Goal: Task Accomplishment & Management: Complete application form

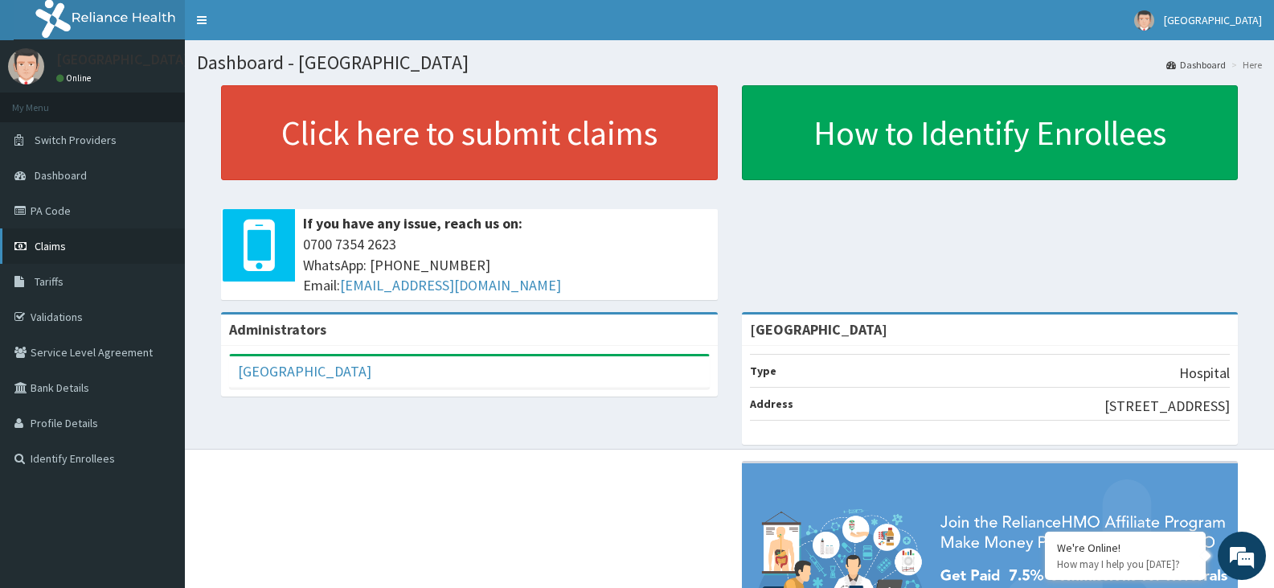
click at [45, 246] on span "Claims" at bounding box center [50, 246] width 31 height 14
click at [65, 246] on span "Claims" at bounding box center [50, 246] width 31 height 14
click at [29, 308] on link "Validations" at bounding box center [92, 316] width 185 height 35
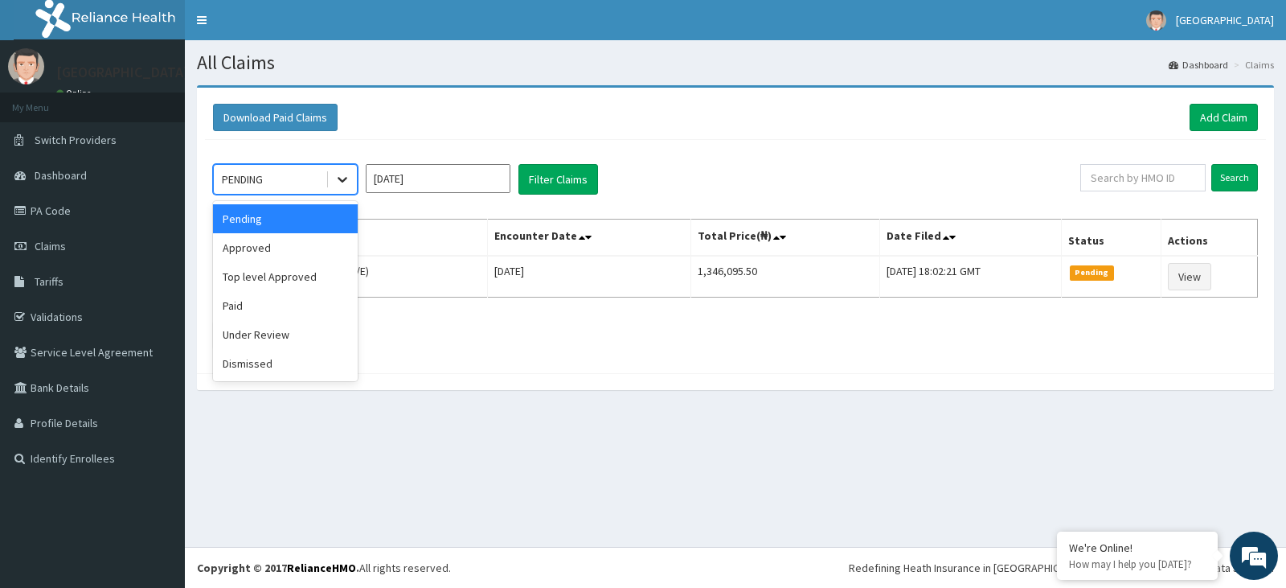
click at [343, 181] on icon at bounding box center [343, 181] width 10 height 6
click at [300, 249] on div "Approved" at bounding box center [285, 247] width 145 height 29
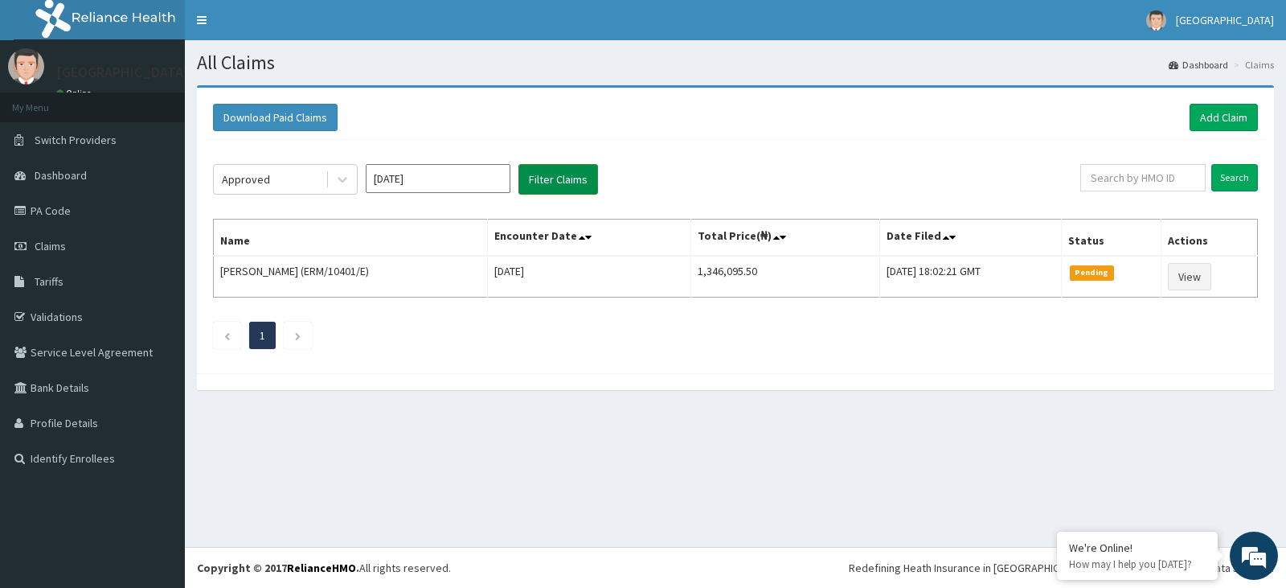
click at [573, 172] on button "Filter Claims" at bounding box center [559, 179] width 80 height 31
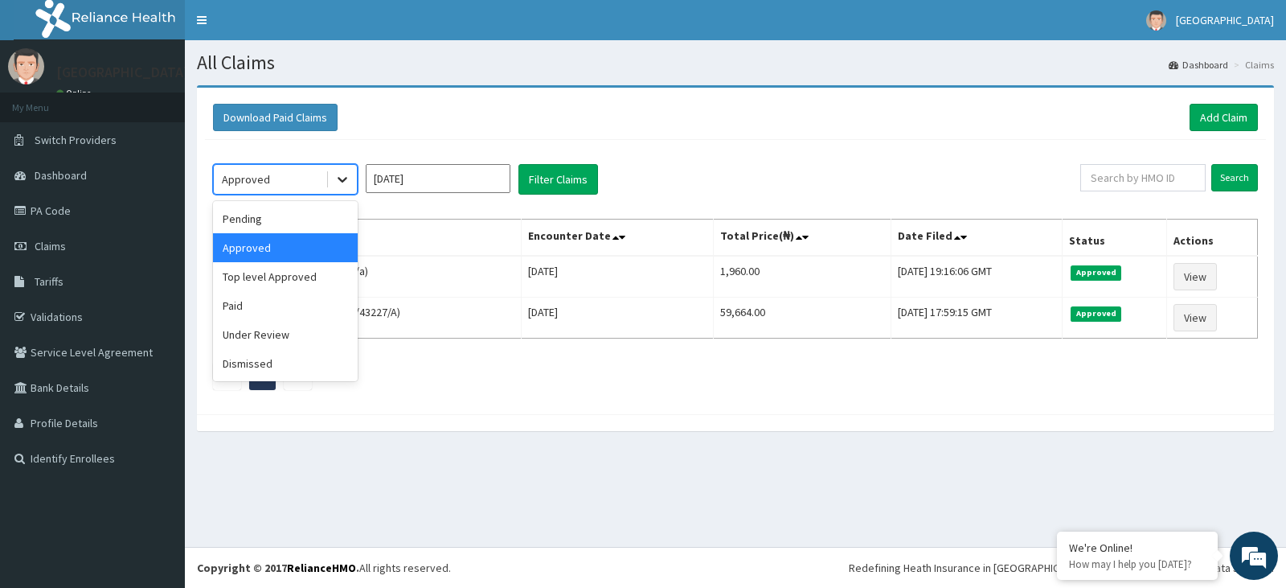
click at [339, 183] on icon at bounding box center [342, 179] width 16 height 16
click at [277, 341] on div "Under Review" at bounding box center [285, 334] width 145 height 29
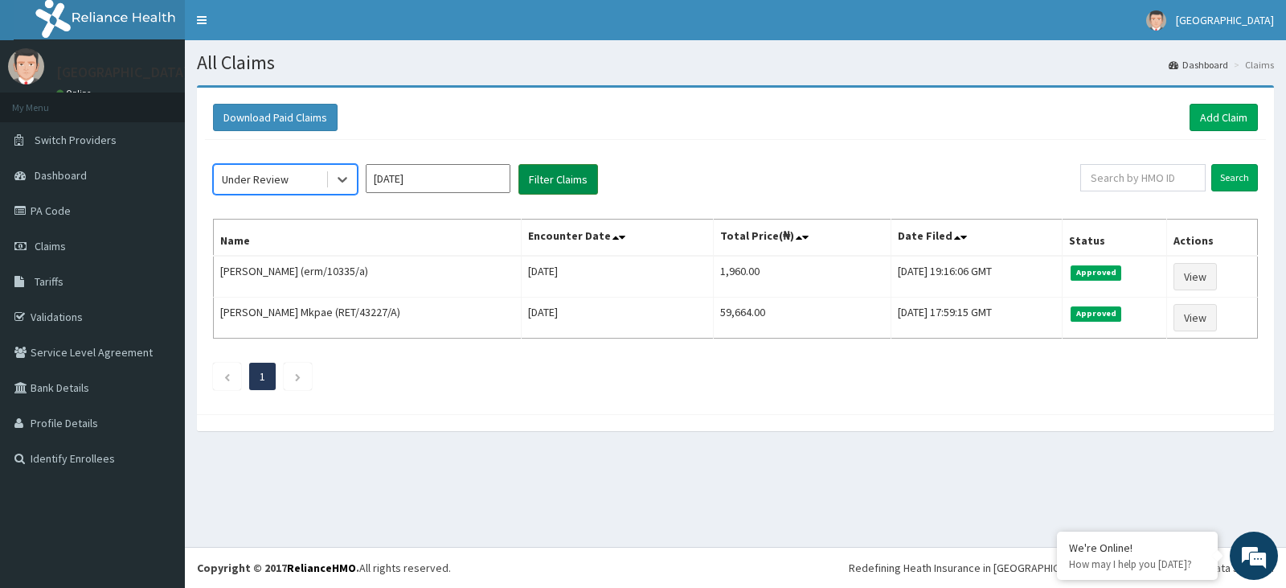
click at [565, 176] on button "Filter Claims" at bounding box center [559, 179] width 80 height 31
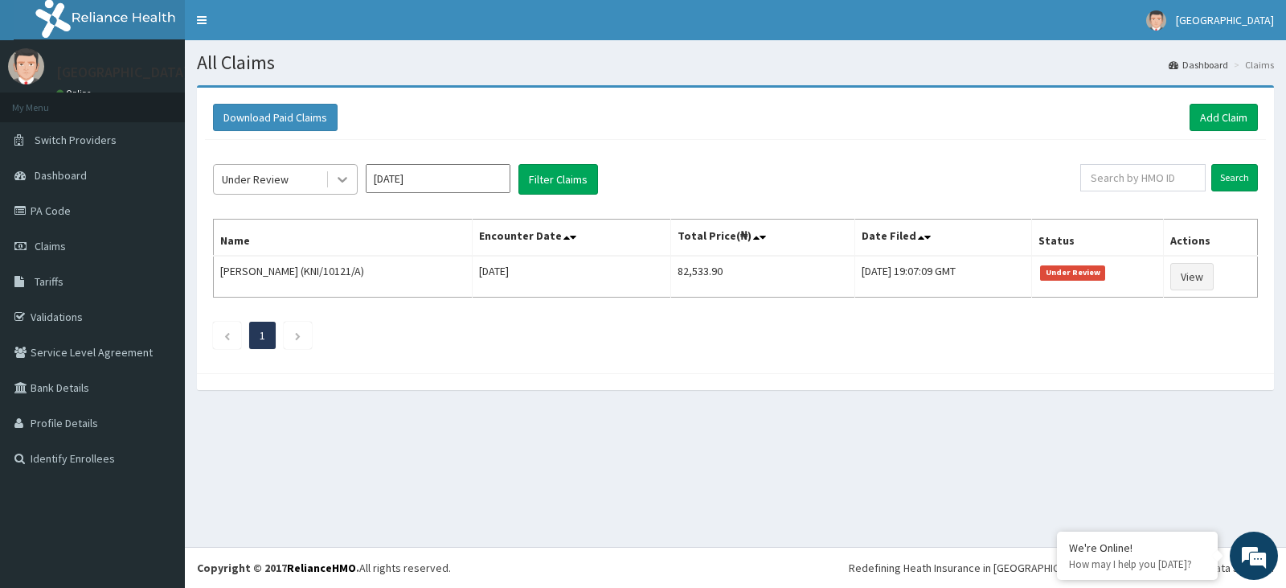
click at [338, 180] on icon at bounding box center [342, 179] width 16 height 16
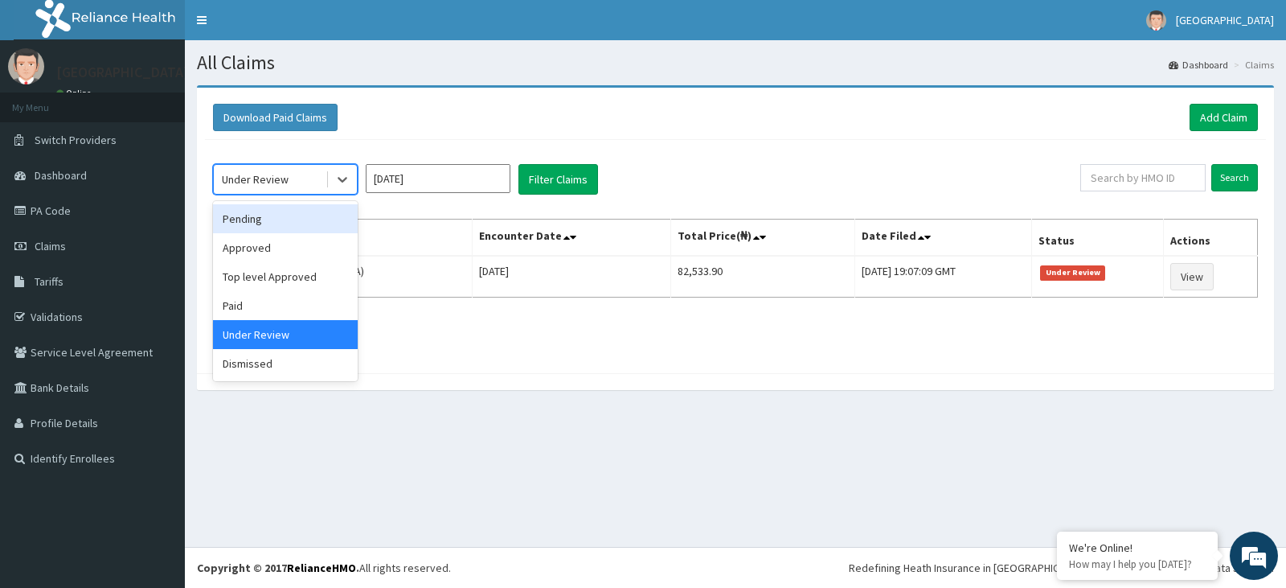
click at [252, 221] on div "Pending" at bounding box center [285, 218] width 145 height 29
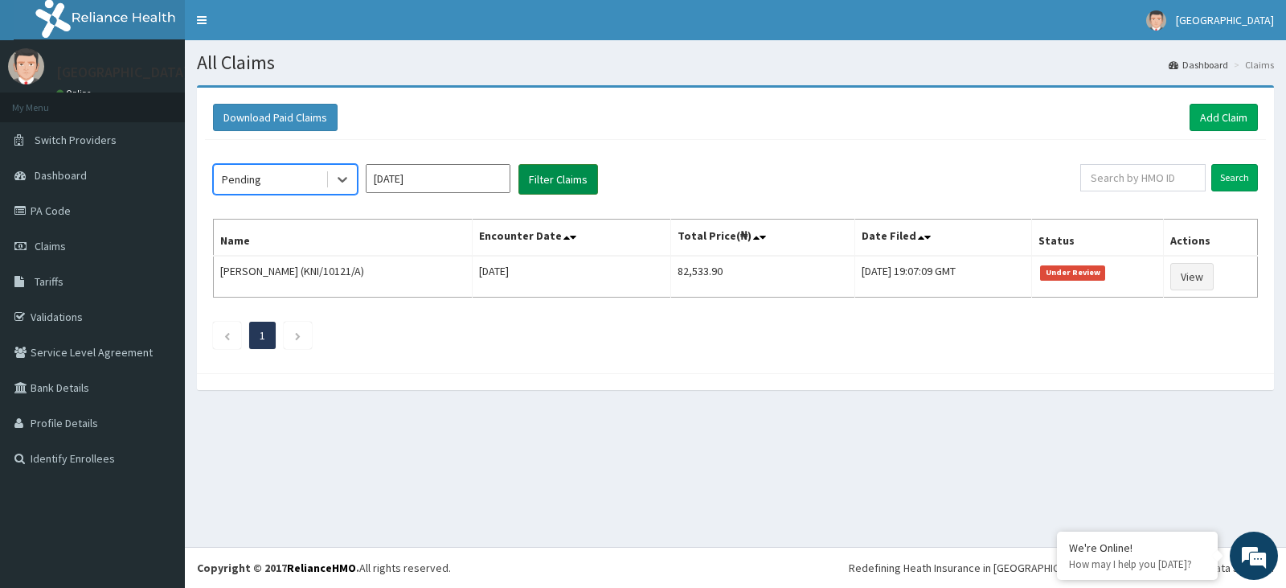
click at [551, 188] on button "Filter Claims" at bounding box center [559, 179] width 80 height 31
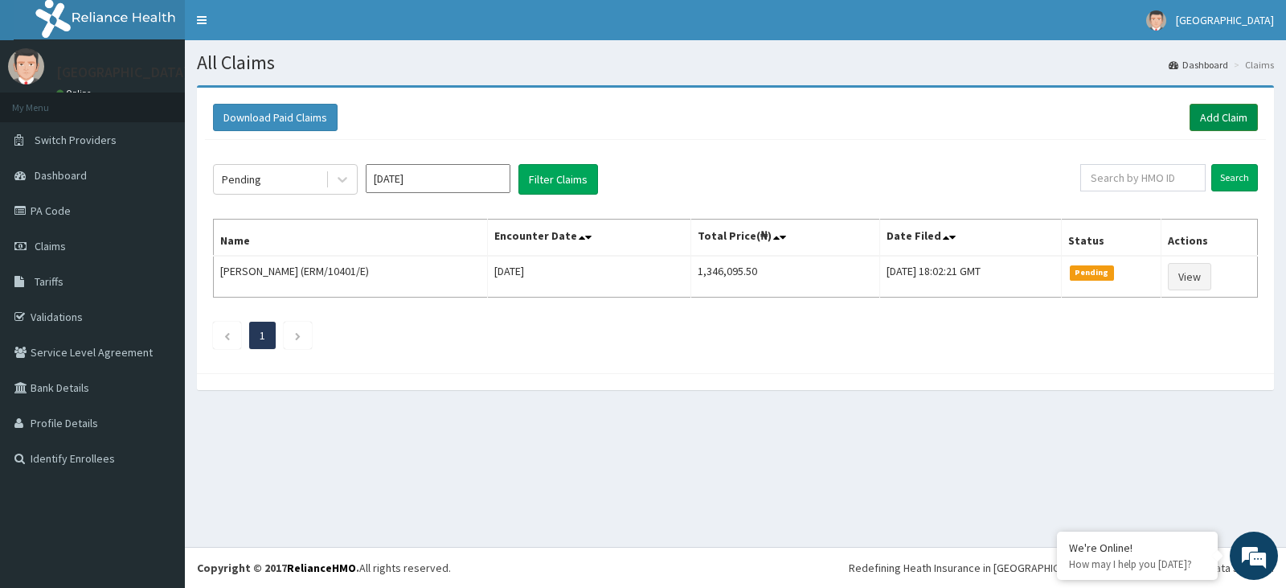
click at [1208, 115] on link "Add Claim" at bounding box center [1224, 117] width 68 height 27
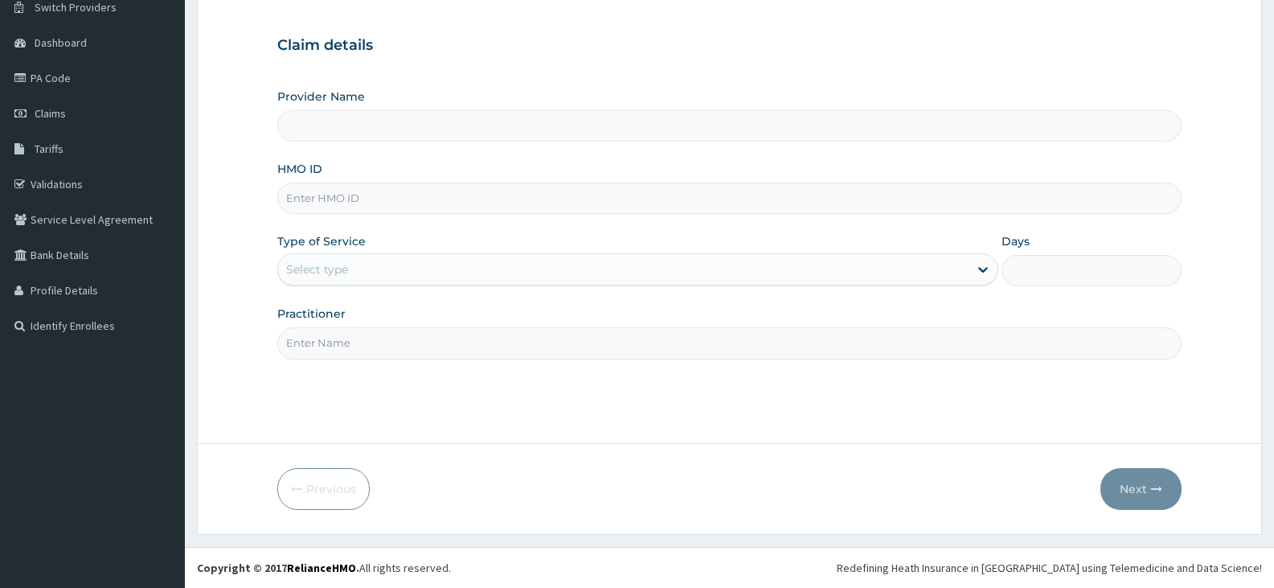
type input "[GEOGRAPHIC_DATA]"
drag, startPoint x: 360, startPoint y: 173, endPoint x: 353, endPoint y: 186, distance: 14.8
click at [360, 177] on div "HMO ID" at bounding box center [729, 187] width 905 height 53
click at [338, 199] on input "HMO ID" at bounding box center [729, 198] width 905 height 31
type input "1"
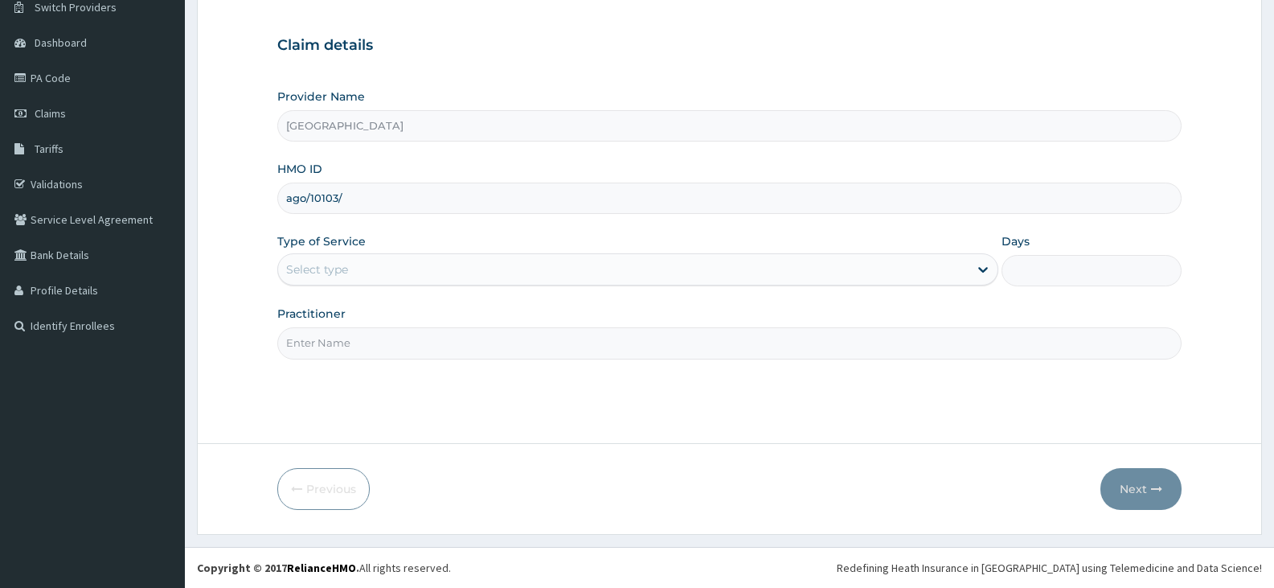
type input "AGO/10103/A"
click at [337, 270] on div "Select type" at bounding box center [317, 269] width 62 height 16
click at [305, 273] on div "Select type" at bounding box center [317, 269] width 62 height 16
click at [322, 265] on div "Select type" at bounding box center [317, 269] width 62 height 16
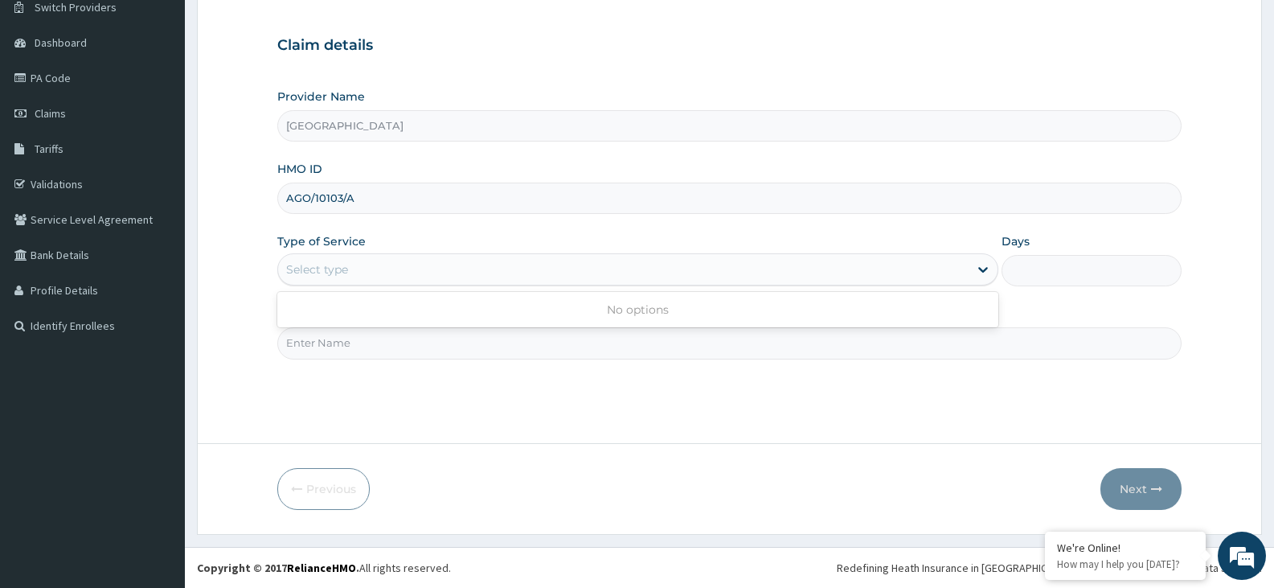
click at [322, 265] on div "Select type" at bounding box center [317, 269] width 62 height 16
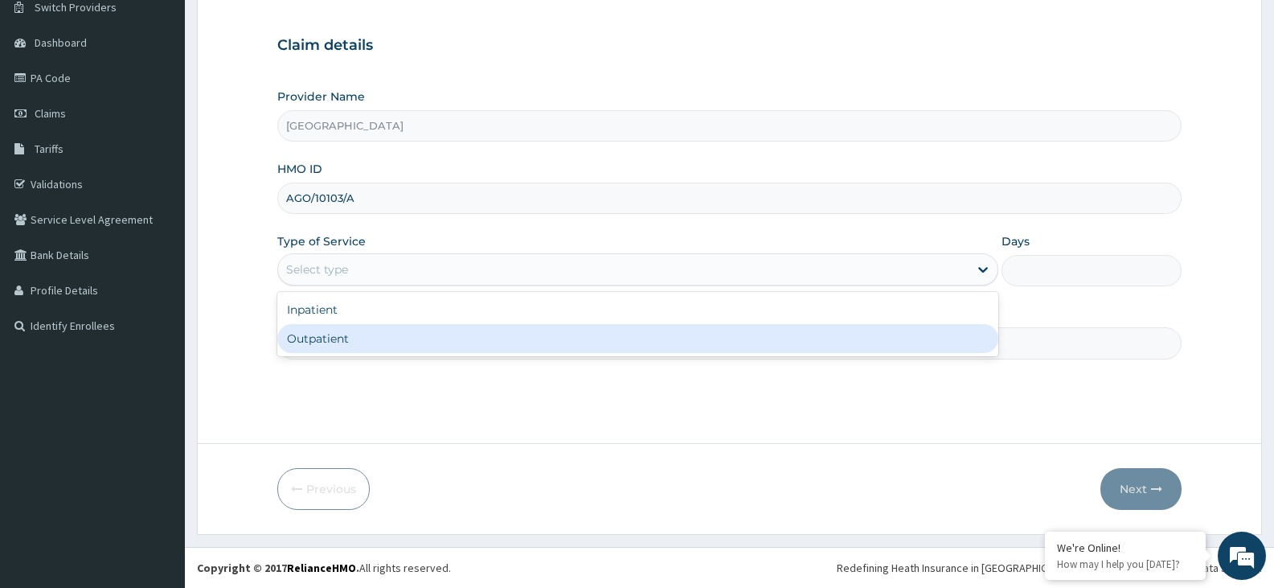
click at [345, 340] on div "Outpatient" at bounding box center [637, 338] width 720 height 29
type input "1"
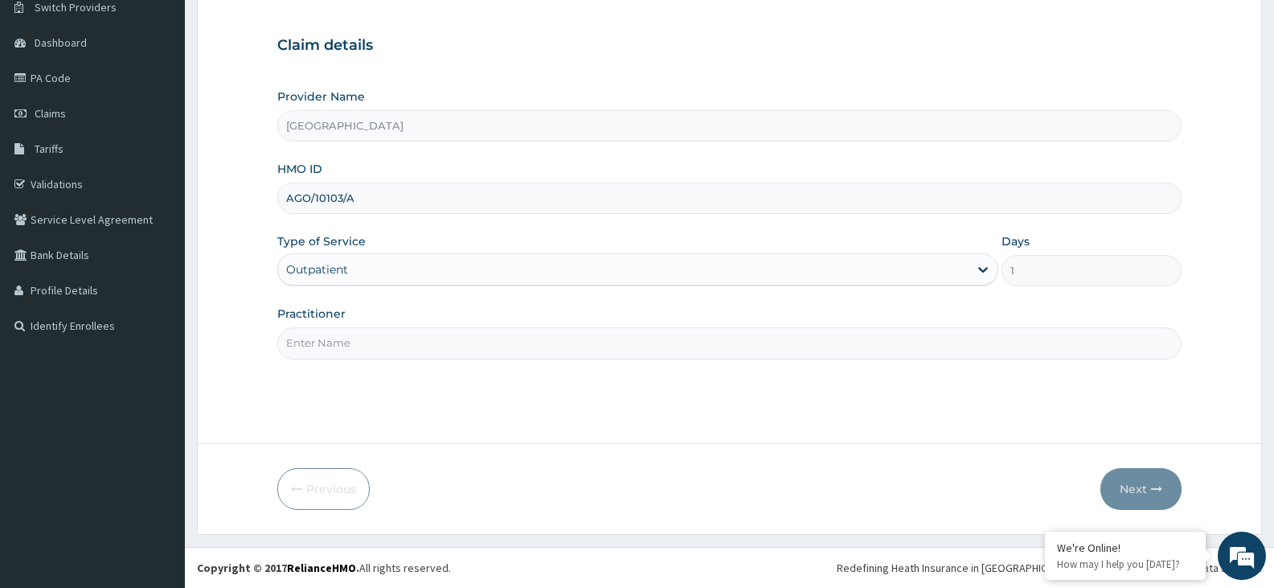
click at [332, 343] on input "Practitioner" at bounding box center [729, 342] width 905 height 31
type input "DR IFEANYI"
click at [1142, 495] on button "Next" at bounding box center [1141, 489] width 81 height 42
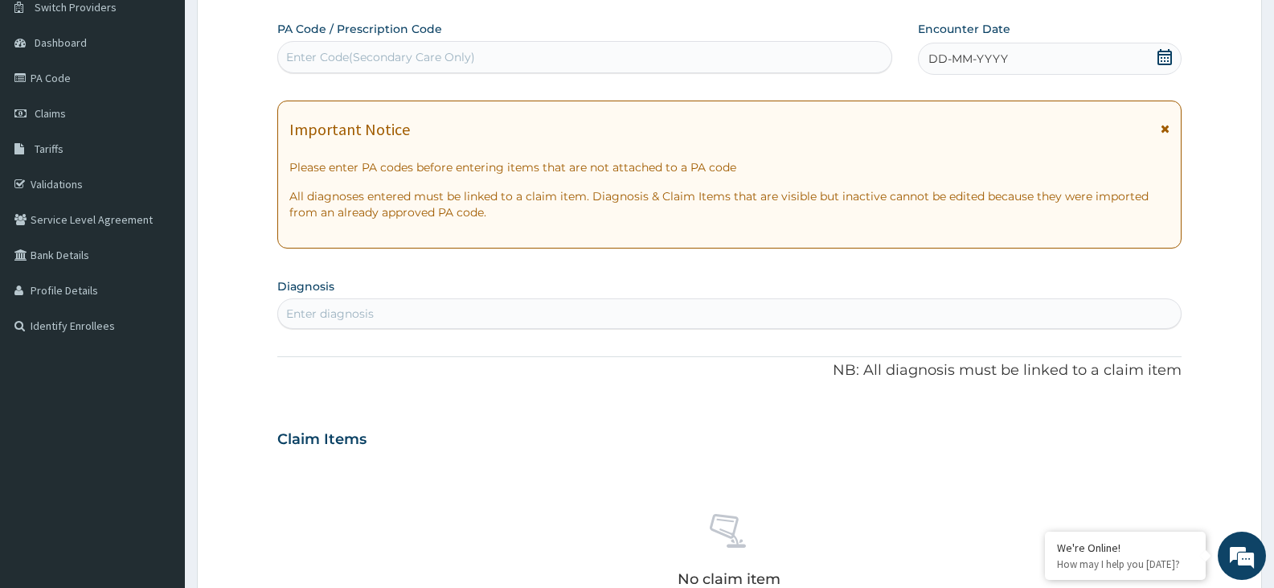
click at [299, 314] on div "Enter diagnosis" at bounding box center [330, 314] width 88 height 16
click at [308, 317] on input "malria" at bounding box center [304, 314] width 37 height 16
type input "malaria"
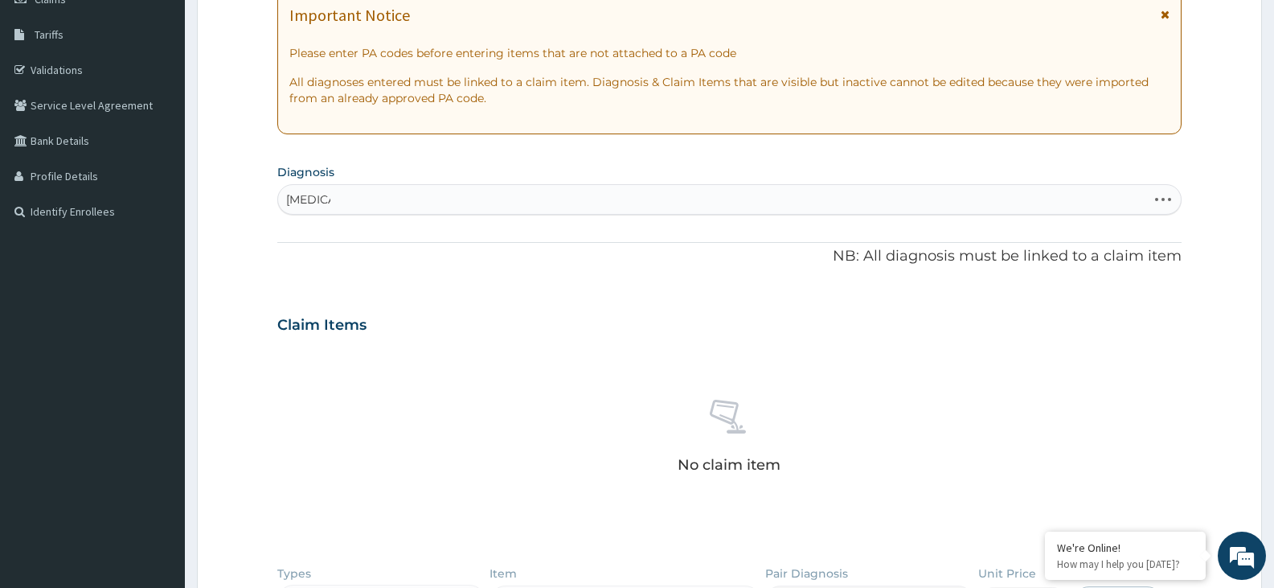
scroll to position [293, 0]
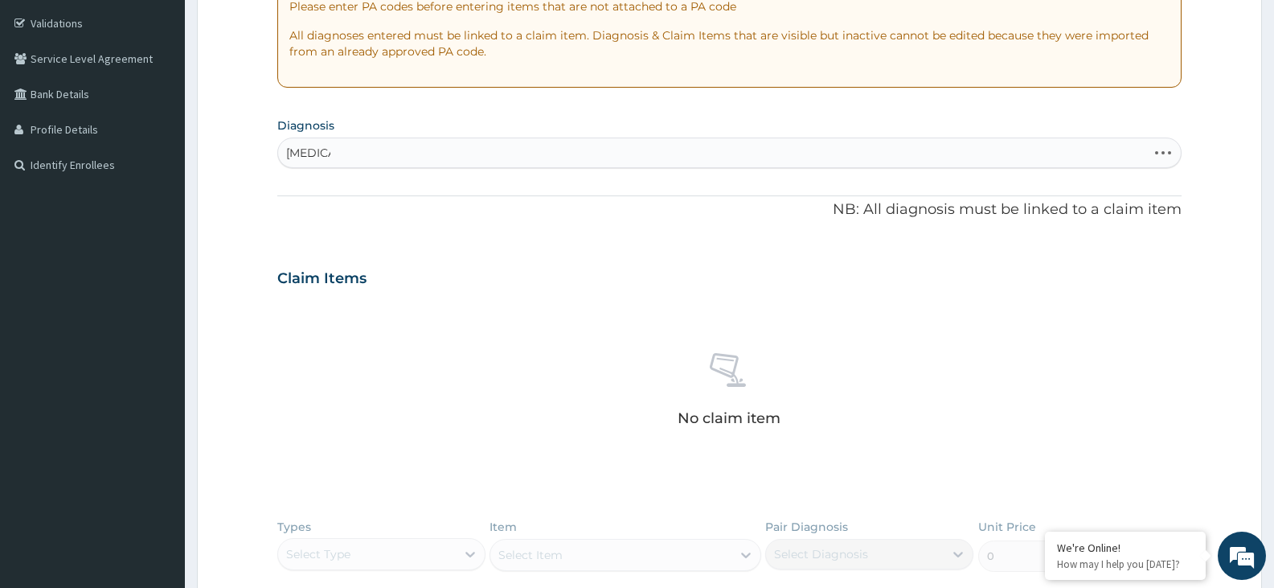
click at [337, 152] on div "malaria malaria" at bounding box center [712, 153] width 869 height 26
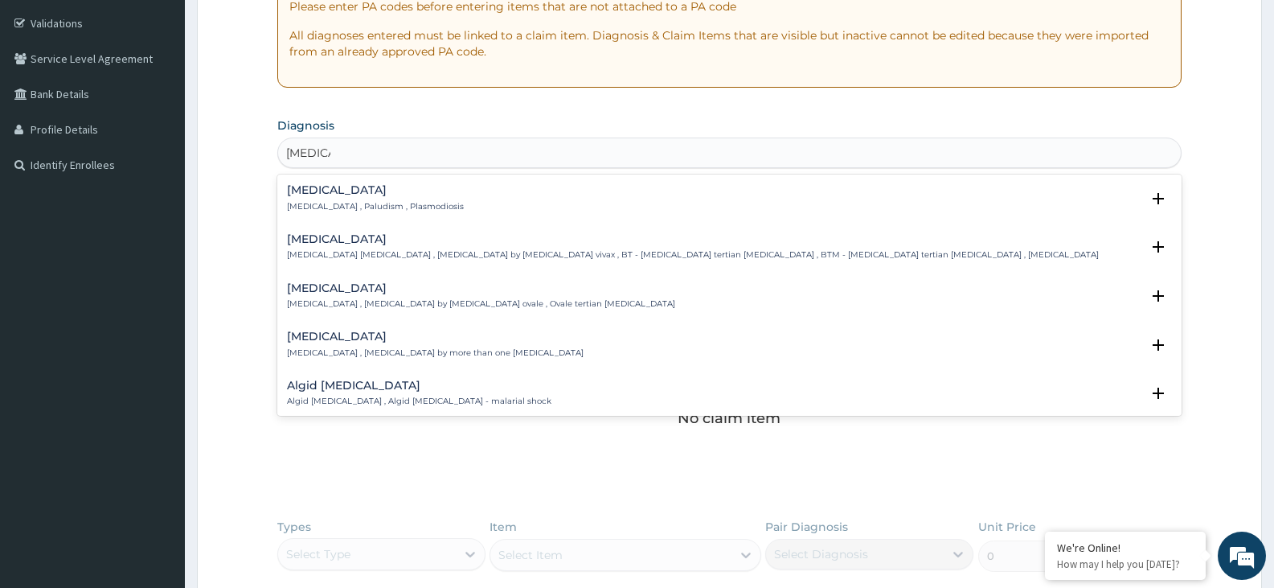
click at [305, 187] on h4 "Malaria" at bounding box center [375, 190] width 177 height 12
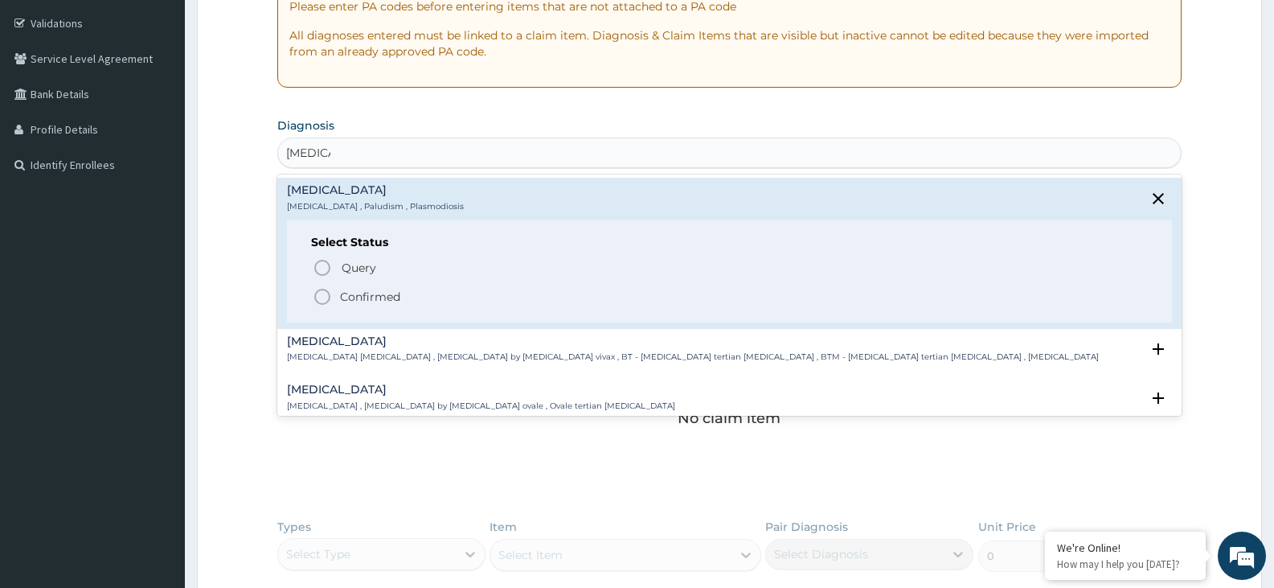
click at [328, 299] on icon "status option filled" at bounding box center [322, 296] width 19 height 19
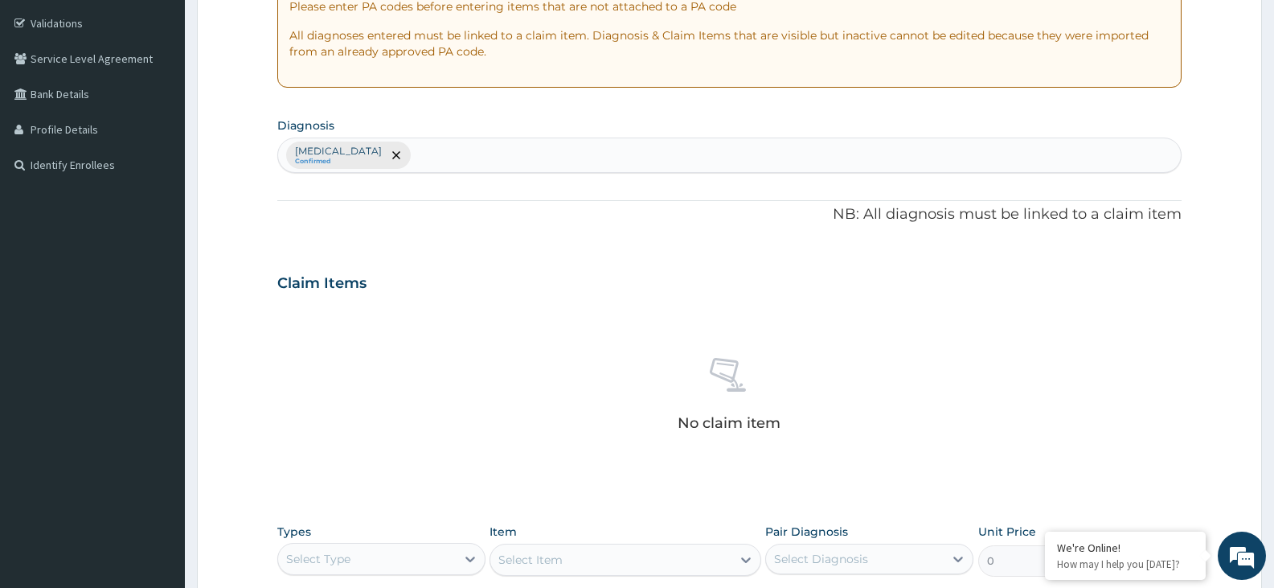
click at [395, 162] on div "Malaria Confirmed" at bounding box center [729, 155] width 903 height 34
click at [374, 161] on div "Malaria Confirmed" at bounding box center [729, 155] width 903 height 34
click at [392, 154] on icon "remove selection option" at bounding box center [396, 155] width 8 height 8
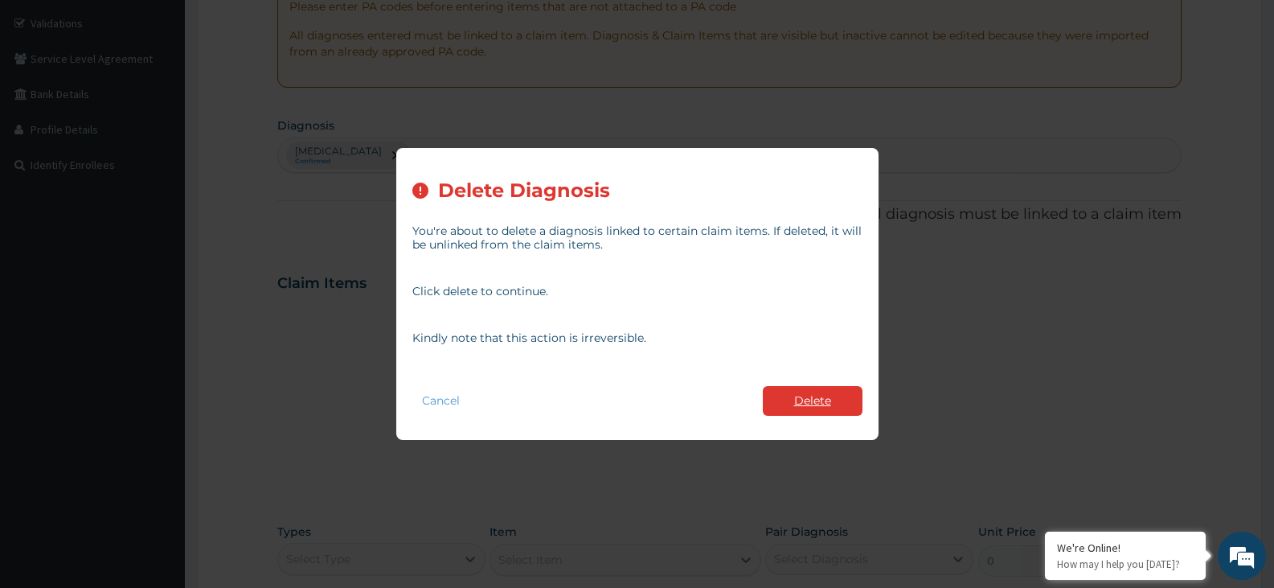
click at [830, 398] on button "Delete" at bounding box center [813, 401] width 100 height 30
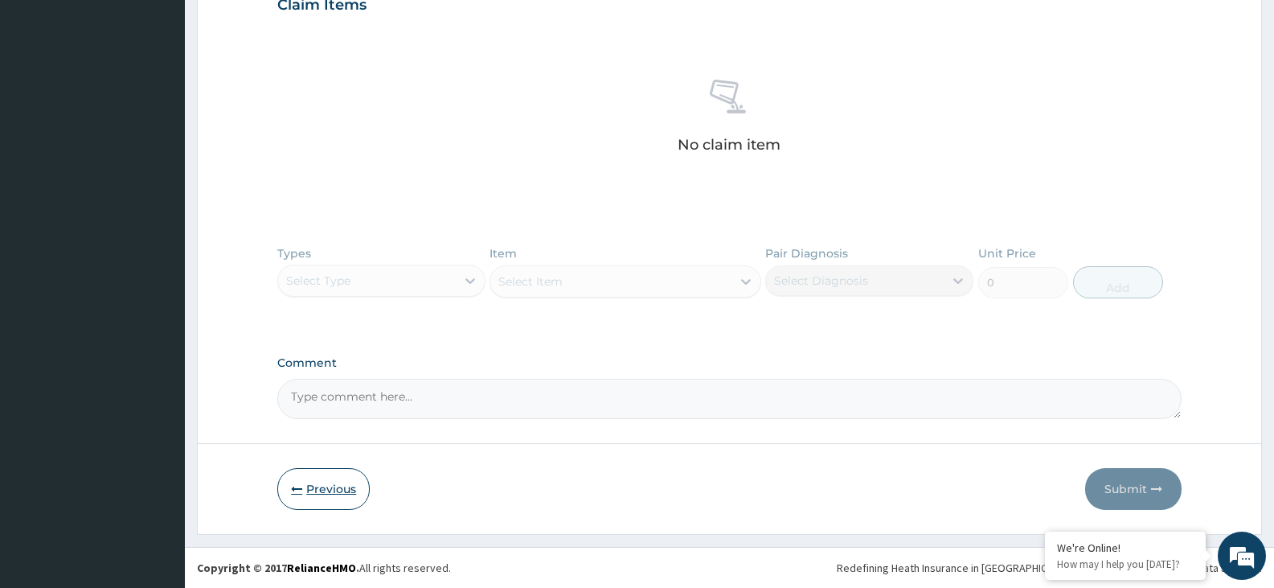
click at [315, 490] on button "Previous" at bounding box center [323, 489] width 92 height 42
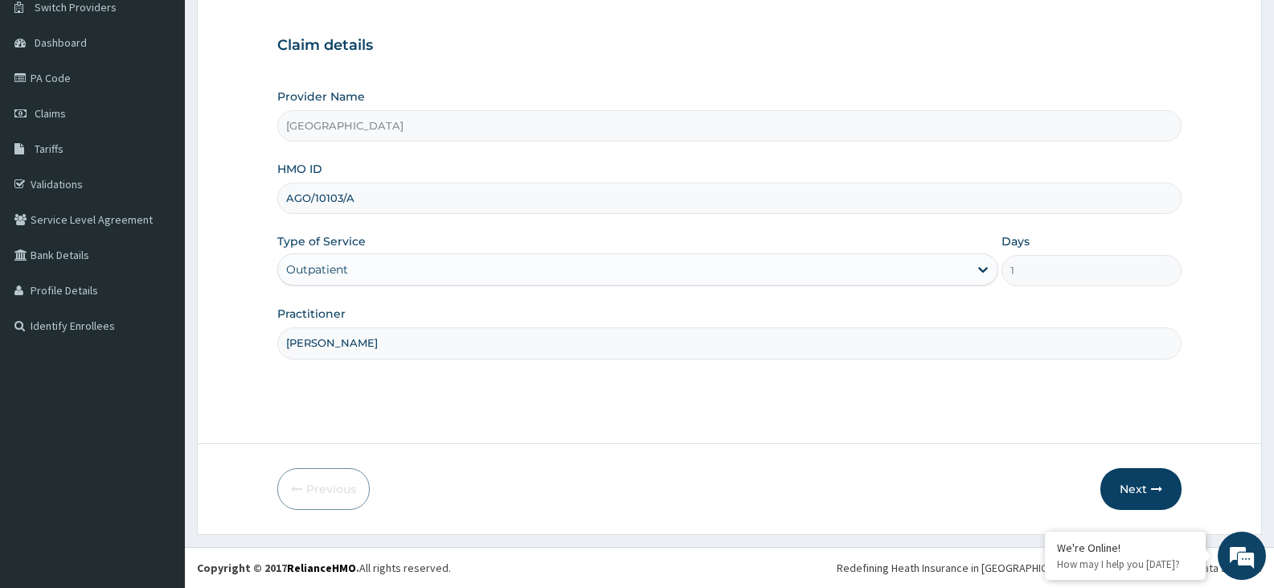
click at [352, 199] on input "AGO/10103/A" at bounding box center [729, 198] width 905 height 31
drag, startPoint x: 287, startPoint y: 199, endPoint x: 367, endPoint y: 190, distance: 80.1
click at [367, 190] on input "AGO/10103/c" at bounding box center [729, 198] width 905 height 31
type input "AGO/10103/c"
click at [1150, 494] on button "Next" at bounding box center [1141, 489] width 81 height 42
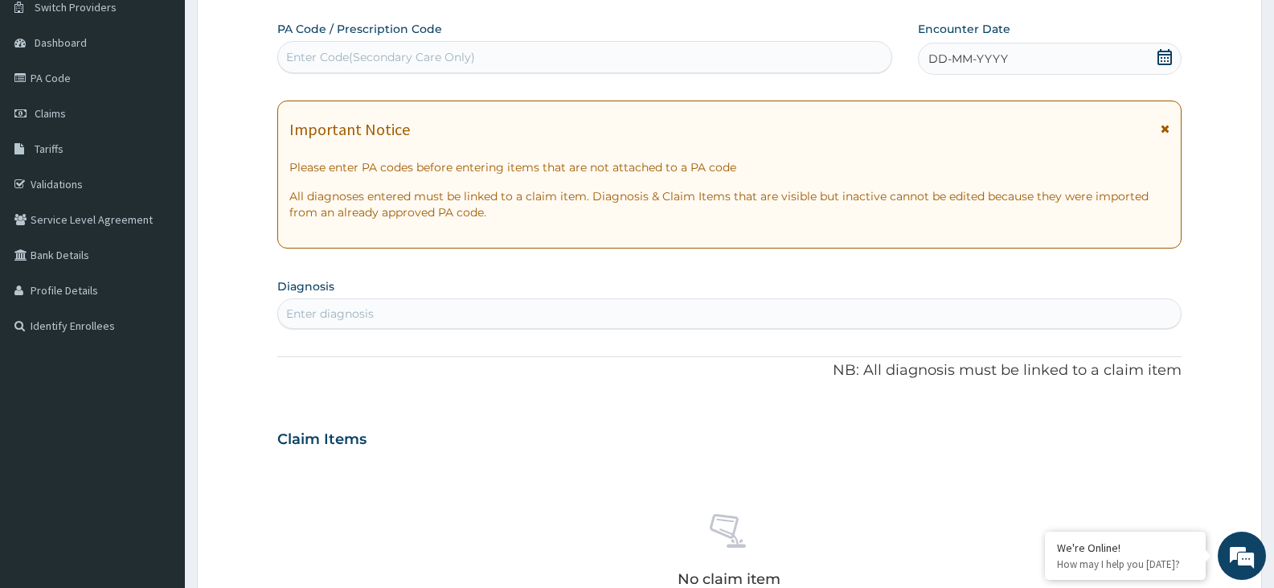
click at [343, 308] on div "Enter diagnosis" at bounding box center [330, 314] width 88 height 16
type input "malaria"
click at [343, 308] on div "malaria malaria" at bounding box center [712, 314] width 869 height 26
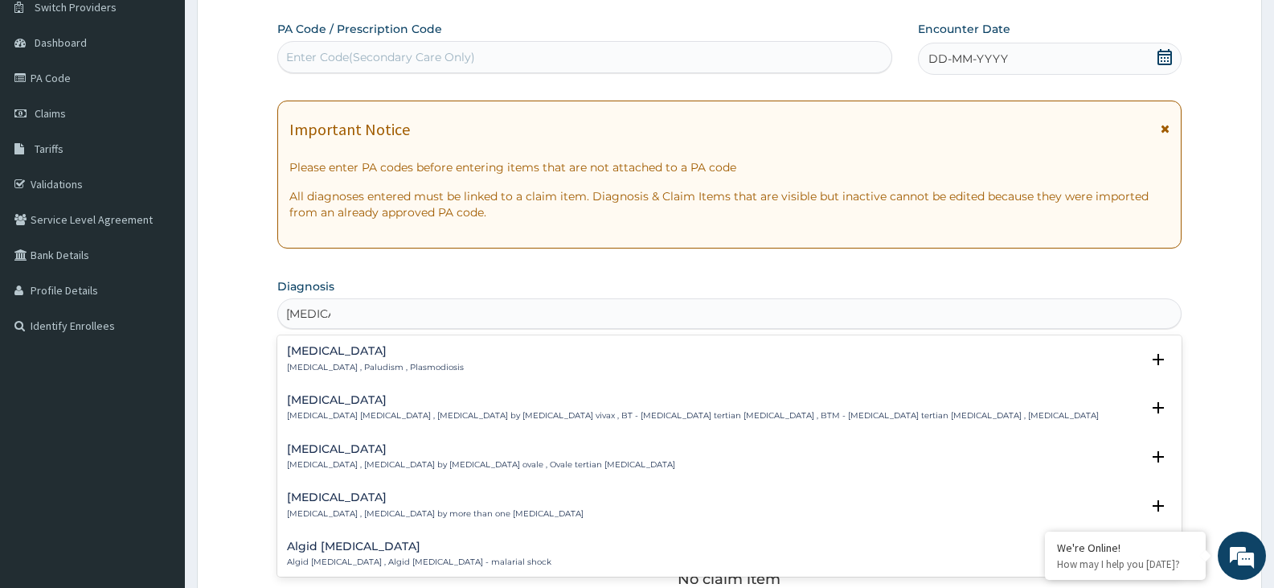
click at [324, 355] on h4 "Malaria" at bounding box center [375, 351] width 177 height 12
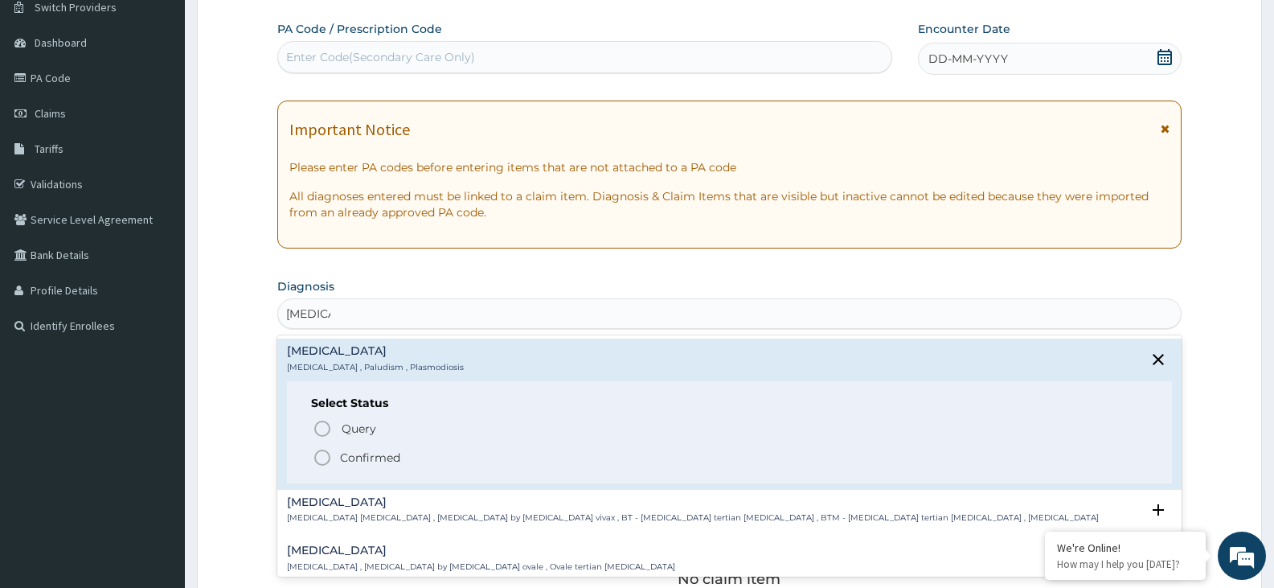
click at [317, 460] on circle "status option filled" at bounding box center [322, 457] width 14 height 14
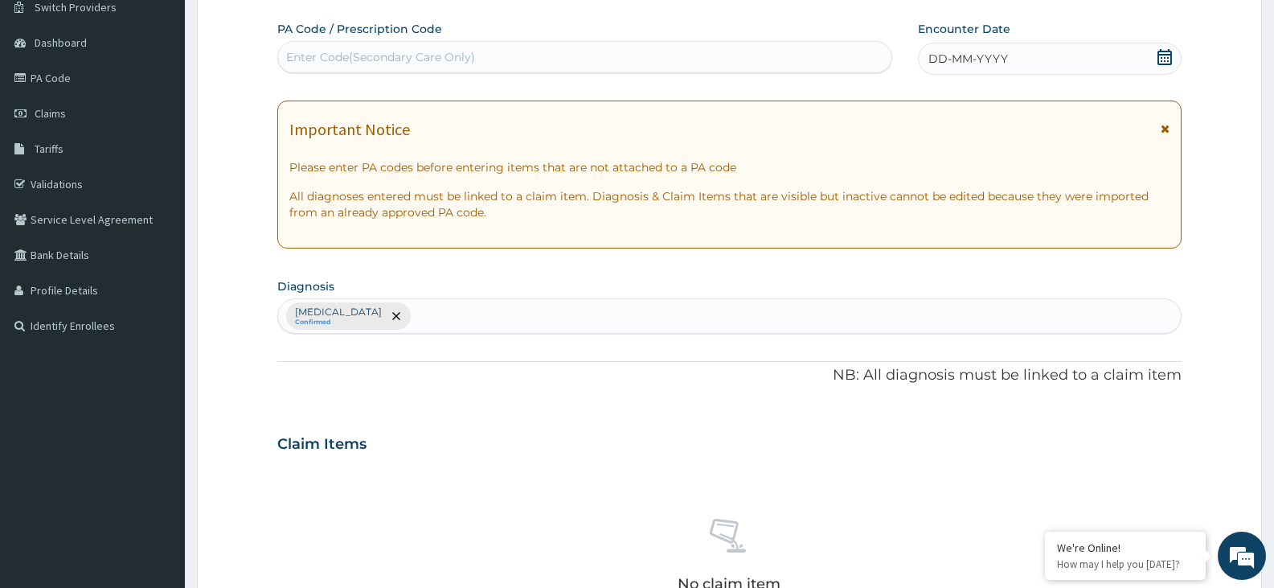
click at [378, 315] on div "Malaria Confirmed" at bounding box center [729, 316] width 903 height 34
type input "b"
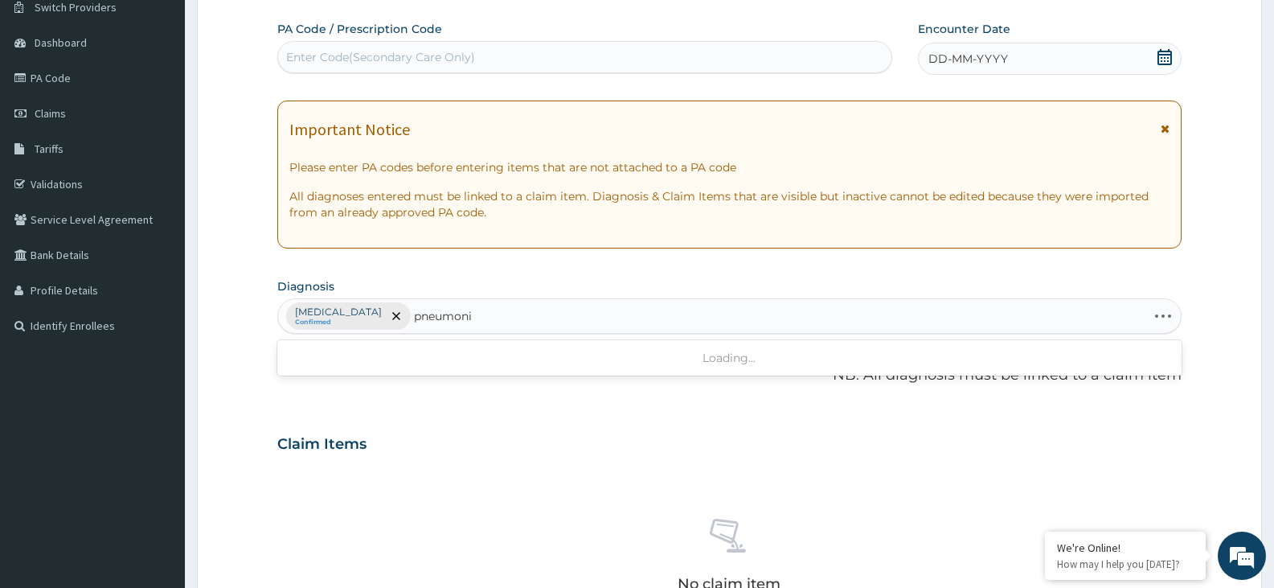
type input "pneumonia"
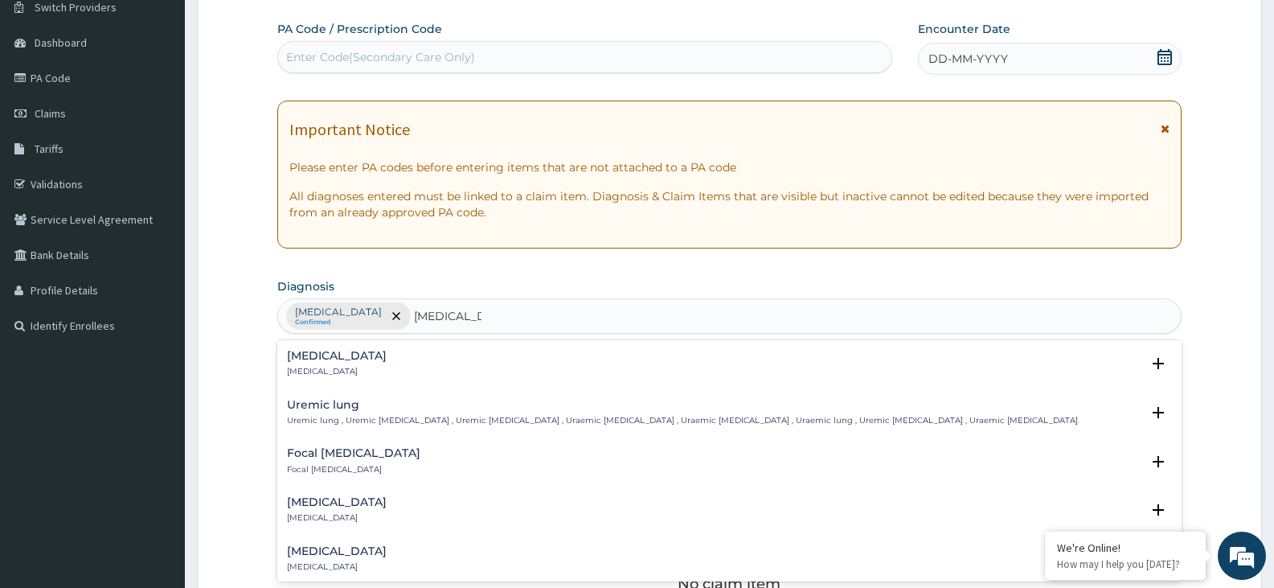
click at [325, 346] on div "Pneumonia Pneumonia Select Status Query Query covers suspected (?), Keep in vie…" at bounding box center [729, 367] width 905 height 49
click at [325, 351] on h4 "Pneumonia" at bounding box center [337, 356] width 100 height 12
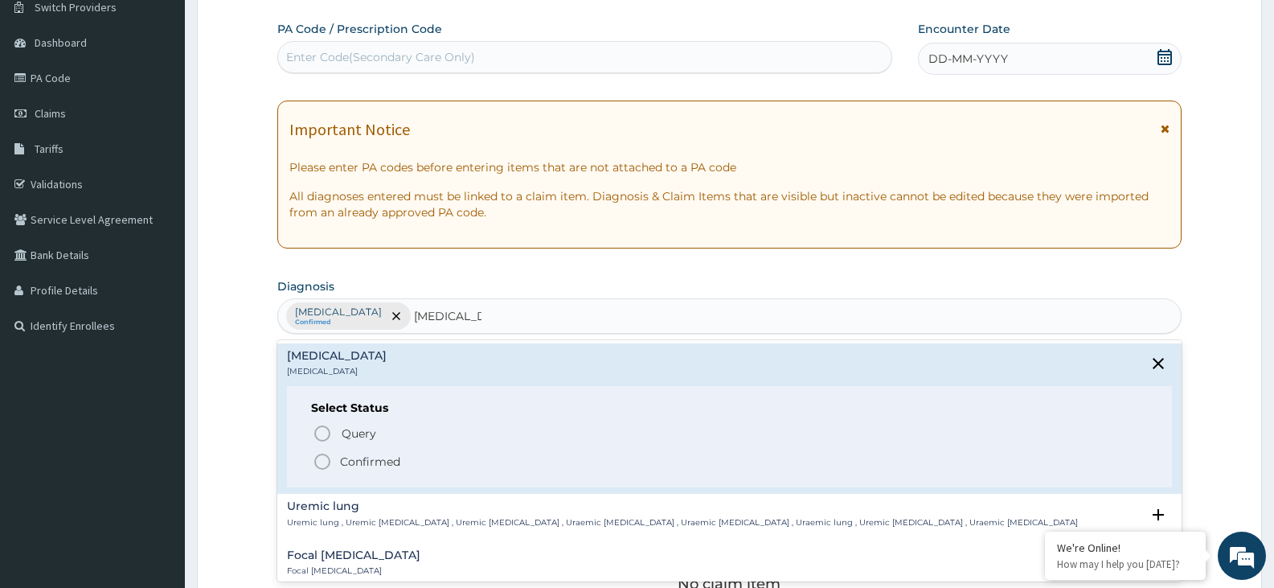
click at [330, 462] on circle "status option filled" at bounding box center [322, 461] width 14 height 14
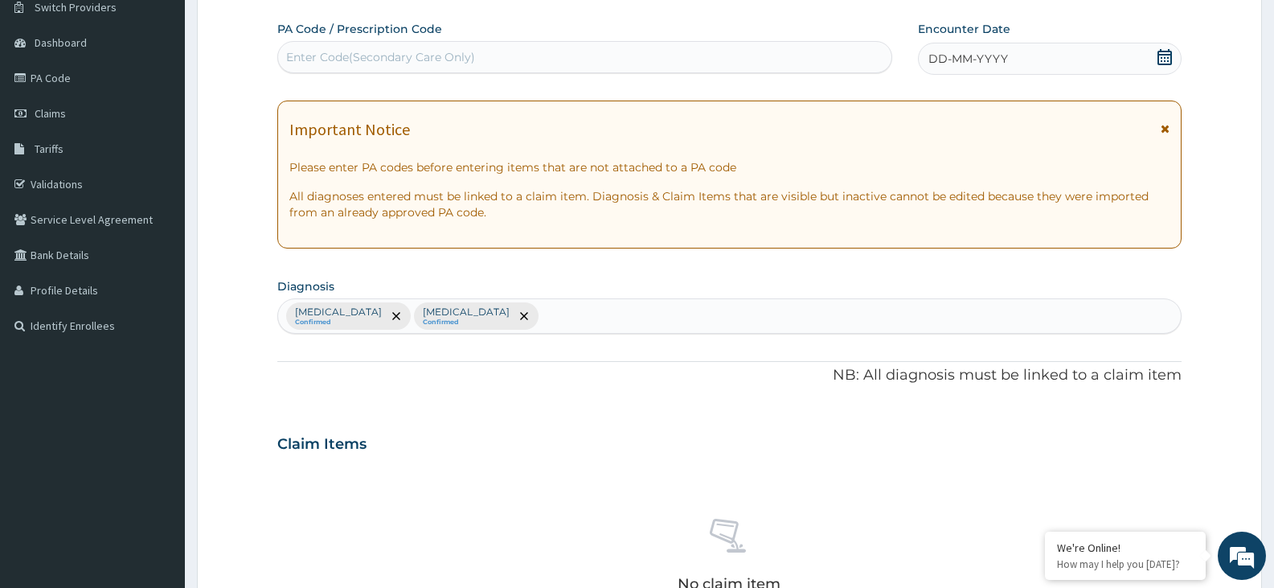
click at [536, 318] on div "Malaria Confirmed Pneumonia Confirmed" at bounding box center [729, 316] width 903 height 34
type input "sepsi"
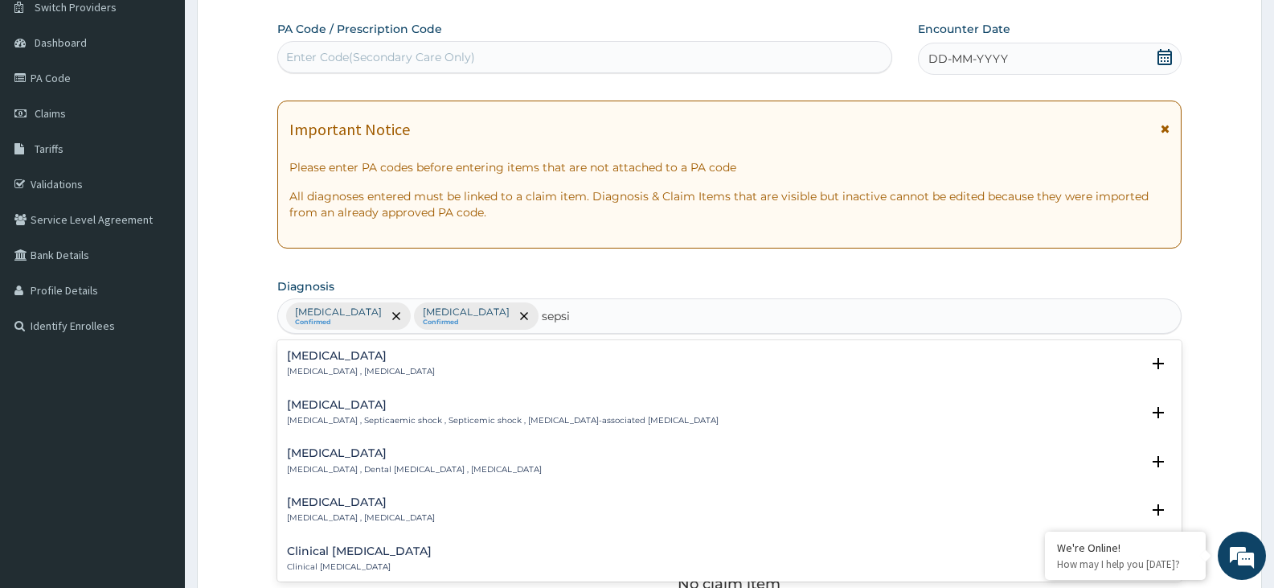
click at [295, 361] on h4 "Sepsis" at bounding box center [361, 356] width 148 height 12
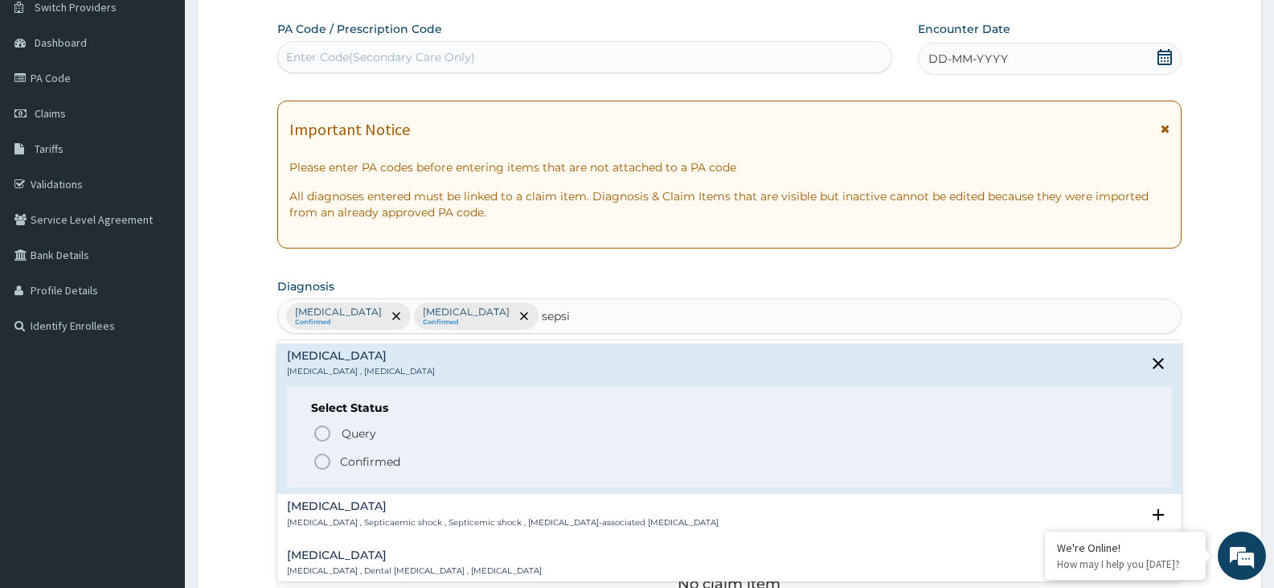
click at [318, 467] on circle "status option filled" at bounding box center [322, 461] width 14 height 14
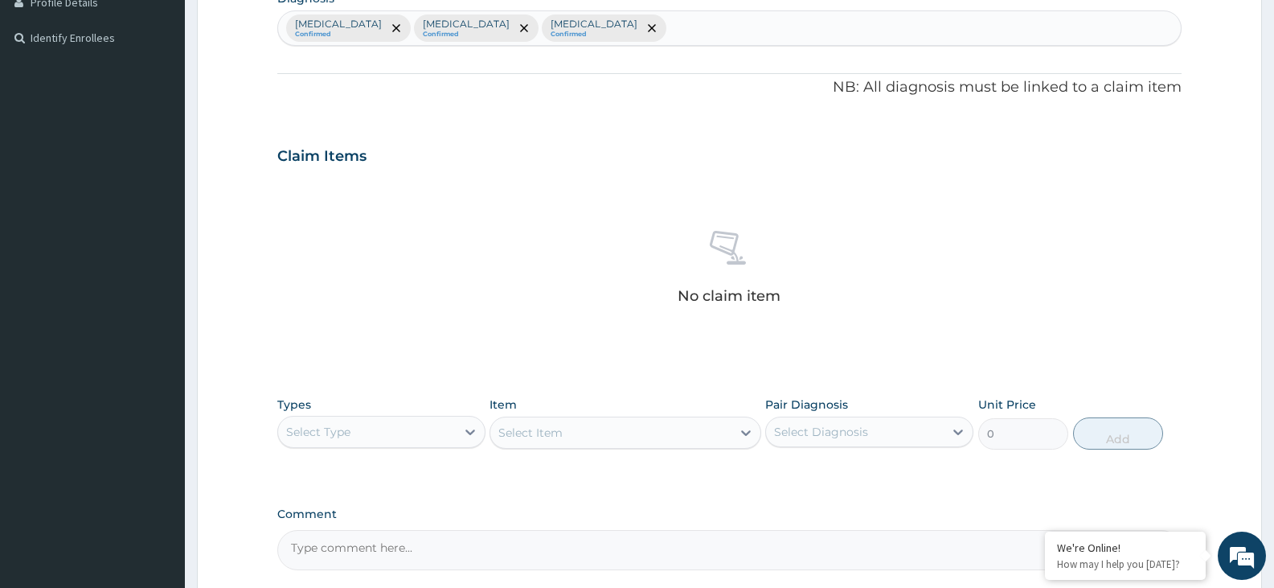
scroll to position [535, 0]
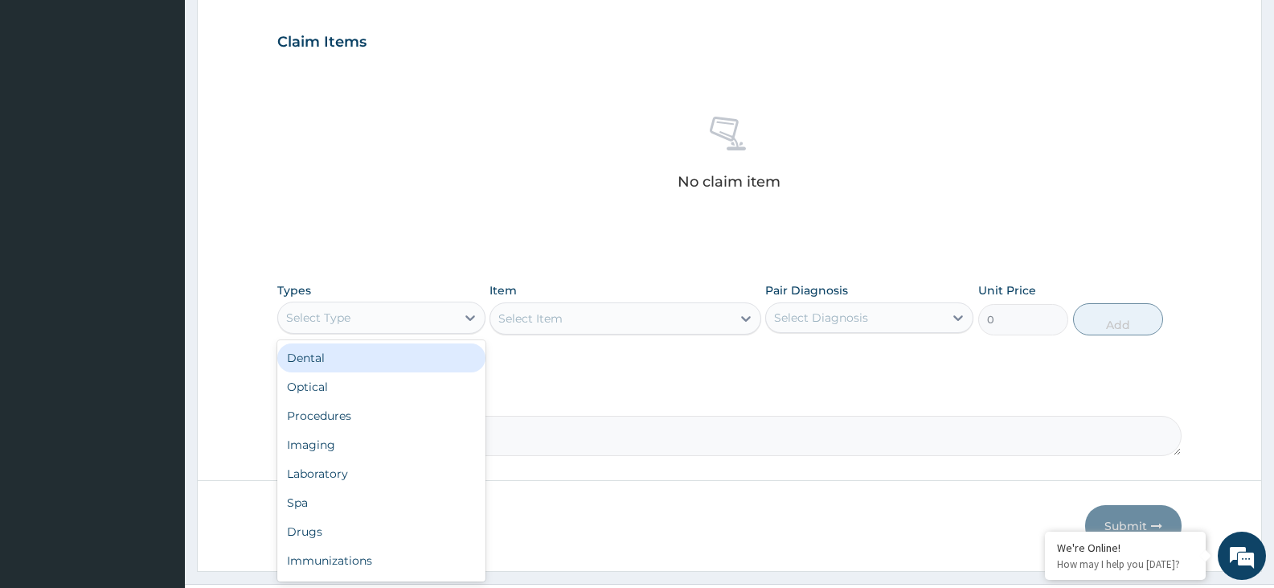
click at [396, 319] on div "Select Type" at bounding box center [367, 318] width 178 height 26
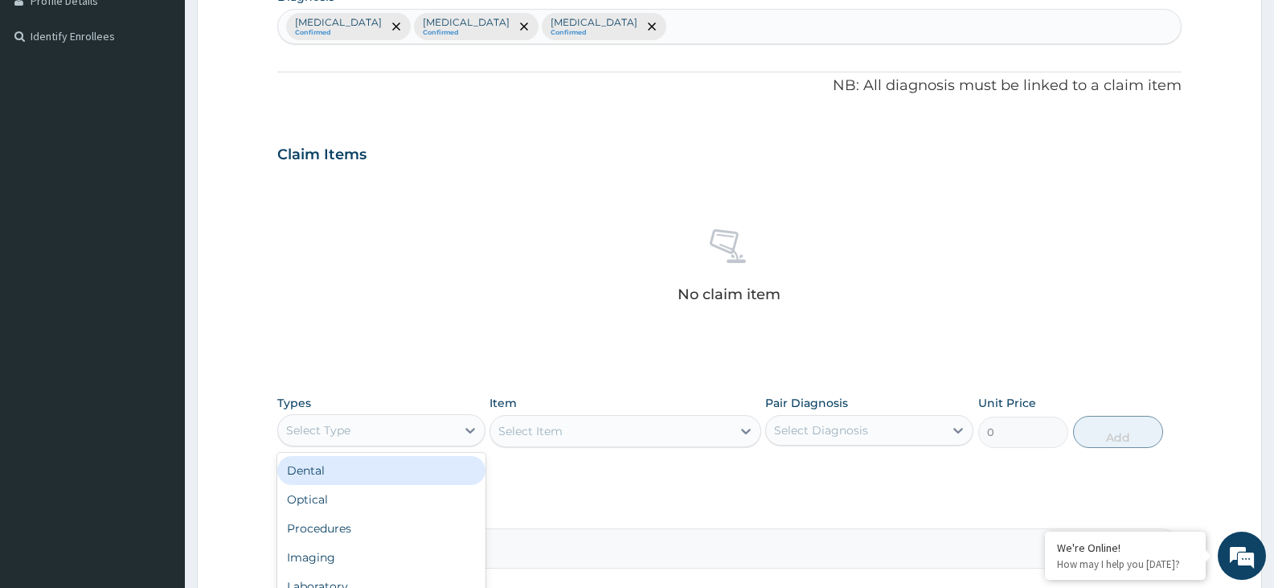
scroll to position [293, 0]
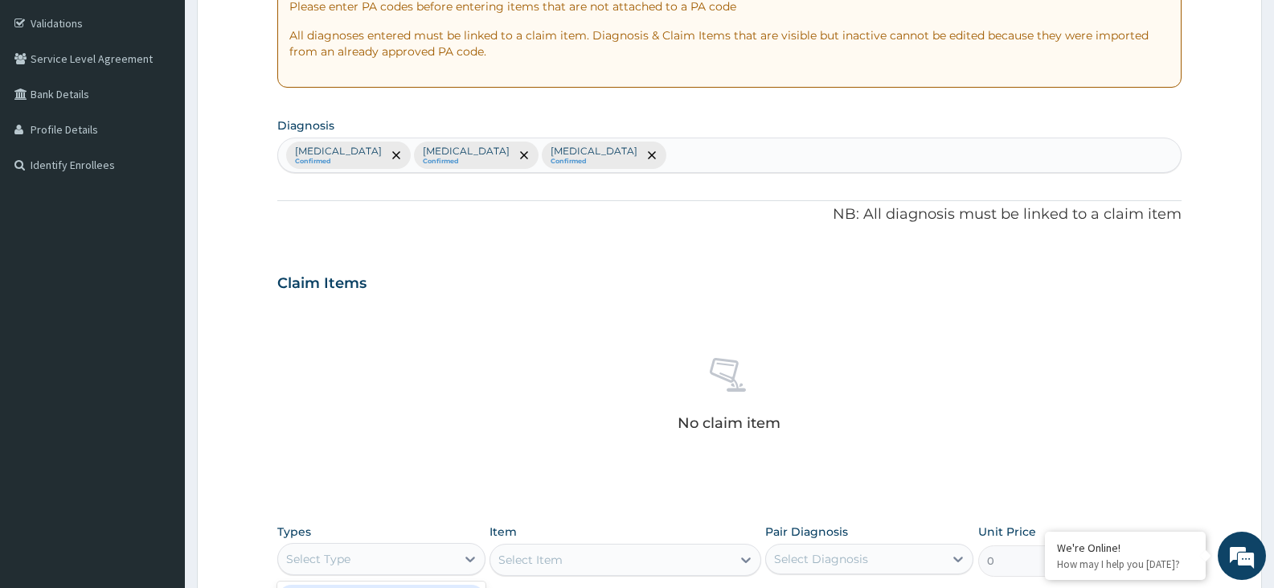
click at [598, 158] on div "Malaria Confirmed Pneumonia Confirmed Sepsis Confirmed" at bounding box center [729, 155] width 903 height 34
type input "upper respira"
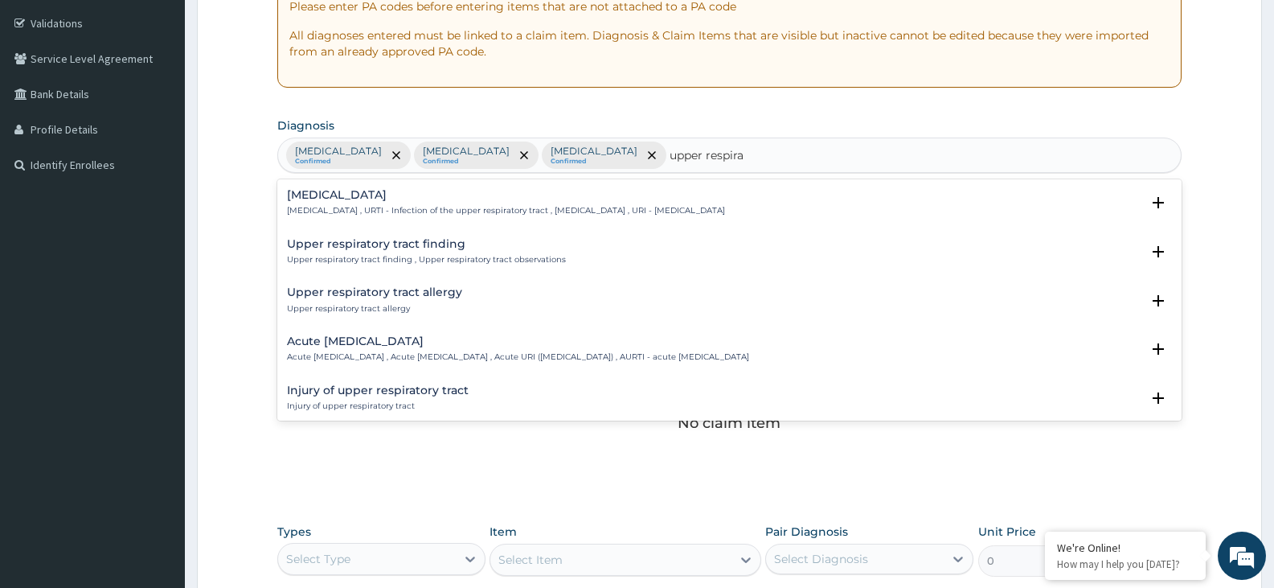
click at [396, 199] on h4 "Upper respiratory infection" at bounding box center [506, 195] width 438 height 12
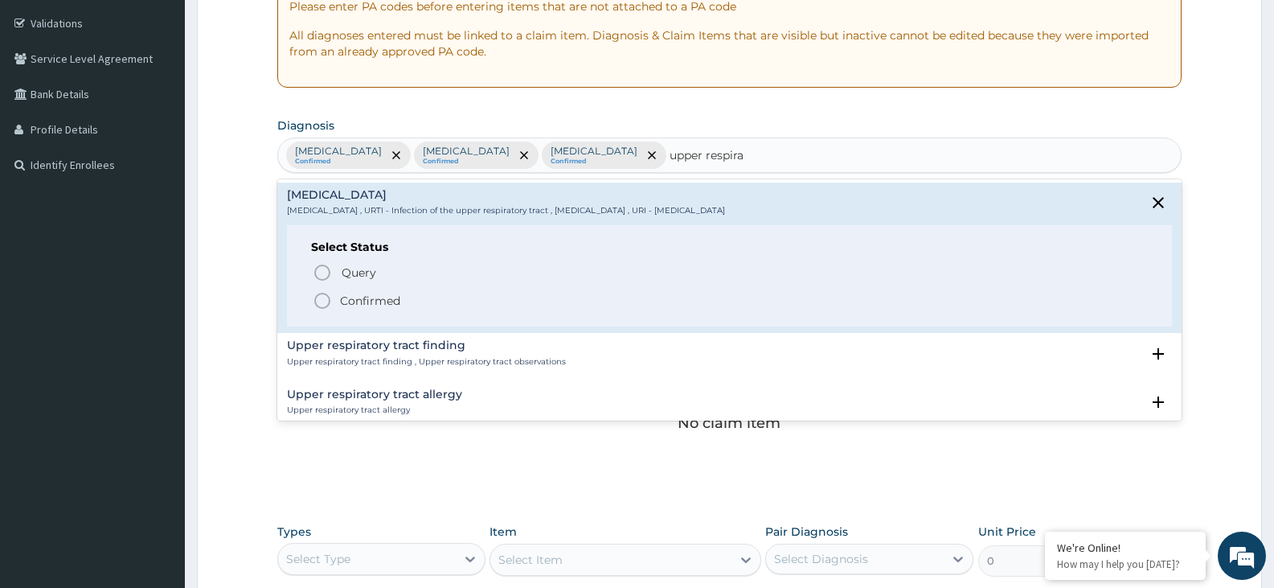
click at [316, 293] on icon "status option filled" at bounding box center [322, 300] width 19 height 19
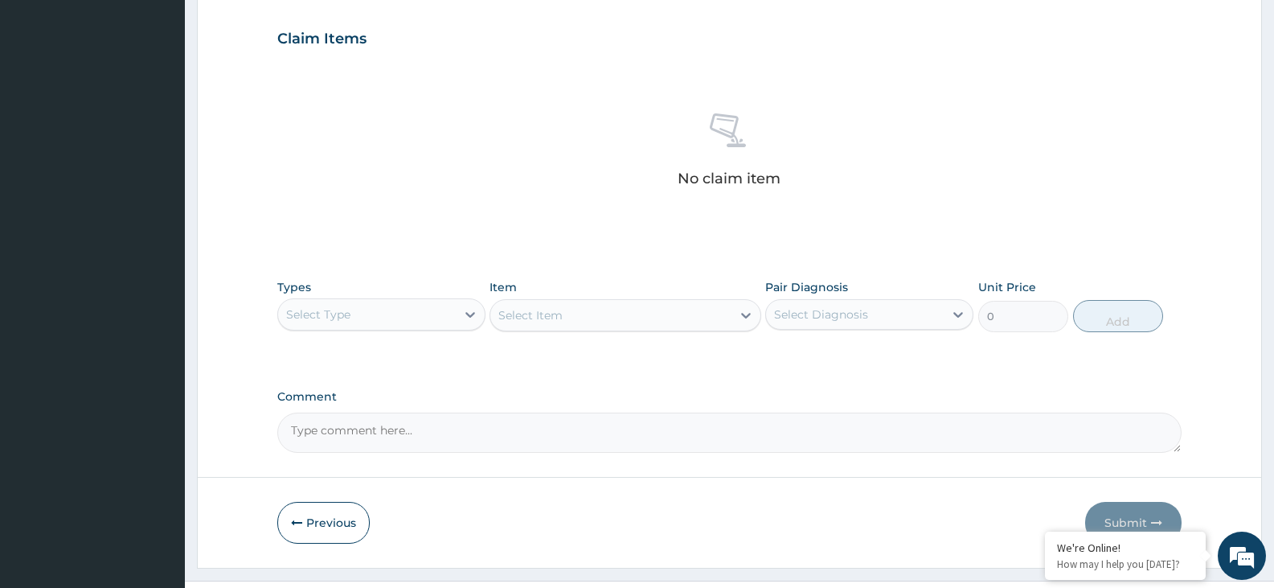
scroll to position [572, 0]
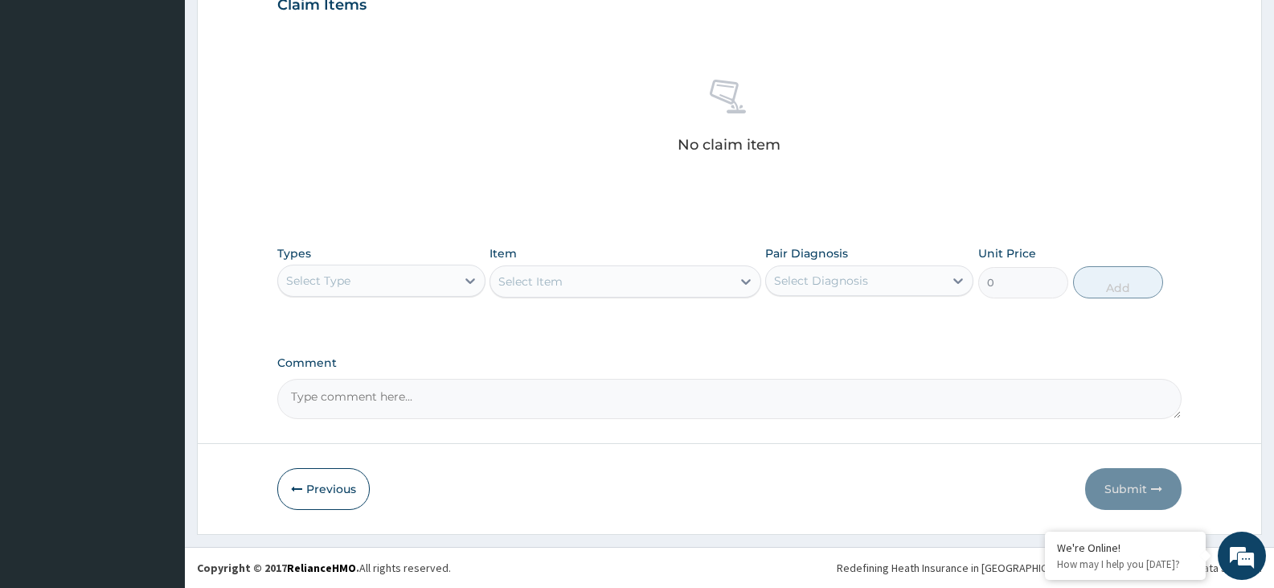
click at [373, 279] on div "Select Type" at bounding box center [367, 281] width 178 height 26
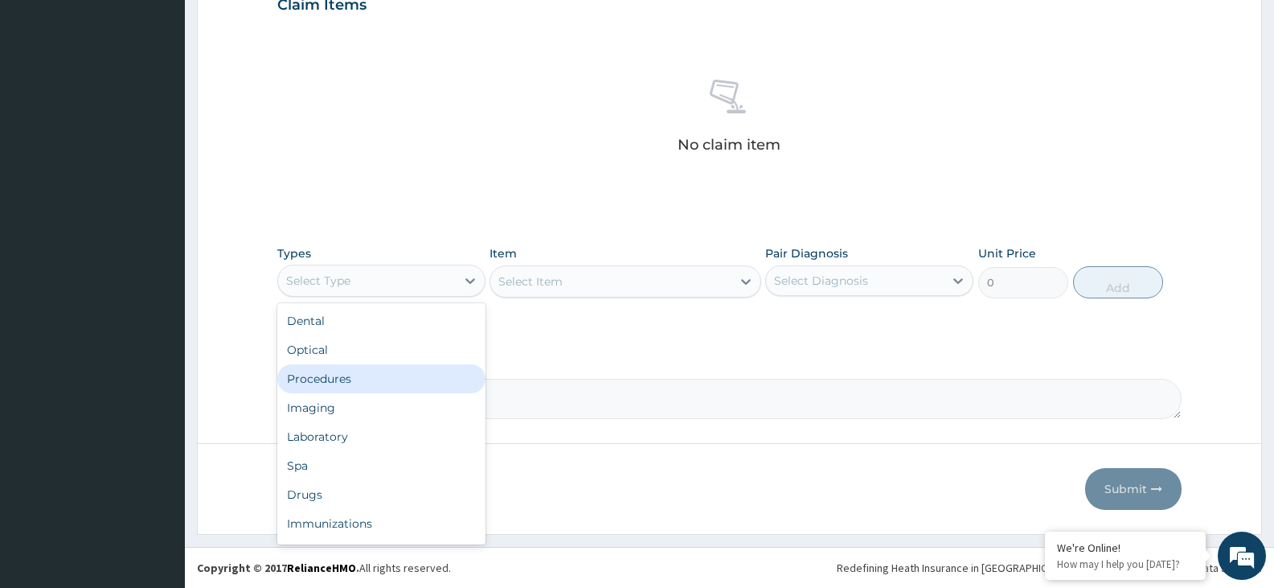
click at [359, 387] on div "Procedures" at bounding box center [381, 378] width 208 height 29
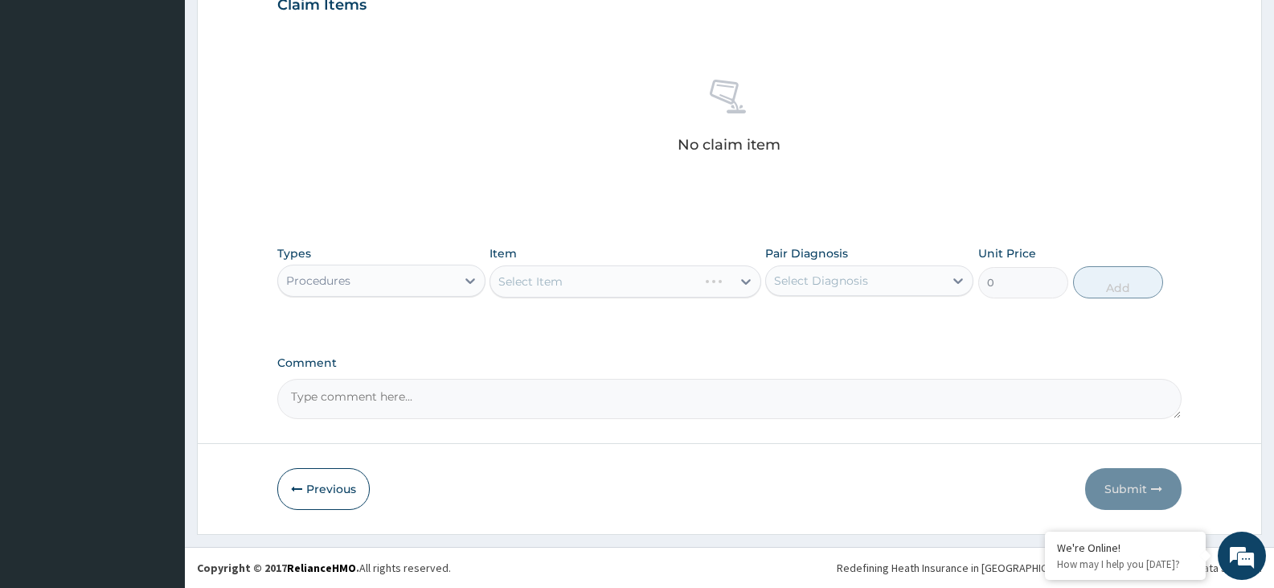
click at [525, 286] on div "Select Item" at bounding box center [625, 281] width 271 height 32
click at [527, 286] on div "Select Item" at bounding box center [625, 281] width 271 height 32
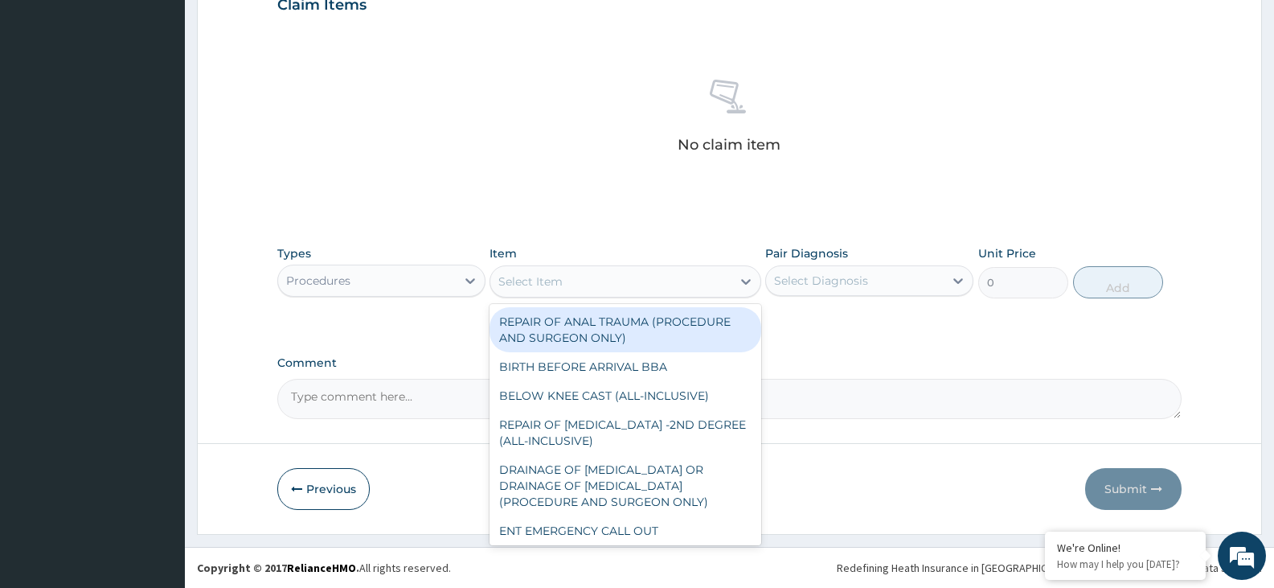
click at [594, 282] on div "Select Item" at bounding box center [610, 282] width 240 height 26
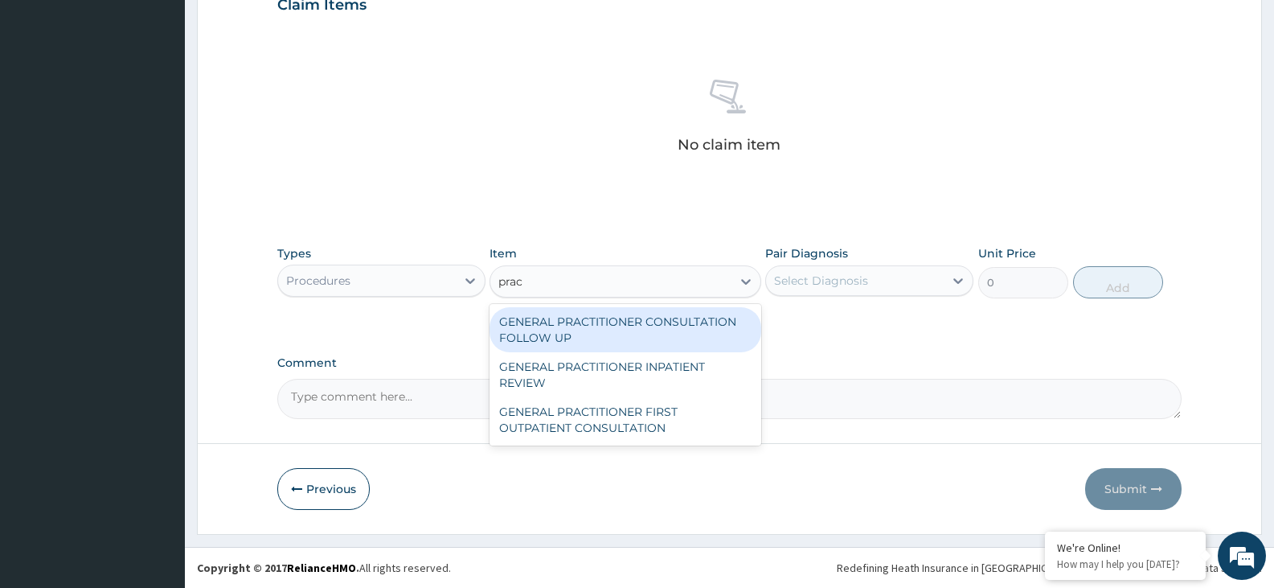
type input "pract"
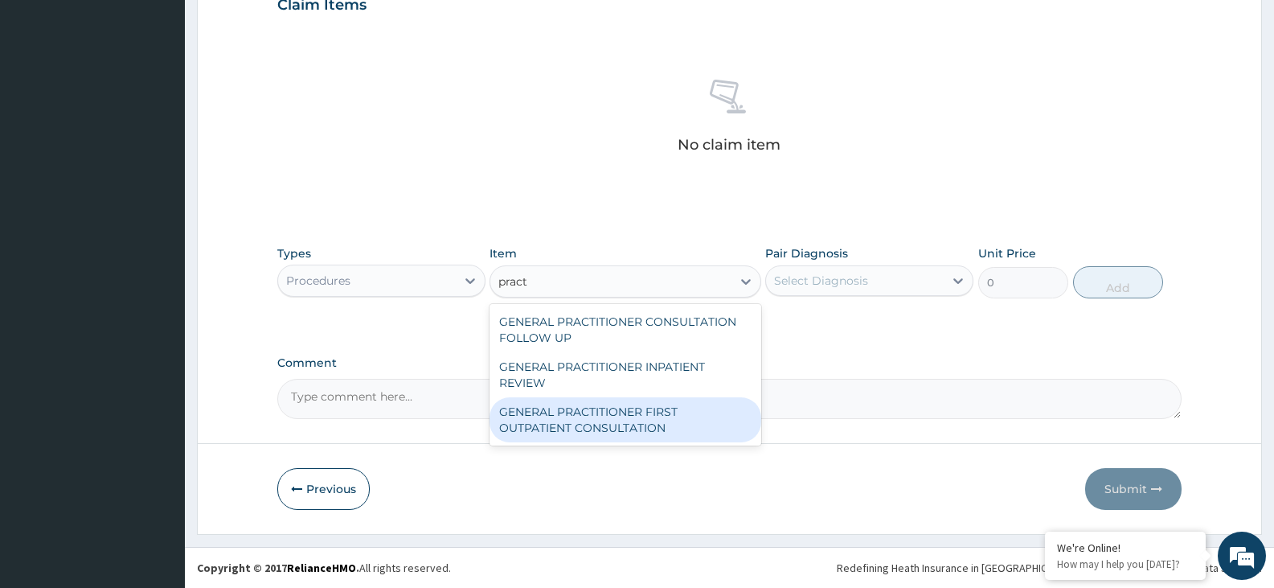
click at [596, 413] on div "GENERAL PRACTITIONER FIRST OUTPATIENT CONSULTATION" at bounding box center [625, 419] width 271 height 45
type input "3750"
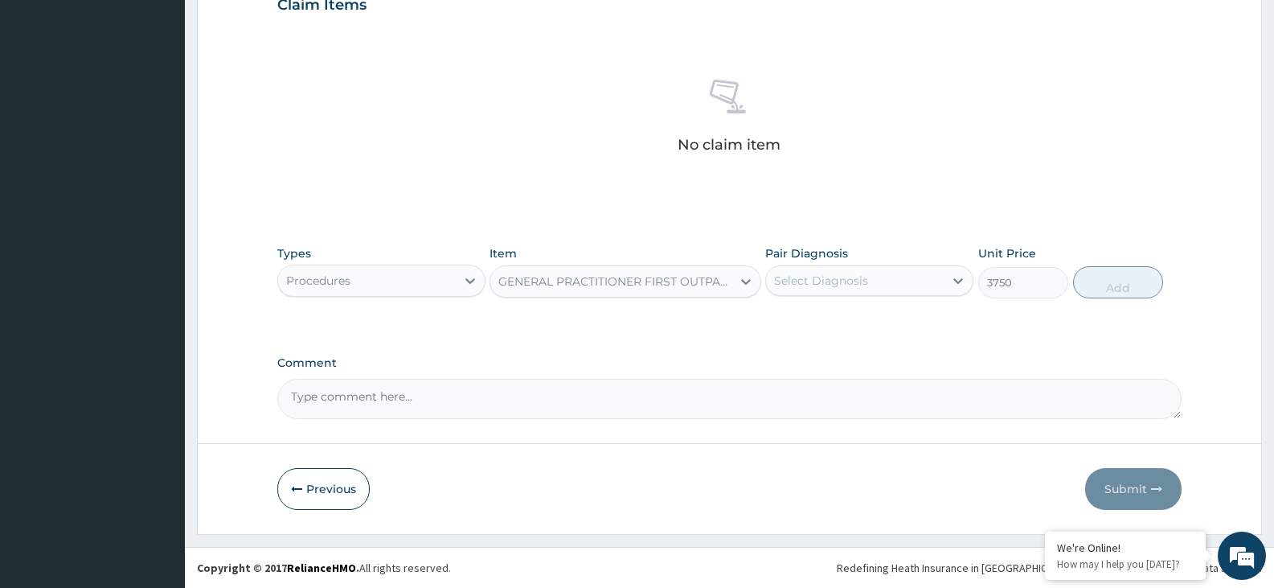
click at [896, 281] on div "Select Diagnosis" at bounding box center [855, 281] width 178 height 26
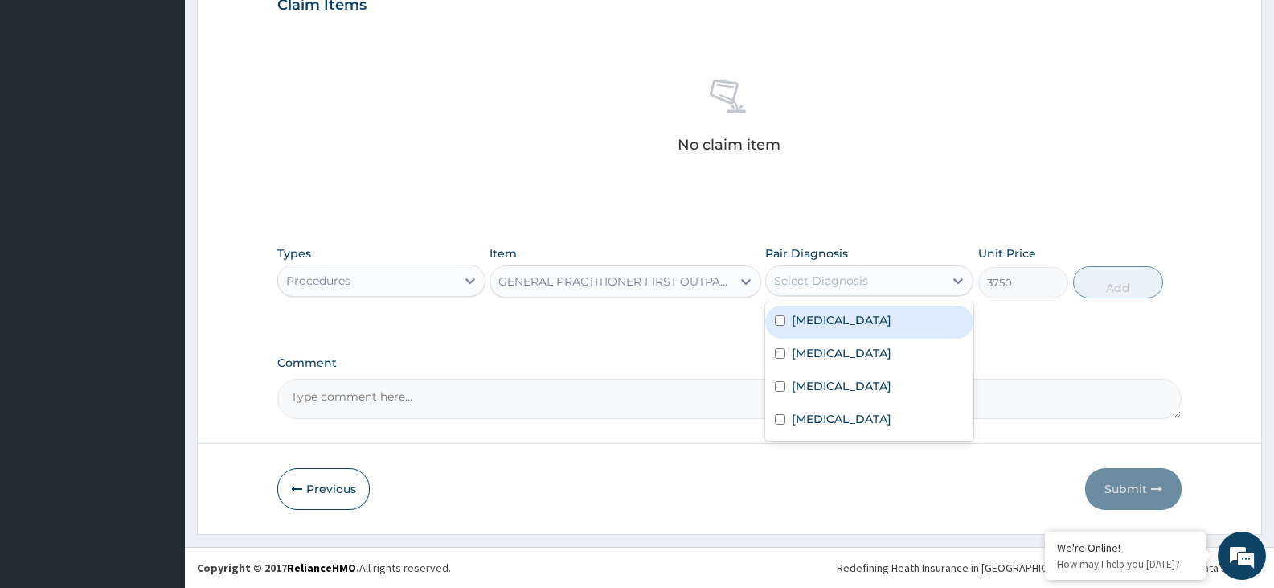
click at [880, 332] on div "Malaria" at bounding box center [869, 322] width 208 height 33
checkbox input "true"
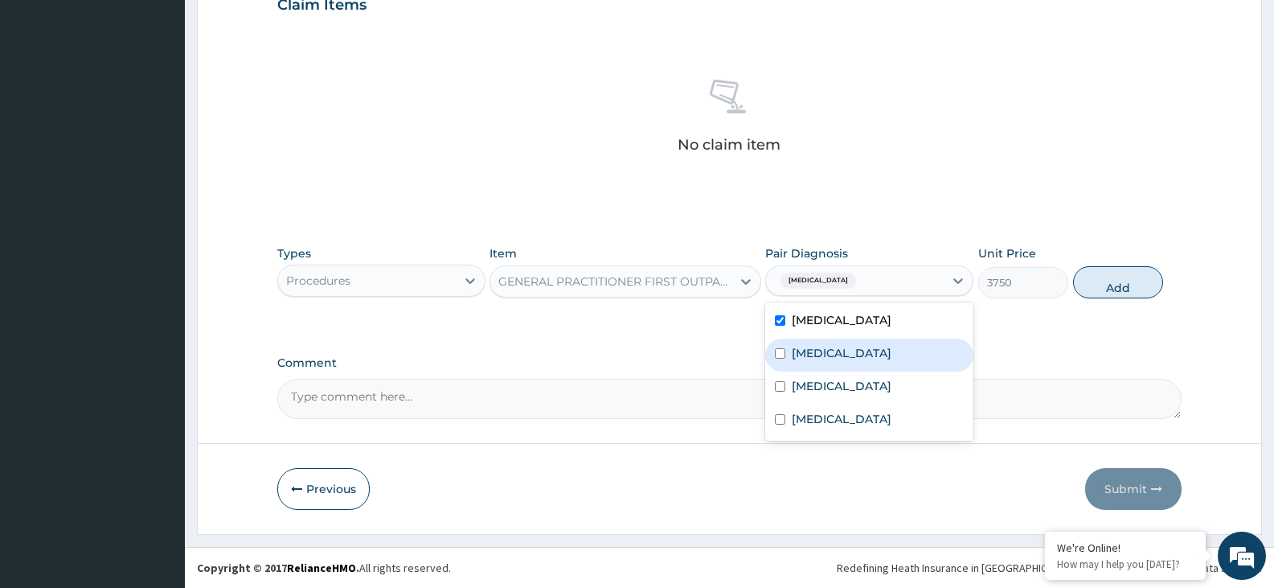
click at [876, 357] on div "Pneumonia" at bounding box center [869, 354] width 208 height 33
checkbox input "true"
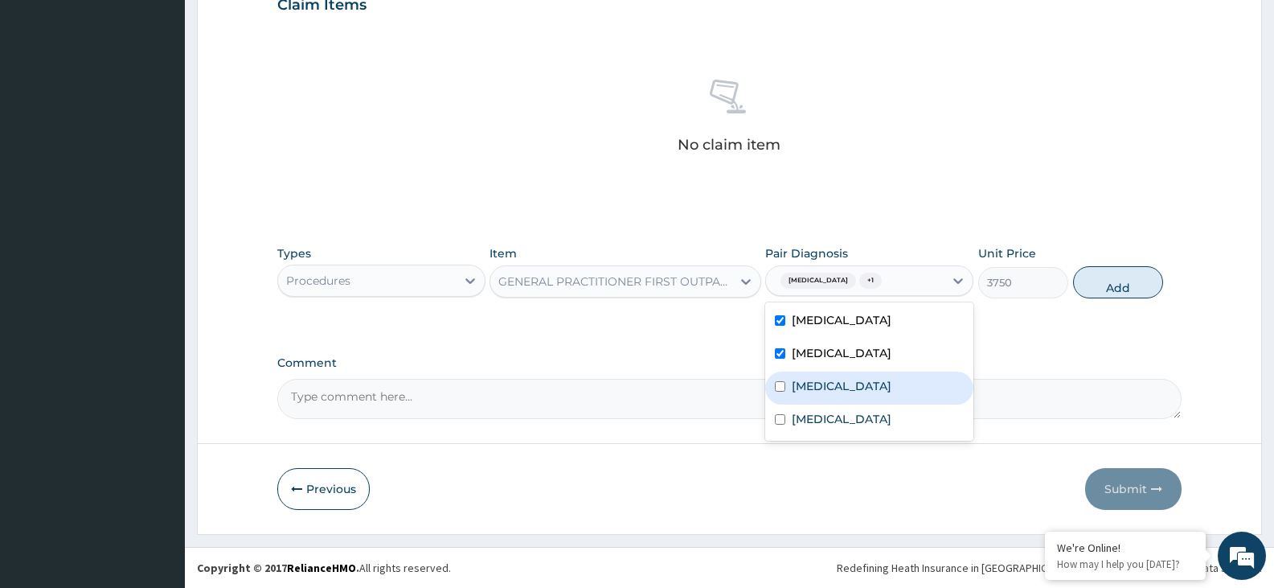
click at [860, 402] on div "Sepsis" at bounding box center [869, 387] width 208 height 33
checkbox input "true"
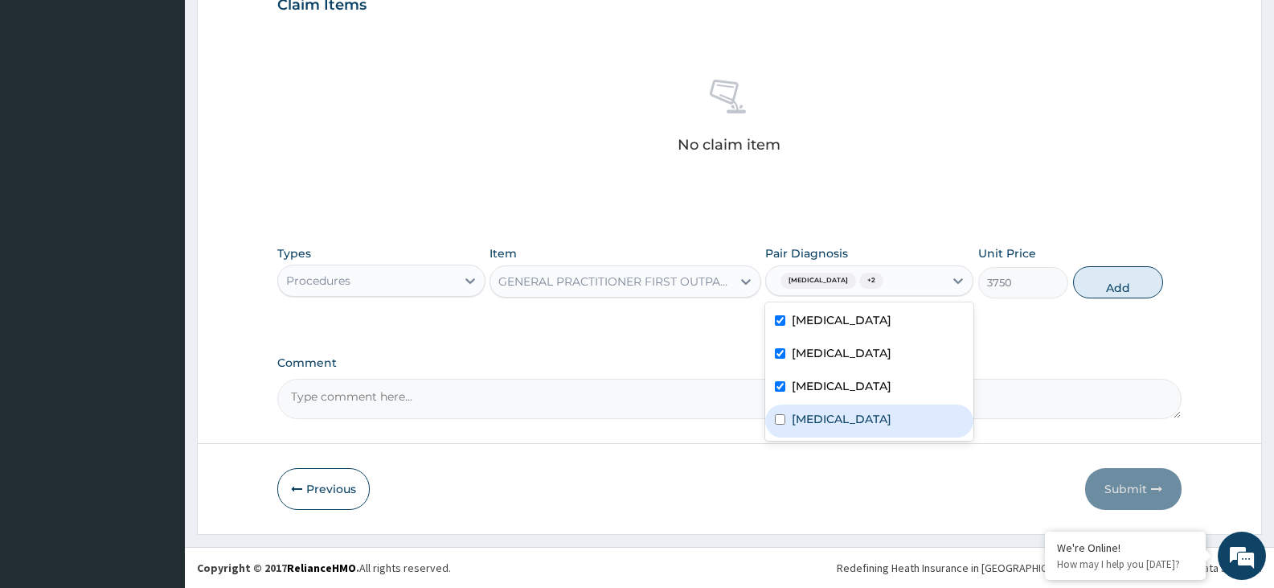
click at [856, 421] on label "Upper respiratory infection" at bounding box center [842, 419] width 100 height 16
checkbox input "true"
click at [1119, 272] on button "Add" at bounding box center [1118, 282] width 90 height 32
type input "0"
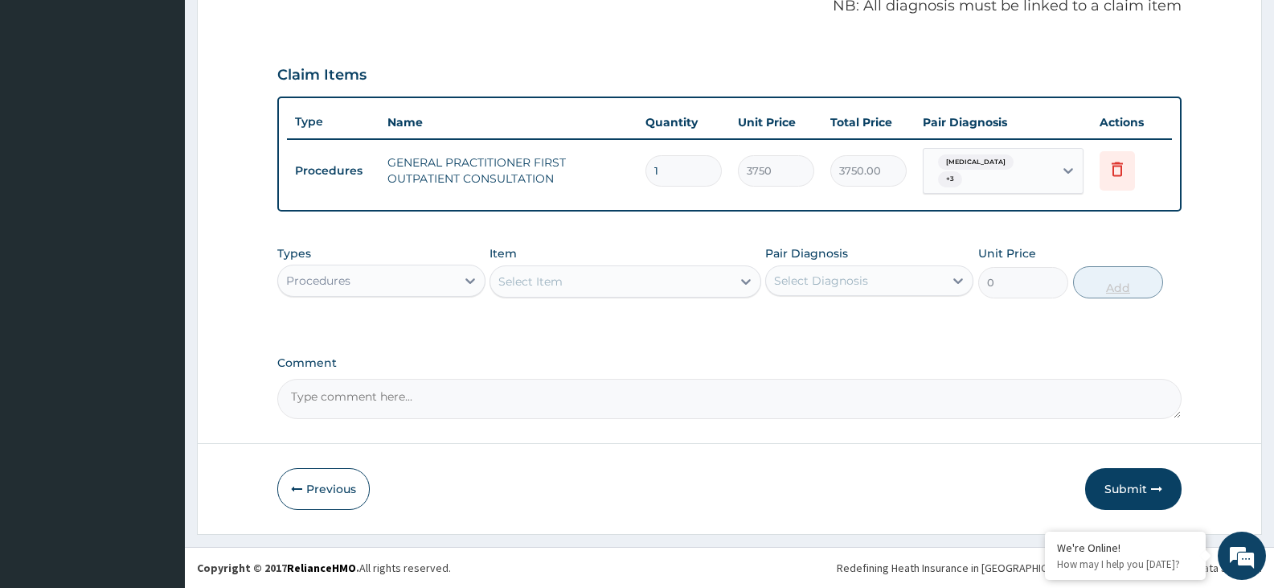
scroll to position [495, 0]
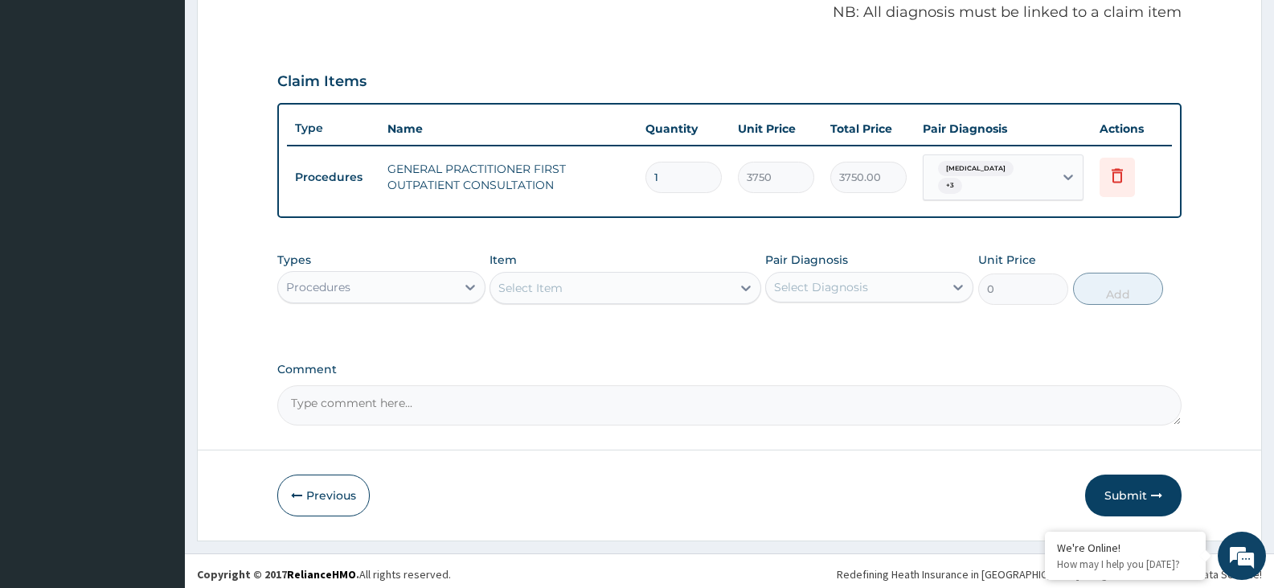
click at [671, 275] on div "Select Item" at bounding box center [610, 288] width 240 height 26
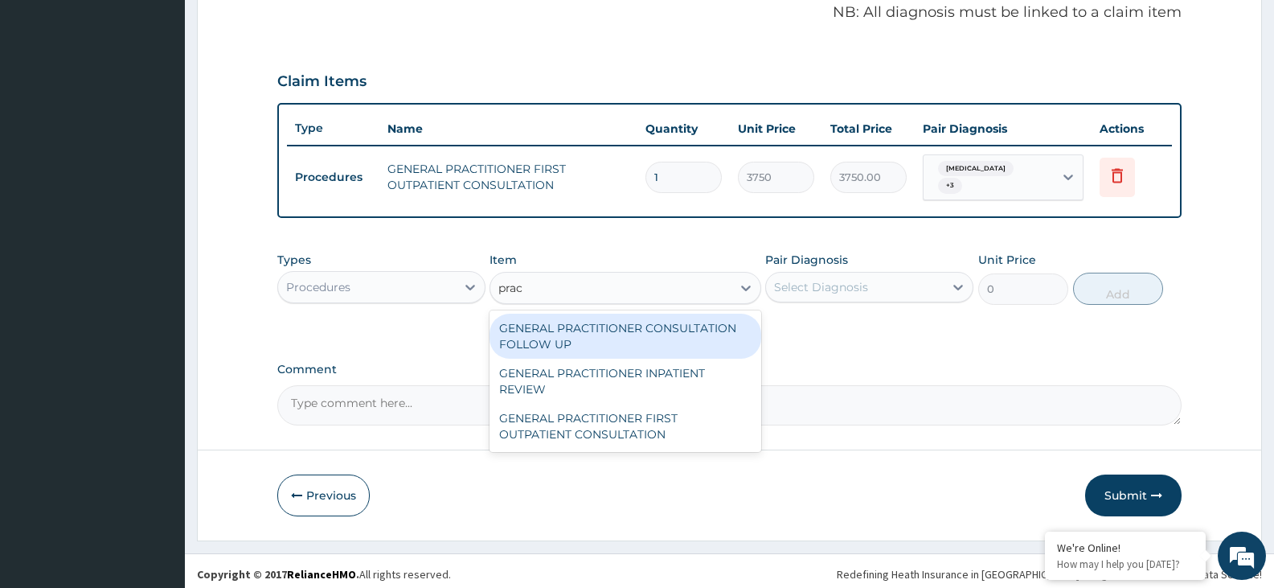
type input "pract"
click at [700, 319] on div "GENERAL PRACTITIONER CONSULTATION FOLLOW UP" at bounding box center [625, 336] width 271 height 45
type input "1875"
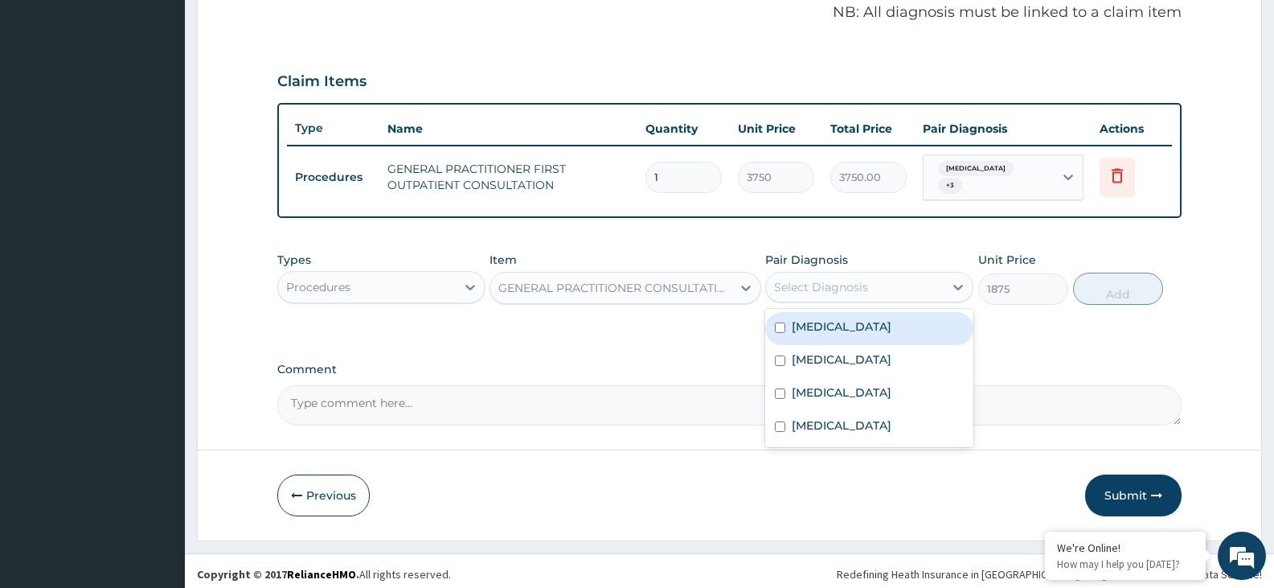
click at [871, 283] on div "Select Diagnosis" at bounding box center [855, 287] width 178 height 26
click at [848, 325] on div "Malaria" at bounding box center [869, 328] width 208 height 33
checkbox input "true"
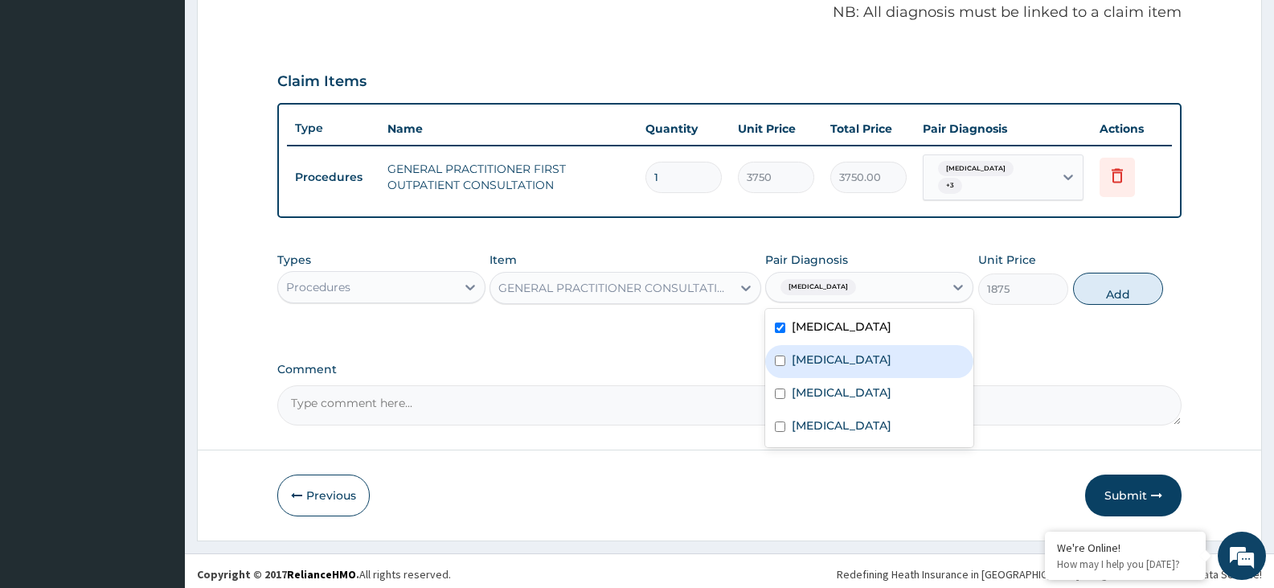
click at [836, 355] on label "Pneumonia" at bounding box center [842, 359] width 100 height 16
checkbox input "true"
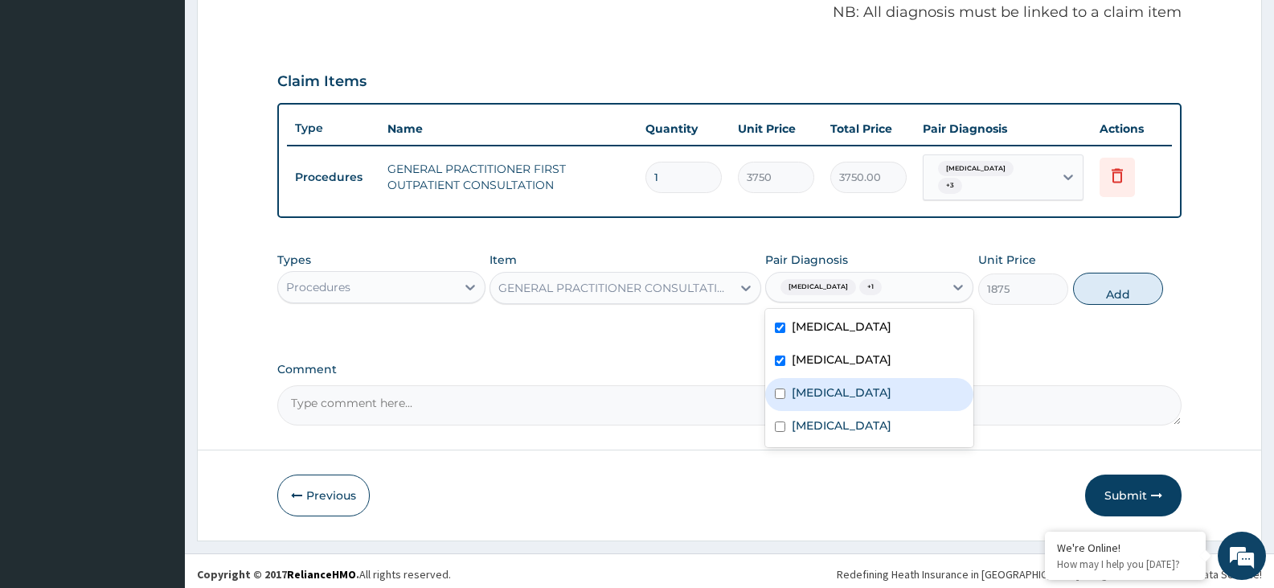
click at [823, 393] on label "Sepsis" at bounding box center [842, 392] width 100 height 16
checkbox input "true"
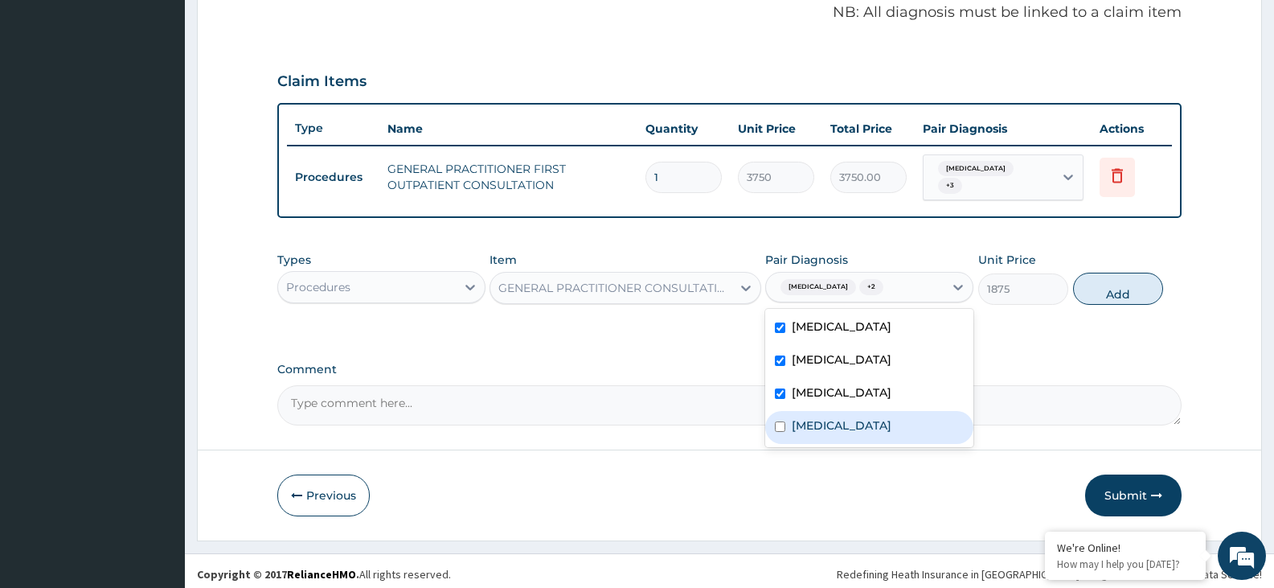
drag, startPoint x: 816, startPoint y: 411, endPoint x: 815, endPoint y: 438, distance: 27.3
click at [815, 419] on label "Upper respiratory infection" at bounding box center [842, 425] width 100 height 16
checkbox input "true"
click at [1122, 273] on button "Add" at bounding box center [1118, 289] width 90 height 32
type input "0"
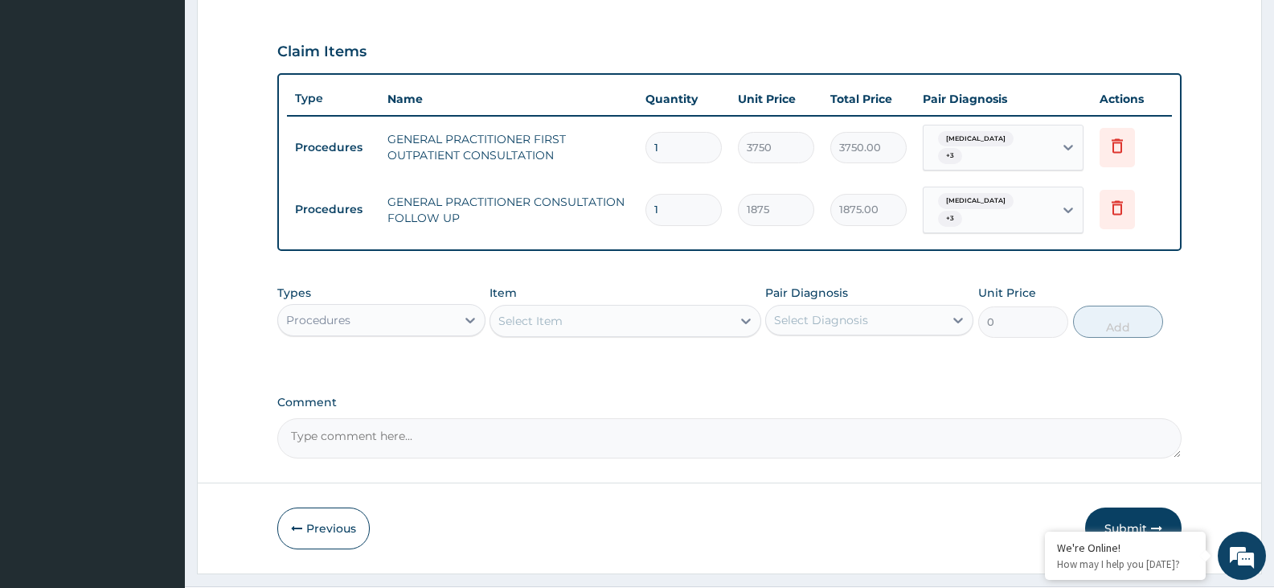
scroll to position [551, 0]
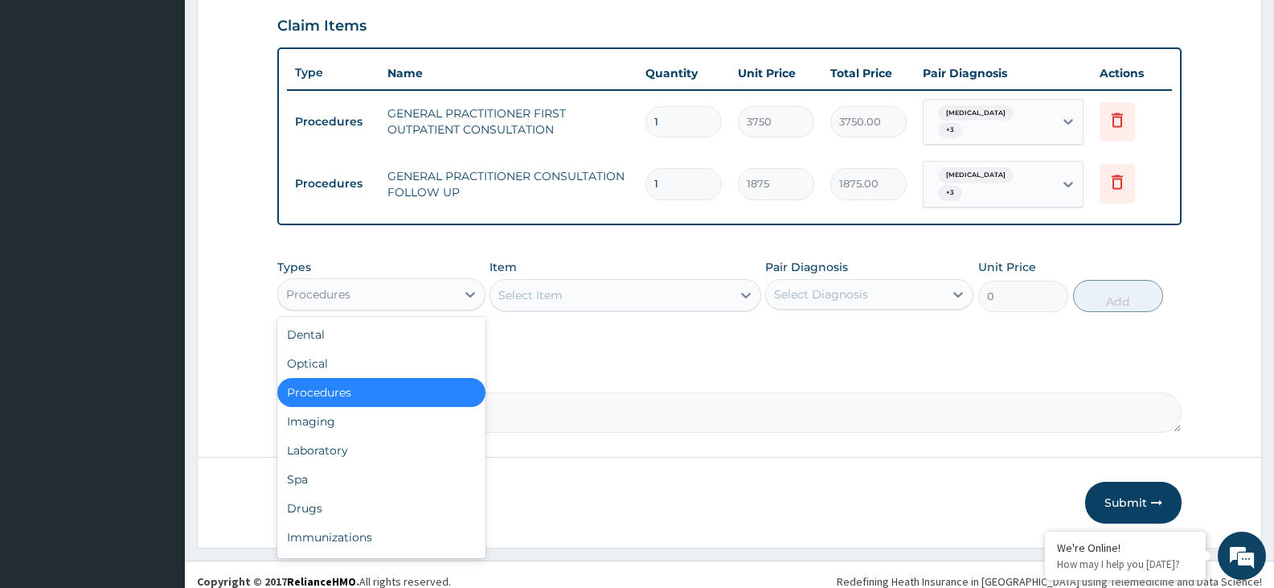
click at [453, 285] on div "Procedures" at bounding box center [367, 294] width 178 height 26
click at [386, 436] on div "Laboratory" at bounding box center [381, 450] width 208 height 29
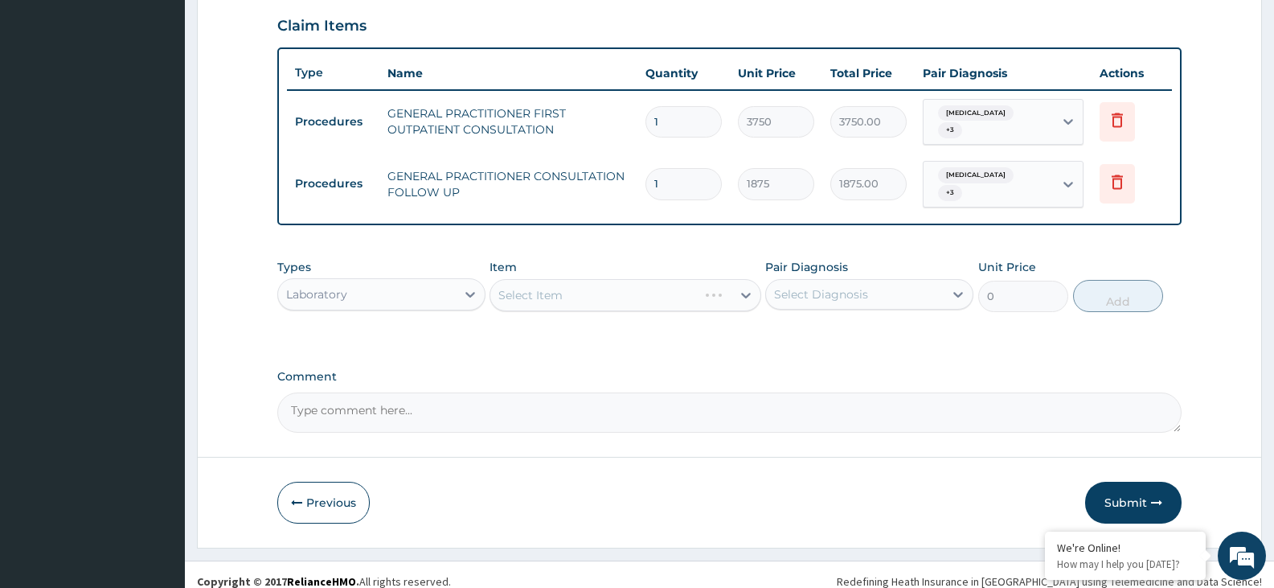
click at [561, 285] on div "Select Item" at bounding box center [625, 295] width 271 height 32
click at [560, 285] on div "Select Item" at bounding box center [625, 295] width 271 height 32
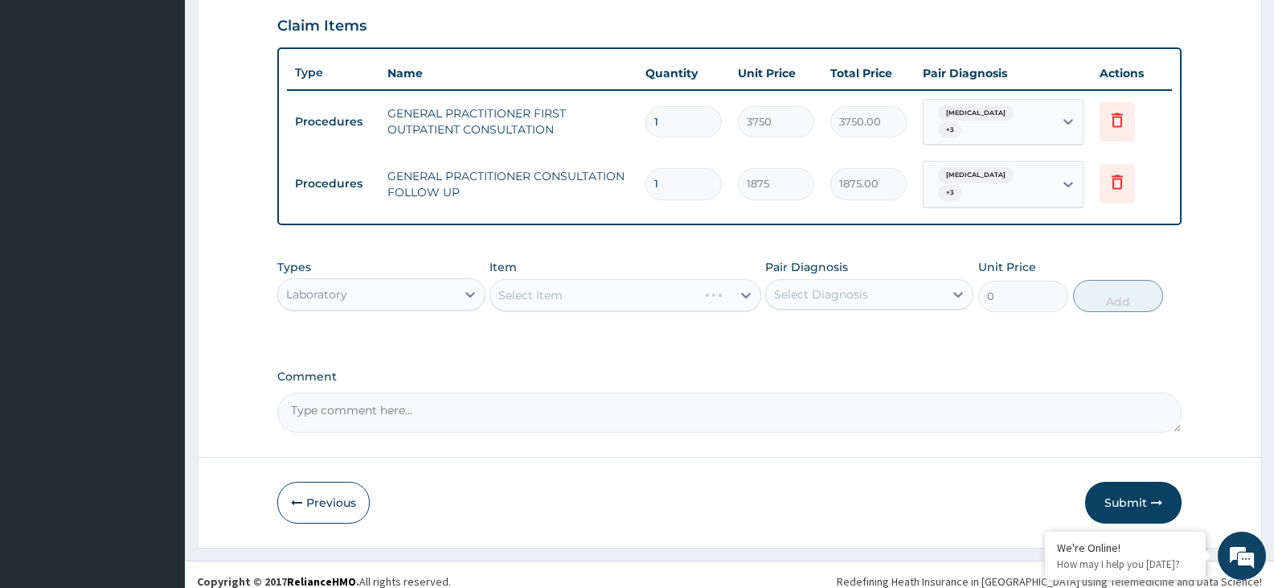
click at [716, 282] on div "Select Item" at bounding box center [625, 295] width 271 height 32
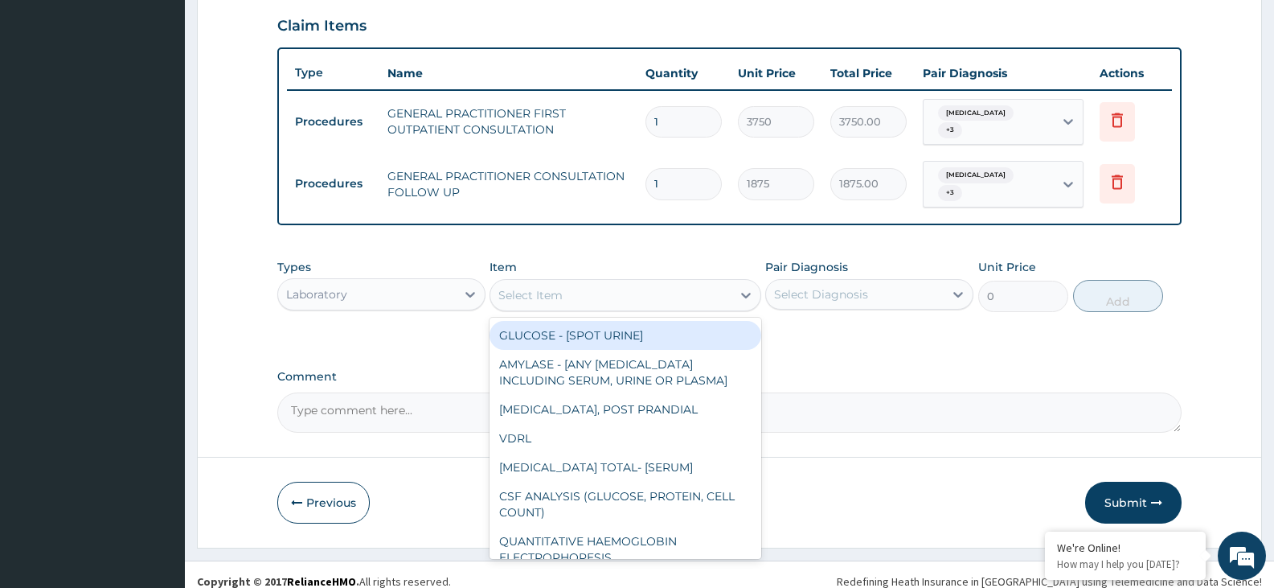
click at [581, 282] on div "Select Item" at bounding box center [610, 295] width 240 height 26
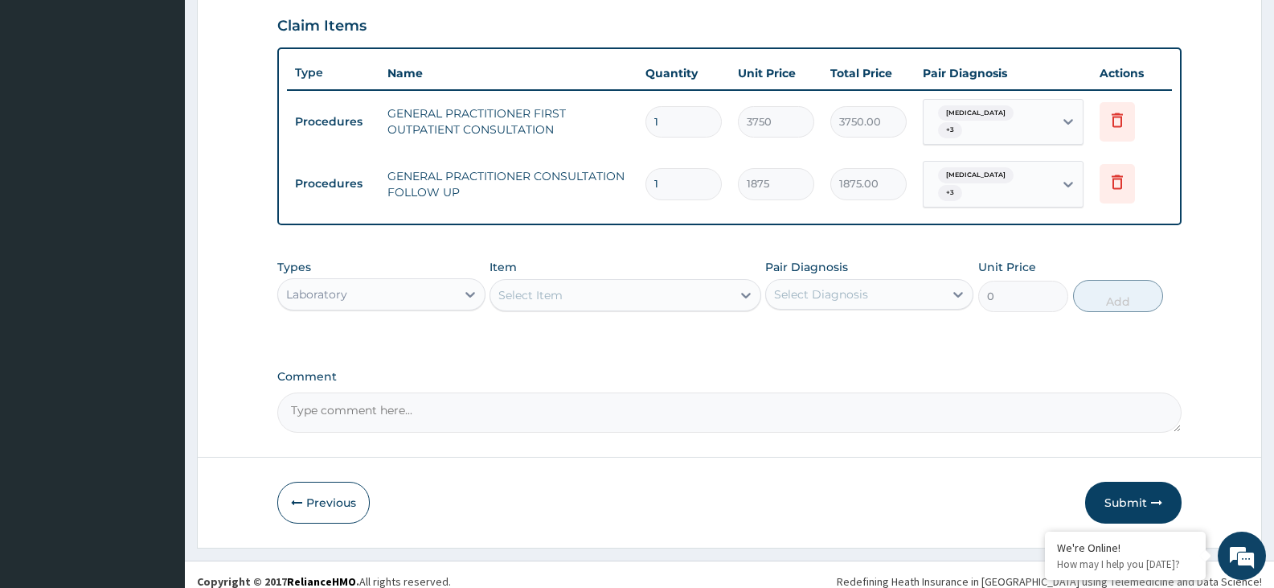
click at [582, 282] on div "Select Item" at bounding box center [610, 295] width 240 height 26
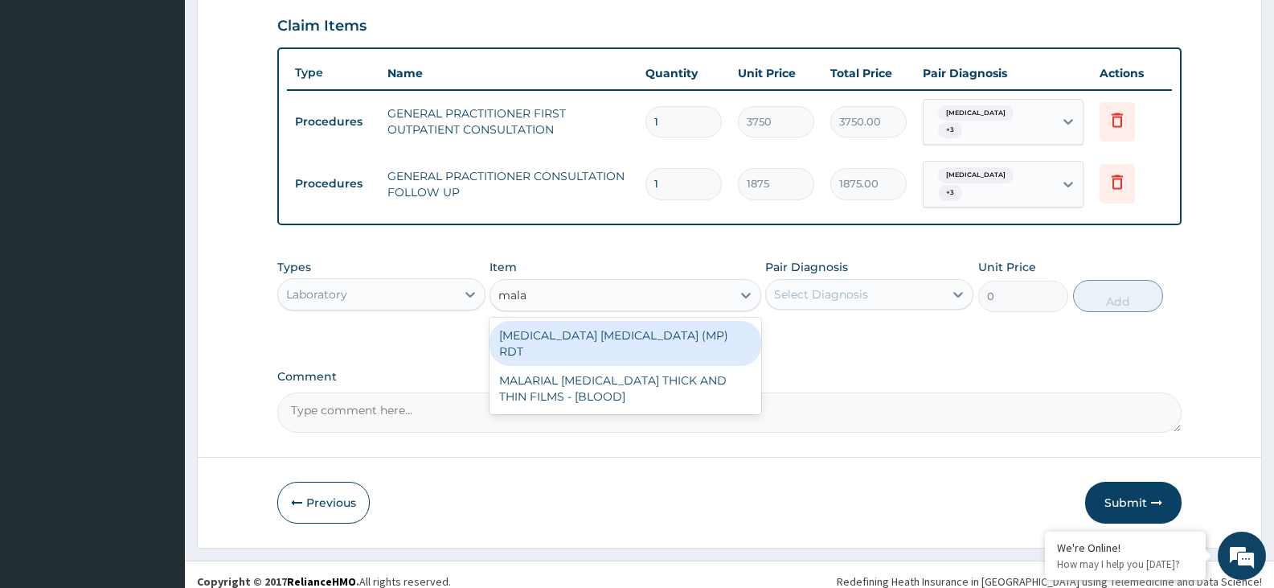
type input "malar"
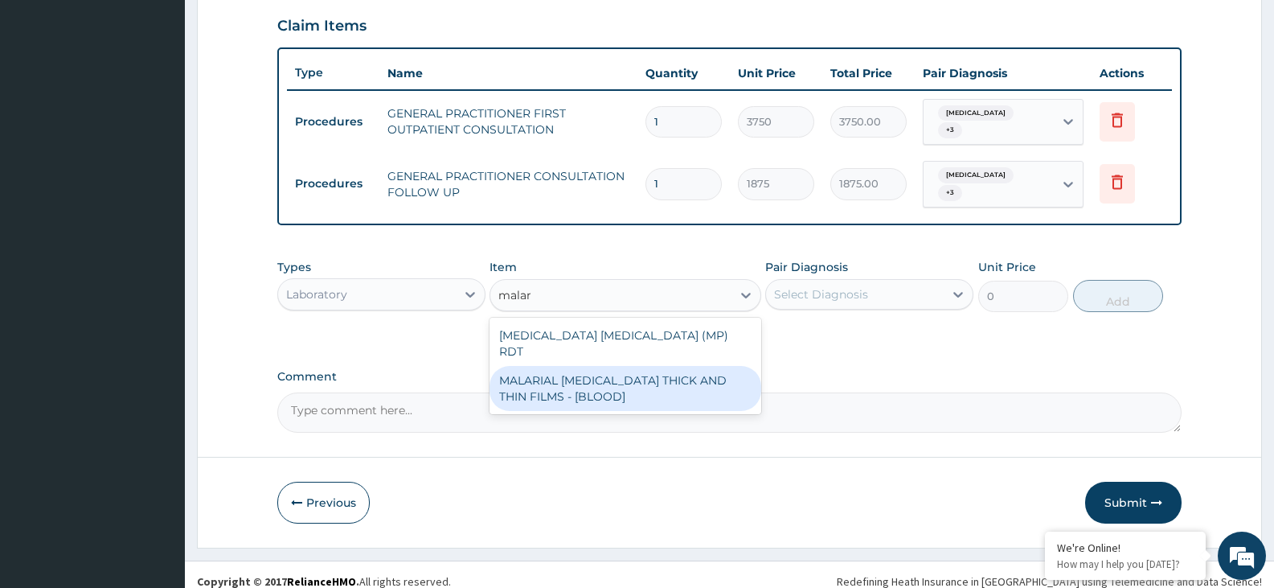
click at [590, 371] on div "MALARIAL PARASITE THICK AND THIN FILMS - [BLOOD]" at bounding box center [625, 388] width 271 height 45
type input "2187.5"
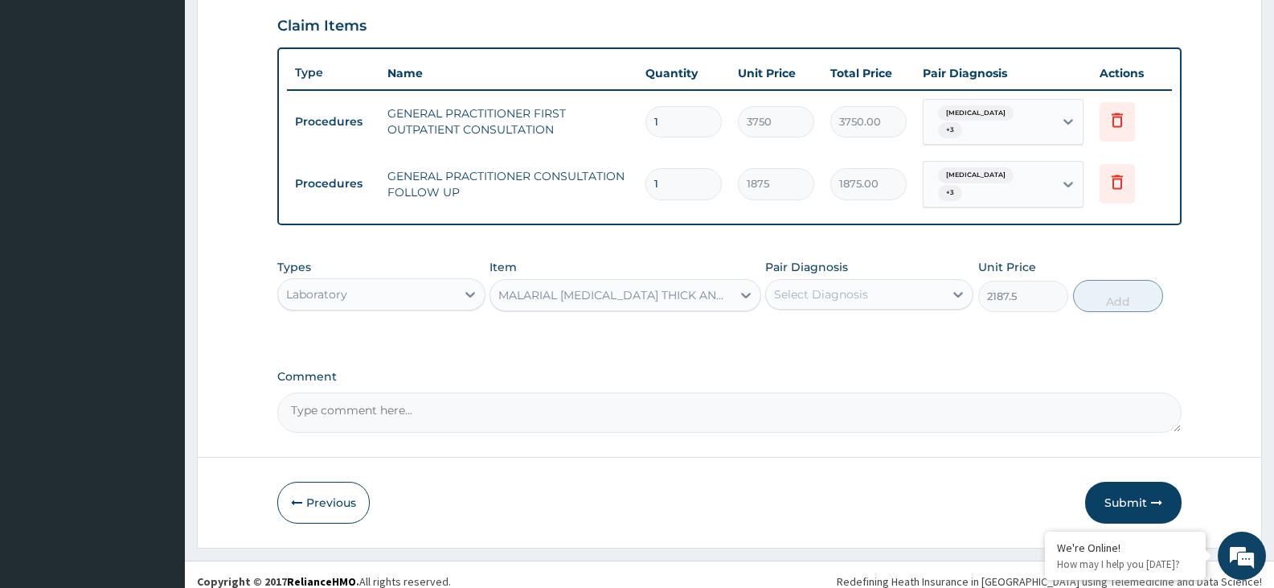
click at [874, 281] on div "Select Diagnosis" at bounding box center [855, 294] width 178 height 26
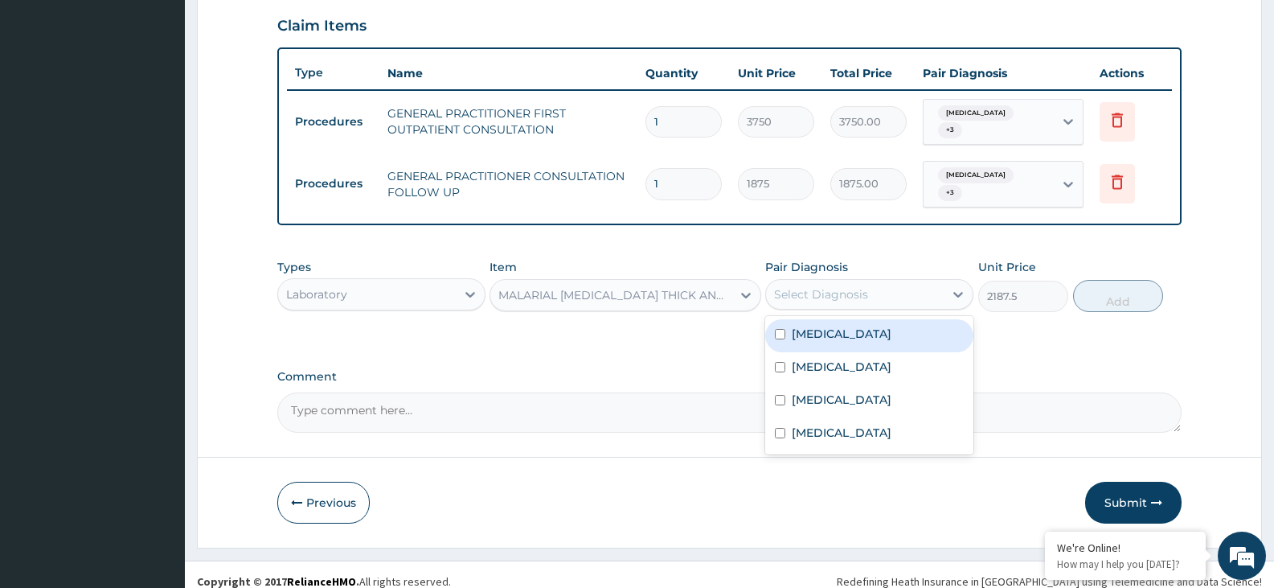
click at [870, 322] on div "Malaria" at bounding box center [869, 335] width 208 height 33
checkbox input "true"
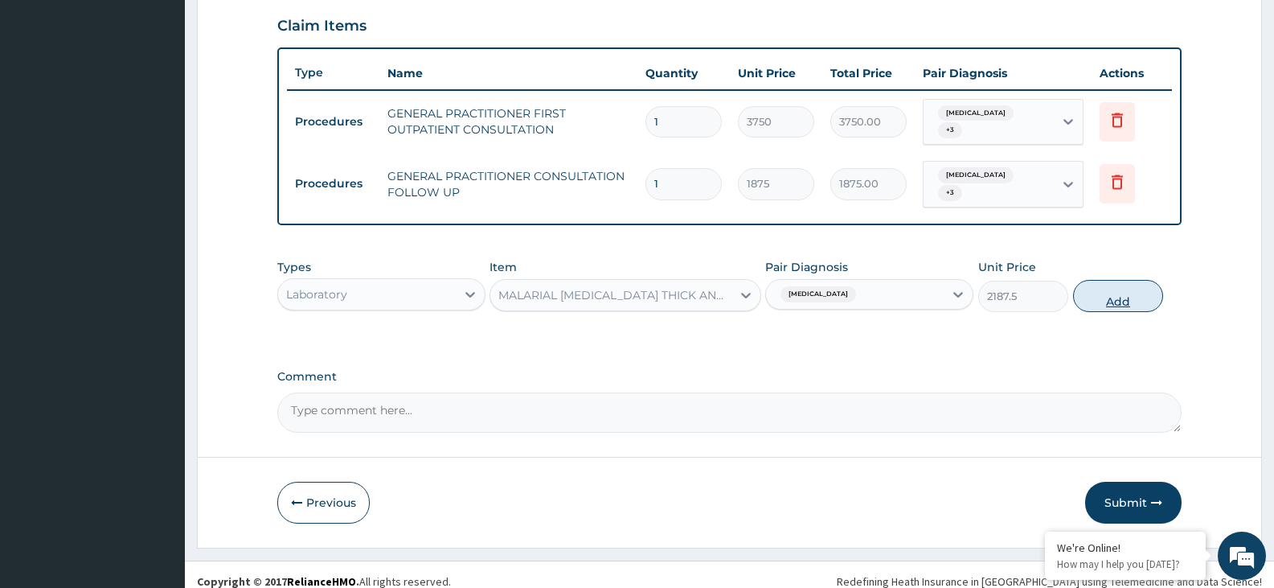
click at [1087, 280] on button "Add" at bounding box center [1118, 296] width 90 height 32
type input "0"
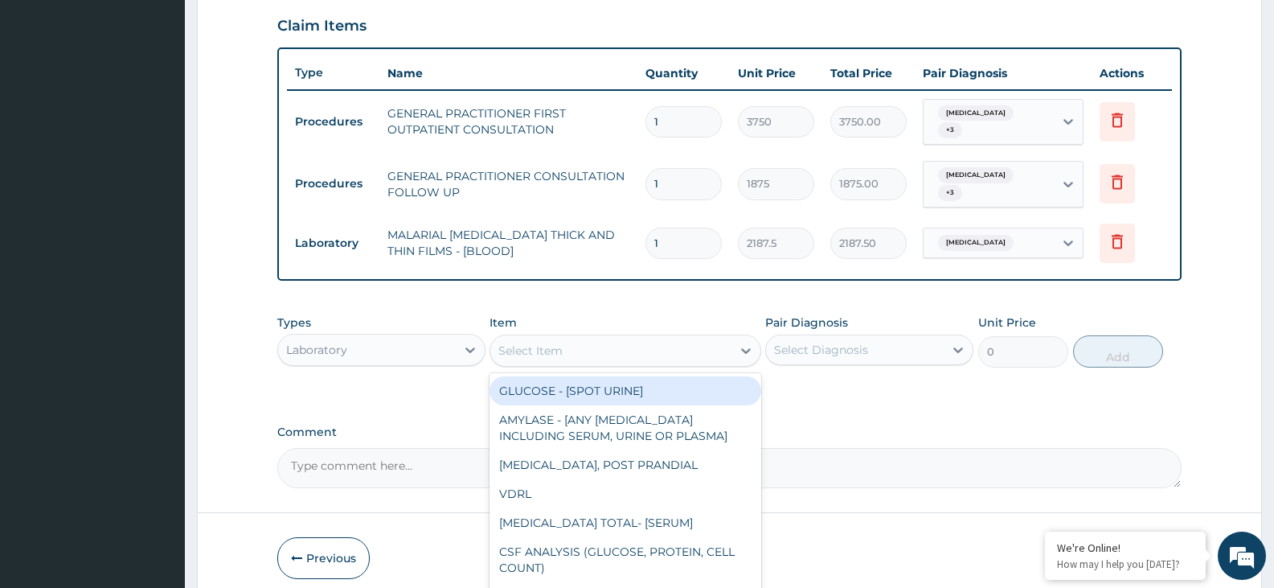
click at [642, 343] on div "Select Item" at bounding box center [610, 351] width 240 height 26
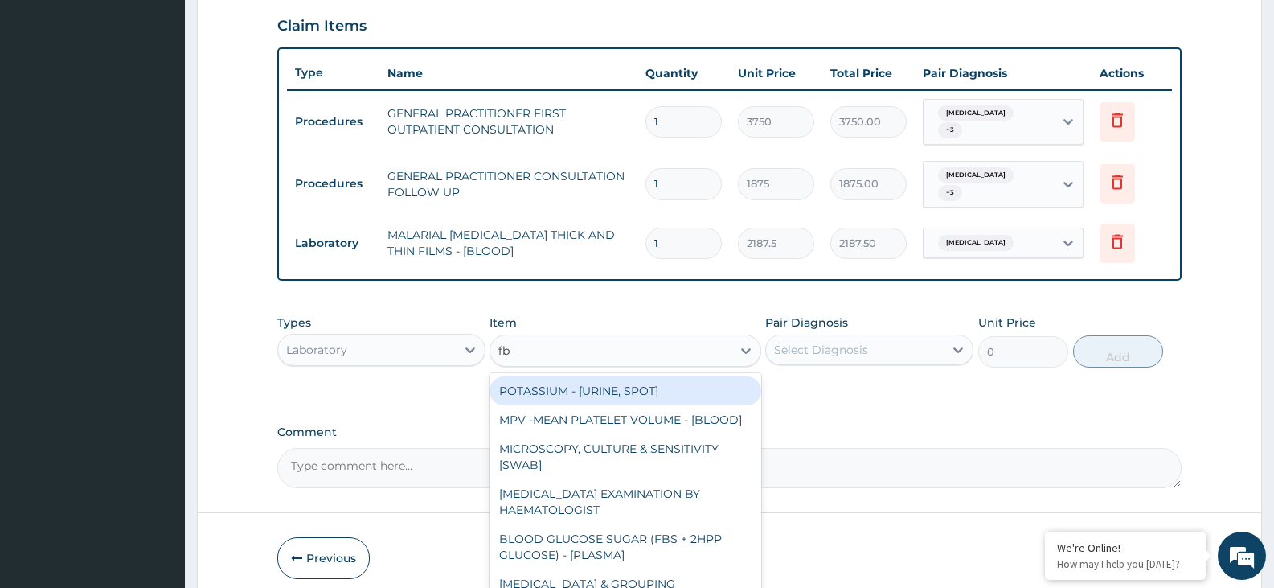
type input "fbc"
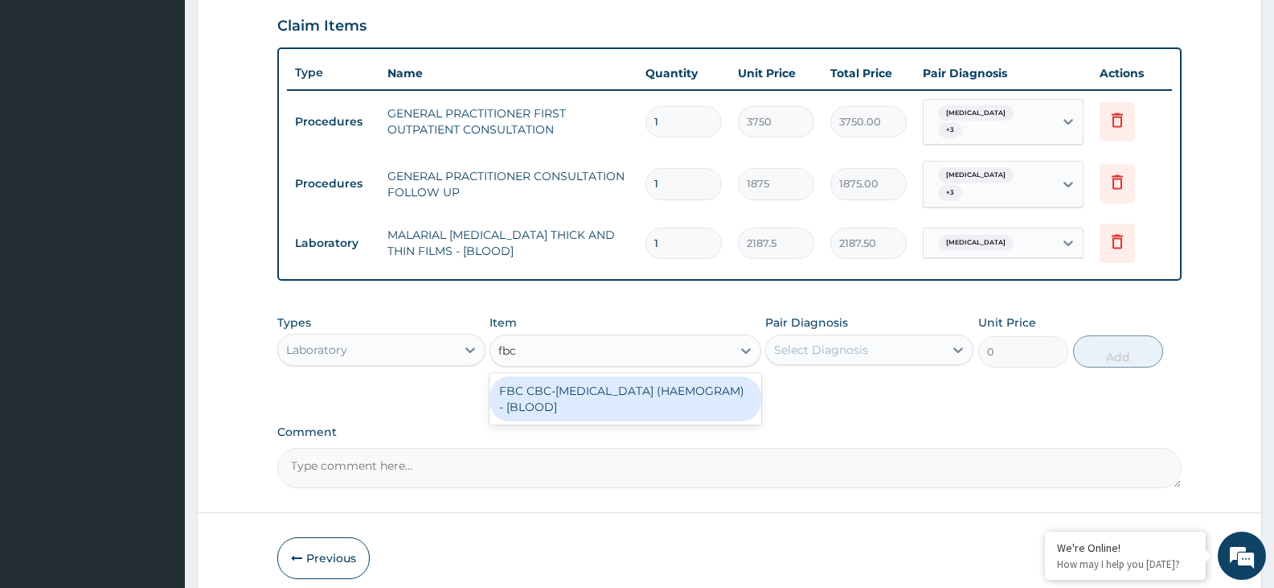
click at [637, 394] on div "FBC CBC-COMPLETE BLOOD COUNT (HAEMOGRAM) - [BLOOD]" at bounding box center [625, 398] width 271 height 45
type input "5000"
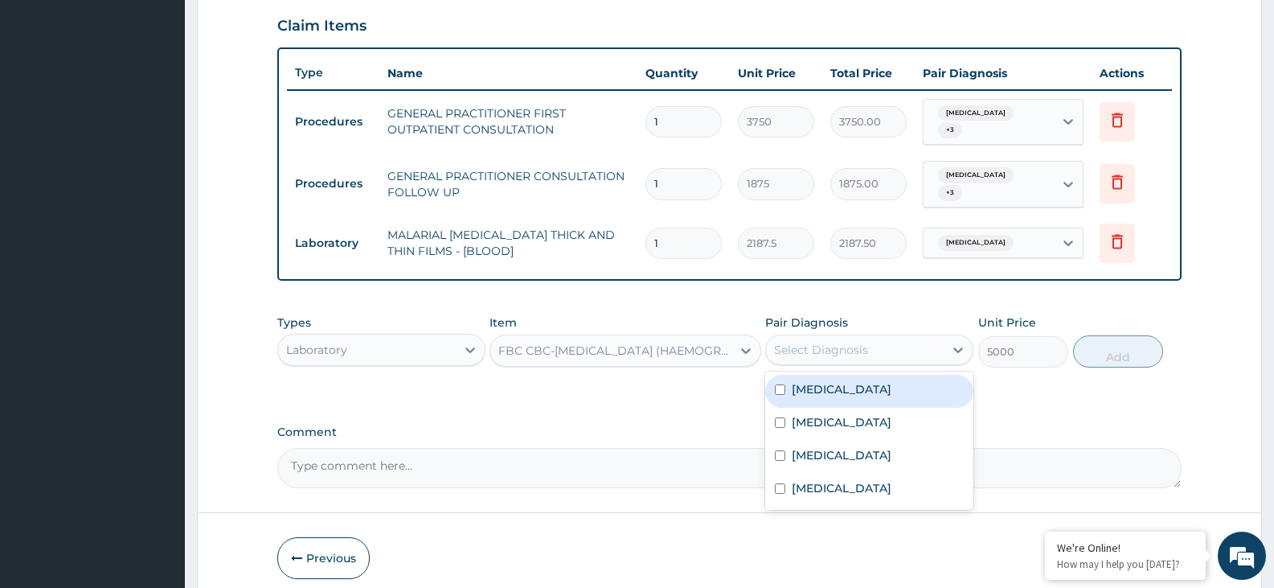
click at [817, 334] on div "Select Diagnosis" at bounding box center [869, 349] width 208 height 31
click at [822, 381] on label "Malaria" at bounding box center [842, 389] width 100 height 16
checkbox input "true"
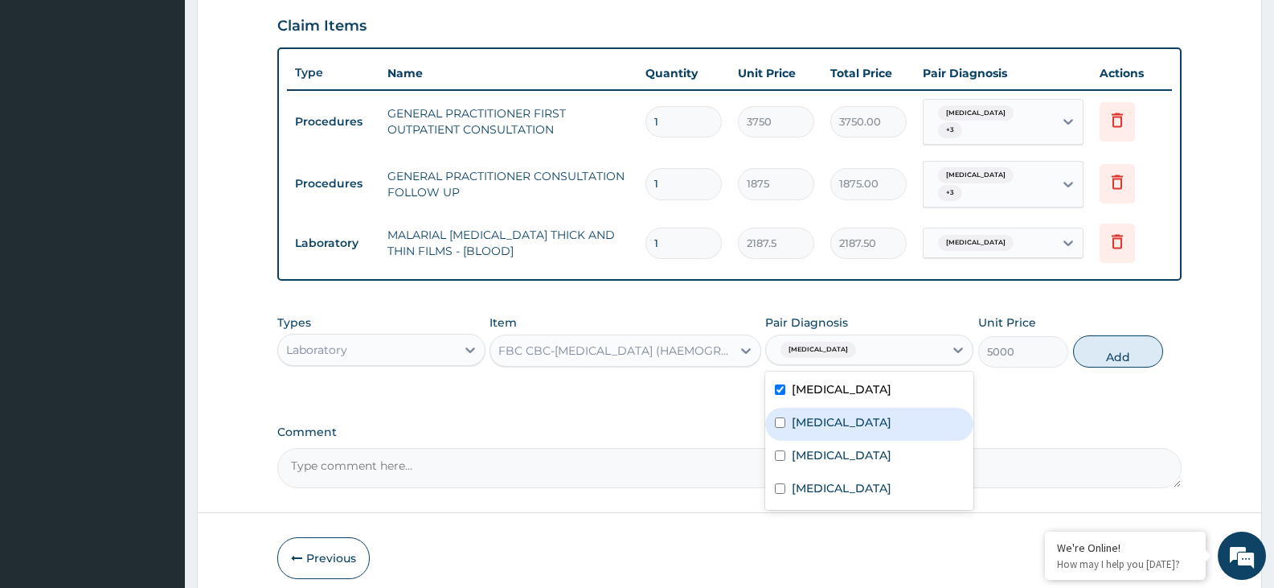
click at [814, 414] on label "Pneumonia" at bounding box center [842, 422] width 100 height 16
checkbox input "true"
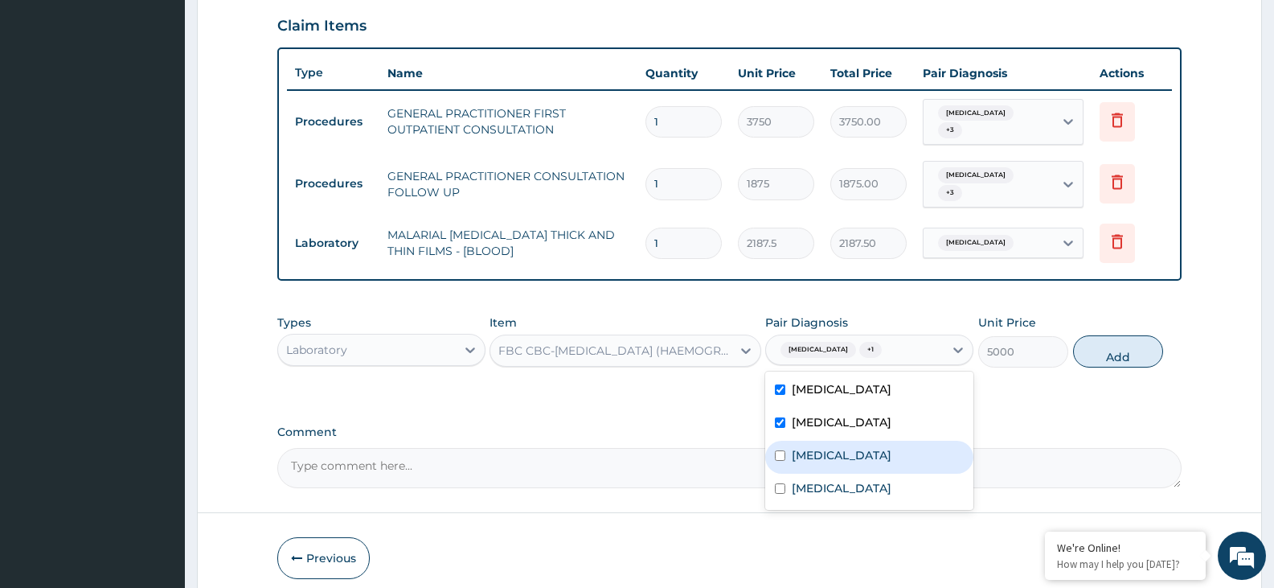
click at [822, 447] on label "Sepsis" at bounding box center [842, 455] width 100 height 16
checkbox input "true"
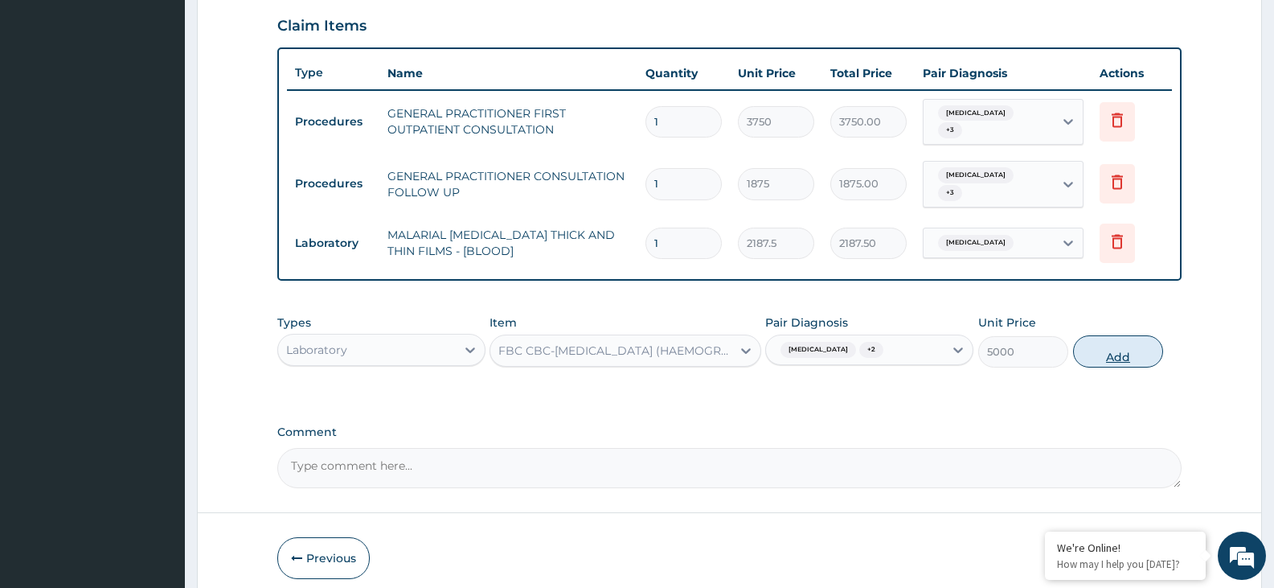
click at [1138, 348] on button "Add" at bounding box center [1118, 351] width 90 height 32
type input "0"
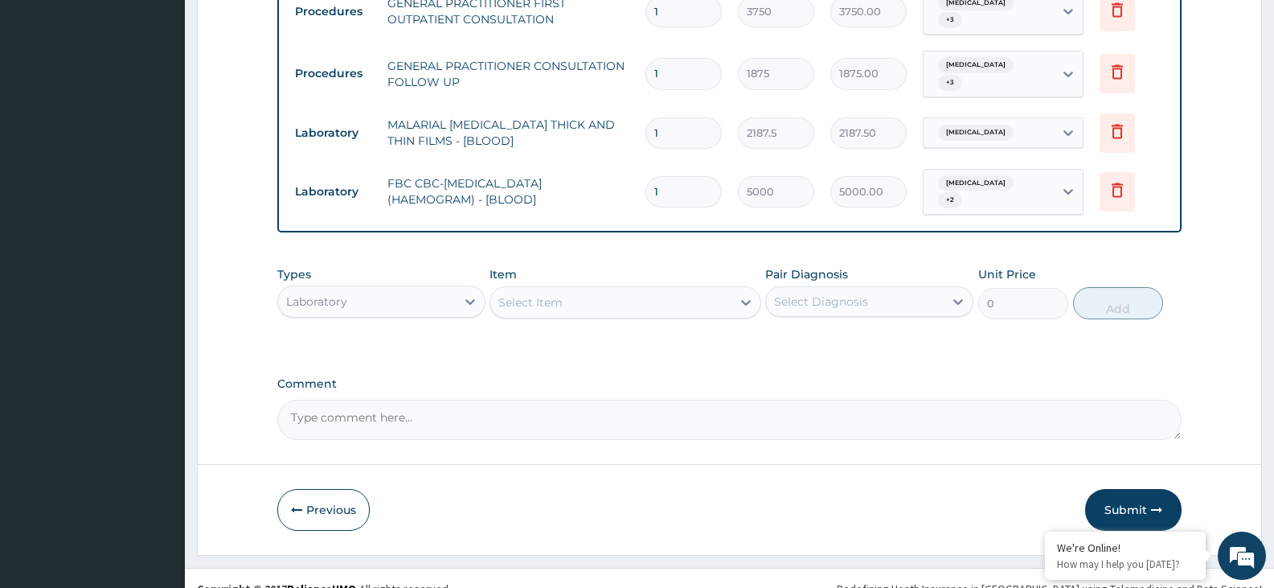
scroll to position [662, 0]
click at [520, 293] on div "Select Item" at bounding box center [530, 301] width 64 height 16
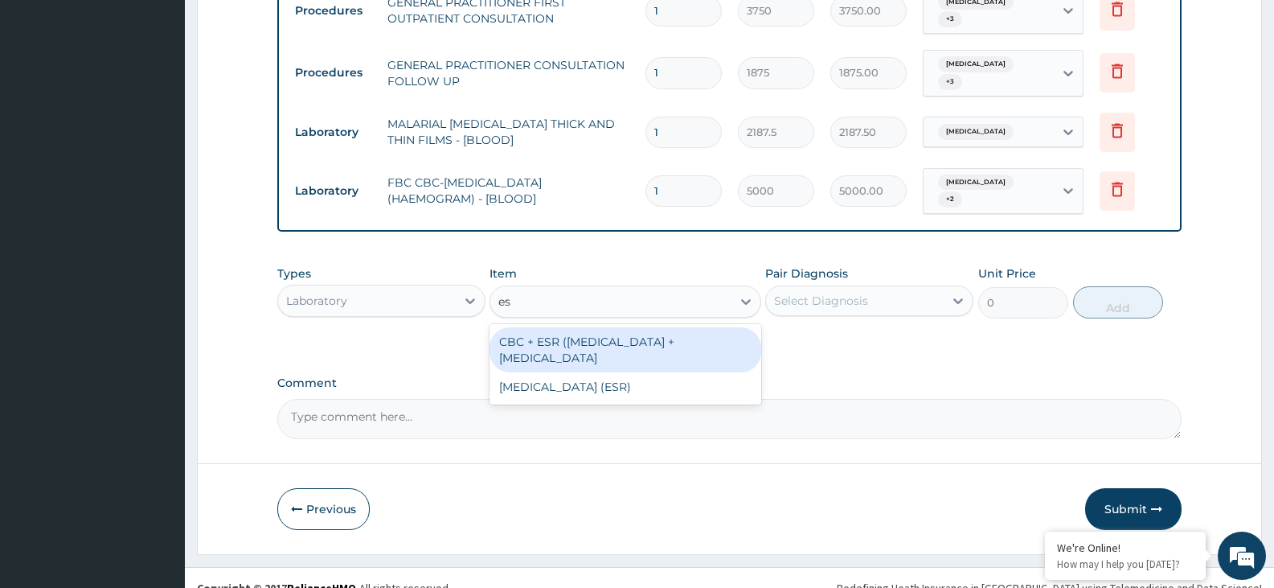
type input "esr"
click at [561, 331] on div "CBC + ESR (COMPLETE BLOOD COUNT + ERYTHROCYTE SEDIMENTATION RATE" at bounding box center [625, 349] width 271 height 45
type input "5625"
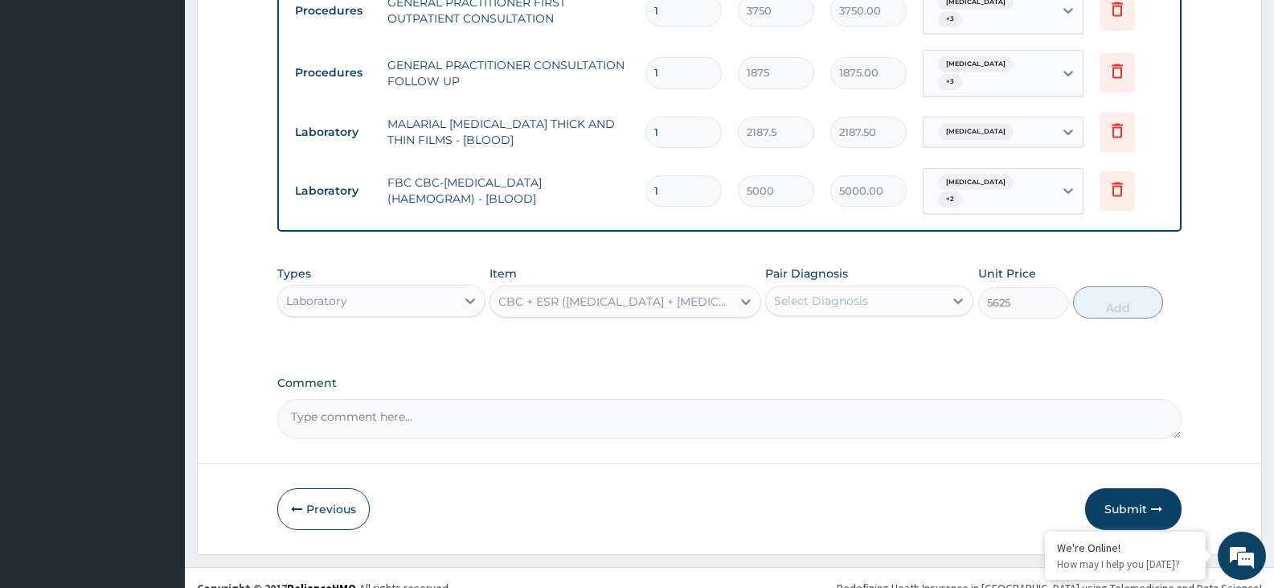
click at [929, 288] on div "Select Diagnosis" at bounding box center [855, 301] width 178 height 26
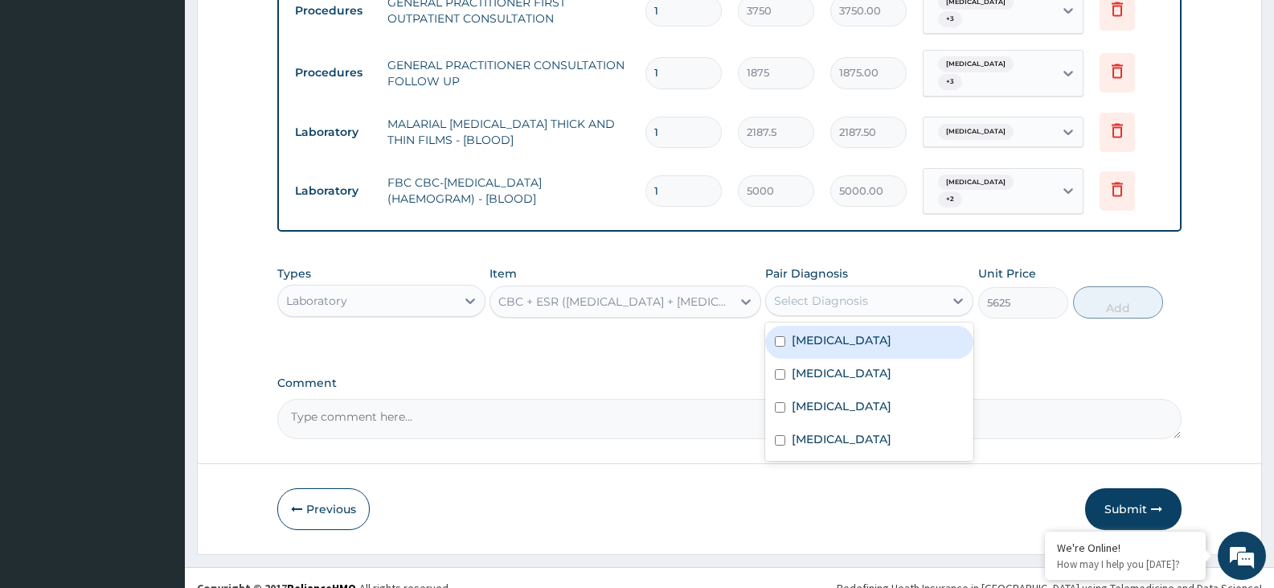
click at [867, 330] on div "Malaria" at bounding box center [869, 342] width 208 height 33
checkbox input "true"
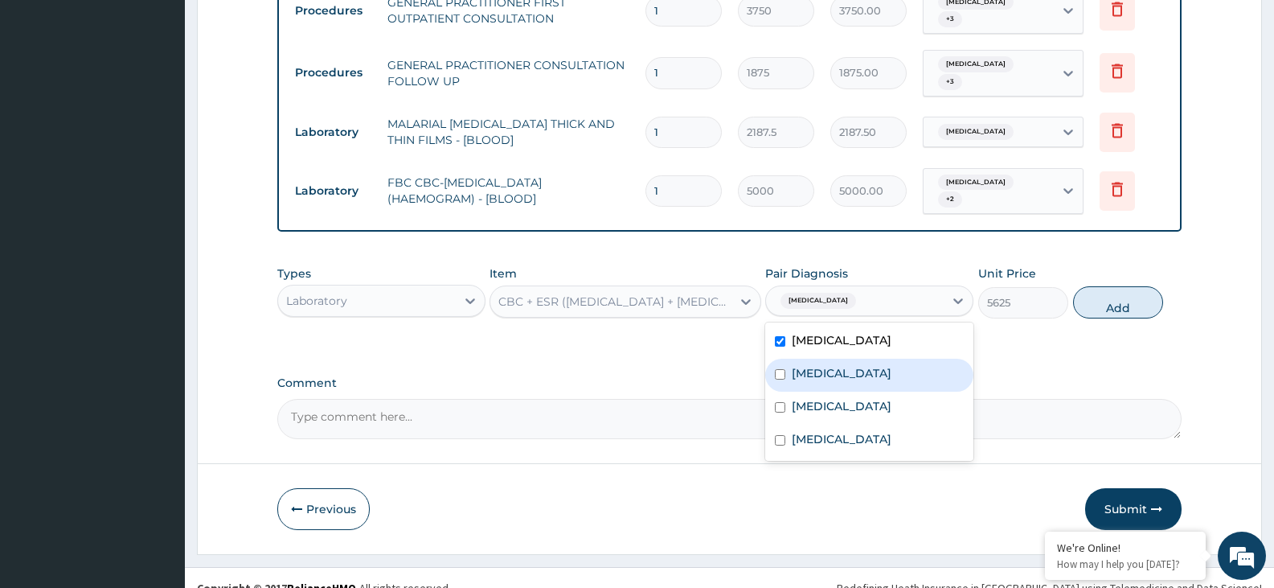
click at [847, 365] on label "Pneumonia" at bounding box center [842, 373] width 100 height 16
checkbox input "true"
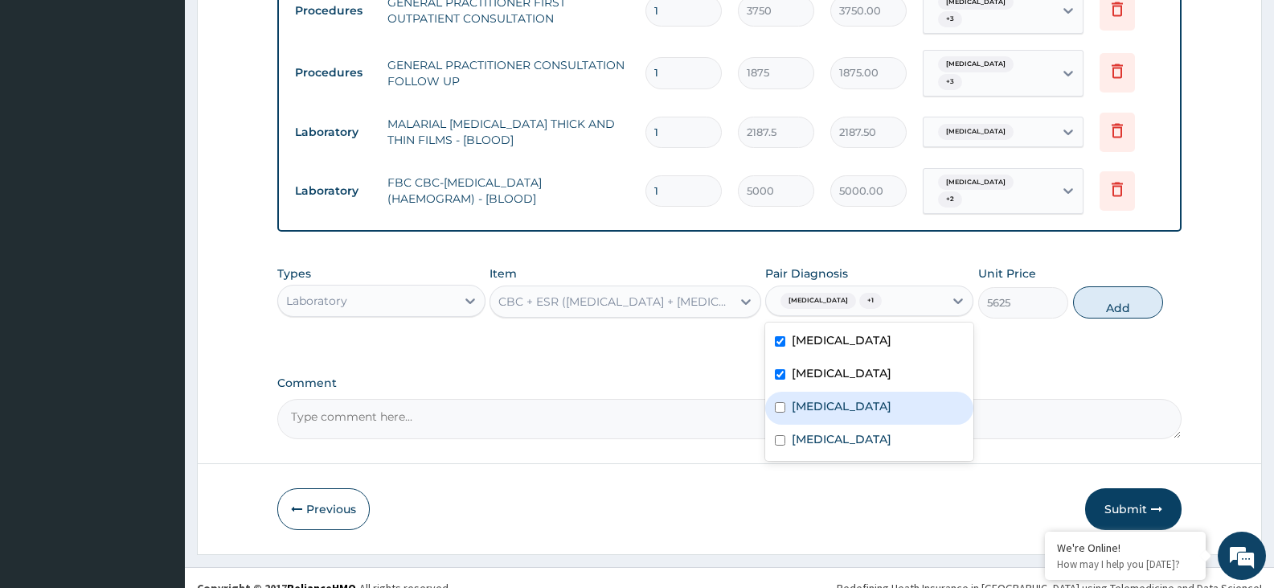
click at [839, 392] on div "Sepsis" at bounding box center [869, 408] width 208 height 33
checkbox input "true"
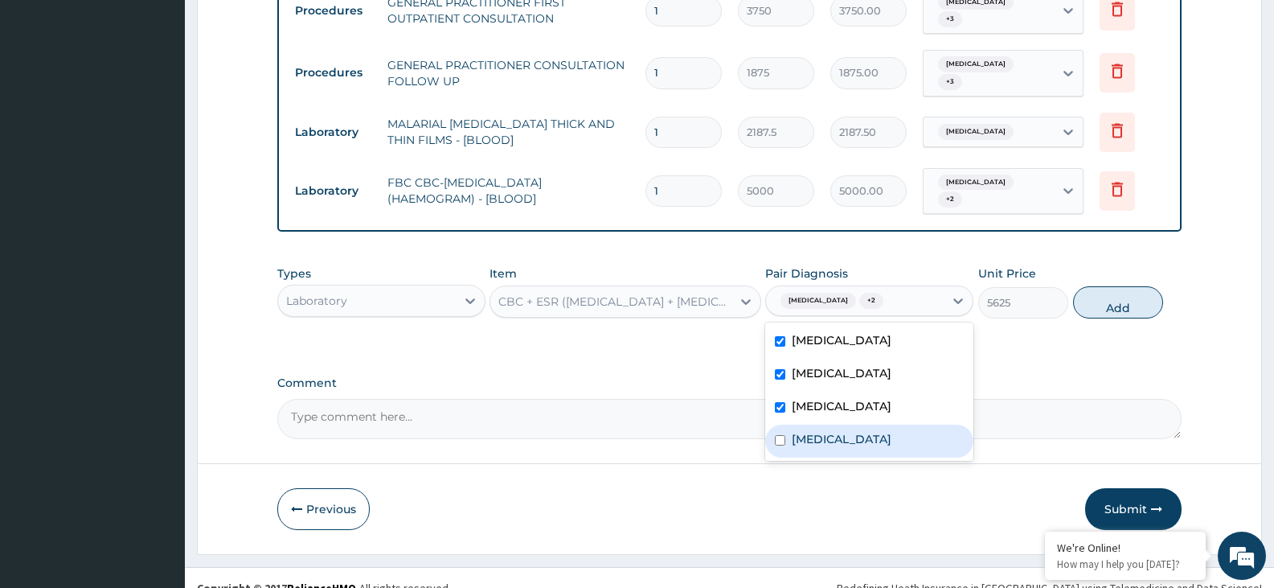
click at [831, 431] on label "Upper respiratory infection" at bounding box center [842, 439] width 100 height 16
checkbox input "true"
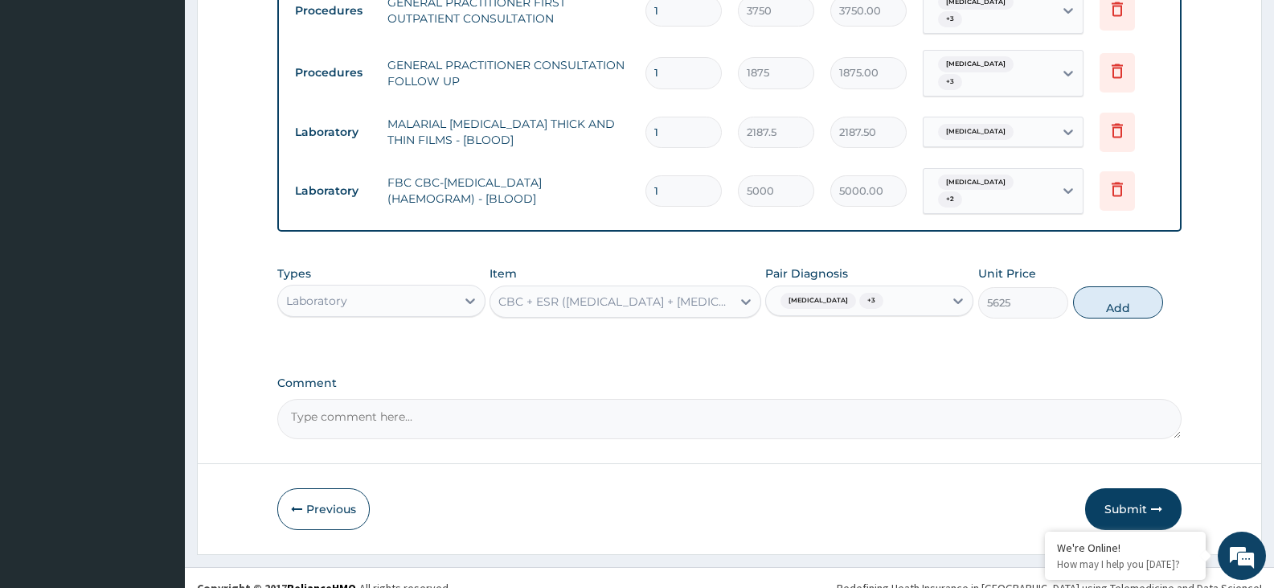
click at [1015, 376] on label "Comment" at bounding box center [729, 383] width 905 height 14
click at [1015, 399] on textarea "Comment" at bounding box center [729, 419] width 905 height 40
click at [1089, 286] on button "Add" at bounding box center [1118, 302] width 90 height 32
type input "0"
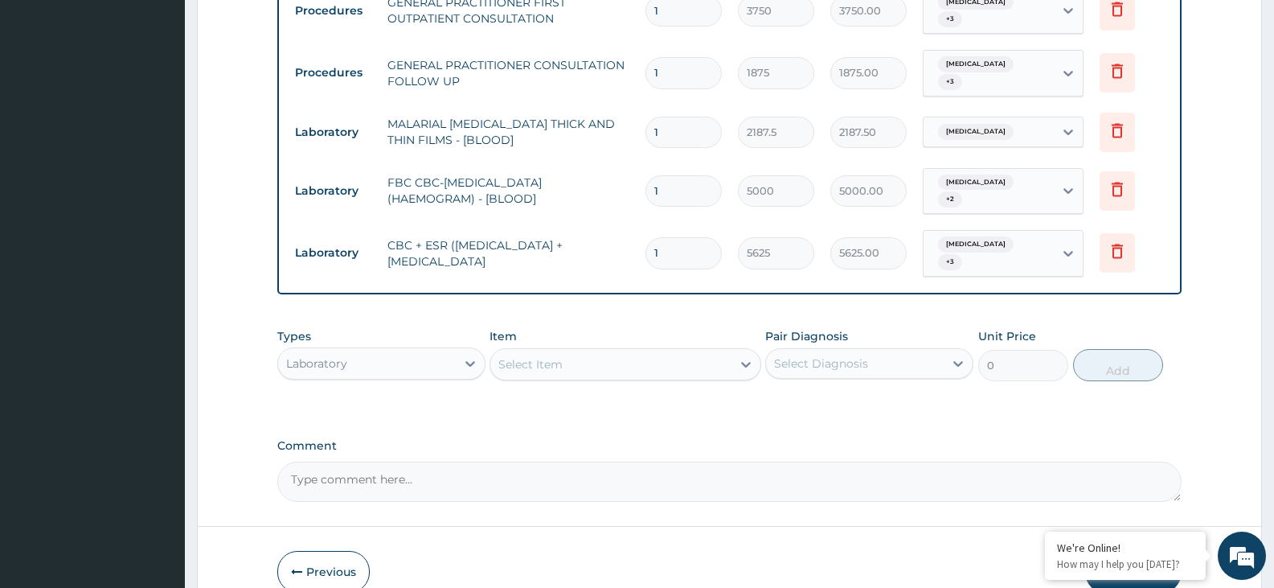
click at [486, 465] on textarea "Comment" at bounding box center [729, 482] width 905 height 40
type textarea "re occurrent"
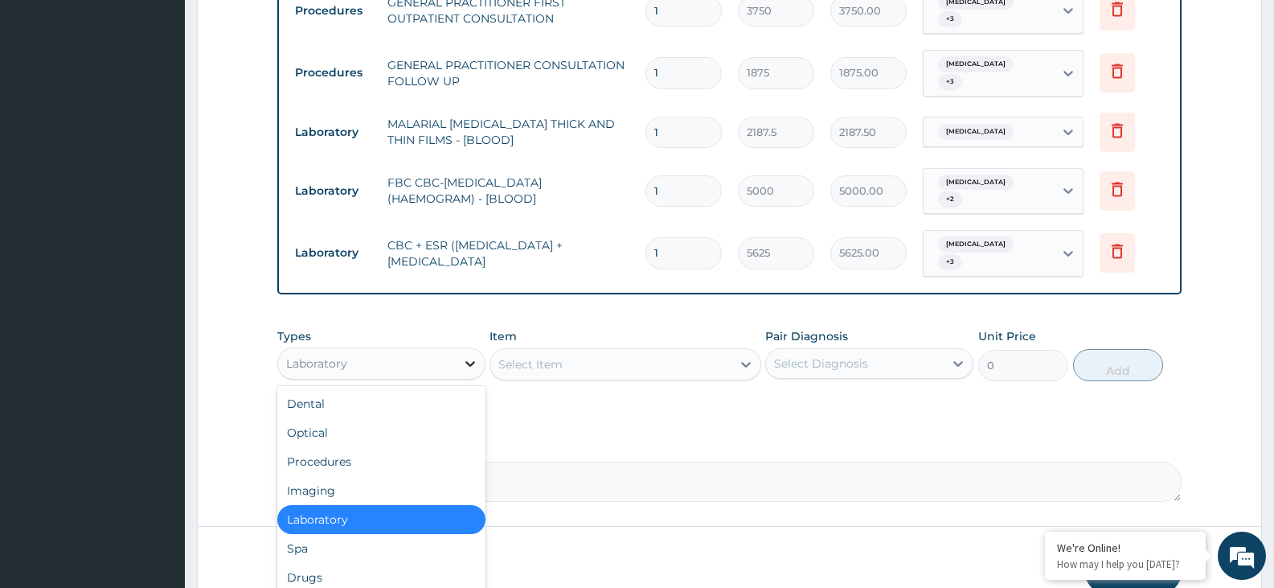
click at [466, 349] on div at bounding box center [470, 363] width 29 height 29
click at [444, 563] on div "Drugs" at bounding box center [381, 577] width 208 height 29
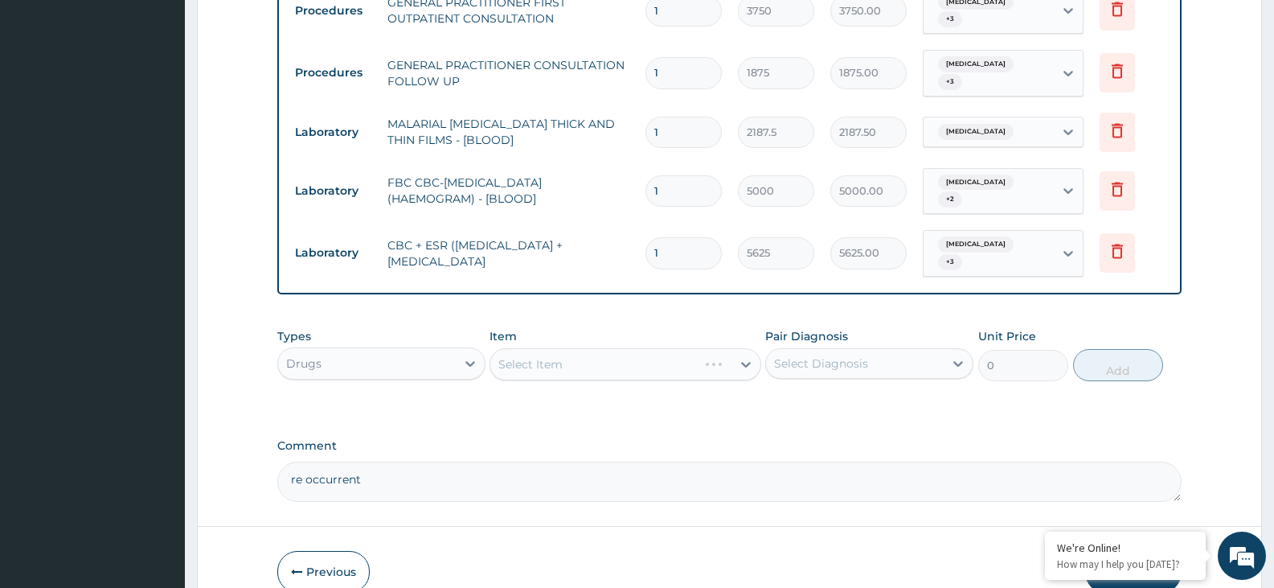
click at [523, 348] on div "Select Item" at bounding box center [625, 364] width 271 height 32
click at [523, 351] on div "Select Item" at bounding box center [610, 364] width 240 height 26
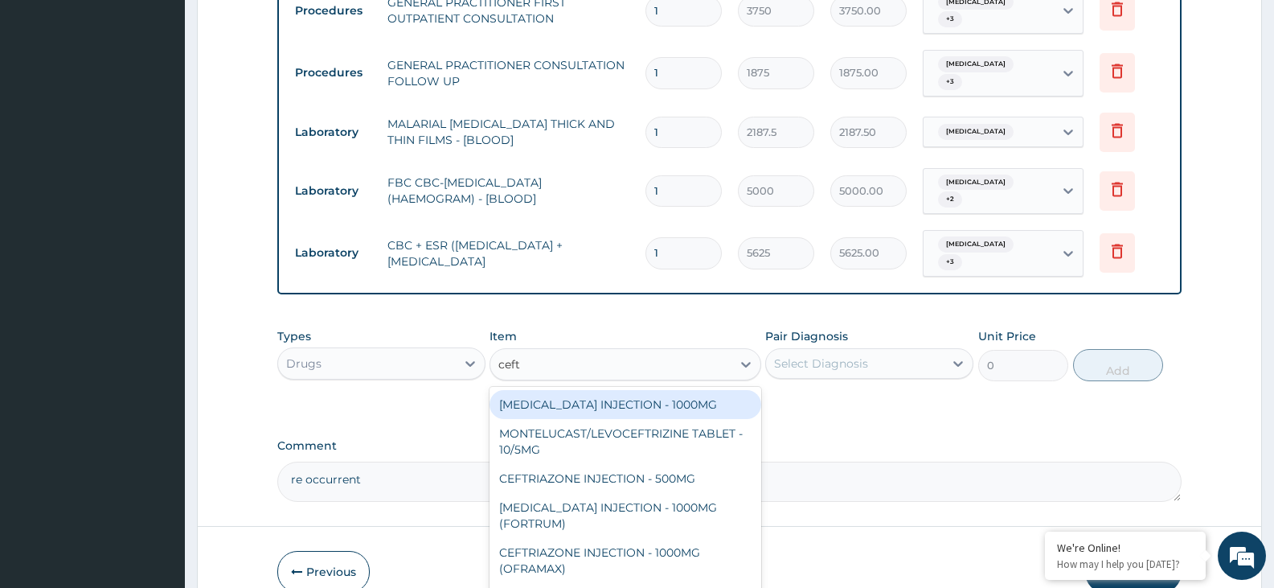
type input "cefta"
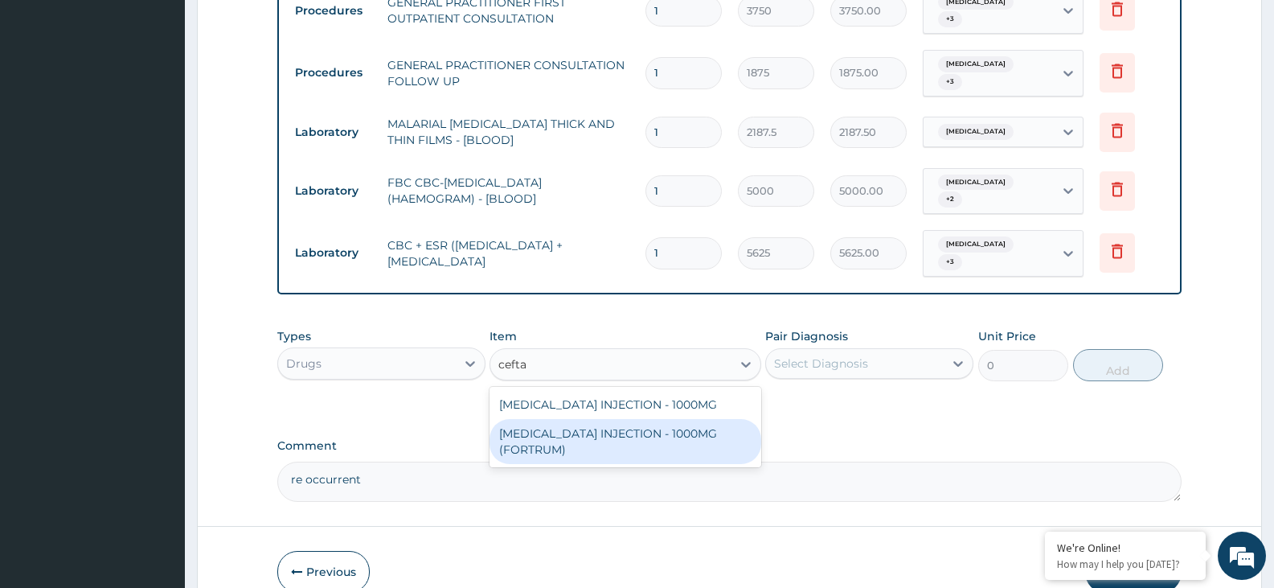
click at [553, 419] on div "CEFTAZIDIME INJECTION - 1000MG (FORTRUM)" at bounding box center [625, 441] width 271 height 45
type input "5600"
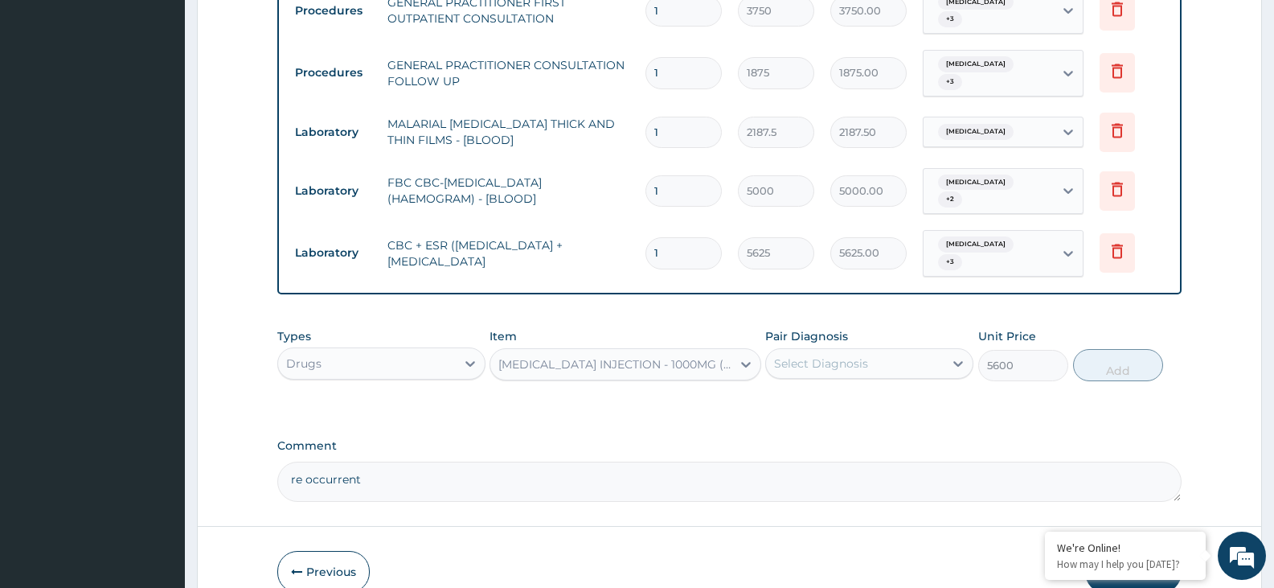
click at [899, 351] on div "Select Diagnosis" at bounding box center [855, 364] width 178 height 26
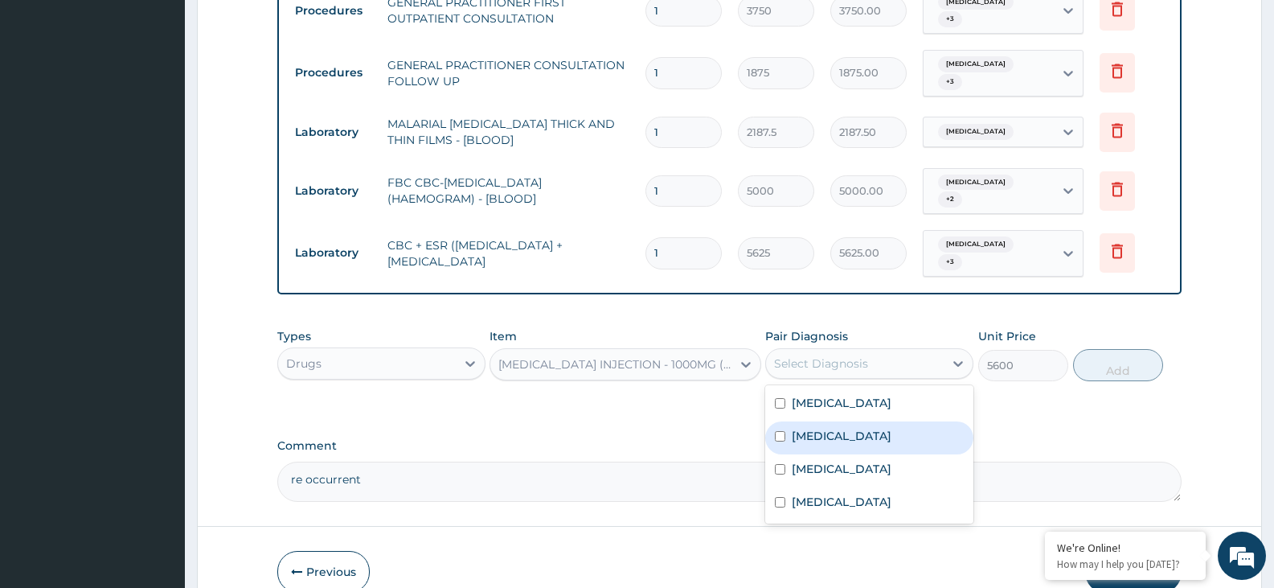
click at [858, 428] on label "Pneumonia" at bounding box center [842, 436] width 100 height 16
checkbox input "true"
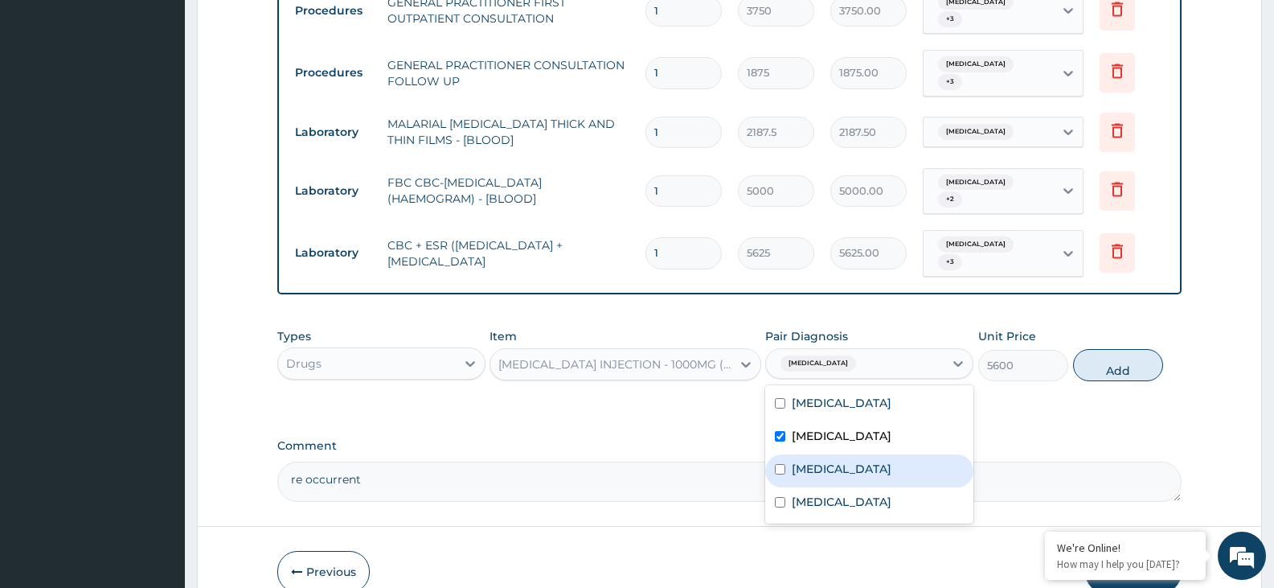
click at [840, 454] on div "Sepsis" at bounding box center [869, 470] width 208 height 33
checkbox input "true"
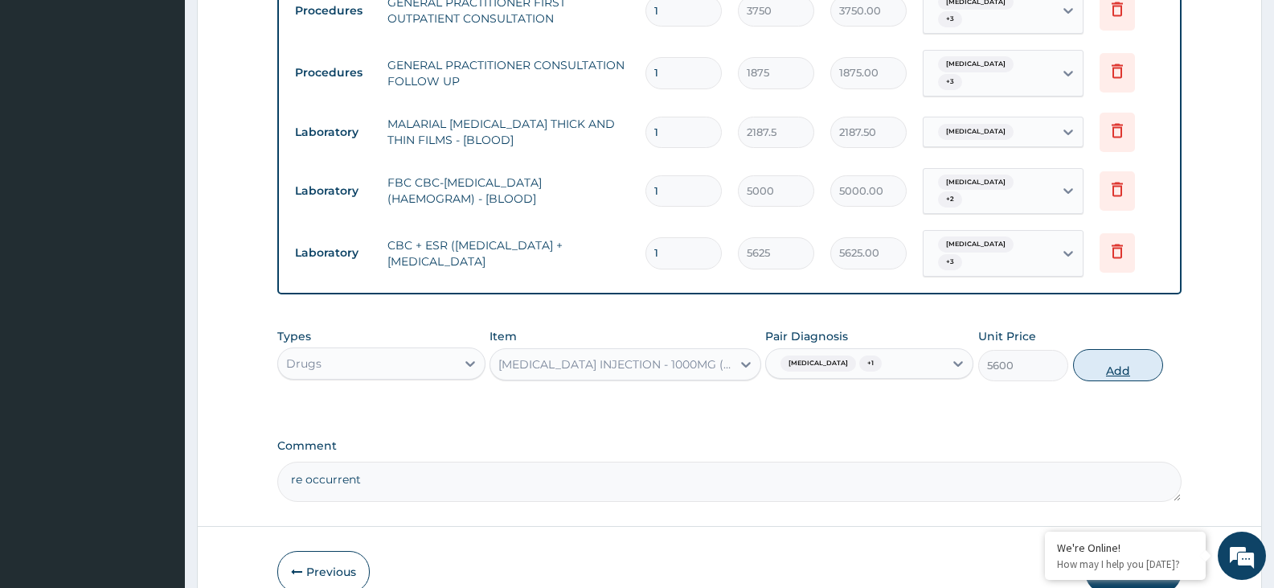
click at [1099, 349] on button "Add" at bounding box center [1118, 365] width 90 height 32
type input "0"
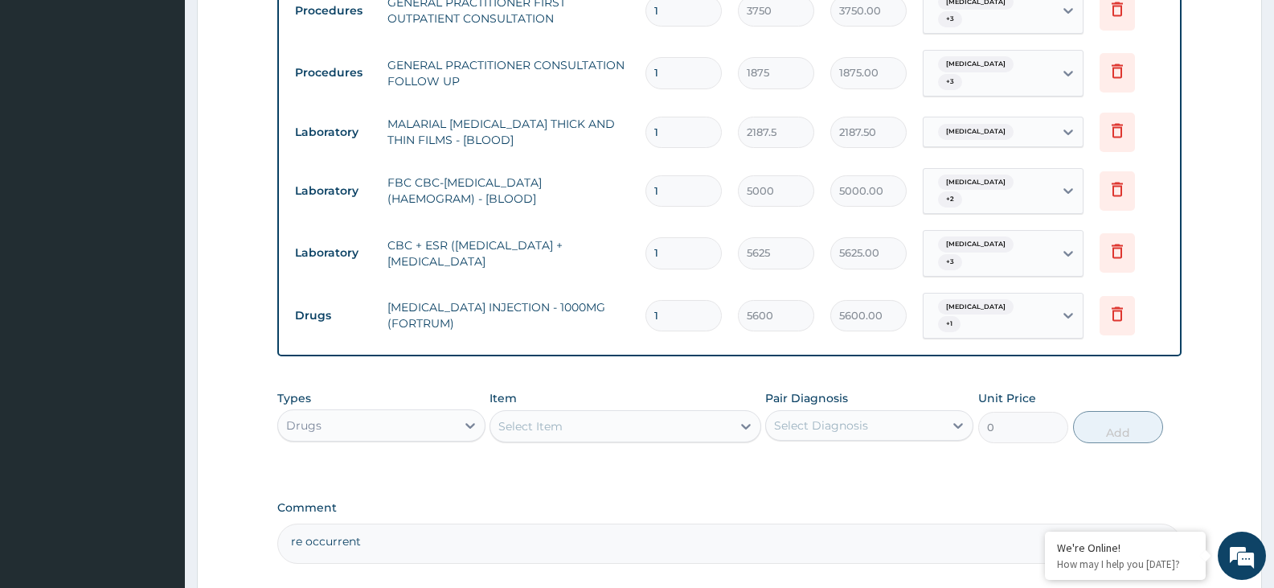
click at [658, 300] on input "1" at bounding box center [684, 315] width 76 height 31
type input "0.00"
type input "3"
type input "16800.00"
type input "3"
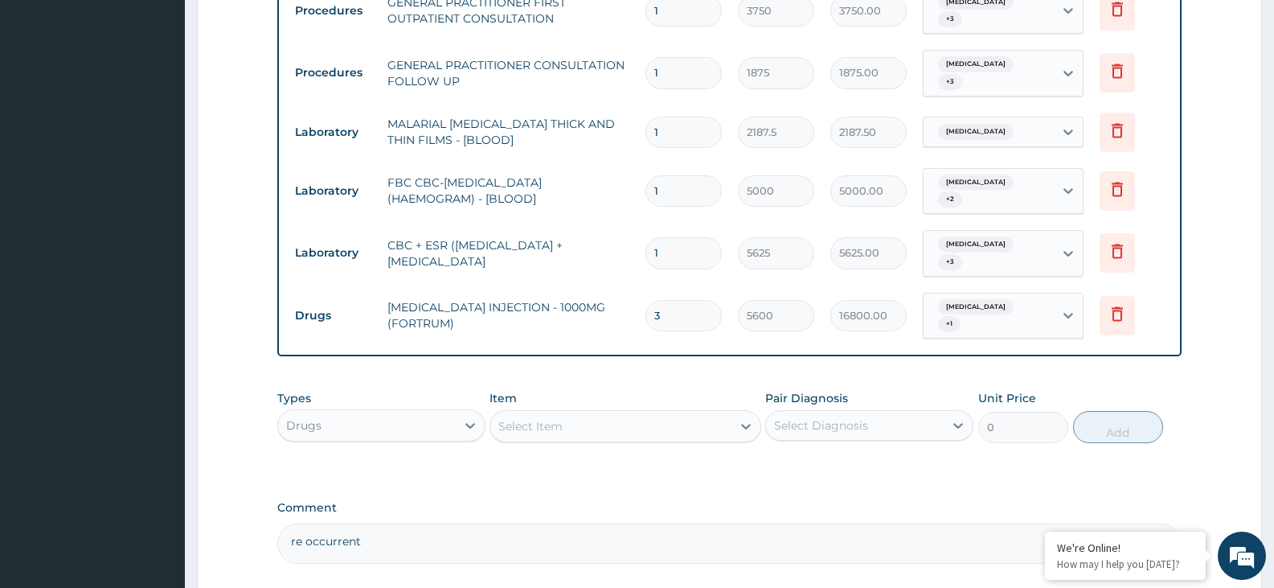
click at [630, 410] on div "Select Item" at bounding box center [625, 426] width 271 height 32
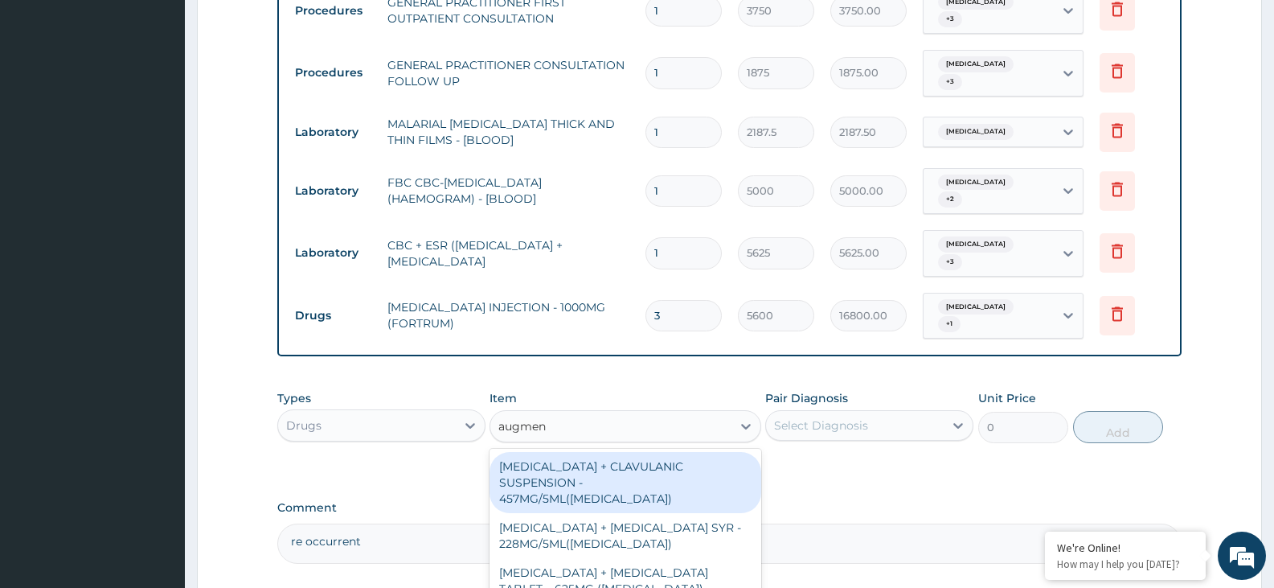
type input "augment"
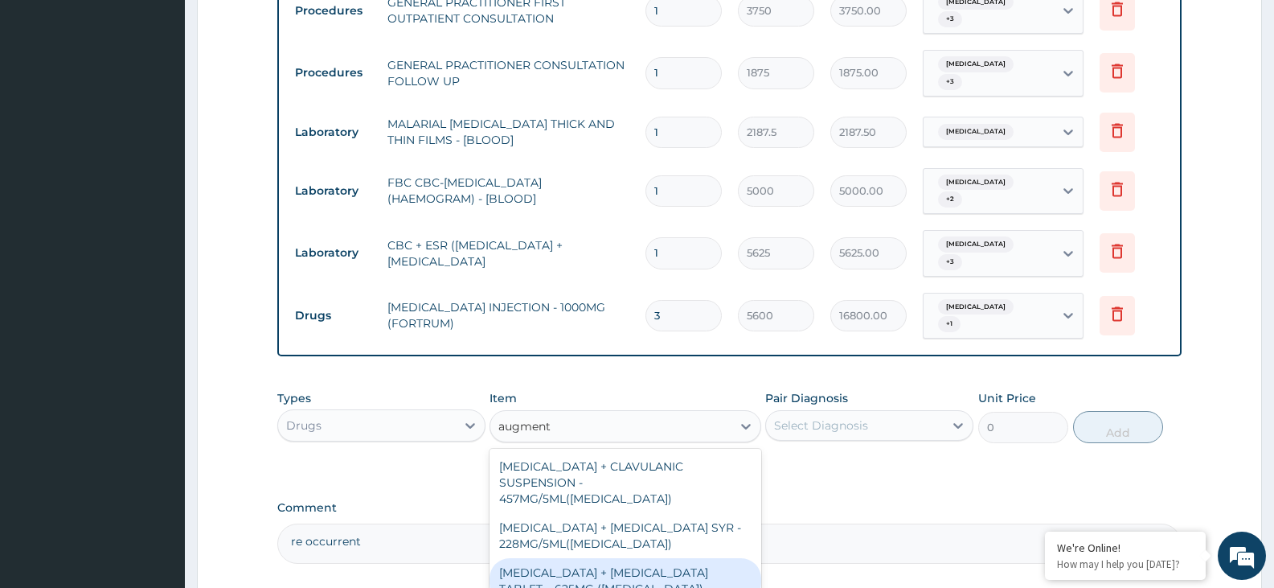
click at [671, 558] on div "AMOXICILLIN + CLAVULANIC ACID TABLET – 625MG (AUGMENTIN)" at bounding box center [625, 580] width 271 height 45
type input "672"
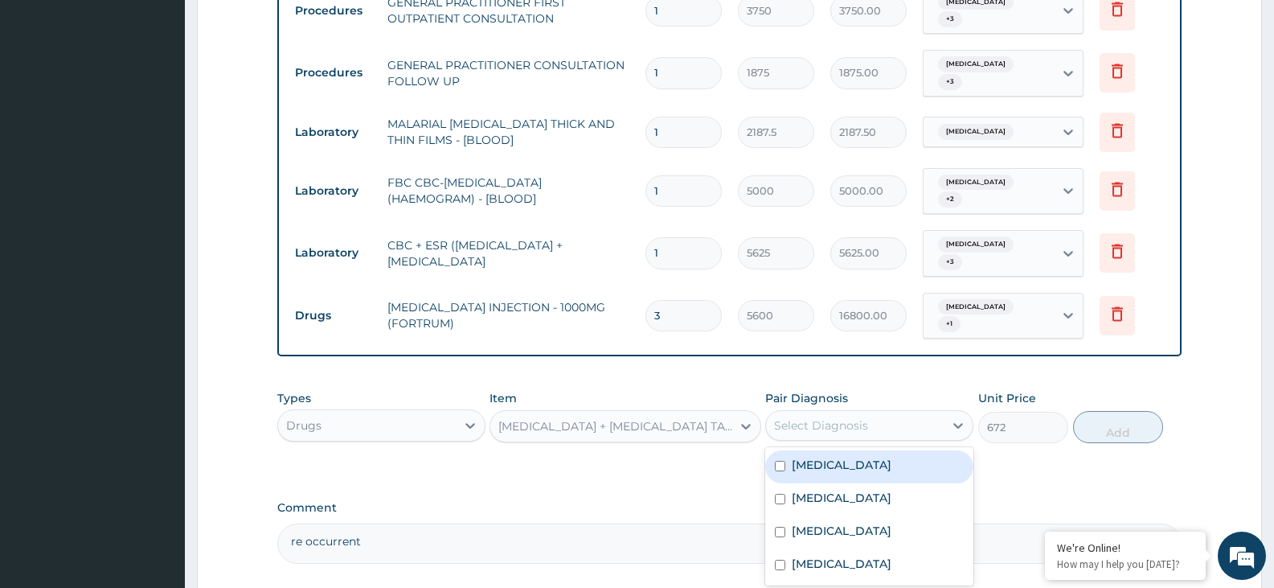
click at [887, 412] on div "Select Diagnosis" at bounding box center [855, 425] width 178 height 26
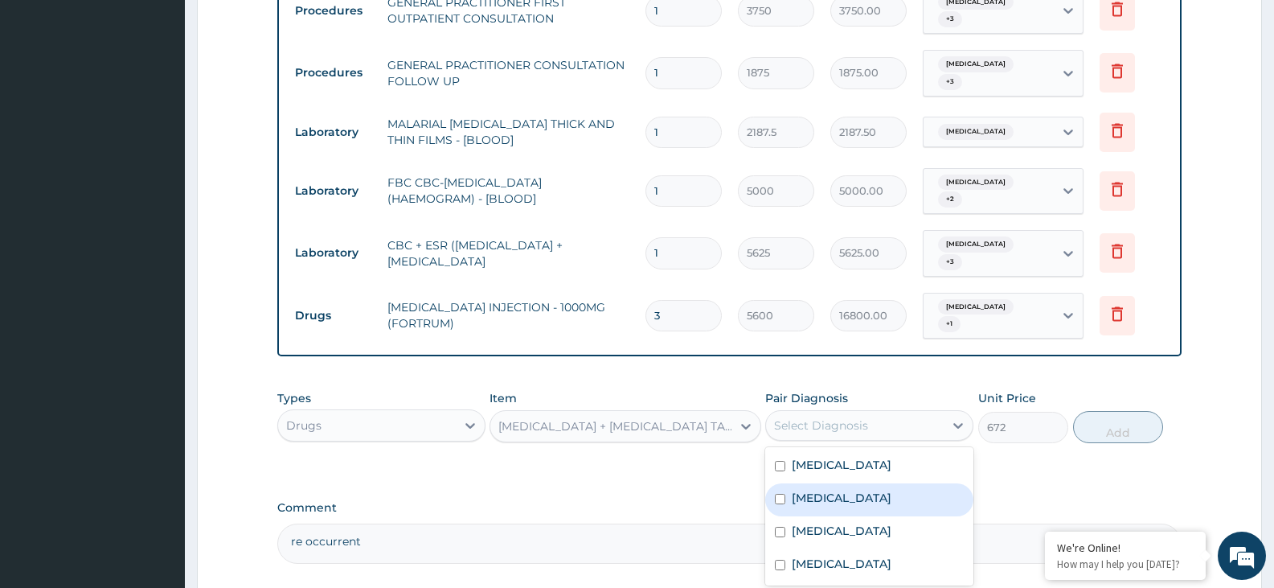
drag, startPoint x: 852, startPoint y: 465, endPoint x: 819, endPoint y: 519, distance: 64.3
click at [856, 490] on label "Pneumonia" at bounding box center [842, 498] width 100 height 16
checkbox input "true"
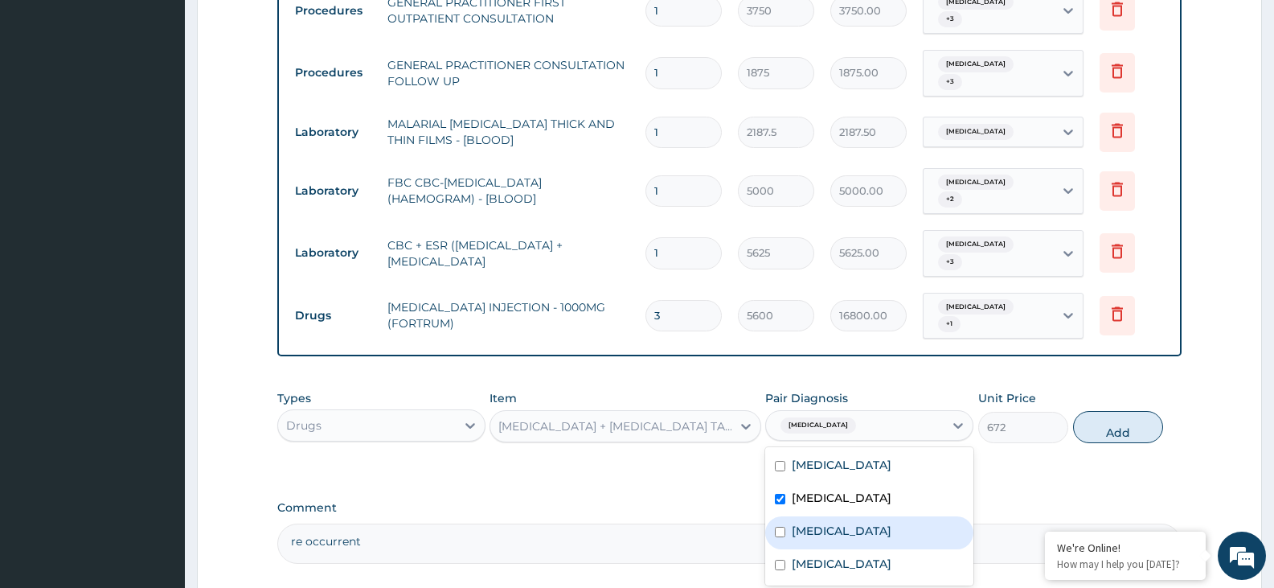
click at [823, 516] on div "Sepsis" at bounding box center [869, 532] width 208 height 33
checkbox input "true"
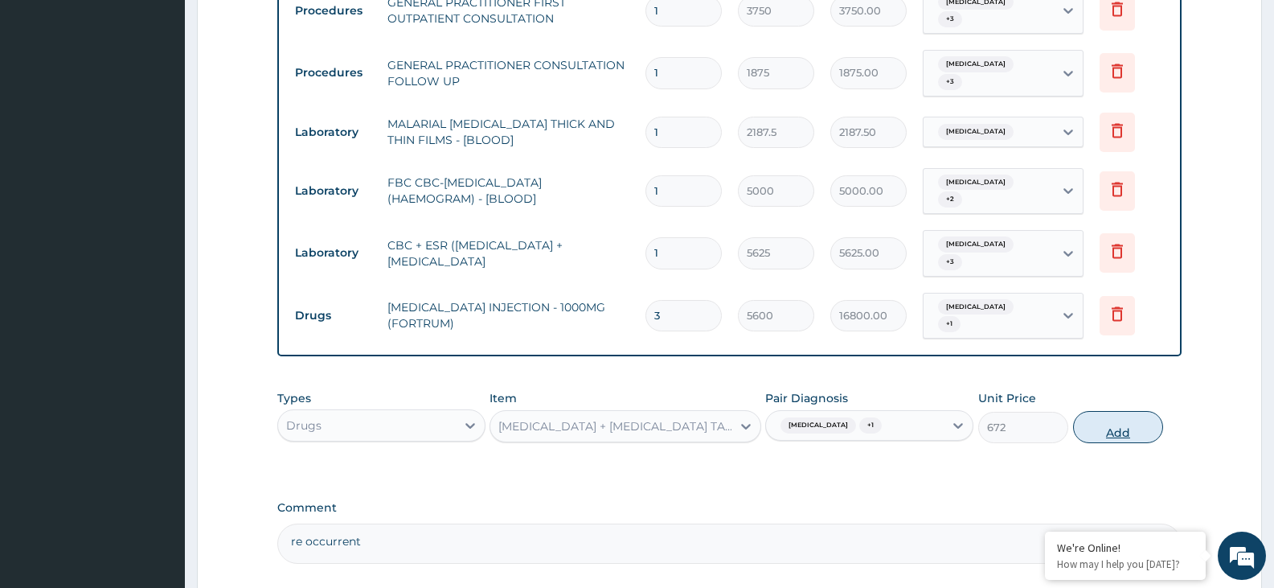
click at [1086, 411] on button "Add" at bounding box center [1118, 427] width 90 height 32
type input "0"
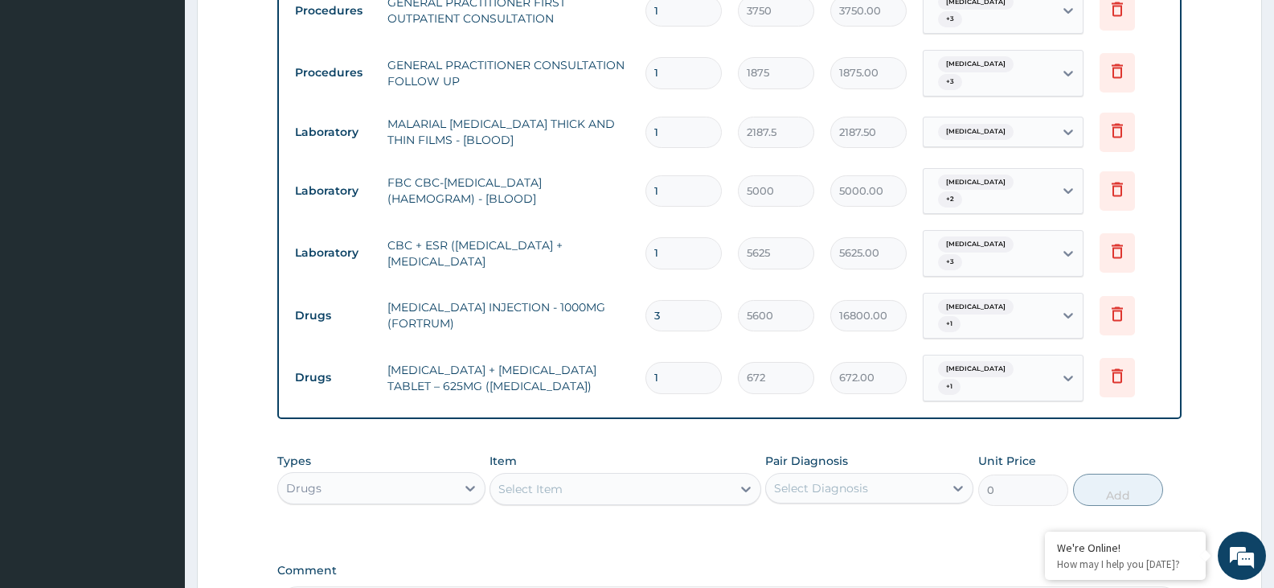
click at [677, 362] on input "1" at bounding box center [684, 377] width 76 height 31
click at [565, 476] on div "Select Item" at bounding box center [610, 489] width 240 height 26
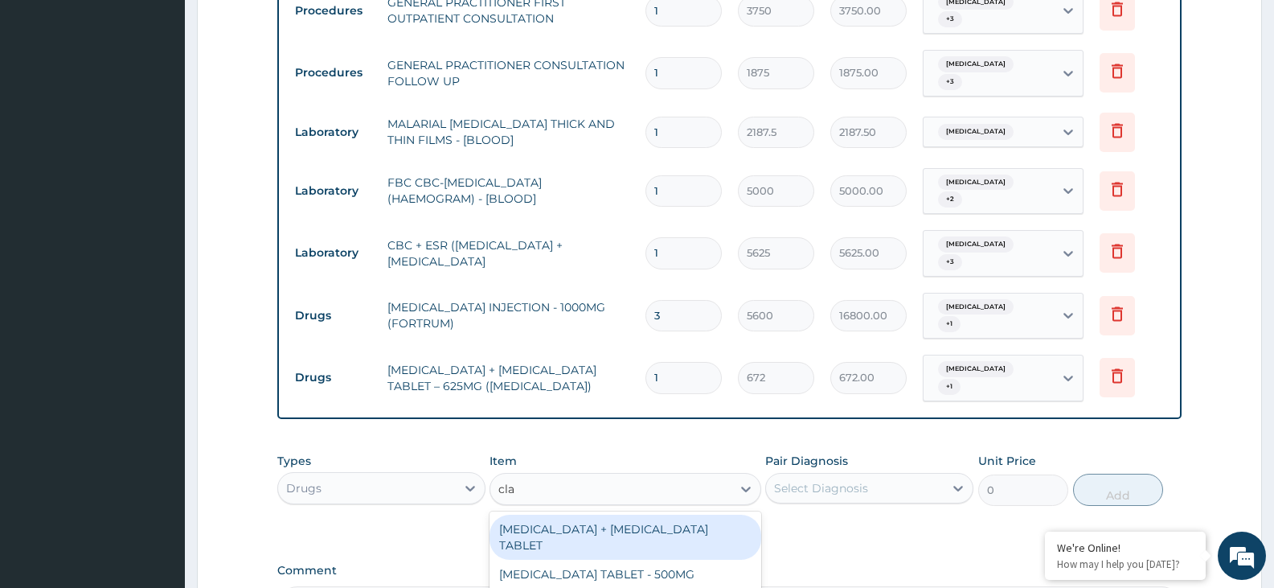
type input "clav"
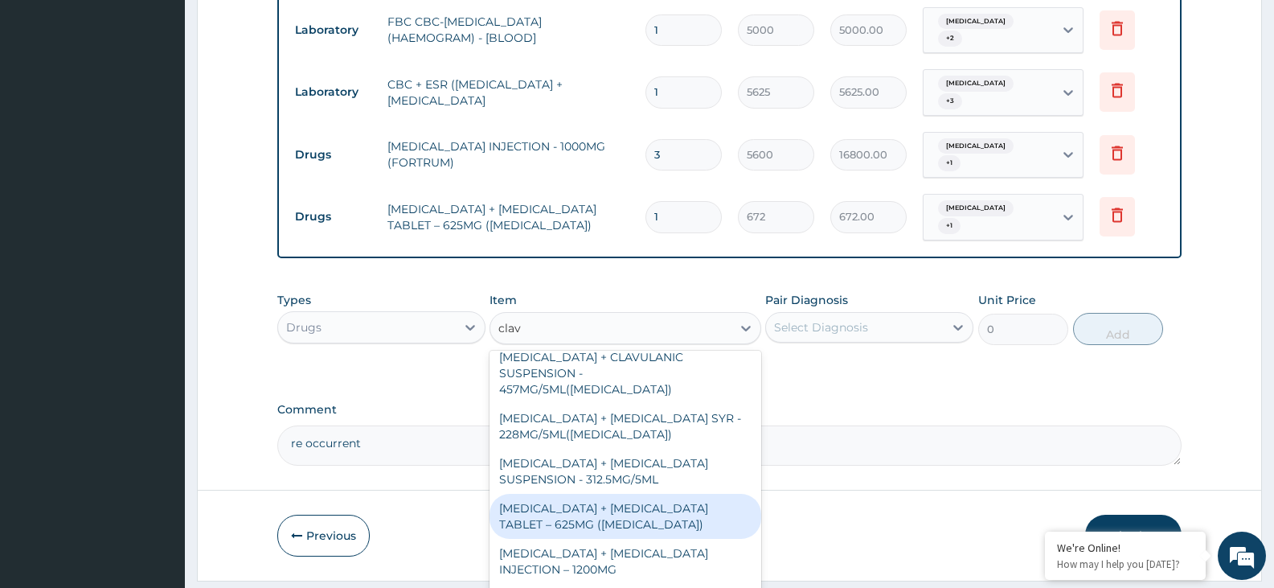
scroll to position [80, 0]
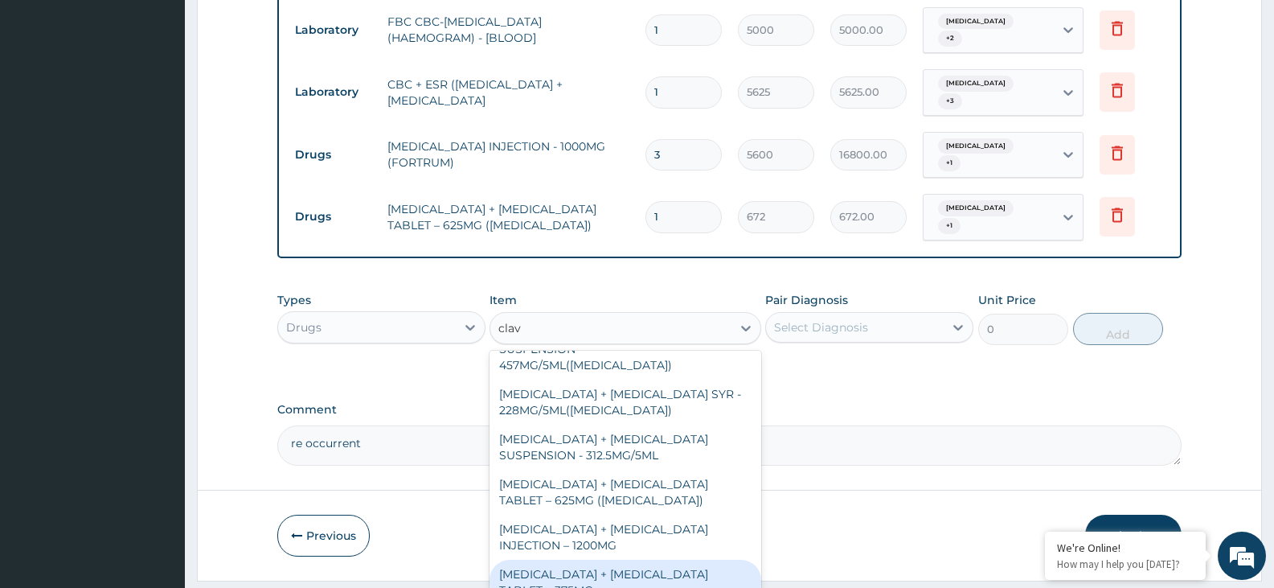
click at [675, 560] on div "AMOXICILLIN + CLAVULANIC ACID TABLET – 375MG" at bounding box center [625, 582] width 271 height 45
type input "475.99999999999994"
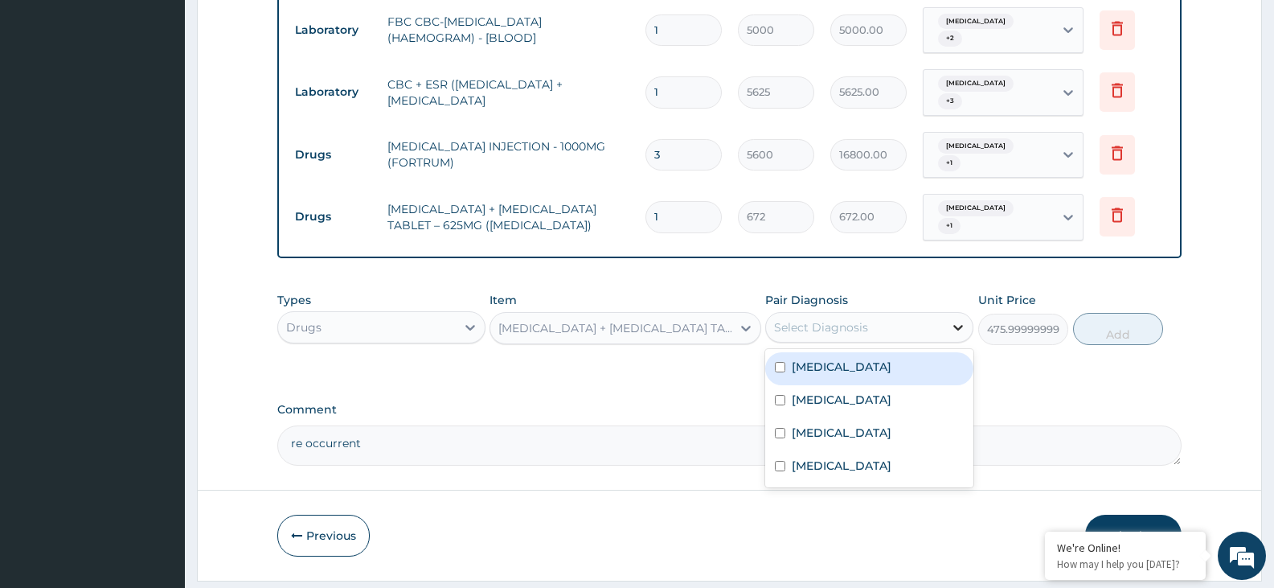
click at [945, 313] on div at bounding box center [958, 327] width 29 height 29
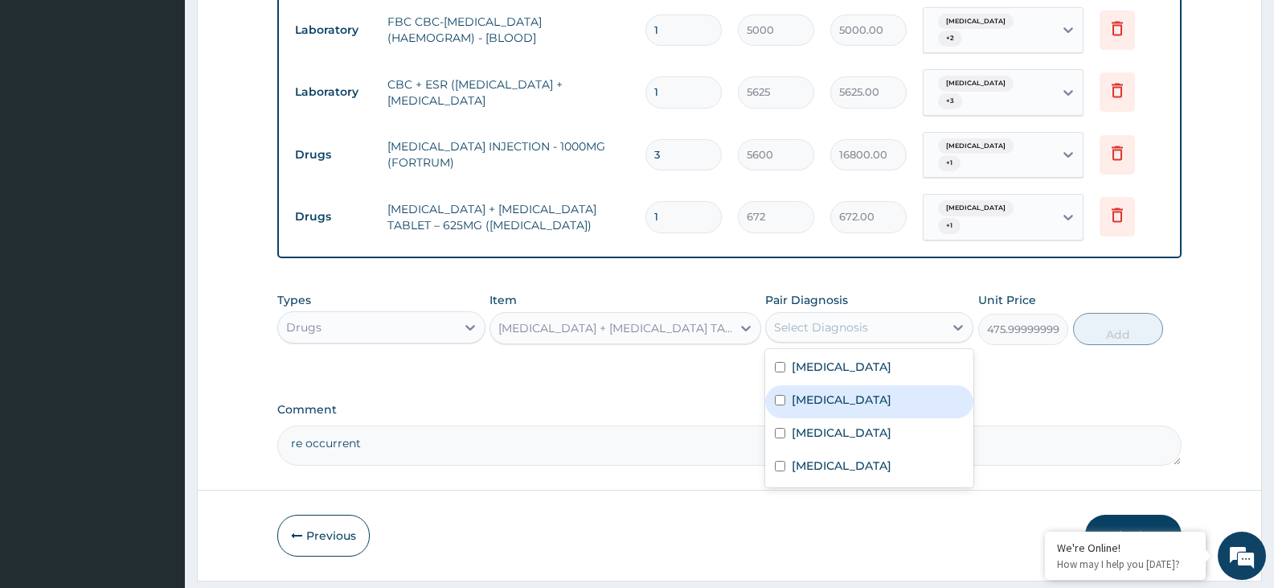
click at [817, 392] on label "Pneumonia" at bounding box center [842, 400] width 100 height 16
checkbox input "true"
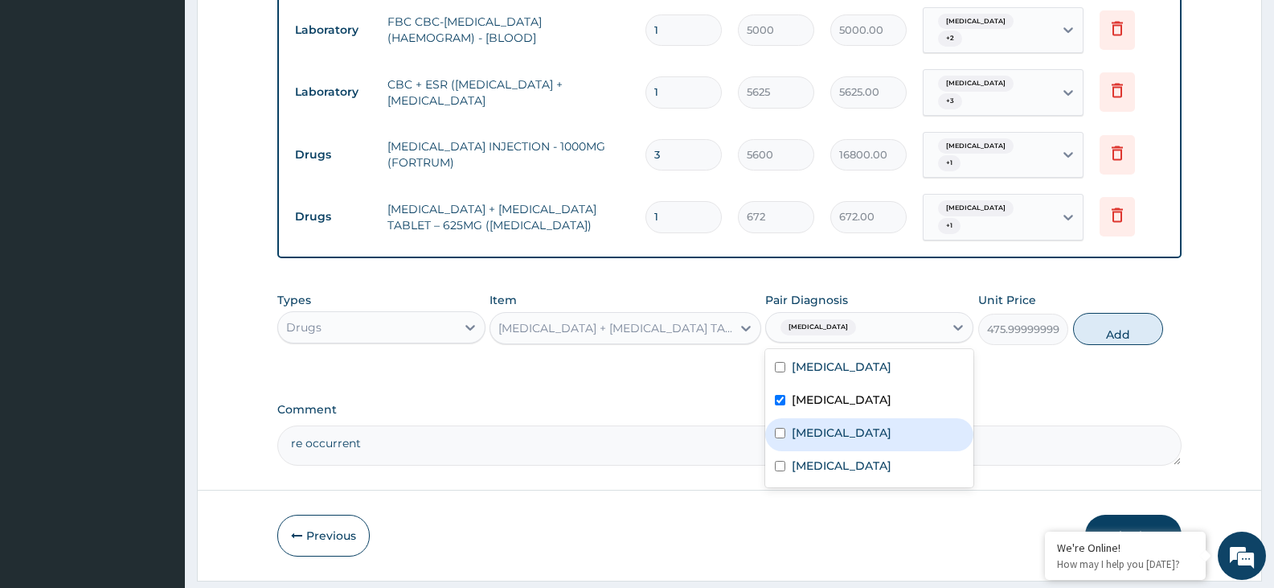
click at [790, 418] on div "Sepsis" at bounding box center [869, 434] width 208 height 33
checkbox input "true"
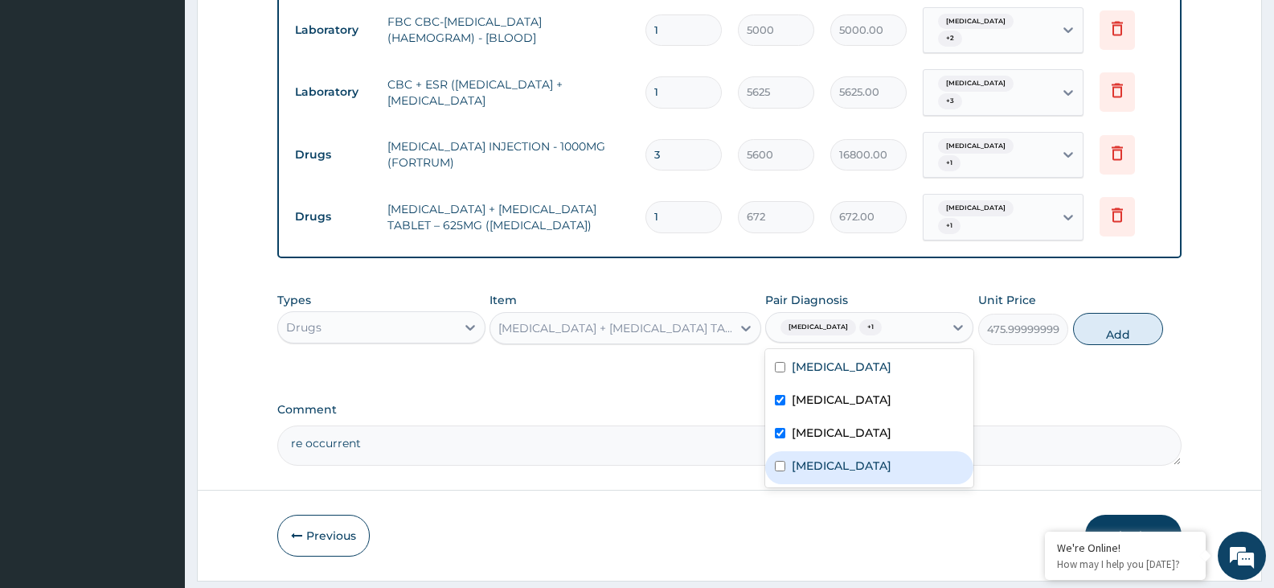
click at [819, 457] on label "Upper respiratory infection" at bounding box center [842, 465] width 100 height 16
checkbox input "true"
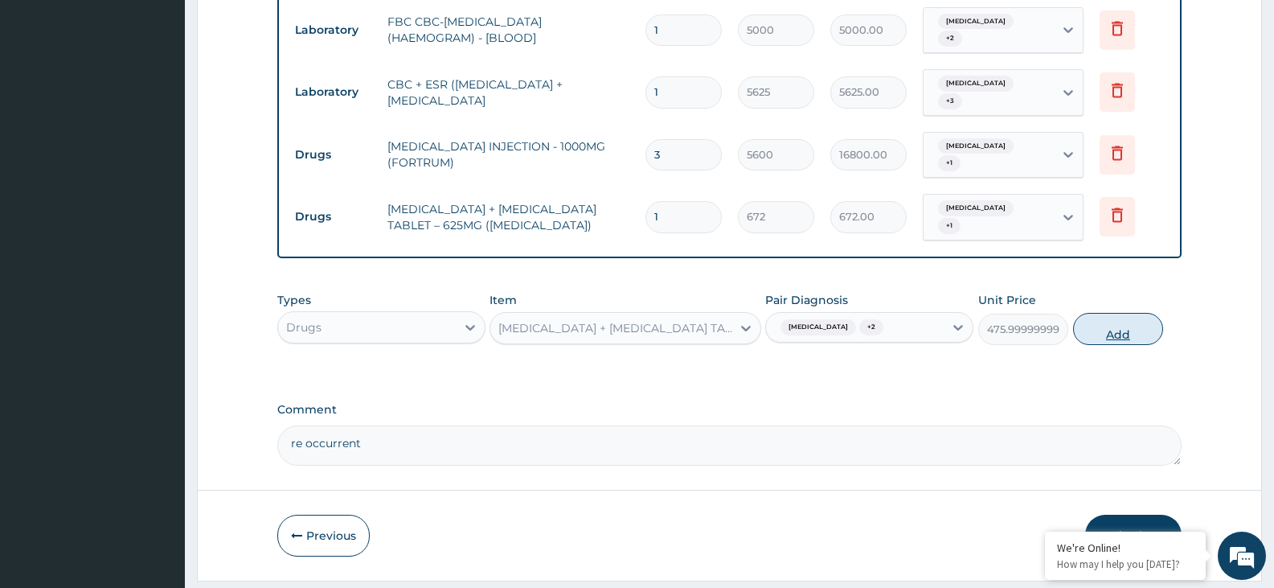
click at [1099, 313] on button "Add" at bounding box center [1118, 329] width 90 height 32
type input "0"
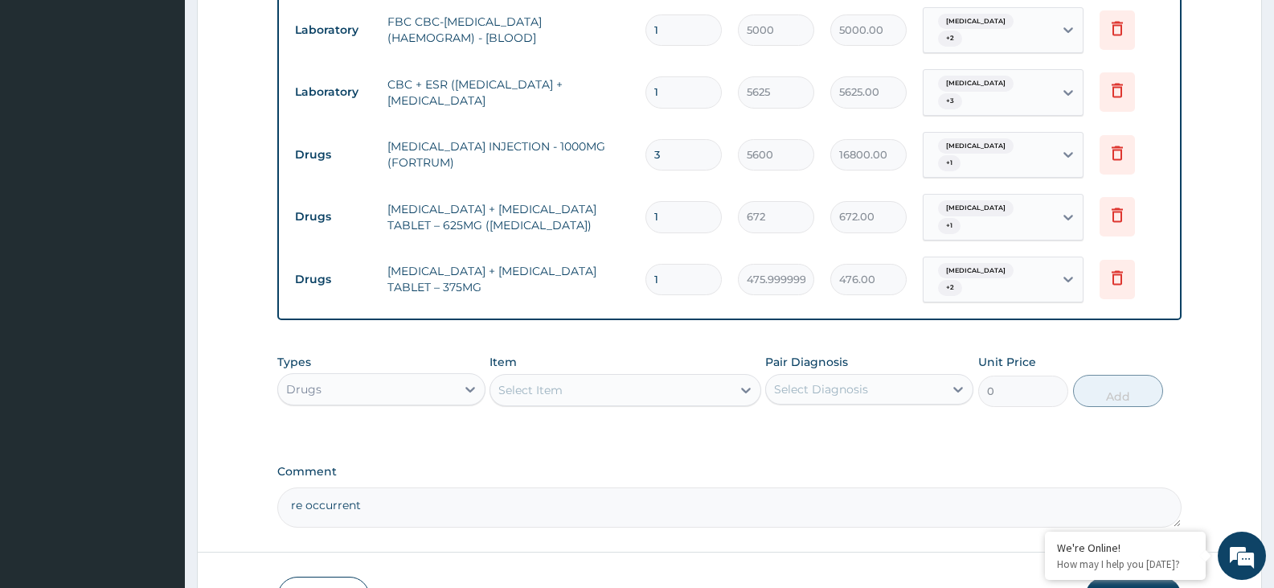
click at [678, 264] on input "1" at bounding box center [684, 279] width 76 height 31
type input "14"
type input "6664.00"
type input "14"
click at [1123, 205] on icon at bounding box center [1117, 214] width 19 height 19
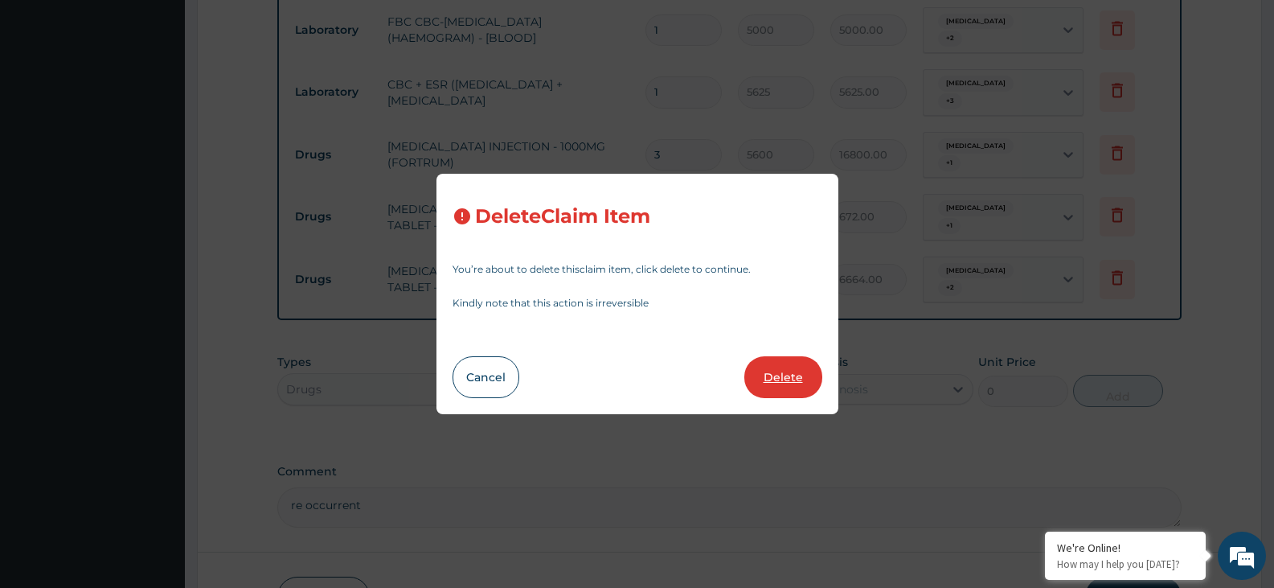
click at [790, 372] on button "Delete" at bounding box center [784, 377] width 78 height 42
type input "14"
type input "475.99999999999994"
type input "6664.00"
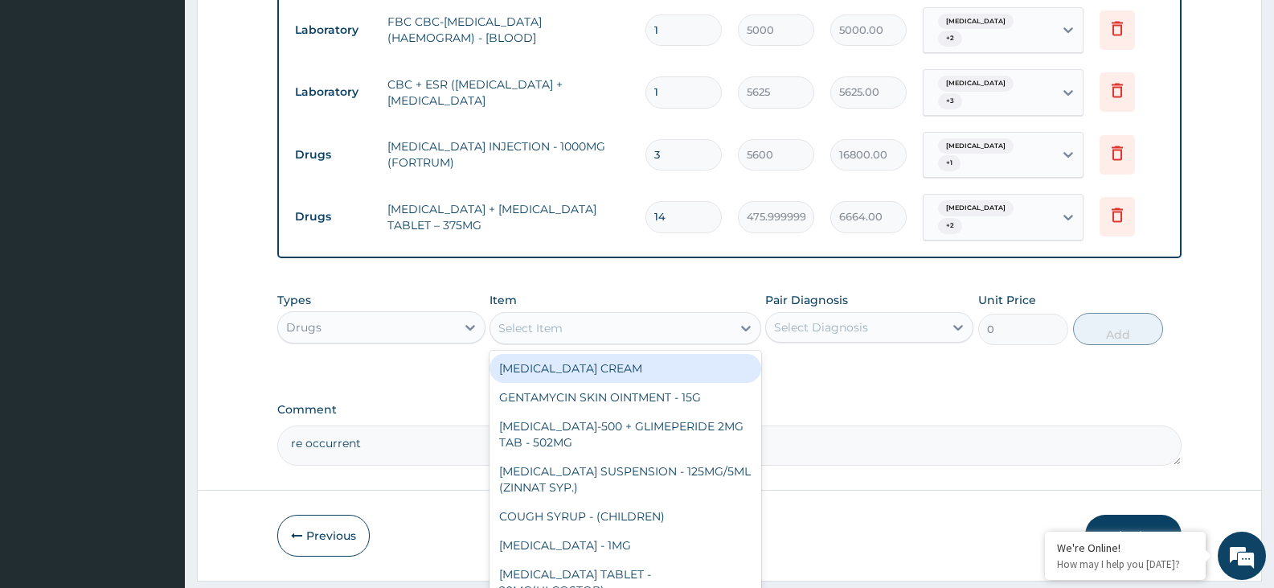
click at [560, 320] on div "Select Item" at bounding box center [530, 328] width 64 height 16
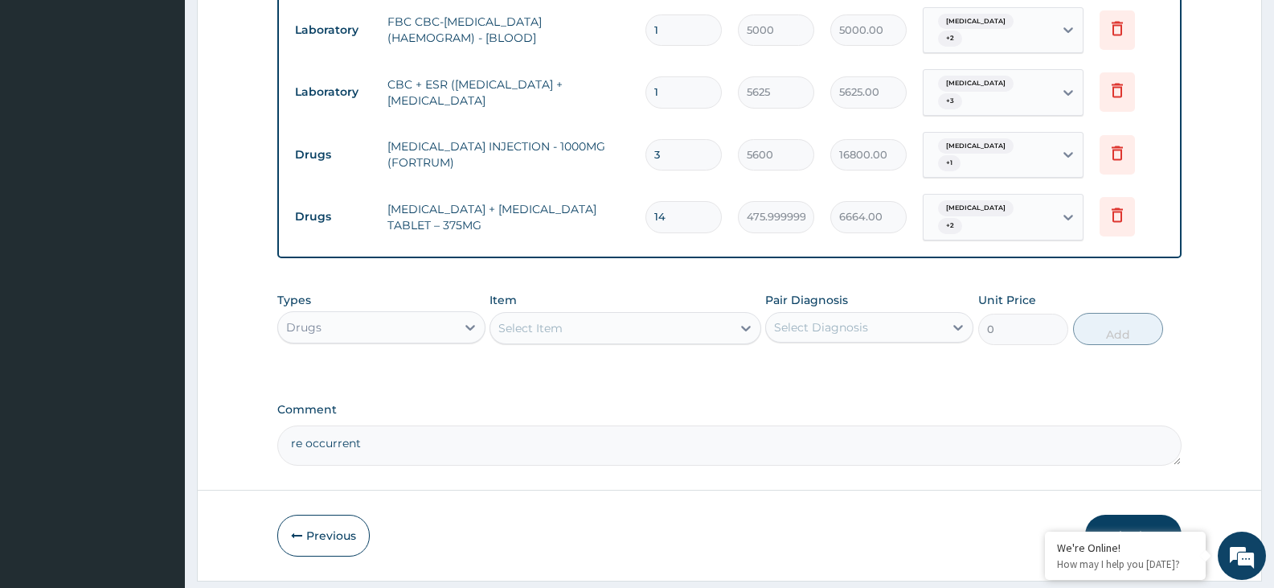
click at [560, 320] on div "Select Item" at bounding box center [530, 328] width 64 height 16
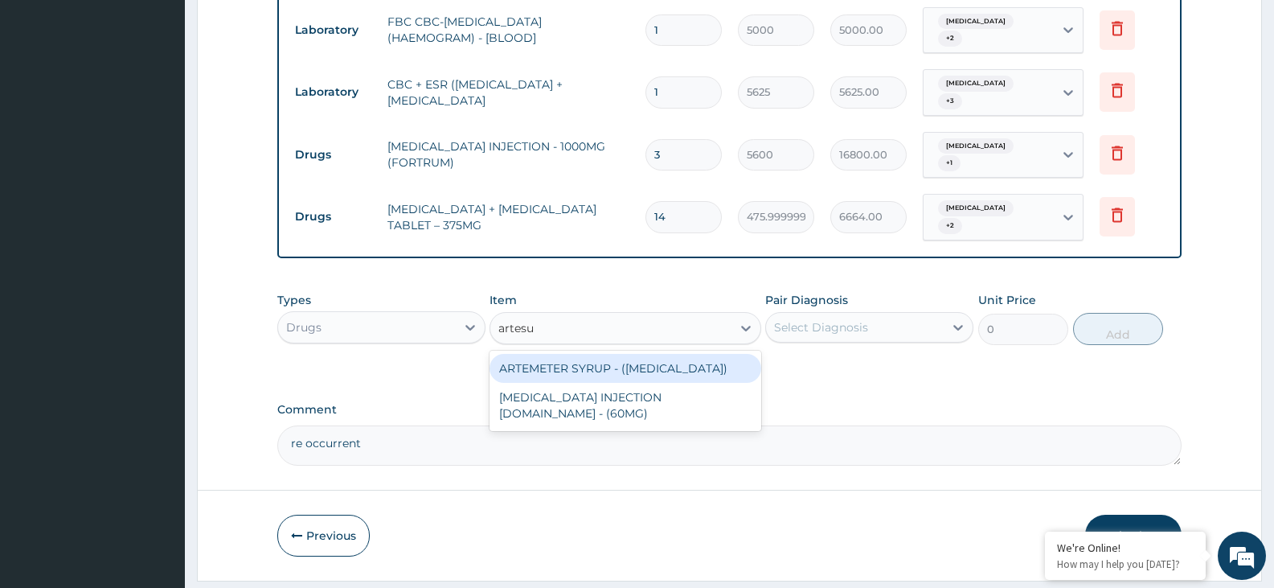
type input "artesun"
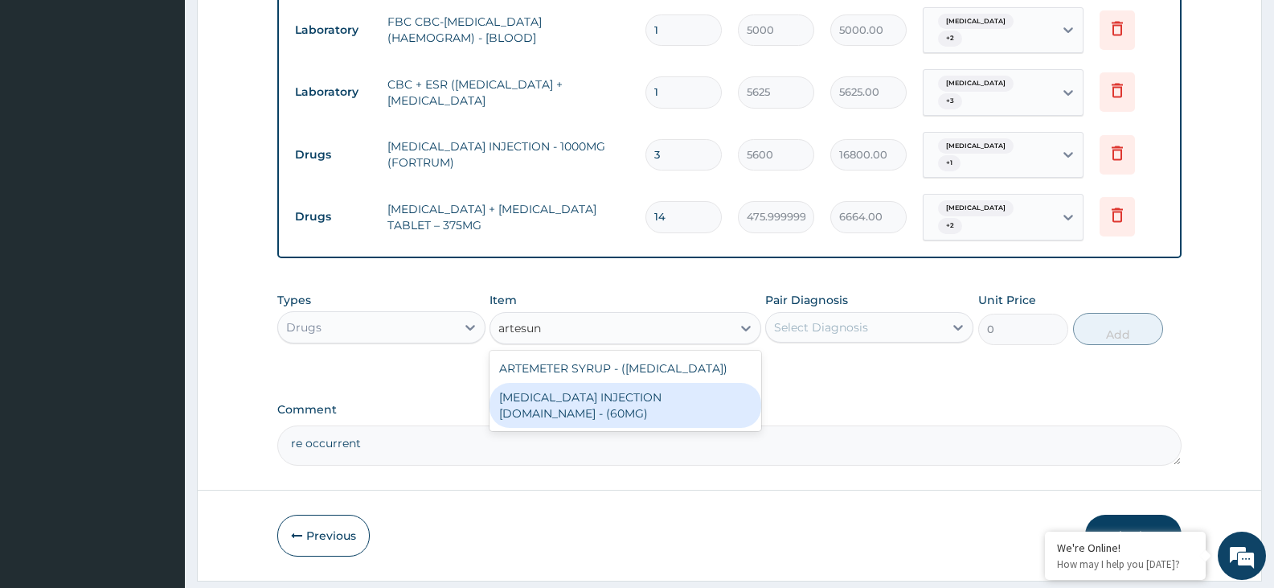
click at [626, 383] on div "ARTESUNATE INJECTION IV.IM - (60MG)" at bounding box center [625, 405] width 271 height 45
type input "1596"
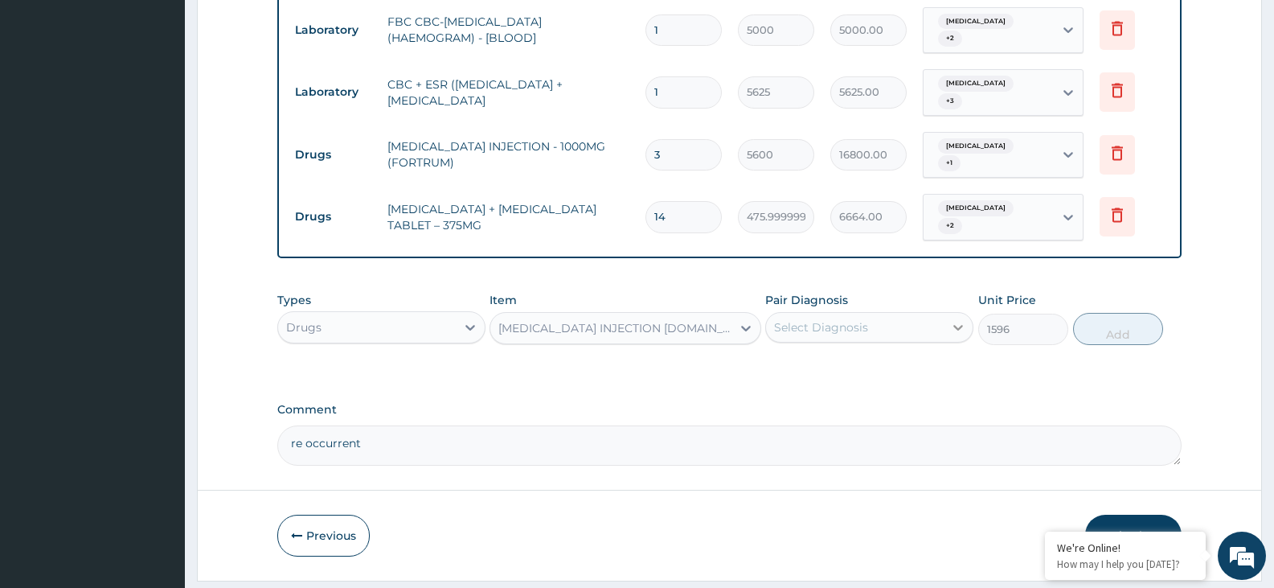
click at [948, 313] on div at bounding box center [958, 327] width 29 height 29
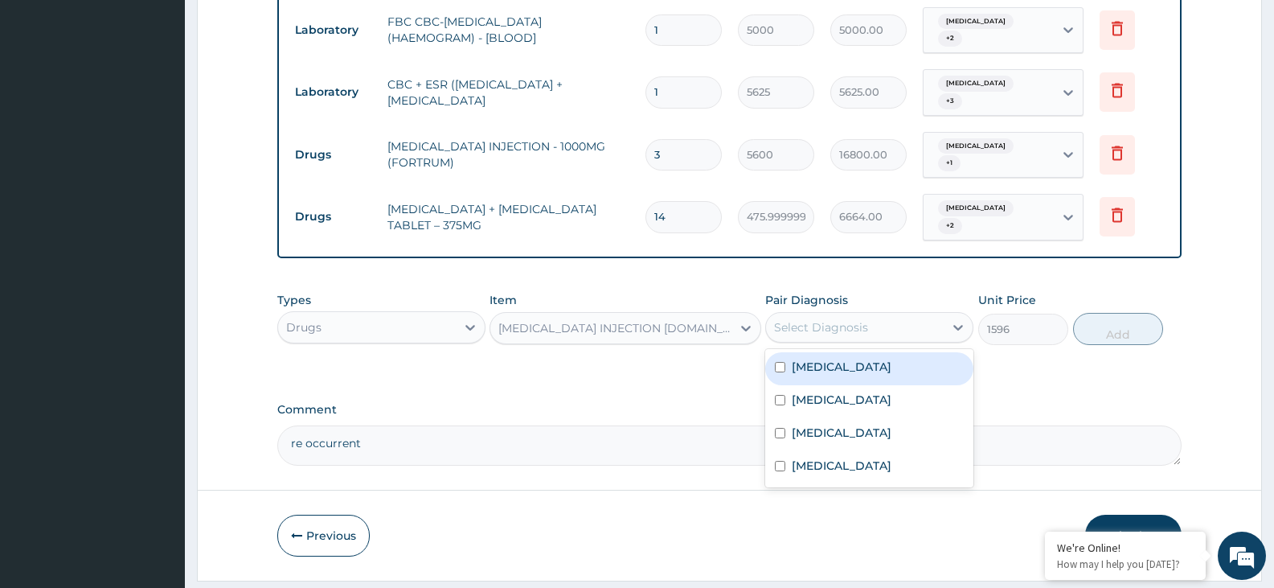
click at [850, 352] on div "Malaria" at bounding box center [869, 368] width 208 height 33
checkbox input "true"
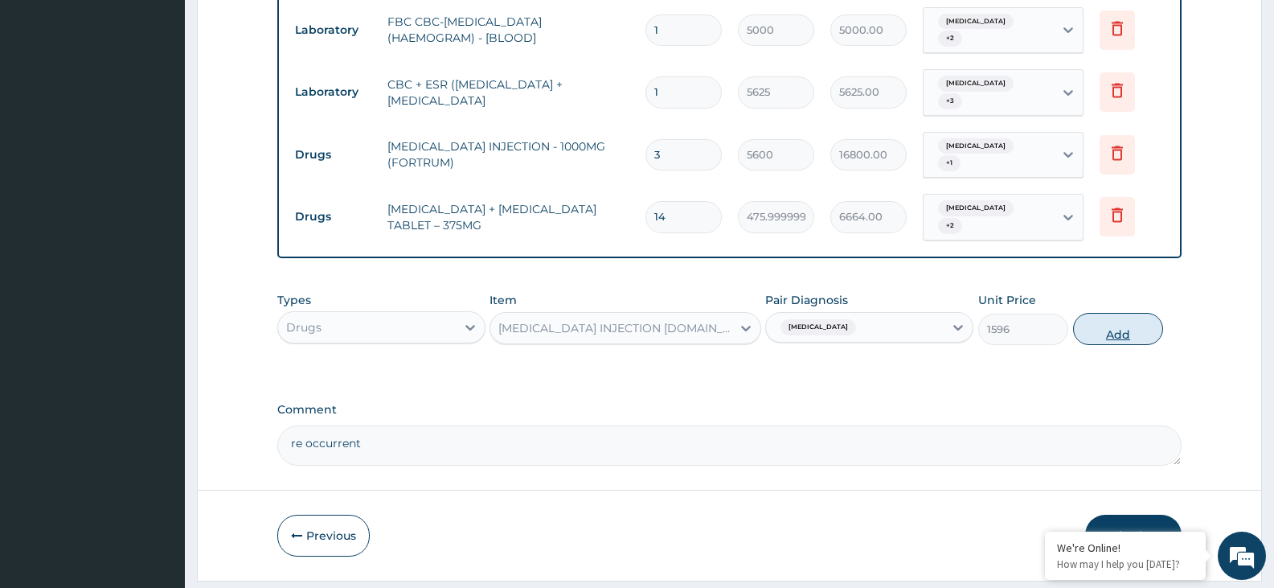
click at [1104, 313] on button "Add" at bounding box center [1118, 329] width 90 height 32
type input "0"
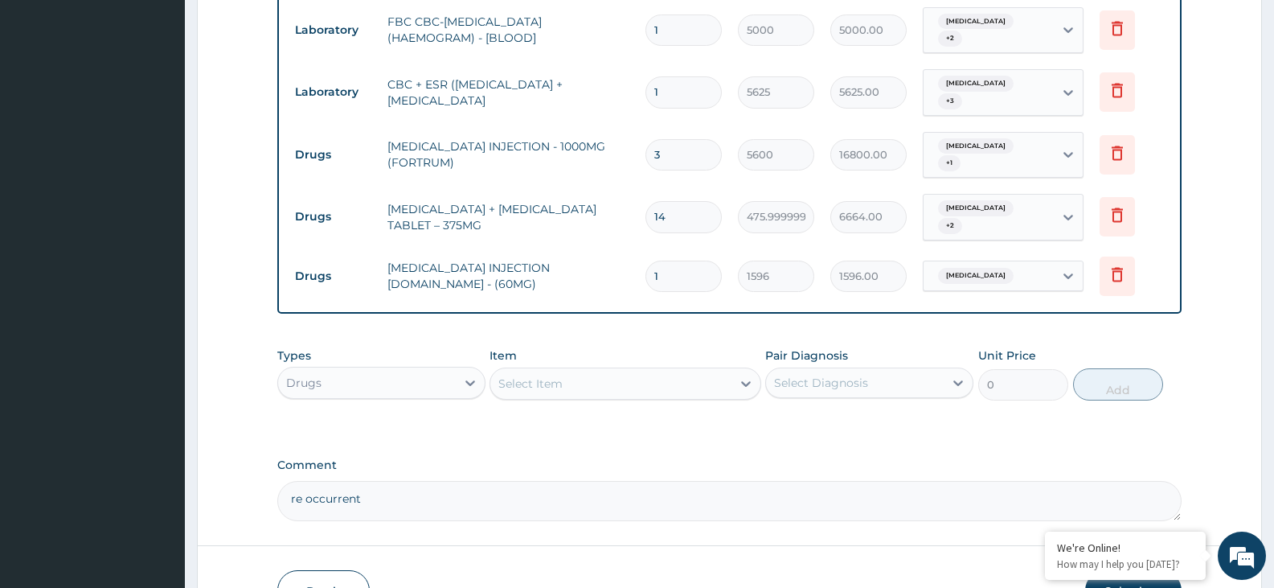
click at [666, 261] on input "1" at bounding box center [684, 276] width 76 height 31
type input "0.00"
type input "3"
type input "4788.00"
type input "3"
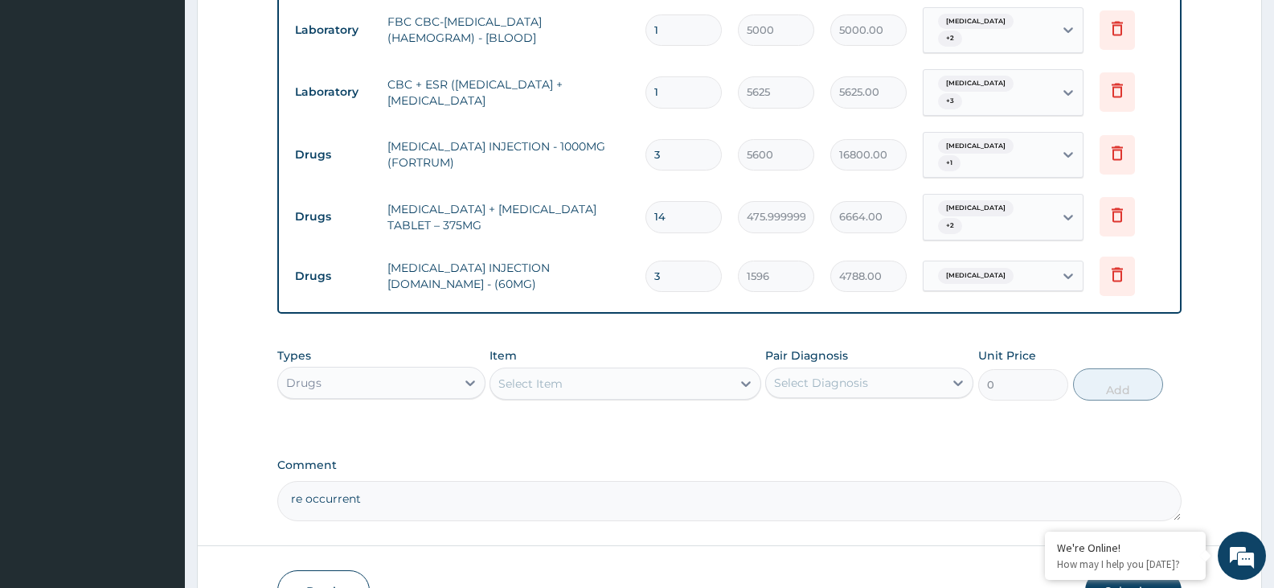
click at [563, 375] on div "Select Item" at bounding box center [530, 383] width 64 height 16
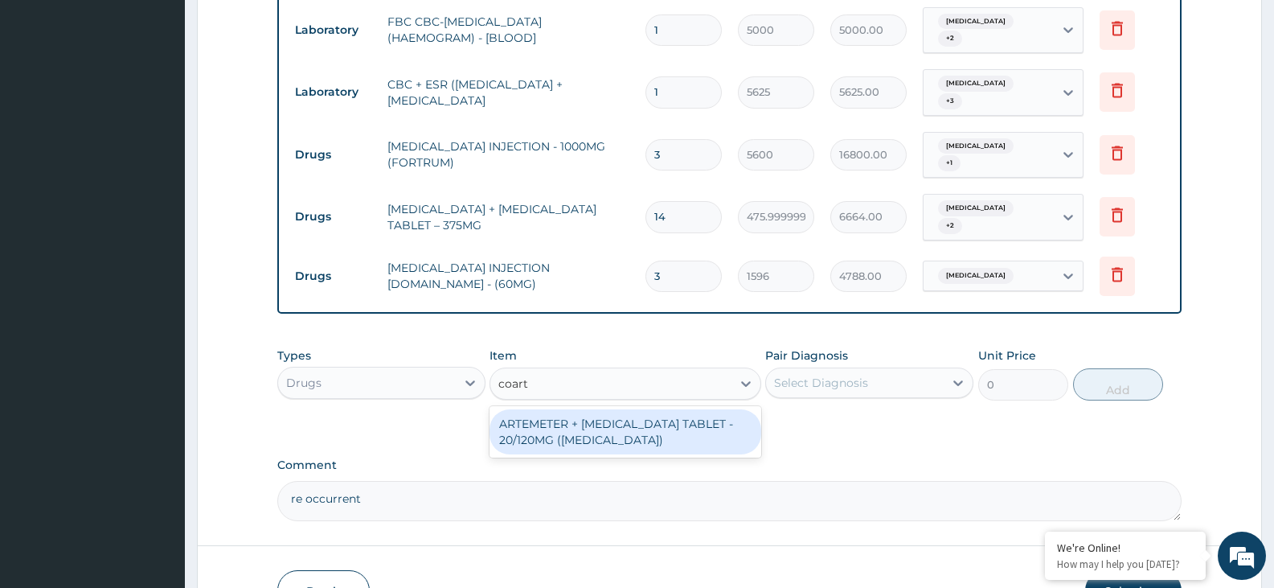
type input "coarte"
click at [585, 409] on div "ARTEMETER + LUMEFANTRINE TABLET - 20/120MG (COARTEM)" at bounding box center [625, 431] width 271 height 45
type input "210"
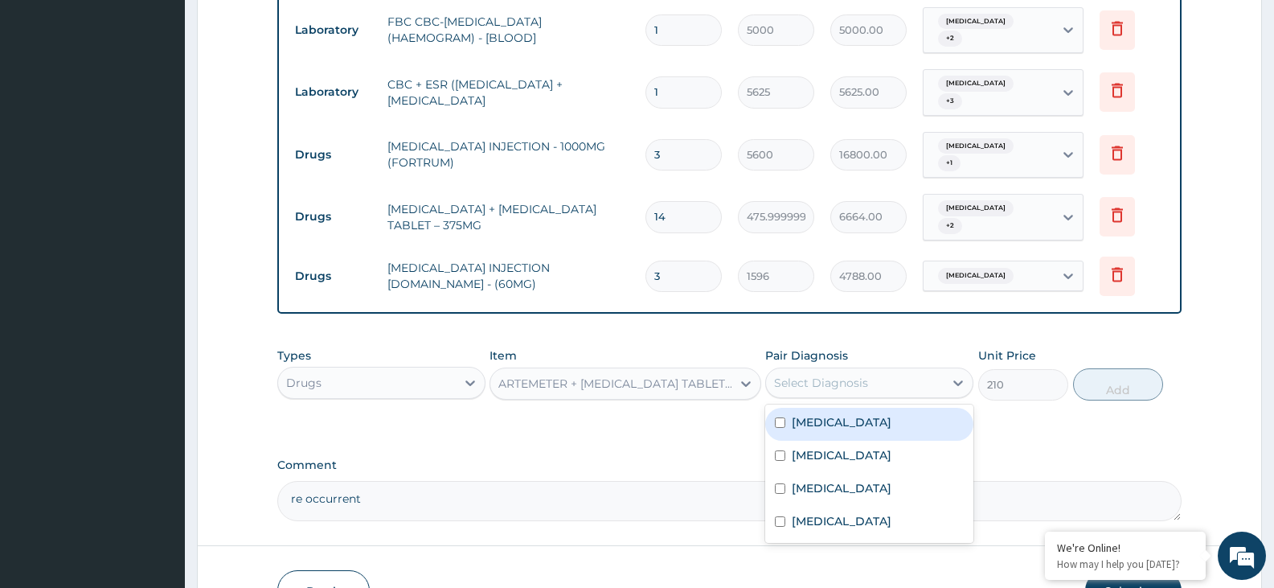
click at [879, 370] on div "Select Diagnosis" at bounding box center [855, 383] width 178 height 26
drag, startPoint x: 864, startPoint y: 383, endPoint x: 882, endPoint y: 391, distance: 20.2
click at [864, 408] on div "Malaria" at bounding box center [869, 424] width 208 height 33
checkbox input "true"
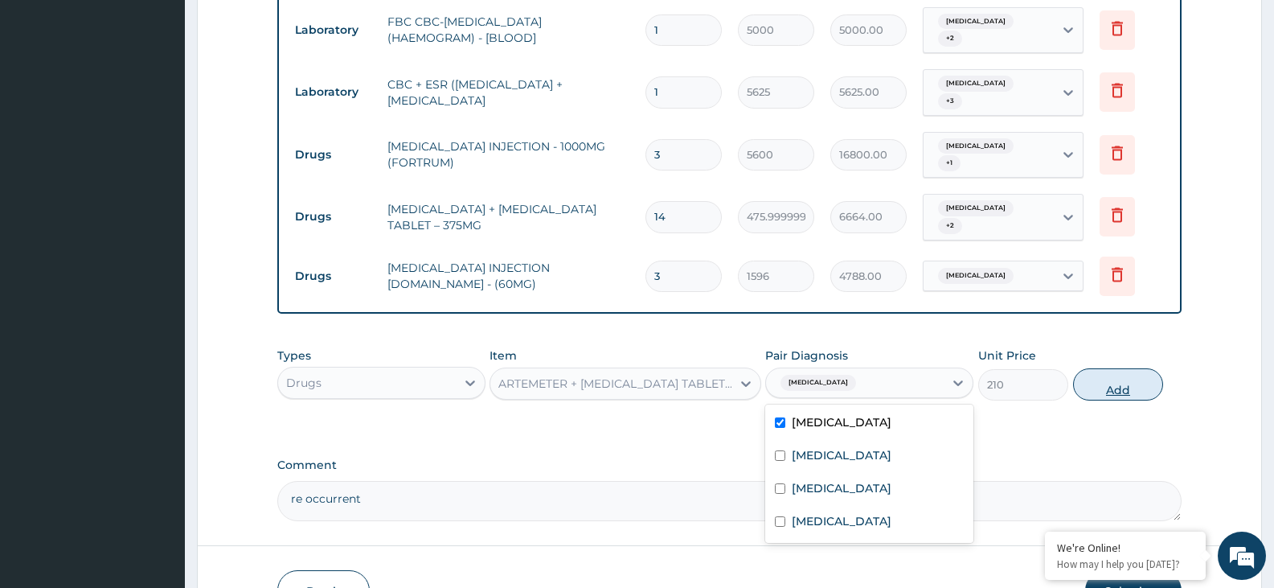
click at [1117, 368] on button "Add" at bounding box center [1118, 384] width 90 height 32
type input "0"
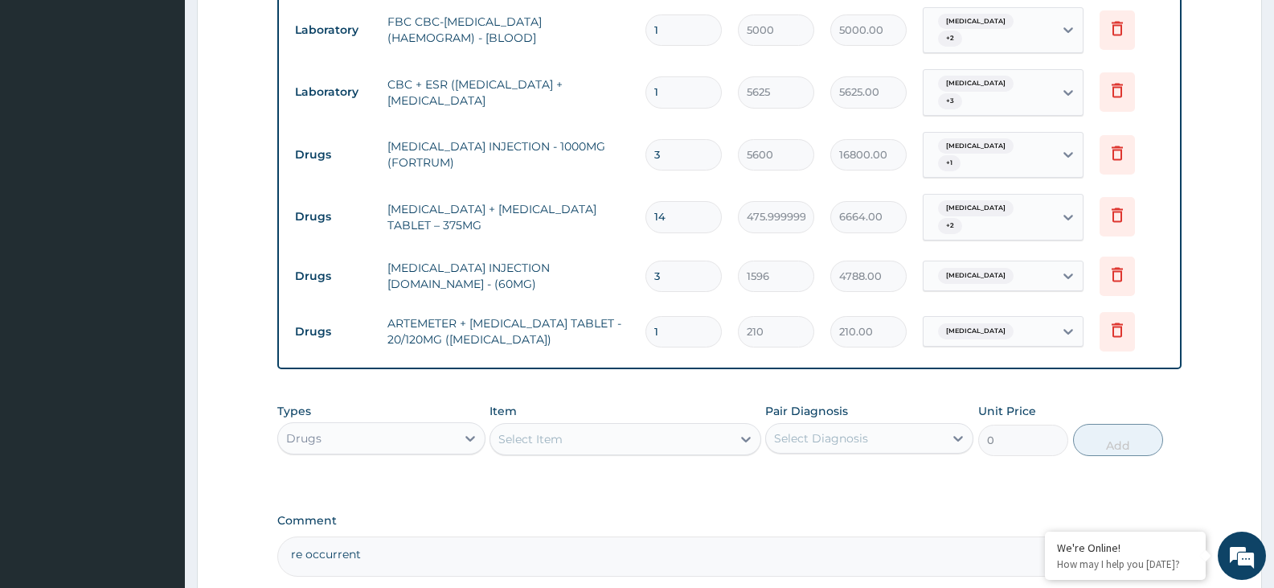
click at [677, 316] on input "1" at bounding box center [684, 331] width 76 height 31
type input "0.00"
type input "2"
type input "420.00"
type input "24"
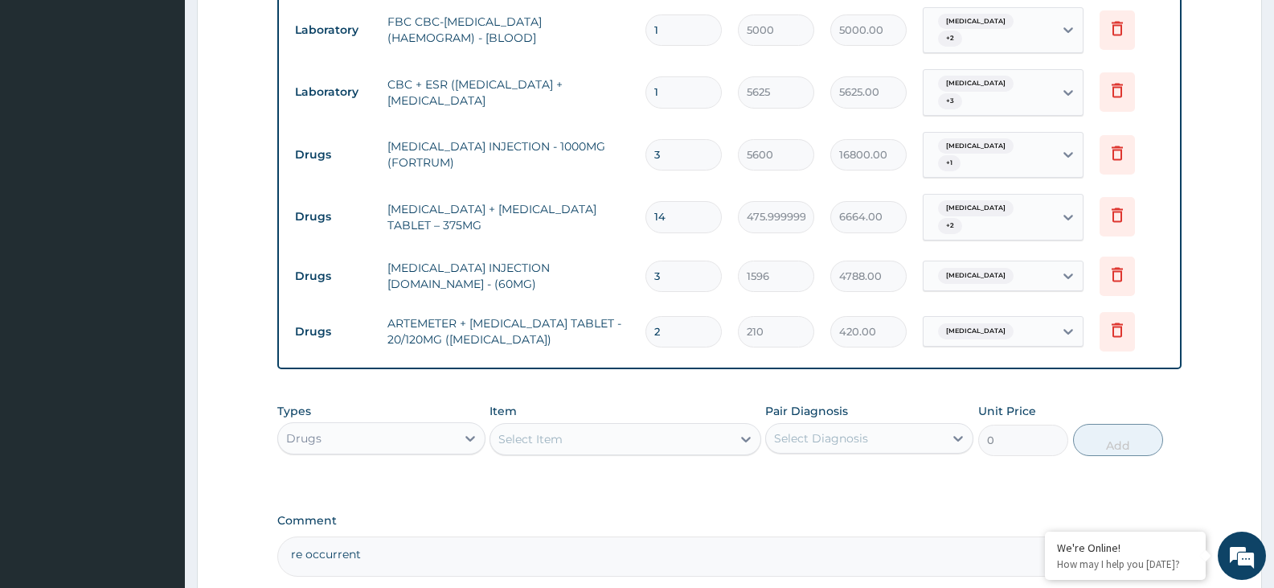
type input "5040.00"
type input "24"
click at [558, 426] on div "Select Item" at bounding box center [610, 439] width 240 height 26
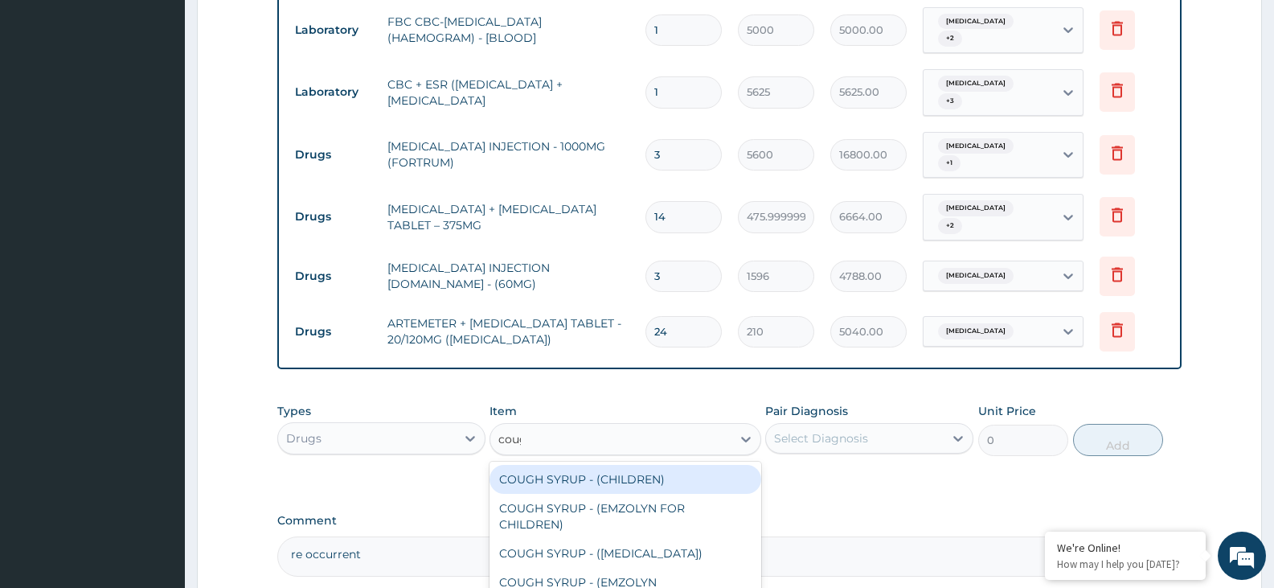
type input "cough"
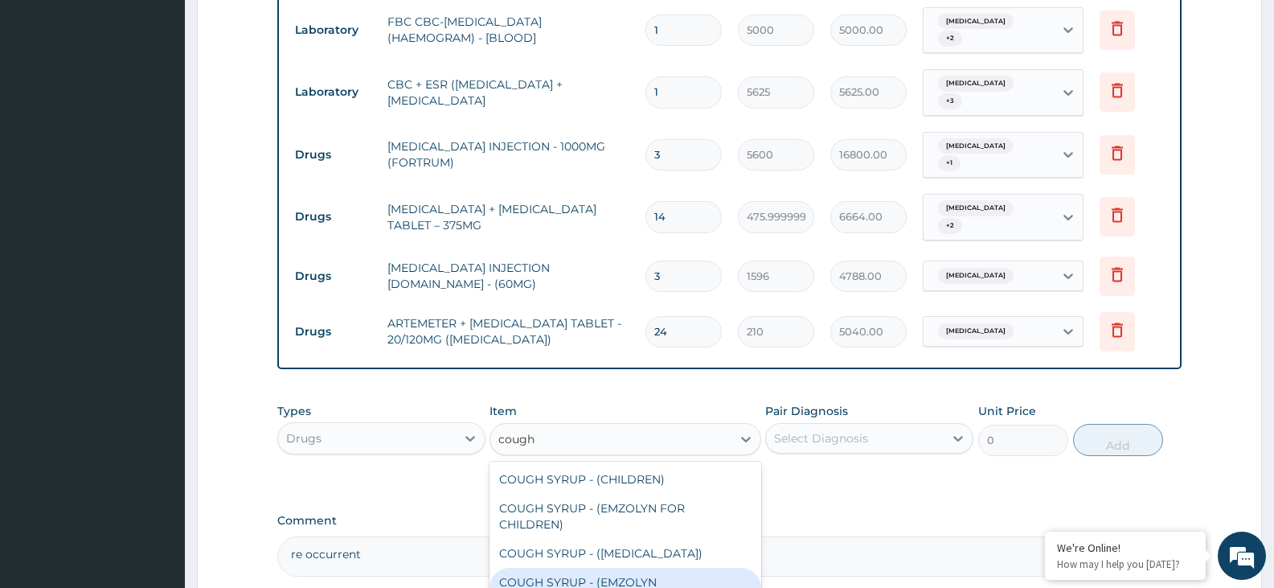
click at [665, 568] on div "COUGH SYRUP - (EMZOLYN EXPECTORANT)" at bounding box center [625, 590] width 271 height 45
type input "1120"
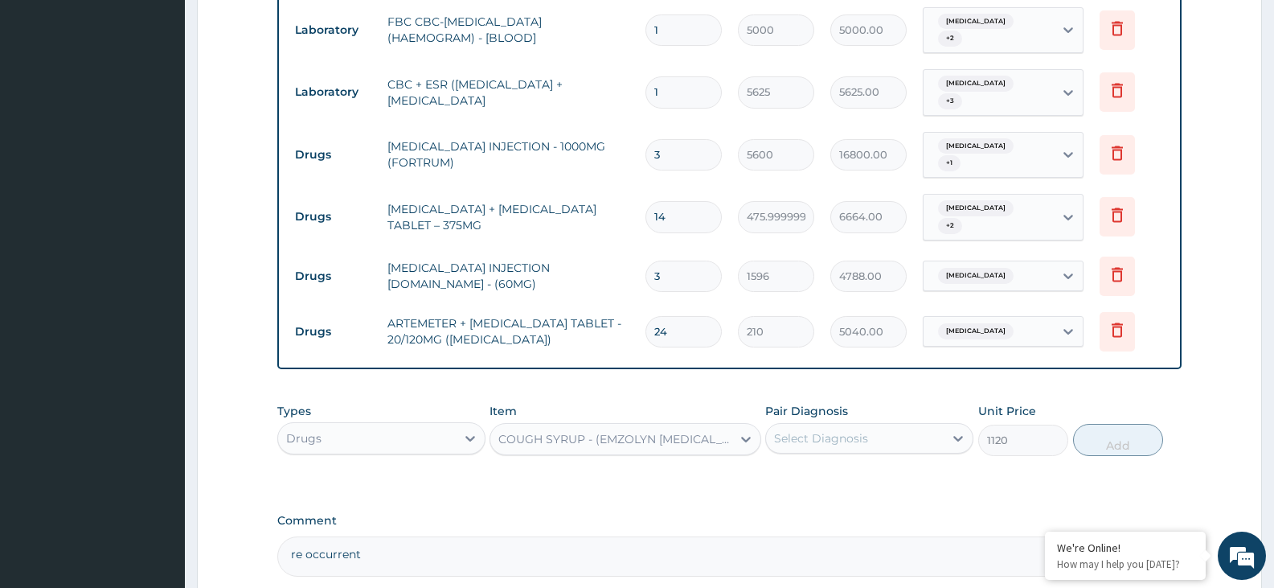
click at [879, 425] on div "Select Diagnosis" at bounding box center [855, 438] width 178 height 26
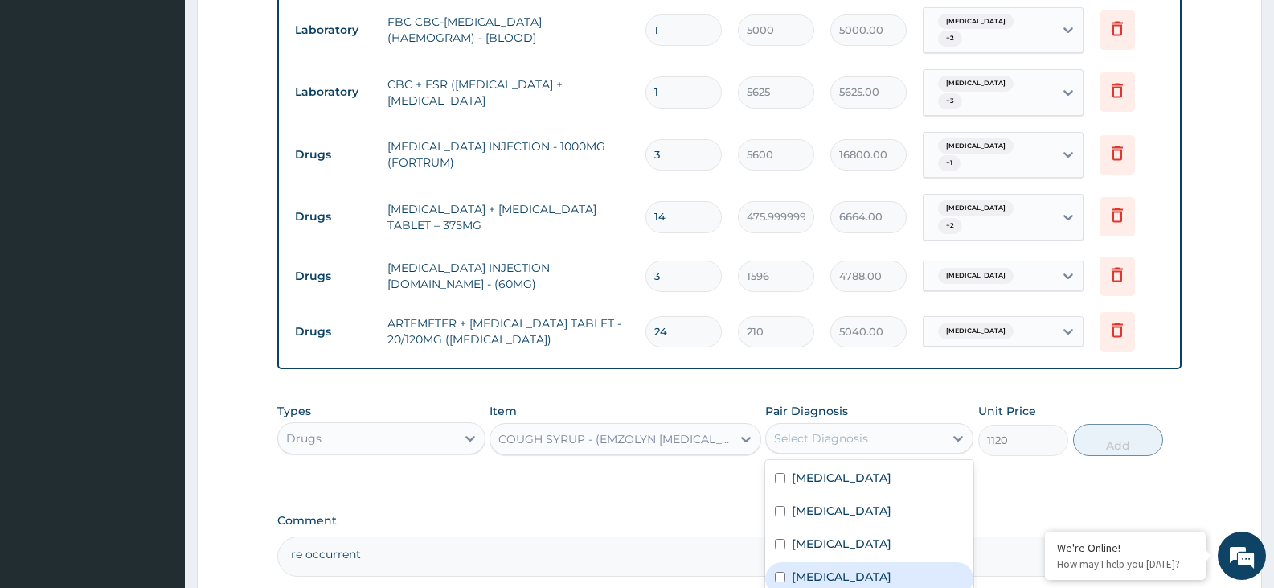
click at [828, 568] on label "Upper respiratory infection" at bounding box center [842, 576] width 100 height 16
checkbox input "true"
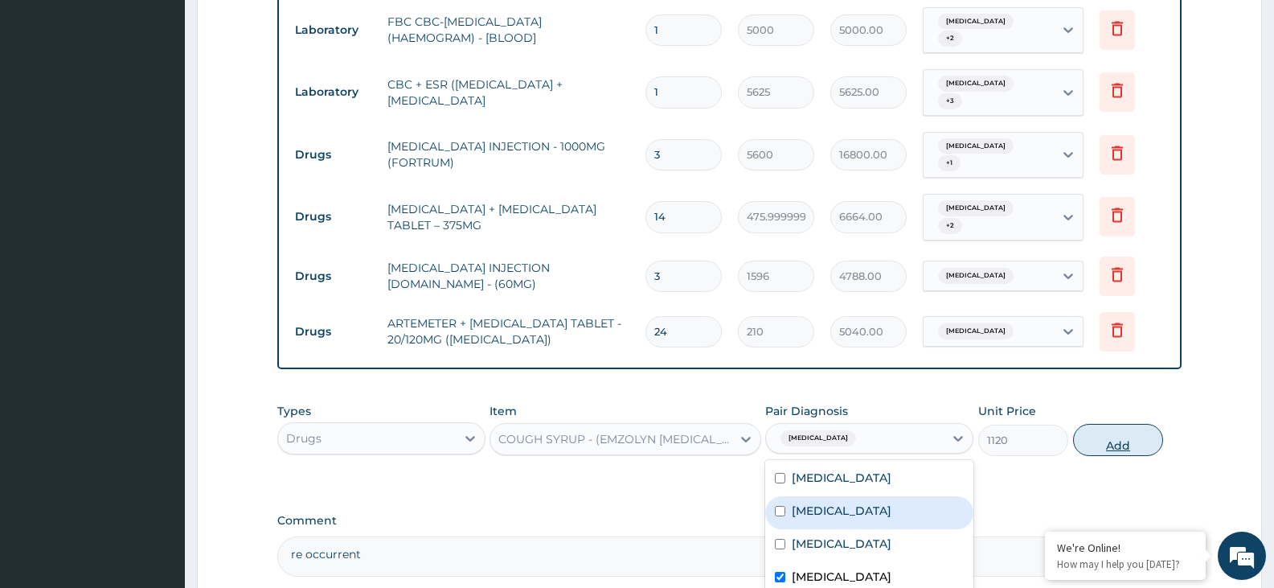
click at [1111, 424] on button "Add" at bounding box center [1118, 440] width 90 height 32
type input "0"
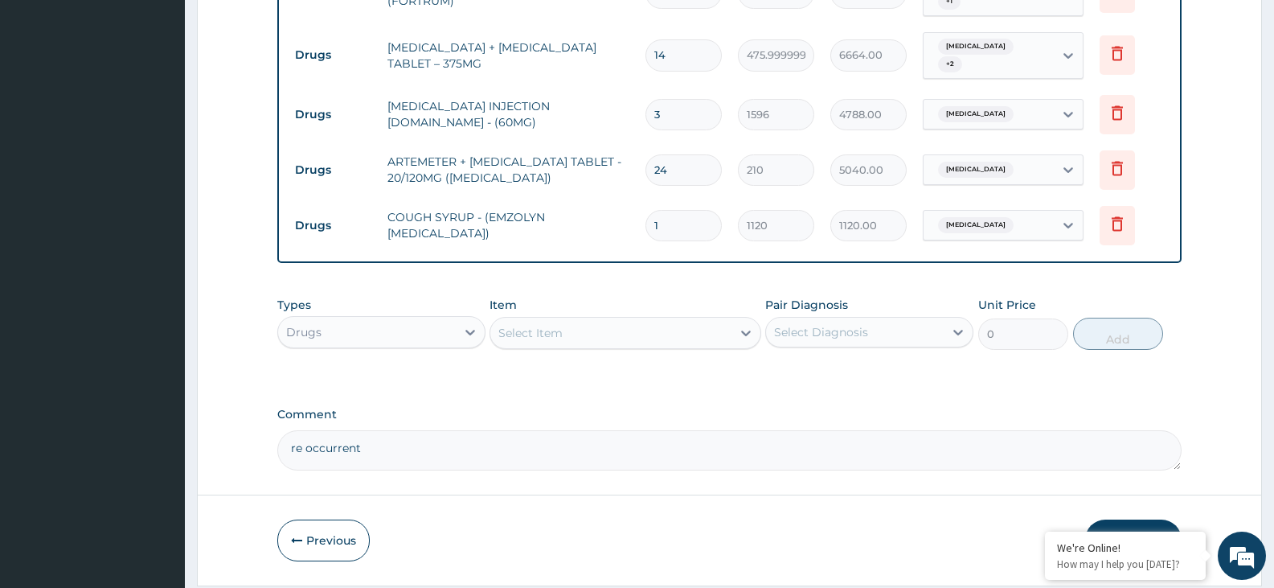
scroll to position [995, 0]
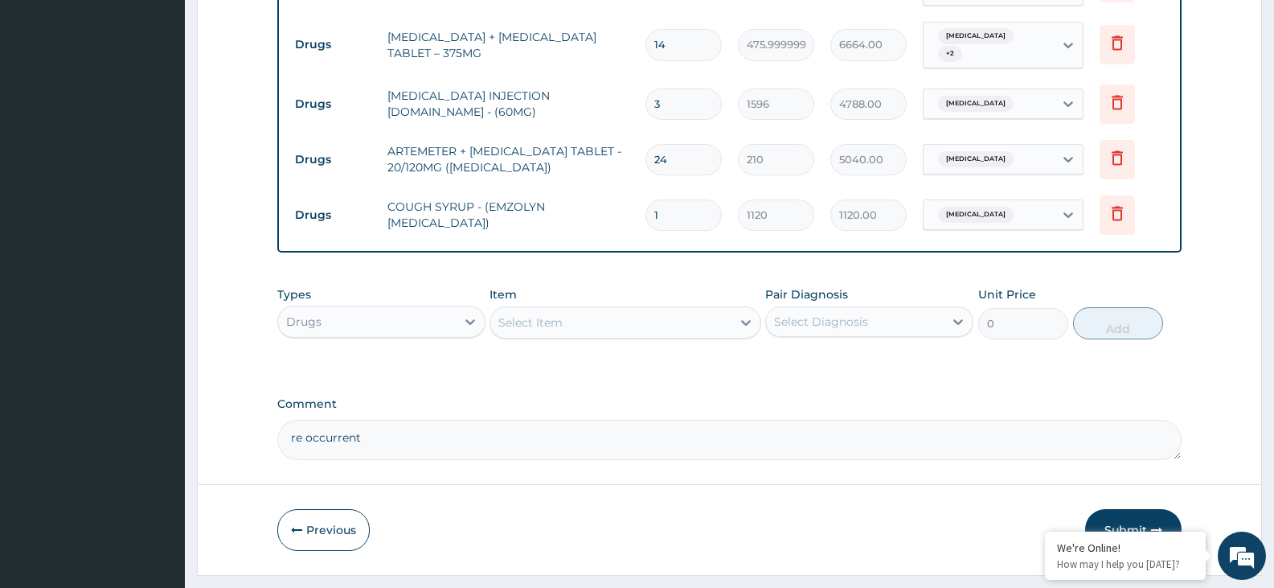
click at [604, 310] on div "Select Item" at bounding box center [610, 323] width 240 height 26
click at [585, 310] on div "Select Item" at bounding box center [610, 323] width 240 height 26
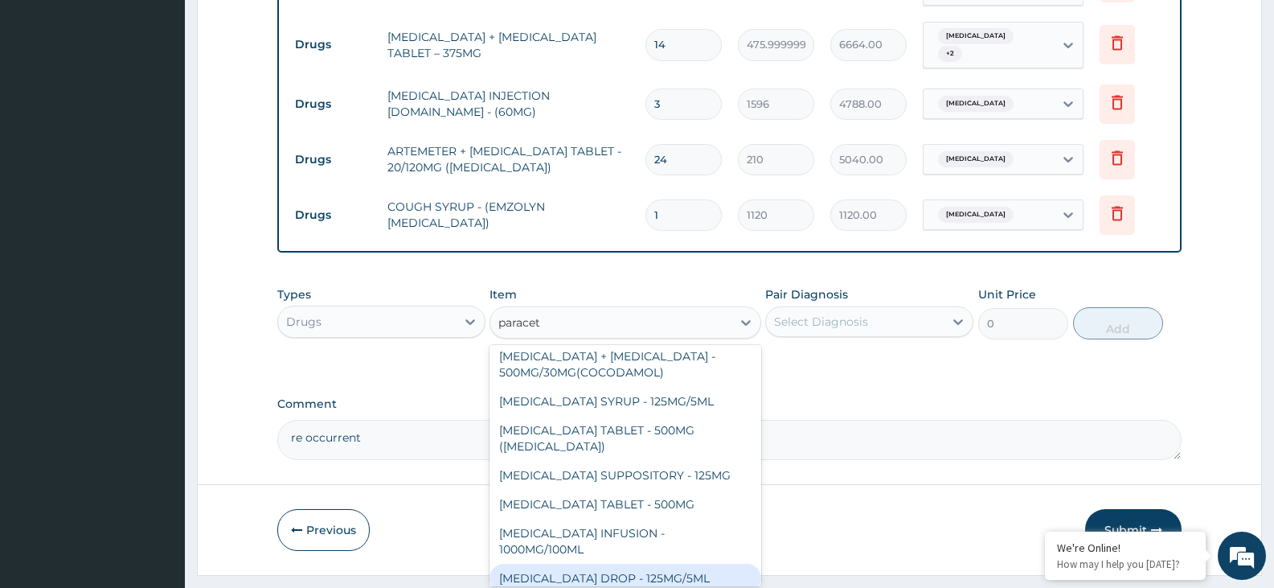
scroll to position [90, 0]
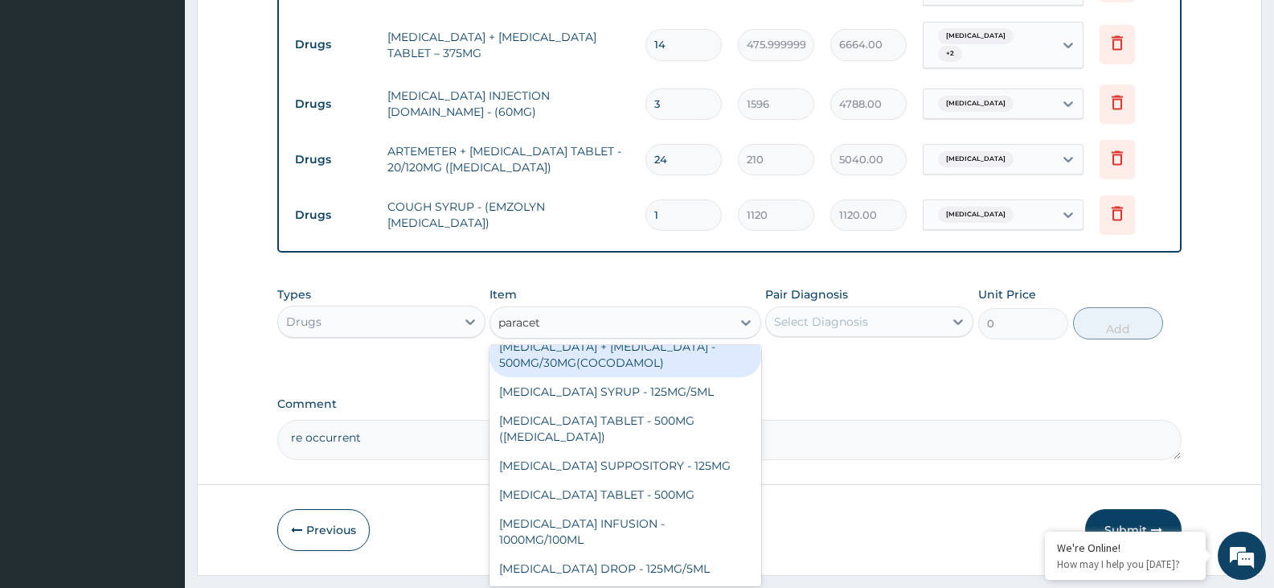
type input "paracet"
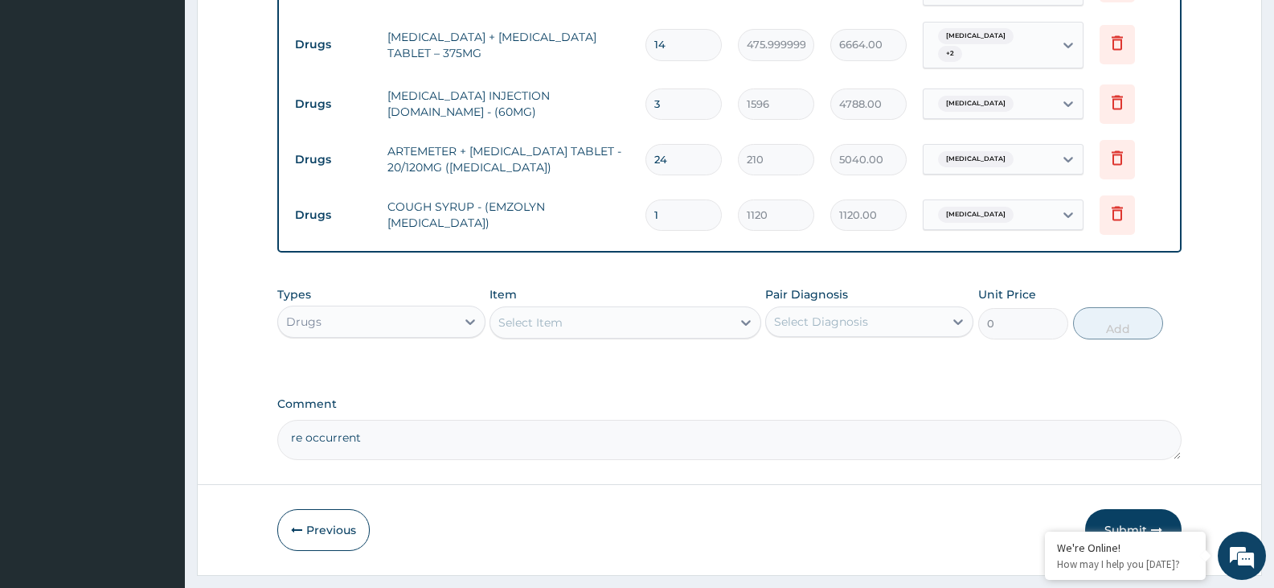
click at [593, 310] on div "Select Item" at bounding box center [610, 323] width 240 height 26
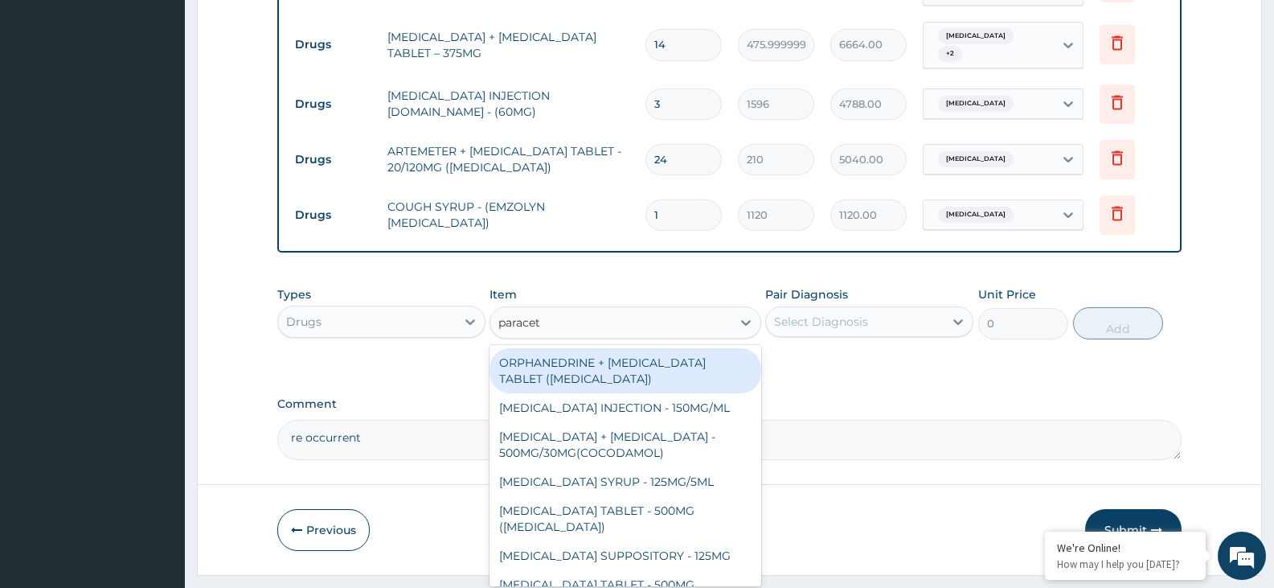
type input "paraceta"
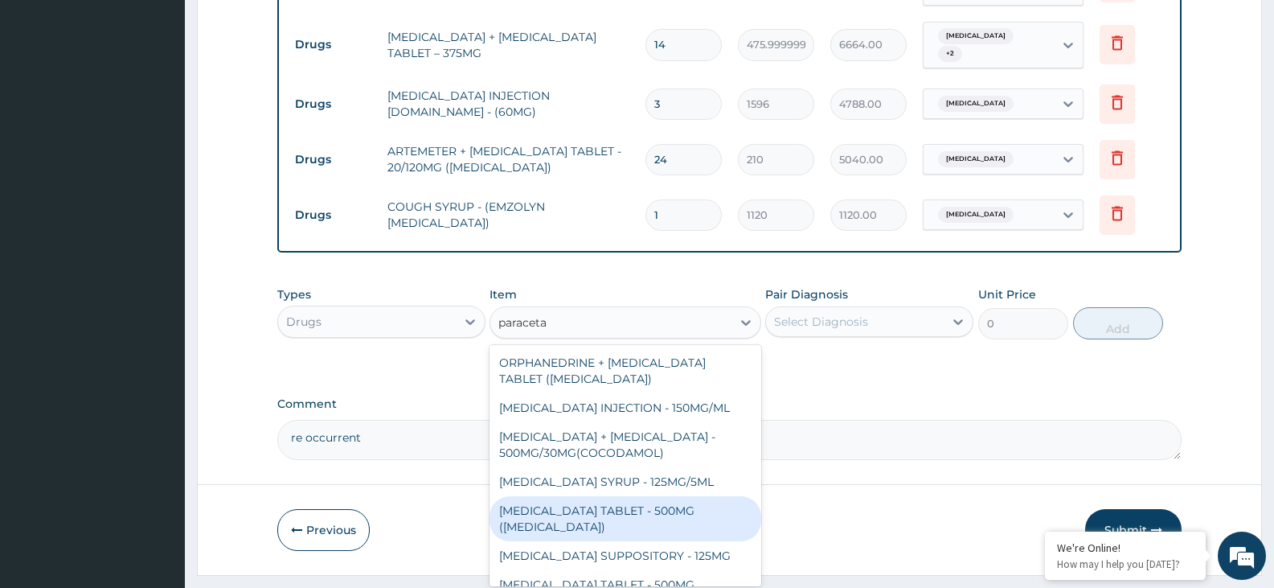
click at [671, 496] on div "PARACETAMOL TABLET - 500MG (PANADOL)" at bounding box center [625, 518] width 271 height 45
type input "42"
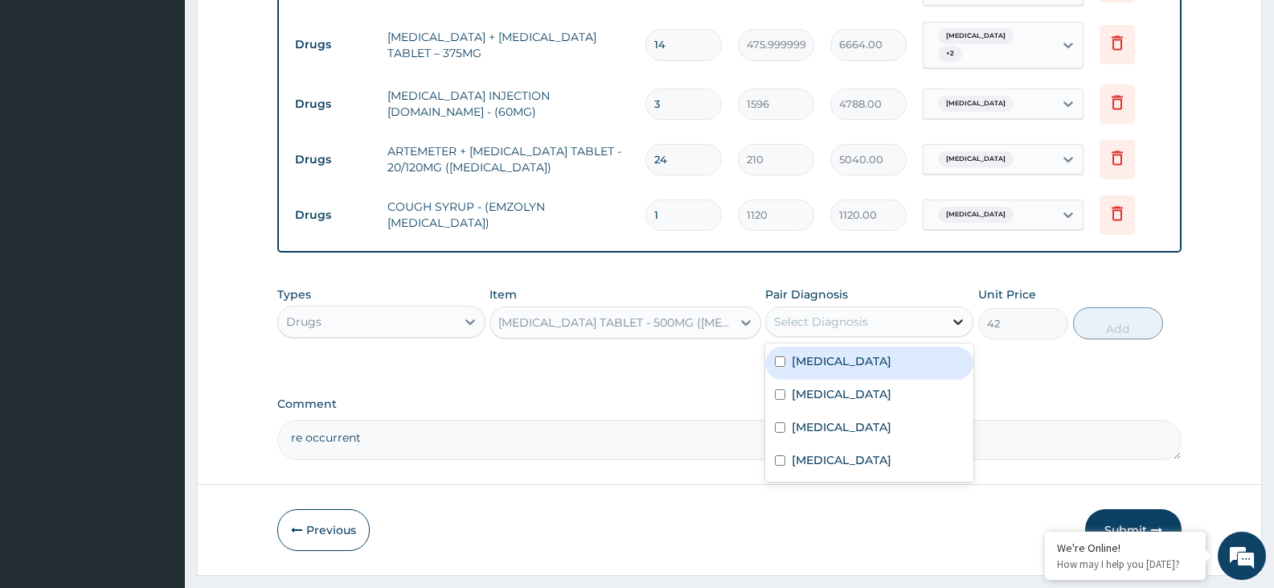
click at [962, 314] on icon at bounding box center [958, 322] width 16 height 16
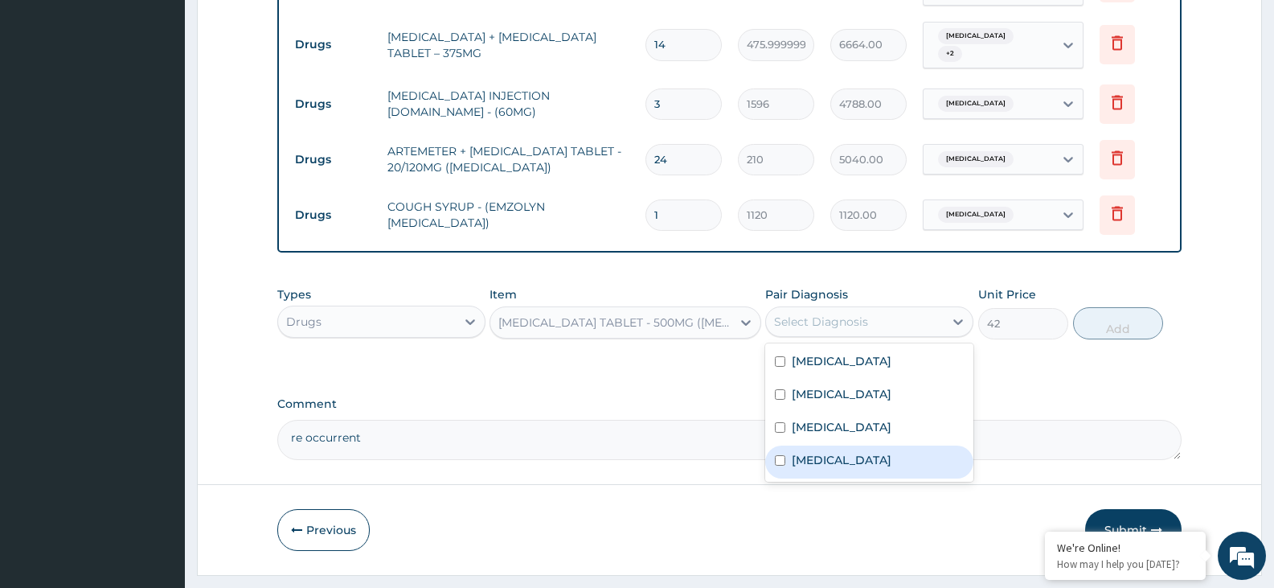
click at [850, 452] on label "Upper respiratory infection" at bounding box center [842, 460] width 100 height 16
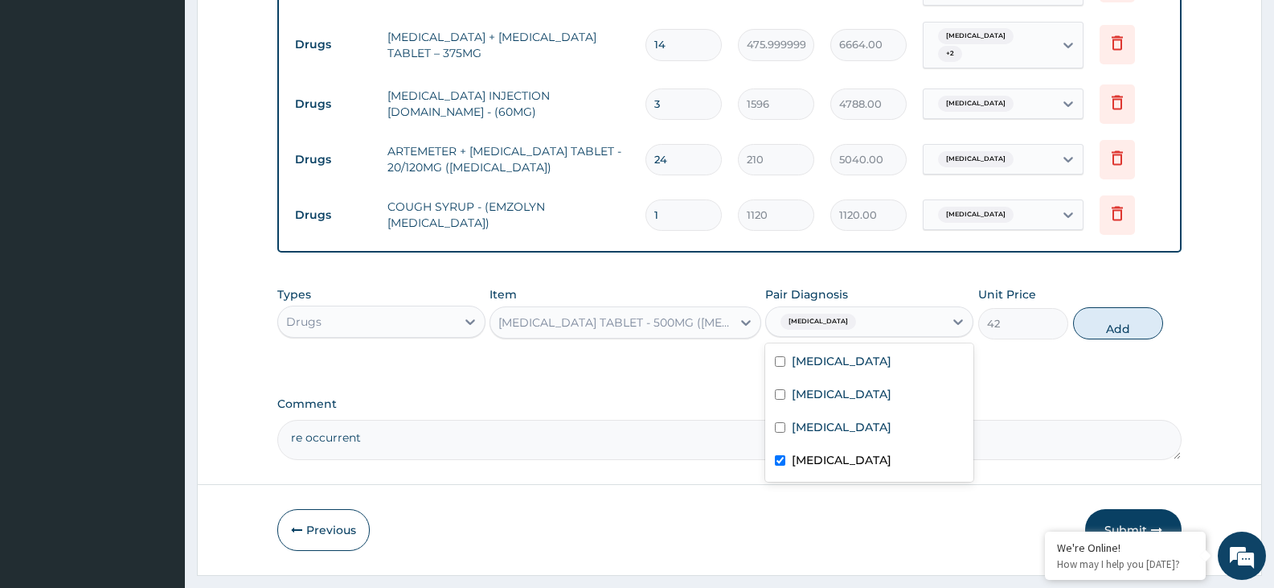
checkbox input "true"
click at [845, 412] on div "Sepsis" at bounding box center [869, 428] width 208 height 33
checkbox input "true"
click at [845, 380] on div "Pneumonia" at bounding box center [869, 396] width 208 height 33
checkbox input "true"
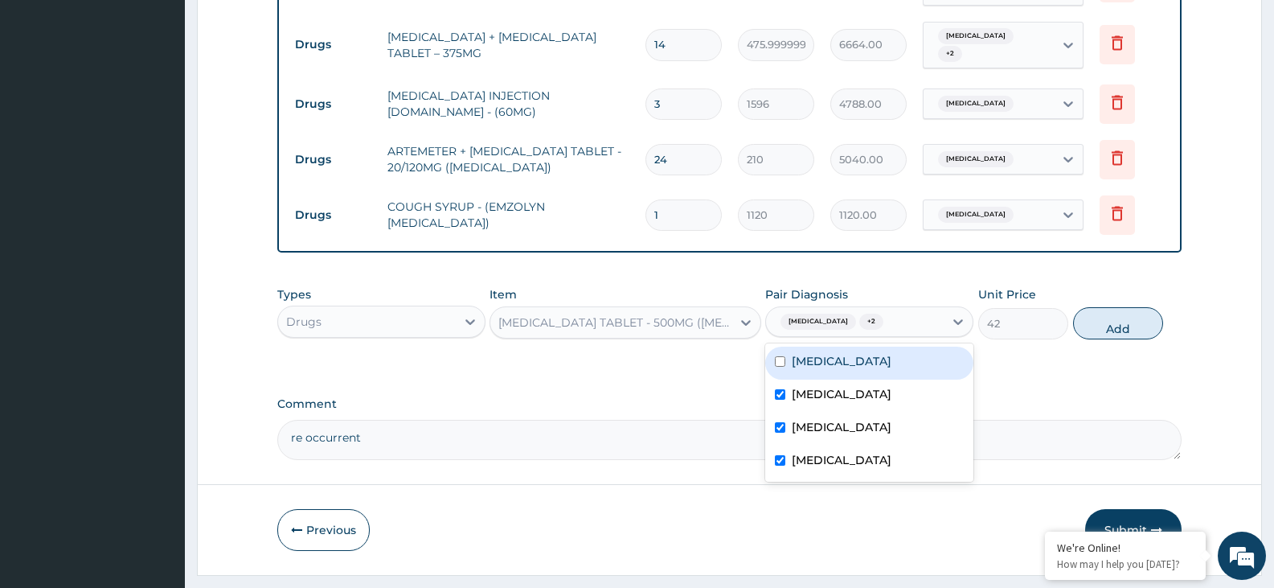
click at [843, 347] on div "Malaria" at bounding box center [869, 363] width 208 height 33
checkbox input "true"
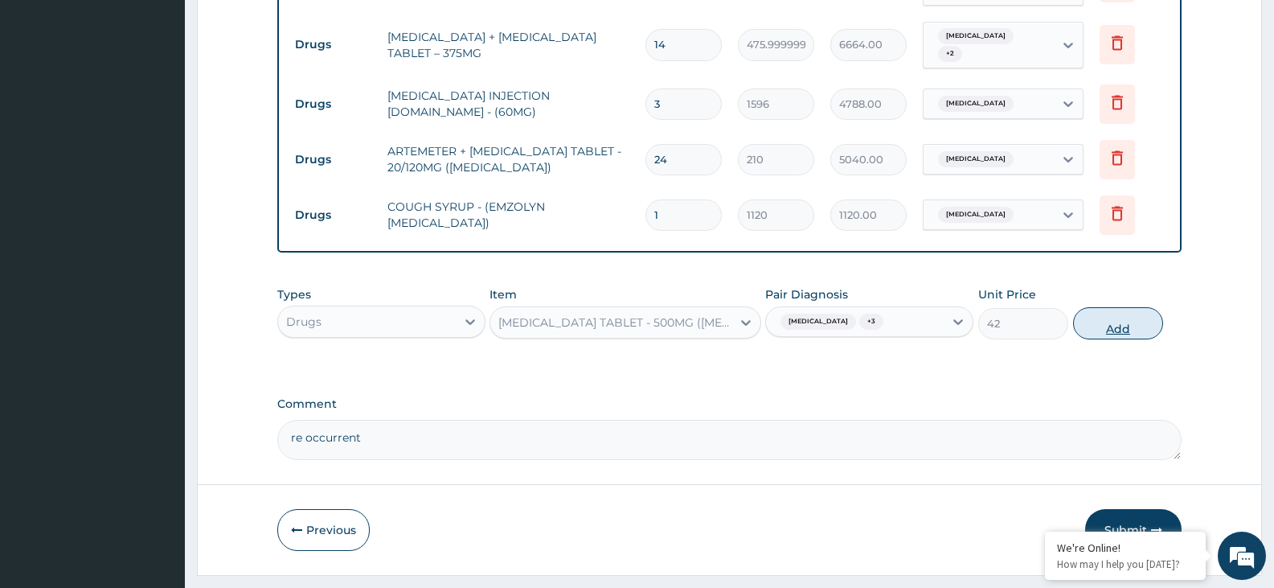
click at [1118, 307] on button "Add" at bounding box center [1118, 323] width 90 height 32
type input "0"
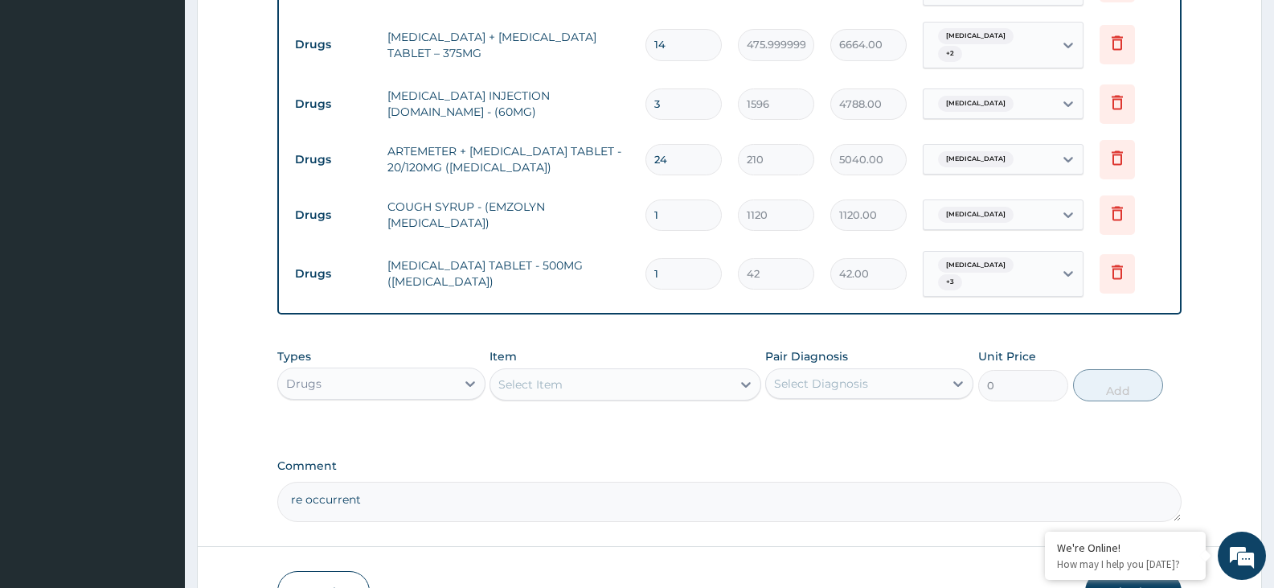
click at [674, 258] on input "1" at bounding box center [684, 273] width 76 height 31
type input "18"
type input "756.00"
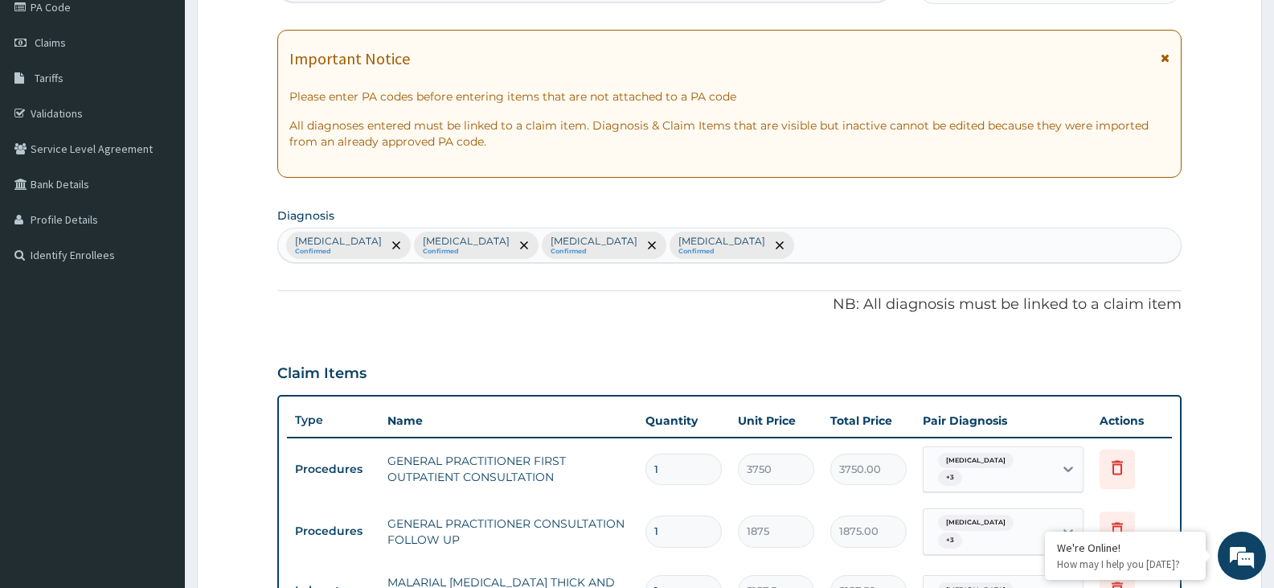
scroll to position [0, 0]
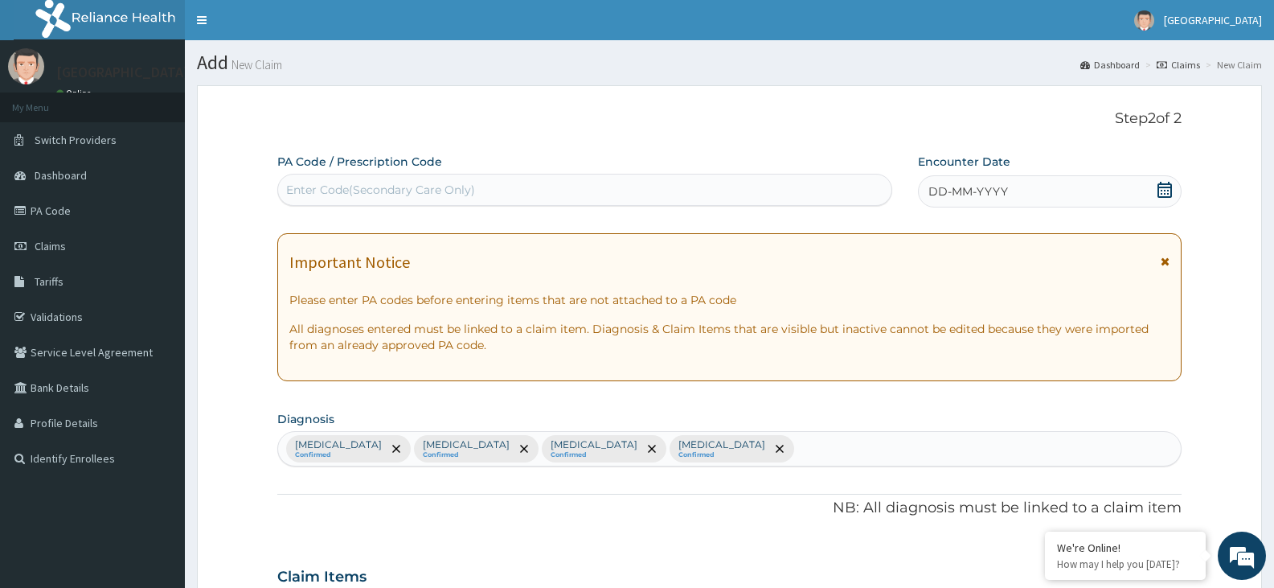
type input "18"
click at [1167, 193] on icon at bounding box center [1165, 190] width 14 height 16
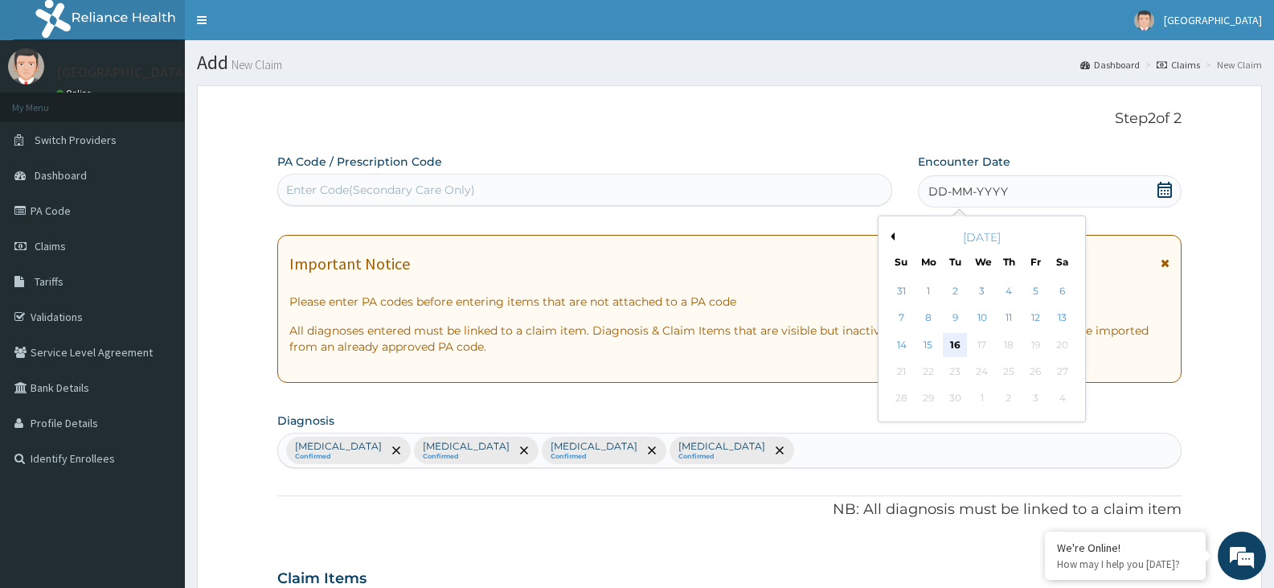
click at [958, 342] on div "16" at bounding box center [955, 345] width 24 height 24
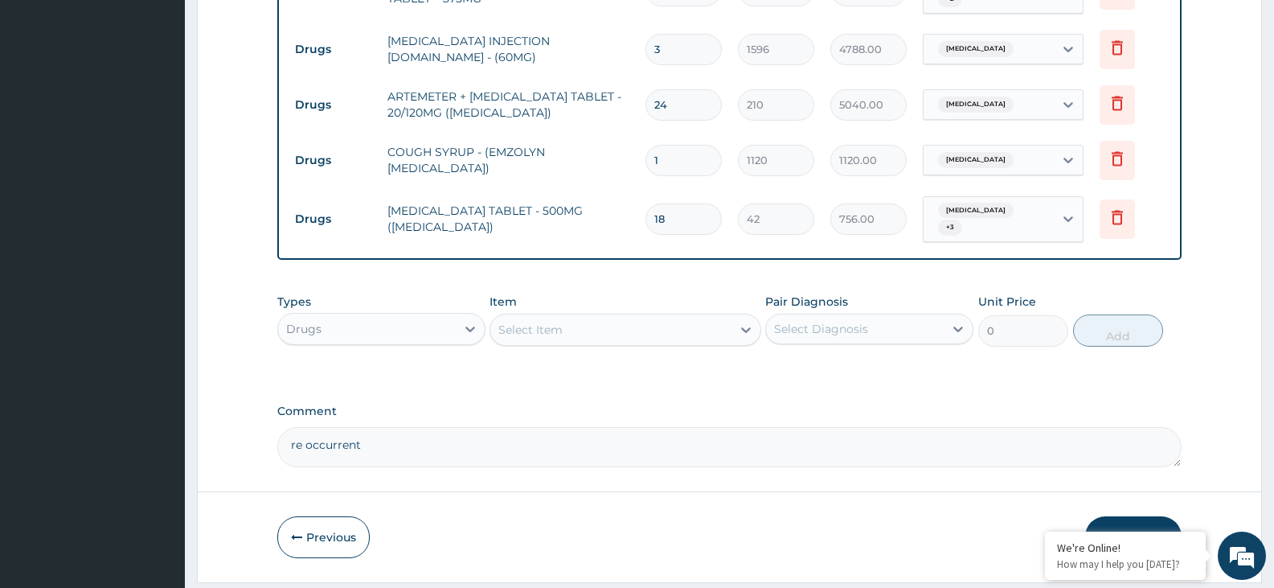
scroll to position [1056, 0]
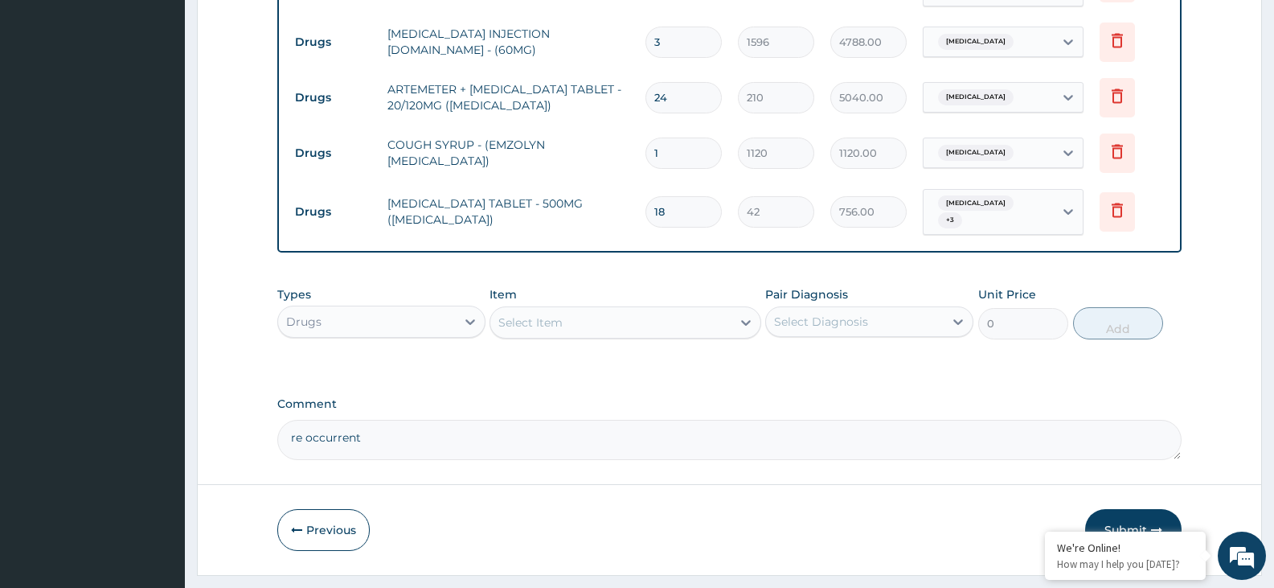
click at [1129, 509] on button "Submit" at bounding box center [1133, 530] width 96 height 42
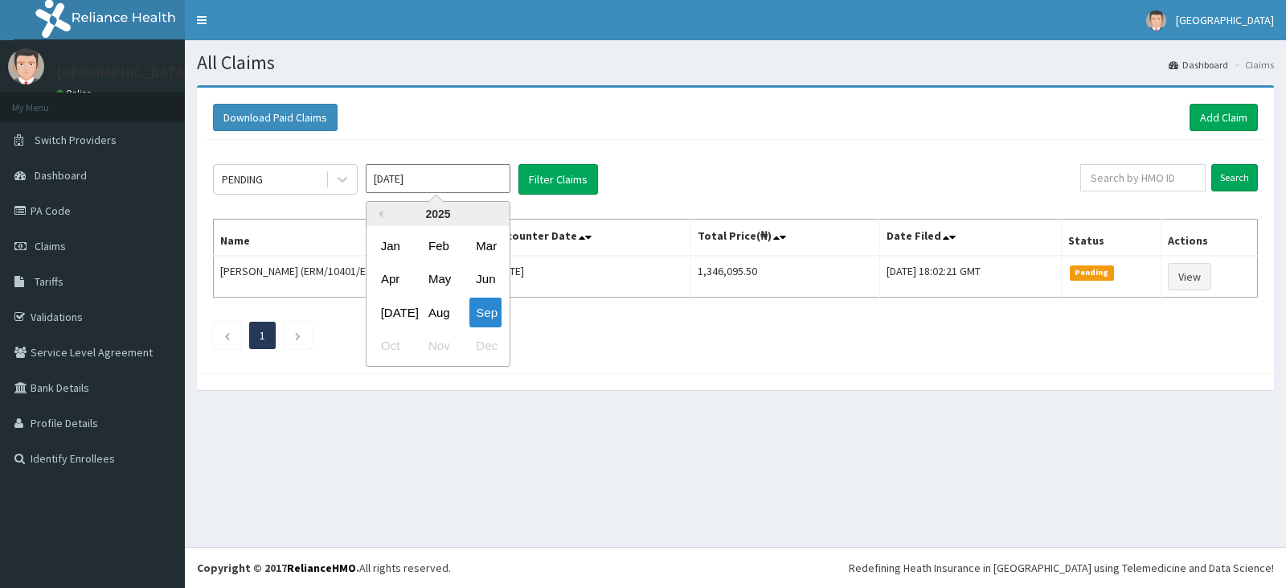
click at [503, 183] on input "[DATE]" at bounding box center [438, 178] width 145 height 29
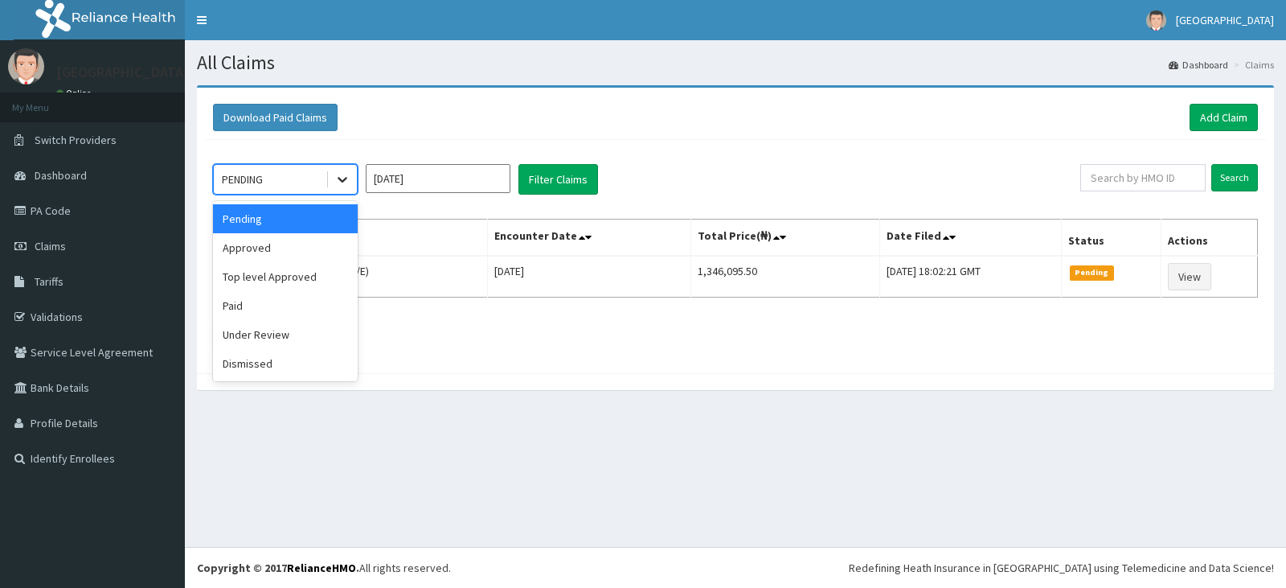
click at [348, 184] on icon at bounding box center [342, 179] width 16 height 16
click at [310, 242] on div "Approved" at bounding box center [285, 247] width 145 height 29
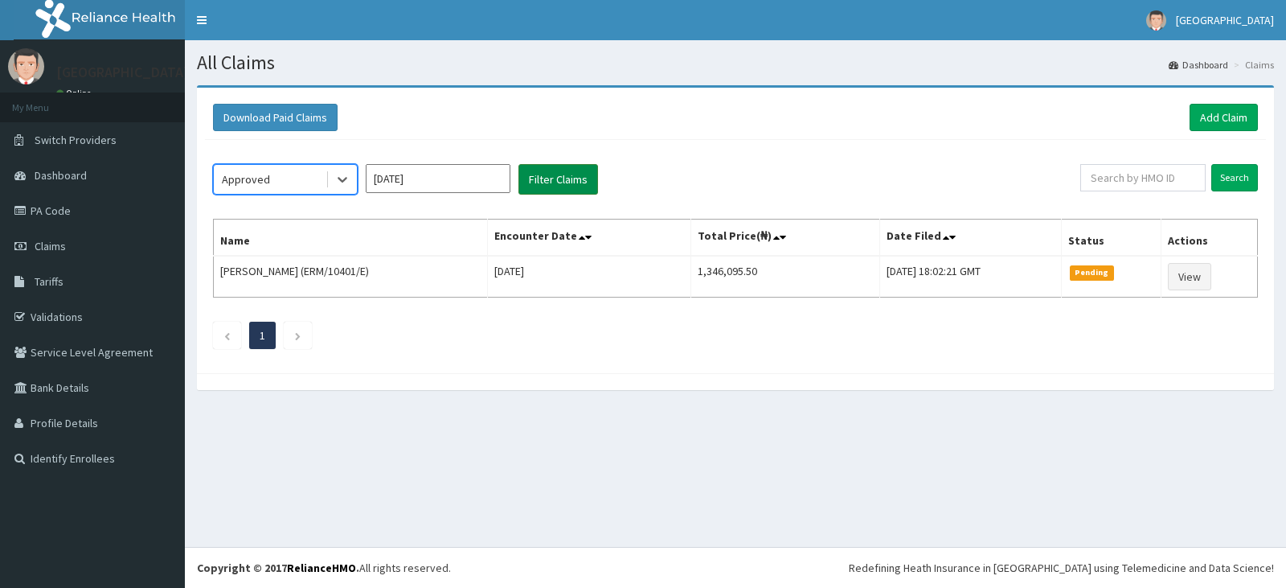
click at [552, 182] on button "Filter Claims" at bounding box center [559, 179] width 80 height 31
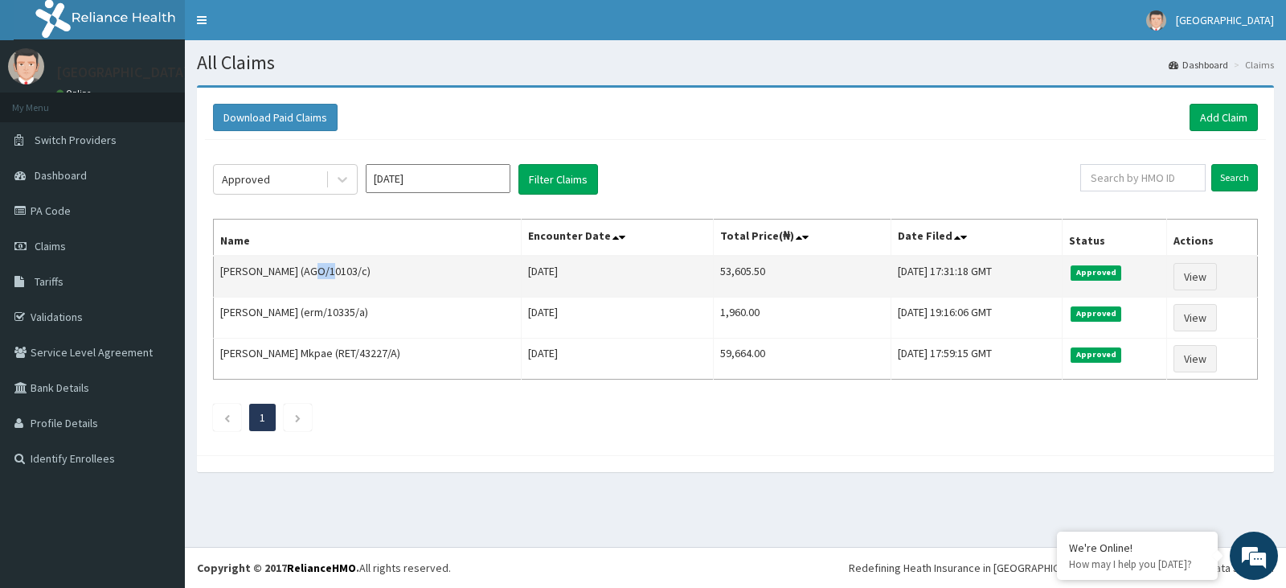
drag, startPoint x: 308, startPoint y: 269, endPoint x: 324, endPoint y: 269, distance: 16.1
click at [324, 269] on td "Mitchell Membere (AGO/10103/c)" at bounding box center [368, 277] width 308 height 42
click at [325, 269] on td "Mitchell Membere (AGO/10103/c)" at bounding box center [368, 277] width 308 height 42
drag, startPoint x: 310, startPoint y: 273, endPoint x: 370, endPoint y: 272, distance: 60.3
click at [370, 272] on td "Mitchell Membere (AGO/10103/c)" at bounding box center [368, 277] width 308 height 42
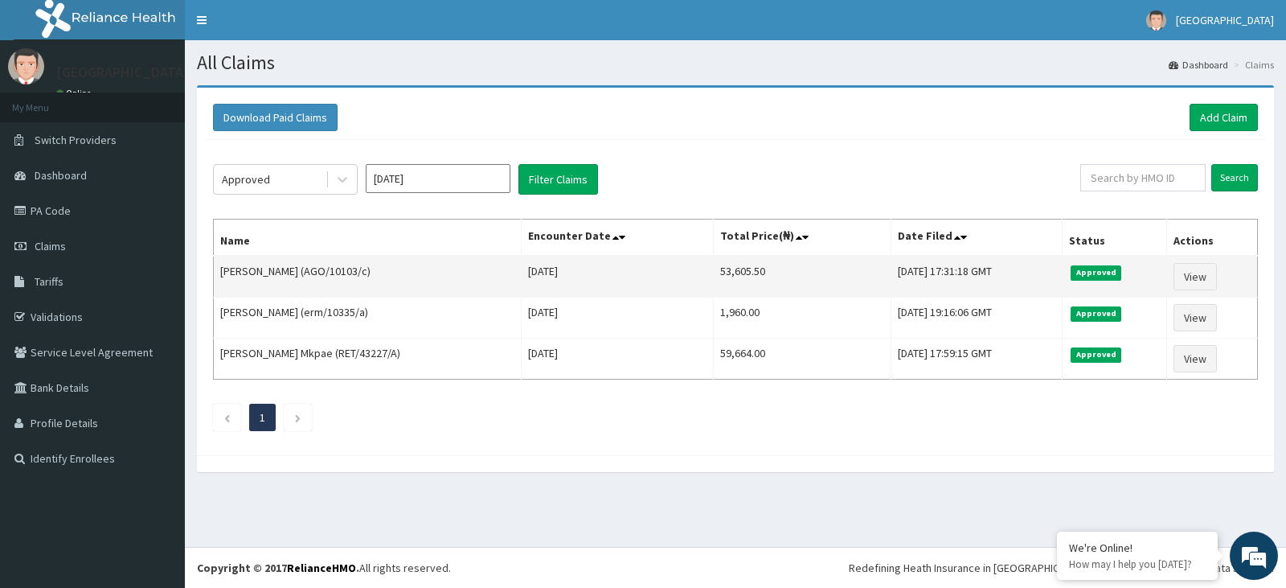
copy td "AGO/10103/c"
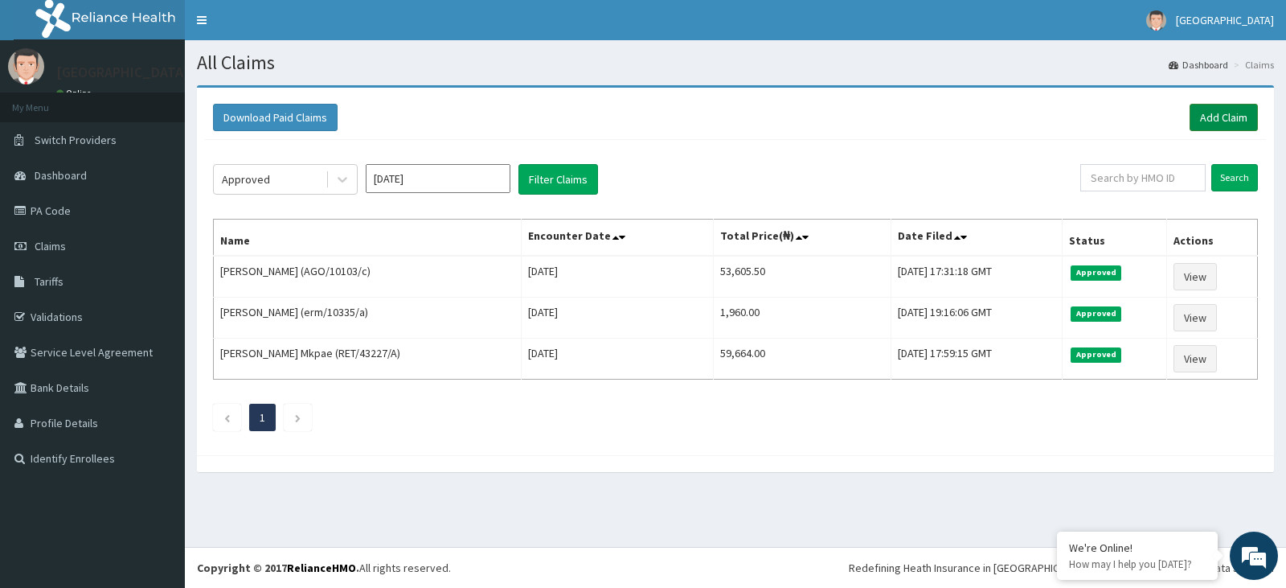
click at [1228, 120] on link "Add Claim" at bounding box center [1224, 117] width 68 height 27
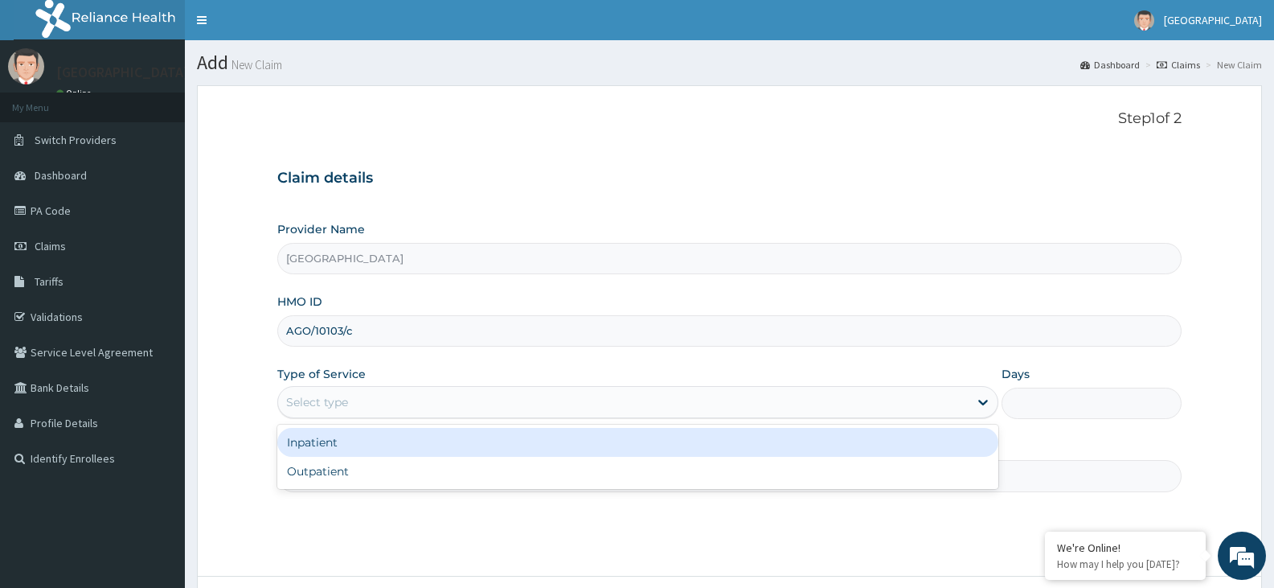
click at [334, 404] on div "Select type" at bounding box center [317, 402] width 62 height 16
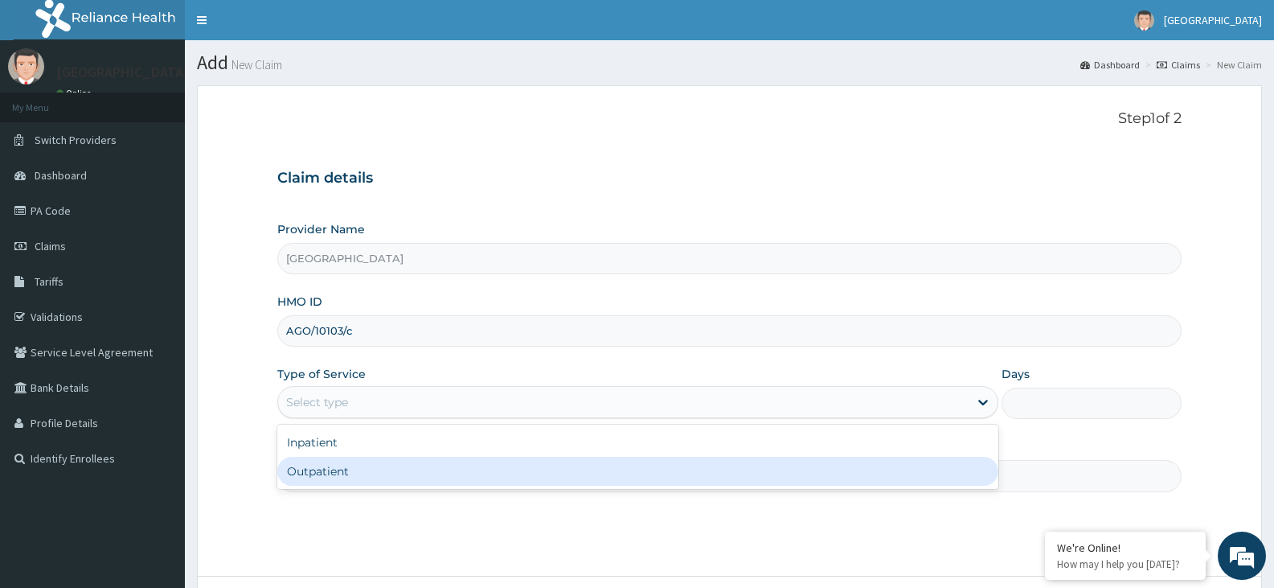
click at [341, 476] on div "Outpatient" at bounding box center [637, 471] width 720 height 29
type input "1"
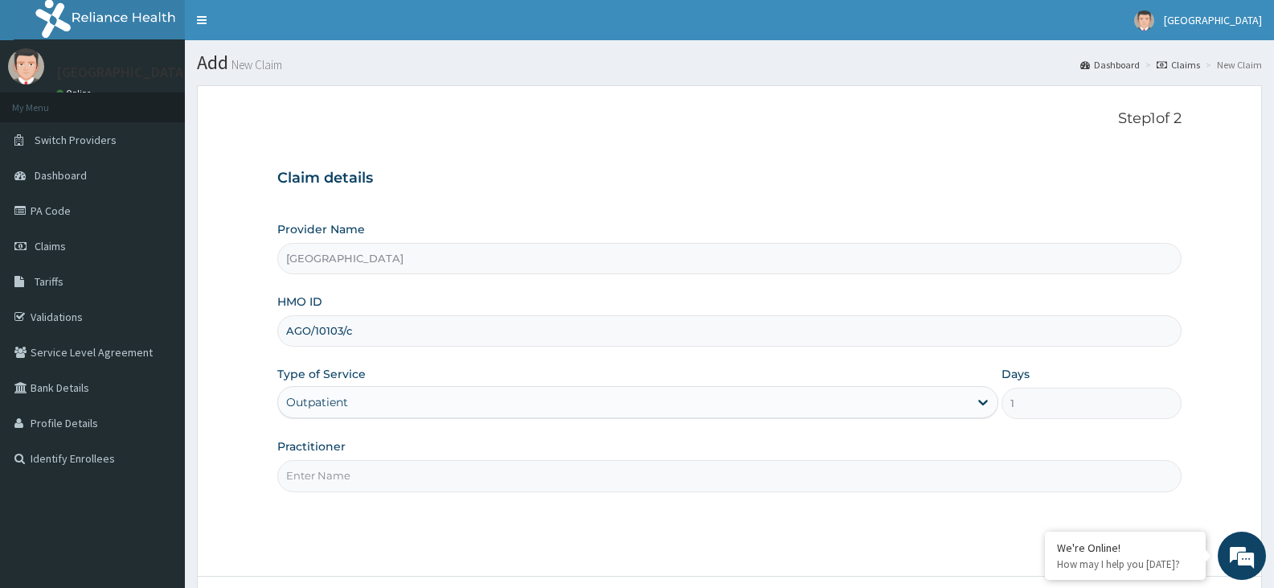
click at [341, 476] on input "Practitioner" at bounding box center [729, 475] width 905 height 31
type input "[PERSON_NAME]"
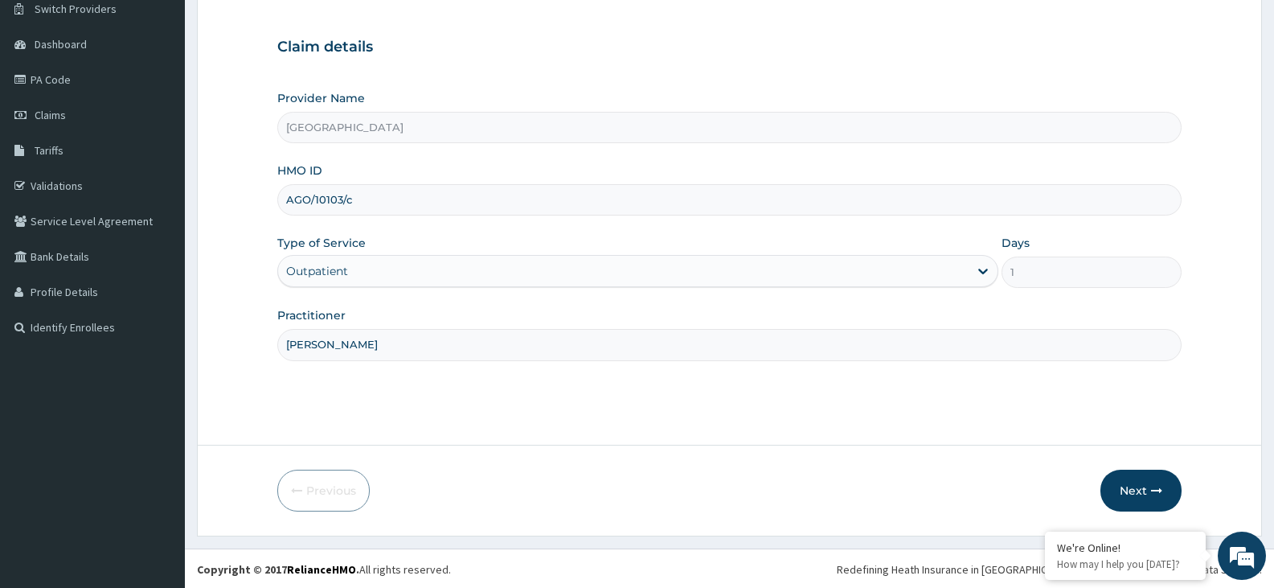
scroll to position [133, 0]
click at [1114, 486] on button "Next" at bounding box center [1141, 489] width 81 height 42
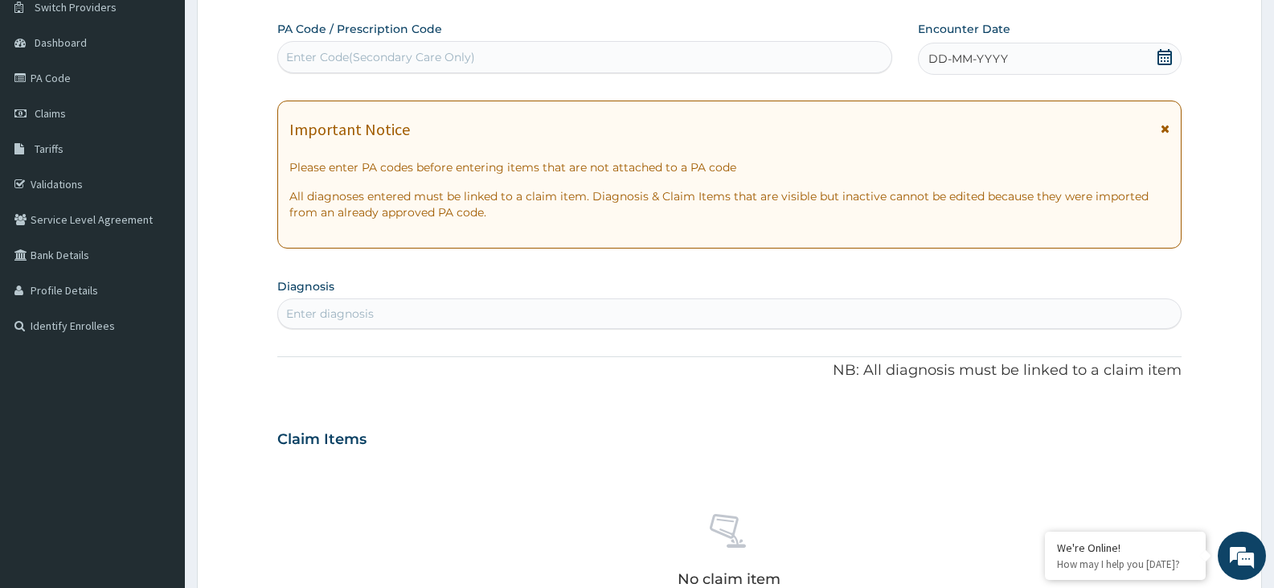
click at [381, 317] on div "Enter diagnosis" at bounding box center [729, 314] width 903 height 26
type input "[MEDICAL_DATA]"
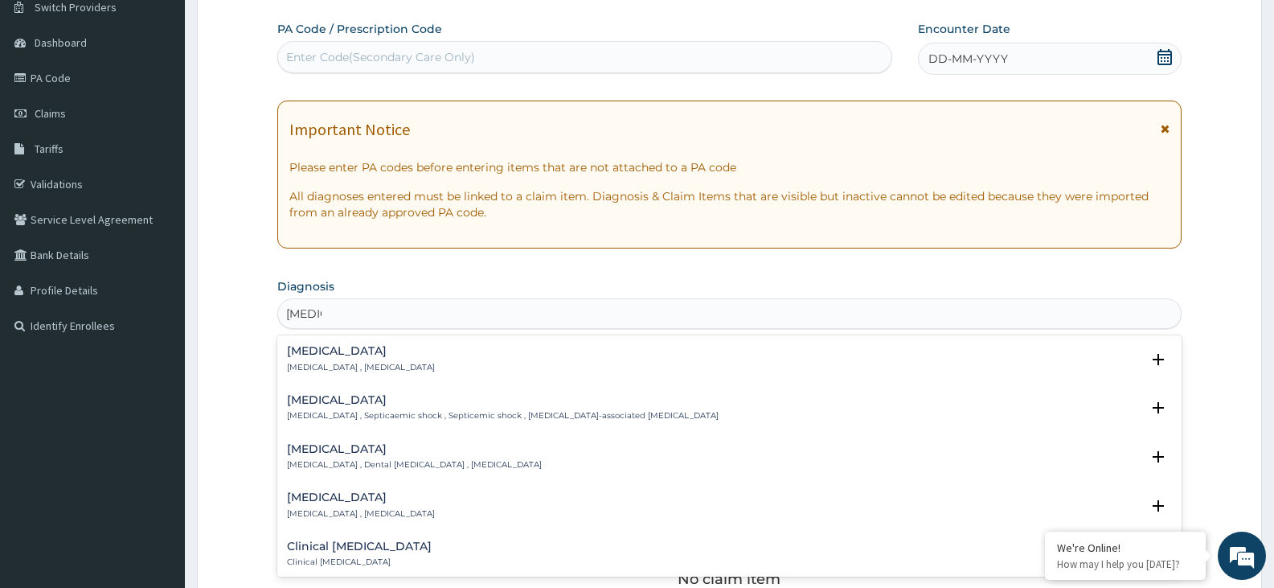
click at [319, 357] on h4 "[MEDICAL_DATA]" at bounding box center [361, 351] width 148 height 12
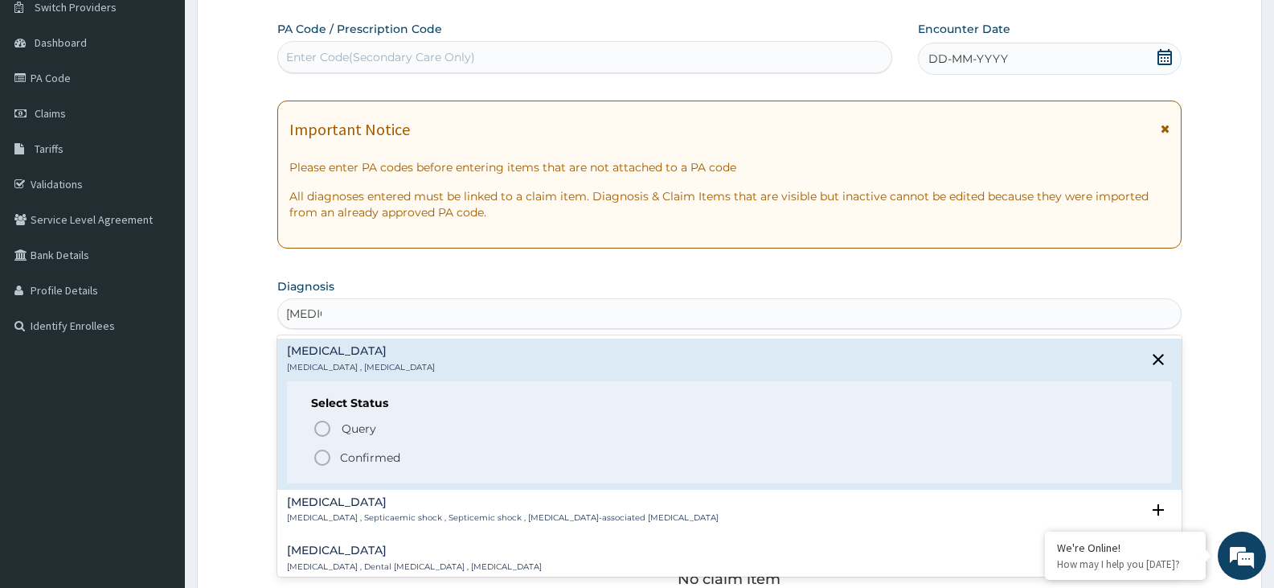
click at [324, 460] on icon "status option filled" at bounding box center [322, 457] width 19 height 19
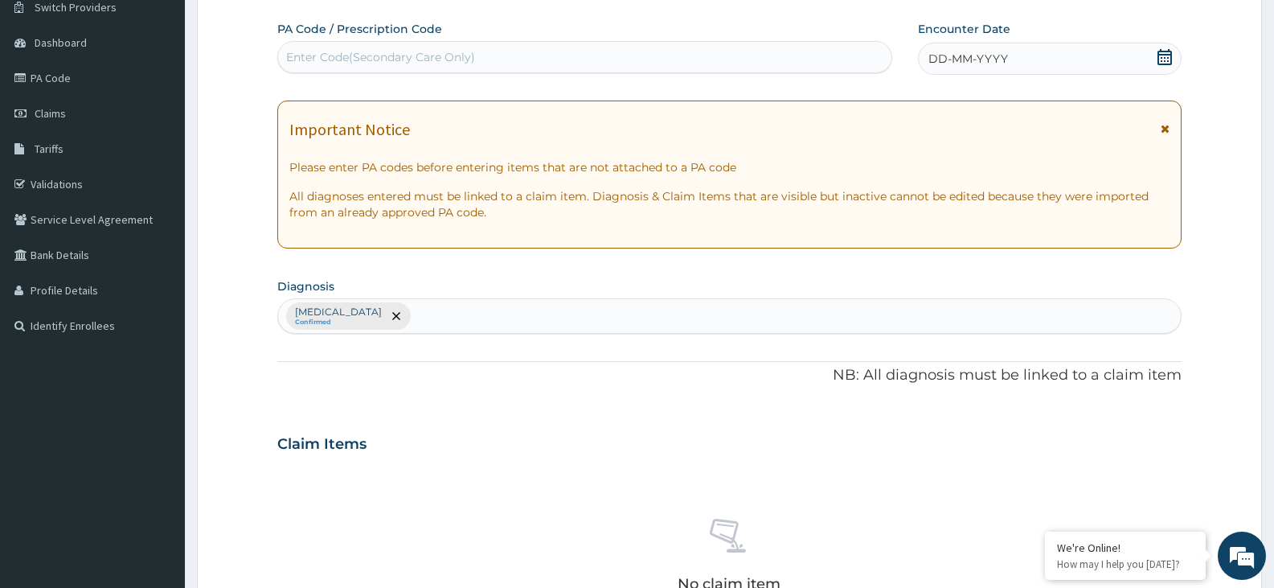
click at [362, 323] on div "[MEDICAL_DATA] Confirmed" at bounding box center [729, 316] width 903 height 34
type input "[MEDICAL_DATA]"
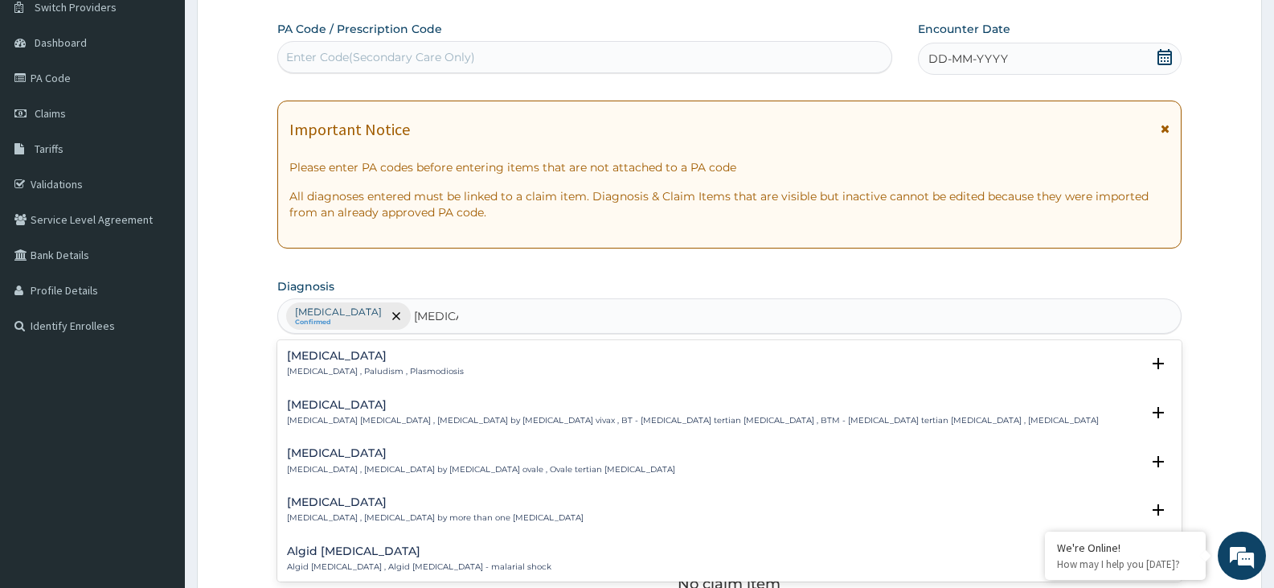
click at [323, 357] on h4 "[MEDICAL_DATA]" at bounding box center [375, 356] width 177 height 12
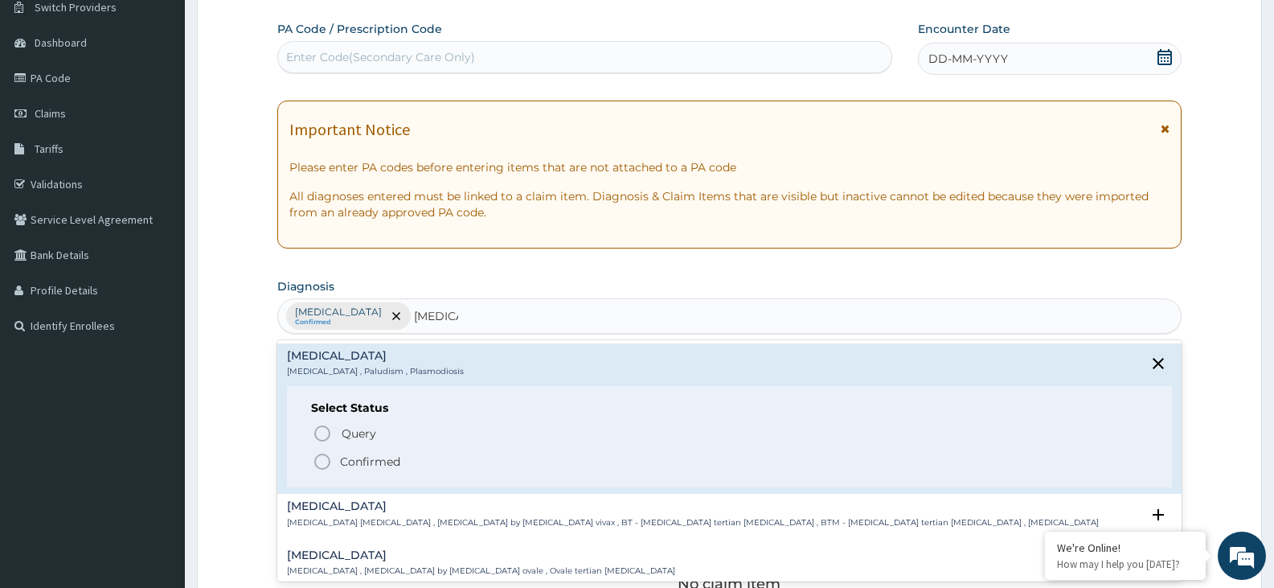
click at [323, 462] on icon "status option filled" at bounding box center [322, 461] width 19 height 19
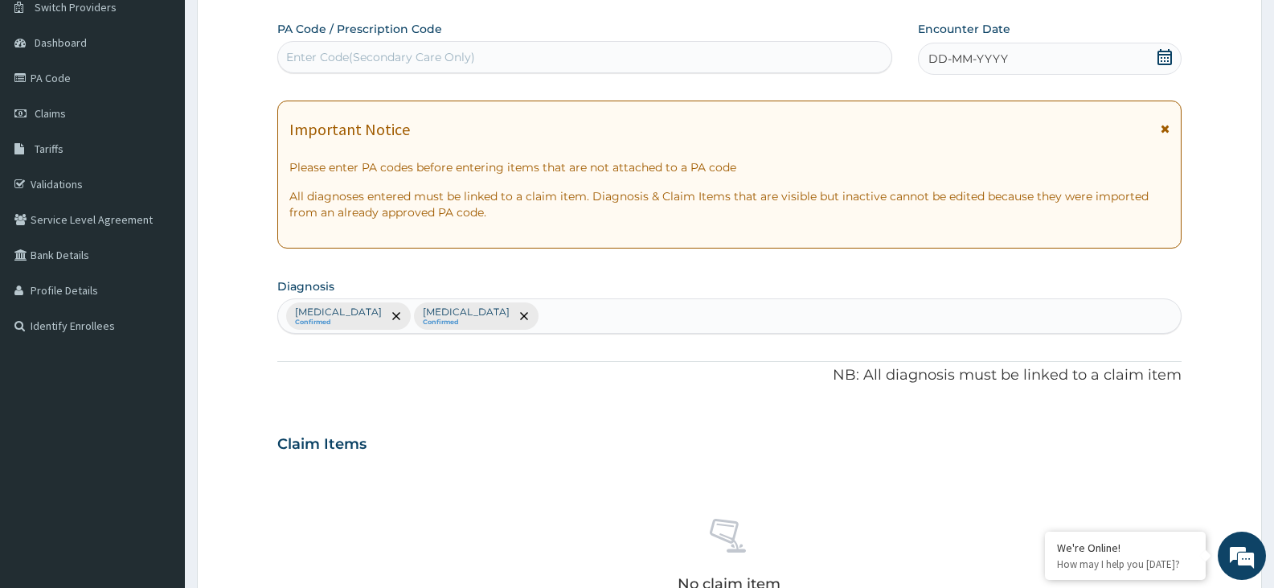
click at [437, 311] on div "[MEDICAL_DATA] Confirmed [MEDICAL_DATA] Confirmed" at bounding box center [729, 316] width 903 height 34
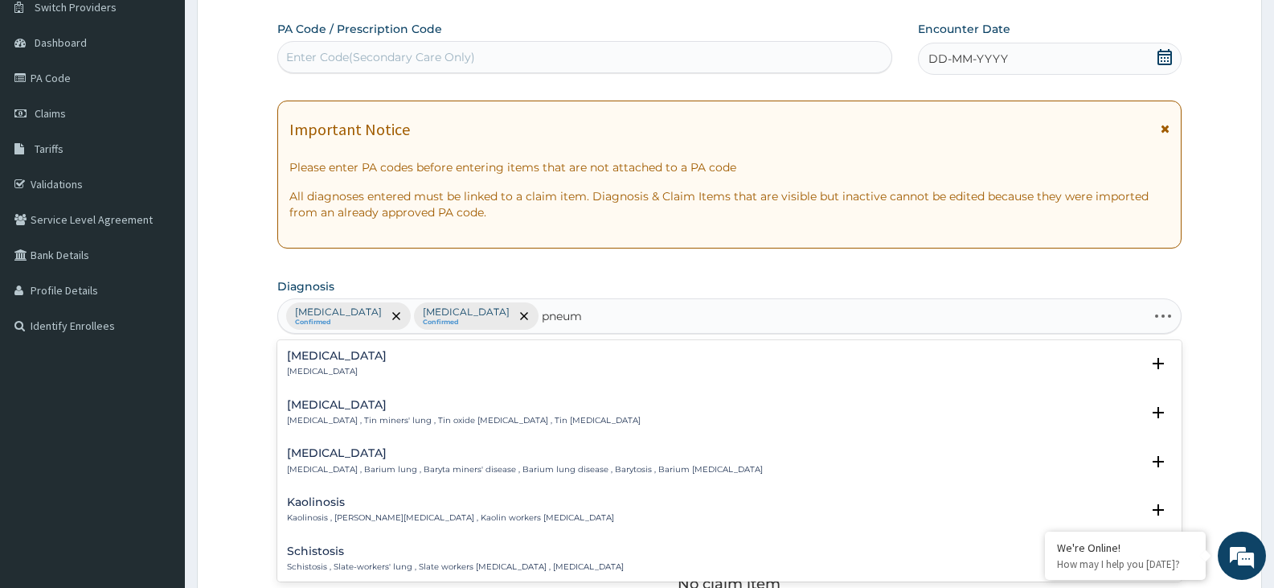
type input "pneumo"
click at [336, 367] on p "Pneumonia" at bounding box center [337, 371] width 100 height 11
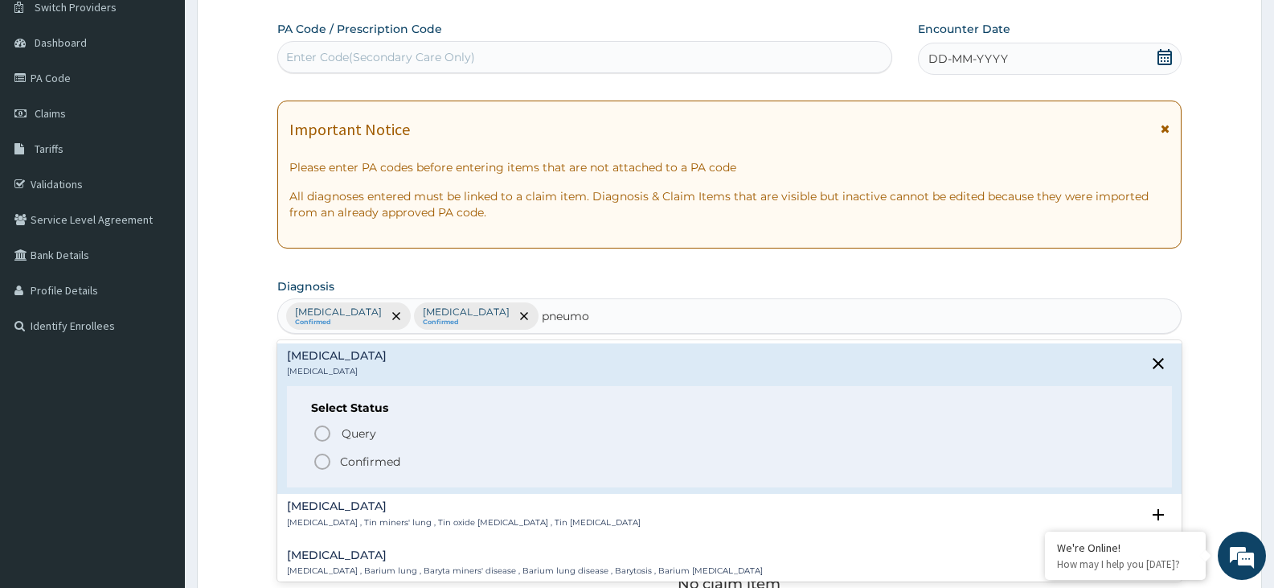
click at [321, 459] on icon "status option filled" at bounding box center [322, 461] width 19 height 19
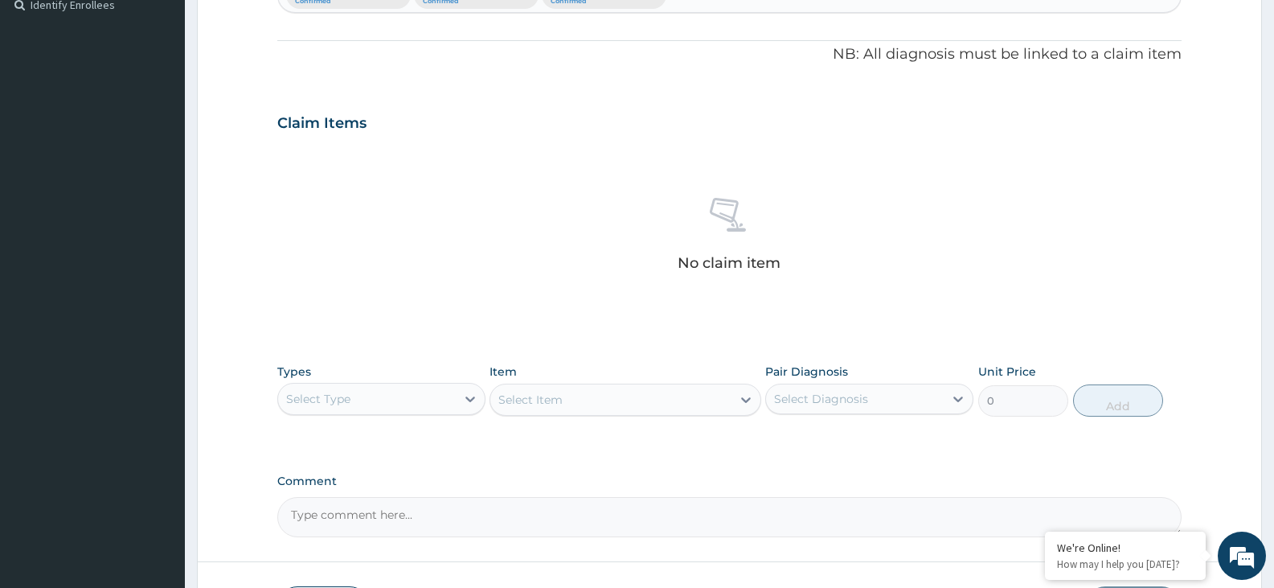
scroll to position [454, 0]
click at [316, 401] on div "Select Type" at bounding box center [318, 398] width 64 height 16
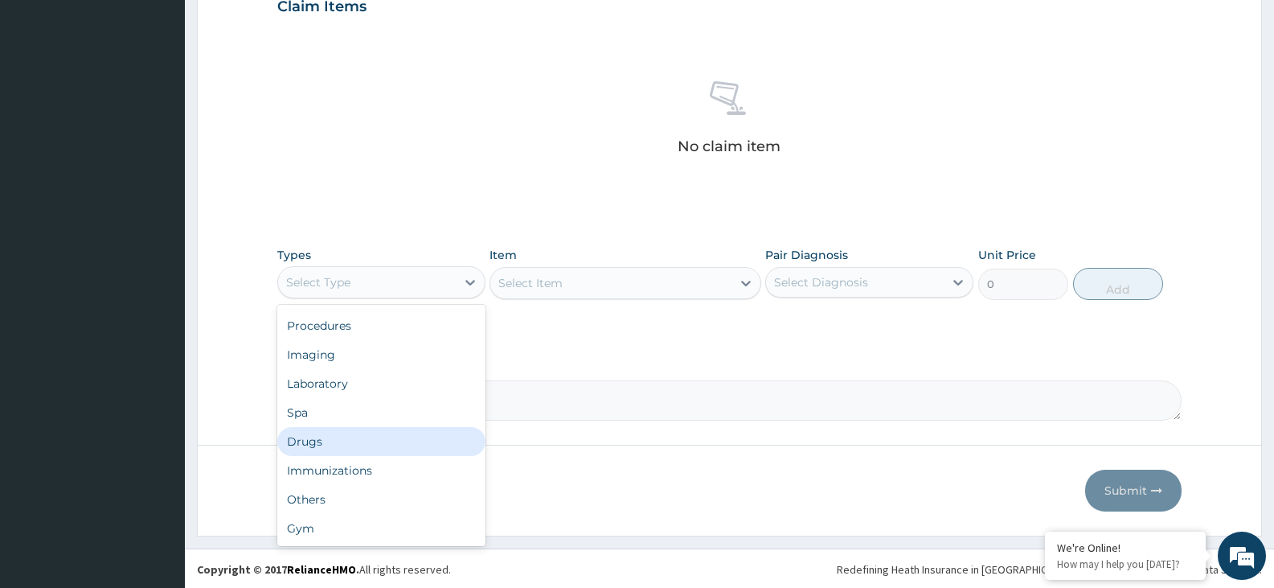
scroll to position [572, 0]
click at [291, 441] on div "Drugs" at bounding box center [381, 439] width 208 height 29
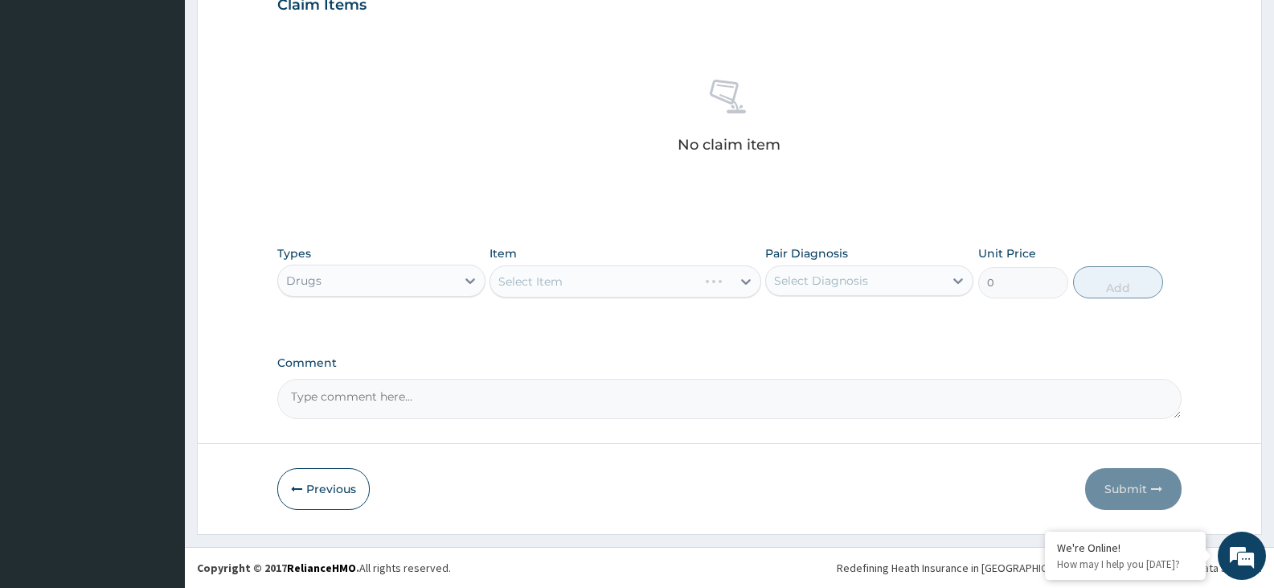
click at [554, 285] on div "Select Item" at bounding box center [625, 281] width 271 height 32
click at [572, 276] on div "Select Item" at bounding box center [610, 282] width 240 height 26
click at [560, 290] on div "Select Item" at bounding box center [610, 282] width 240 height 26
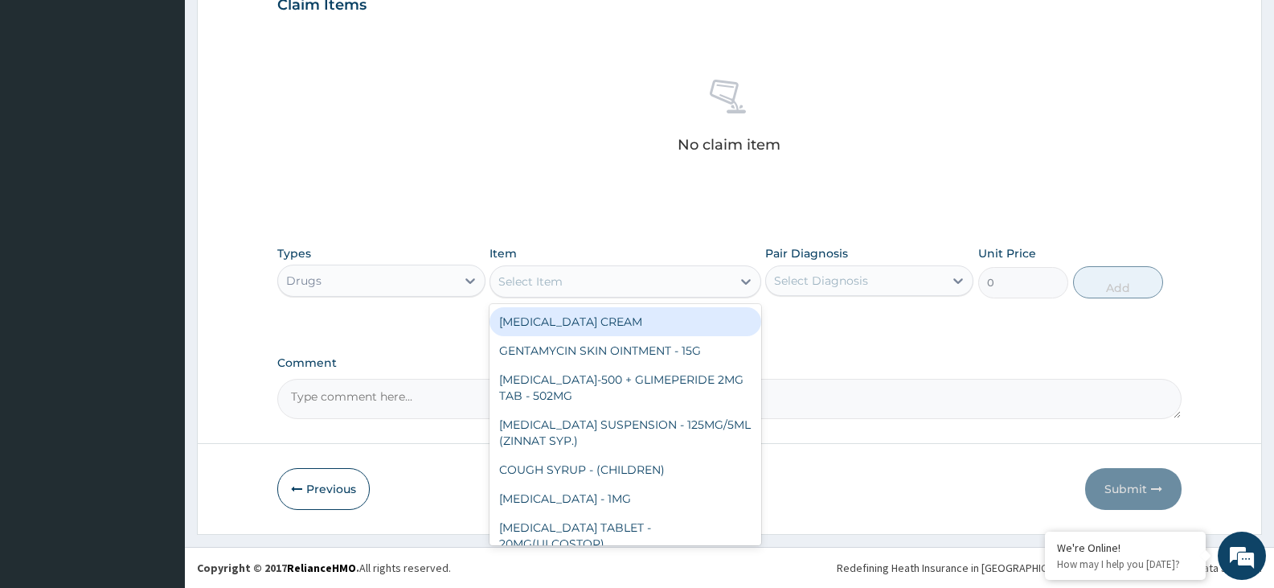
click at [560, 290] on div "Select Item" at bounding box center [610, 282] width 240 height 26
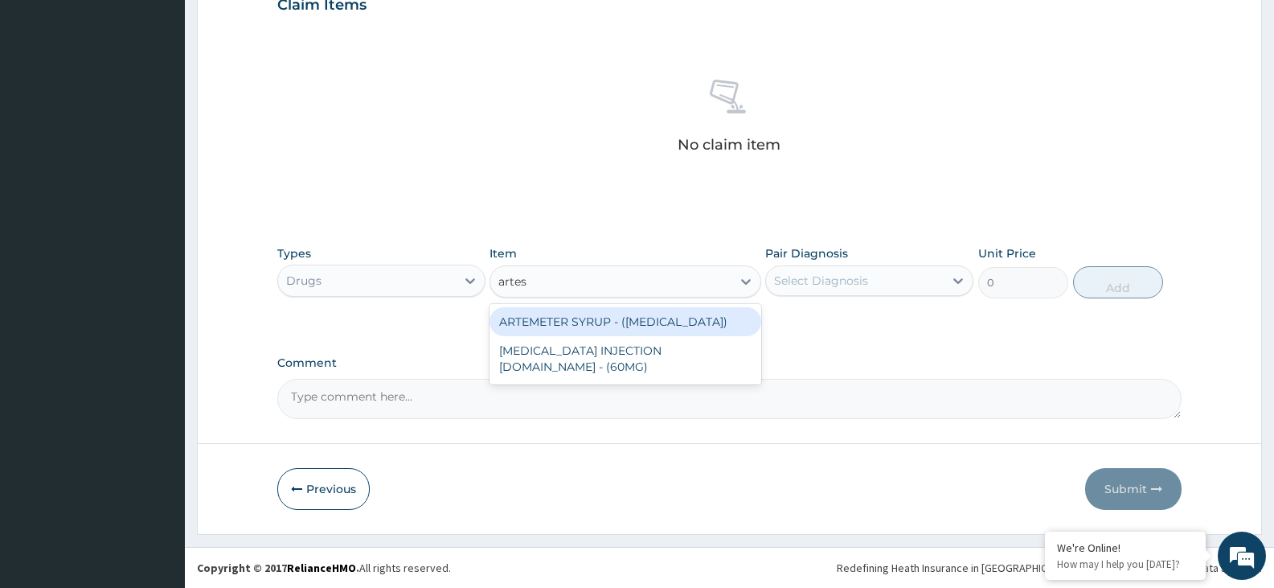
type input "artesu"
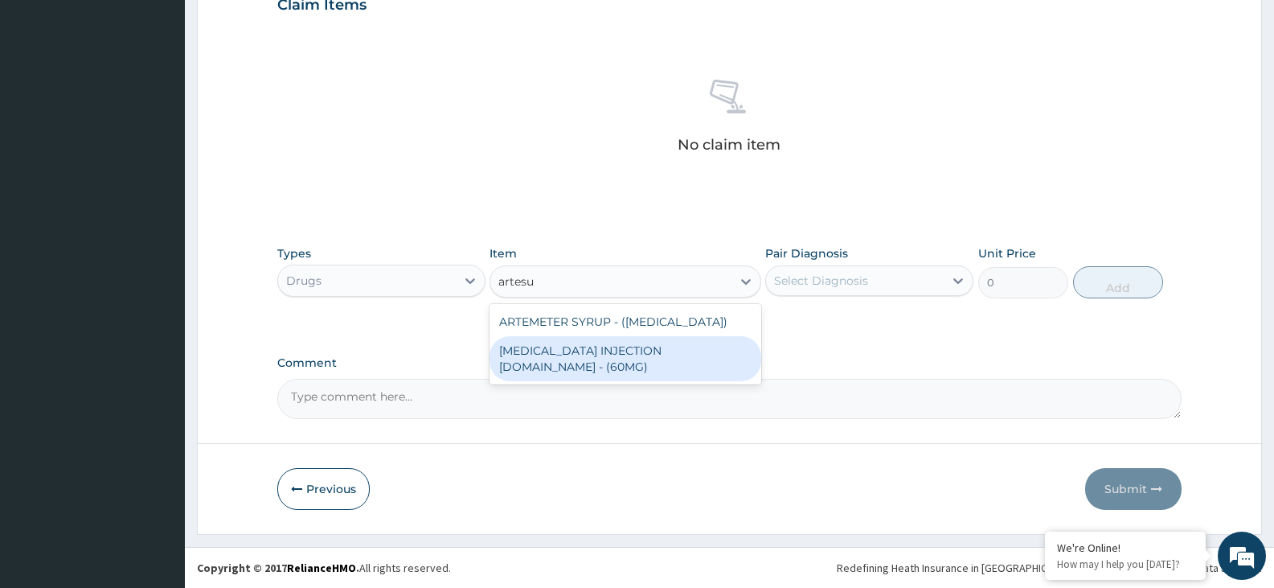
click at [635, 363] on div "ARTESUNATE INJECTION IV.IM - (60MG)" at bounding box center [625, 358] width 271 height 45
type input "1596"
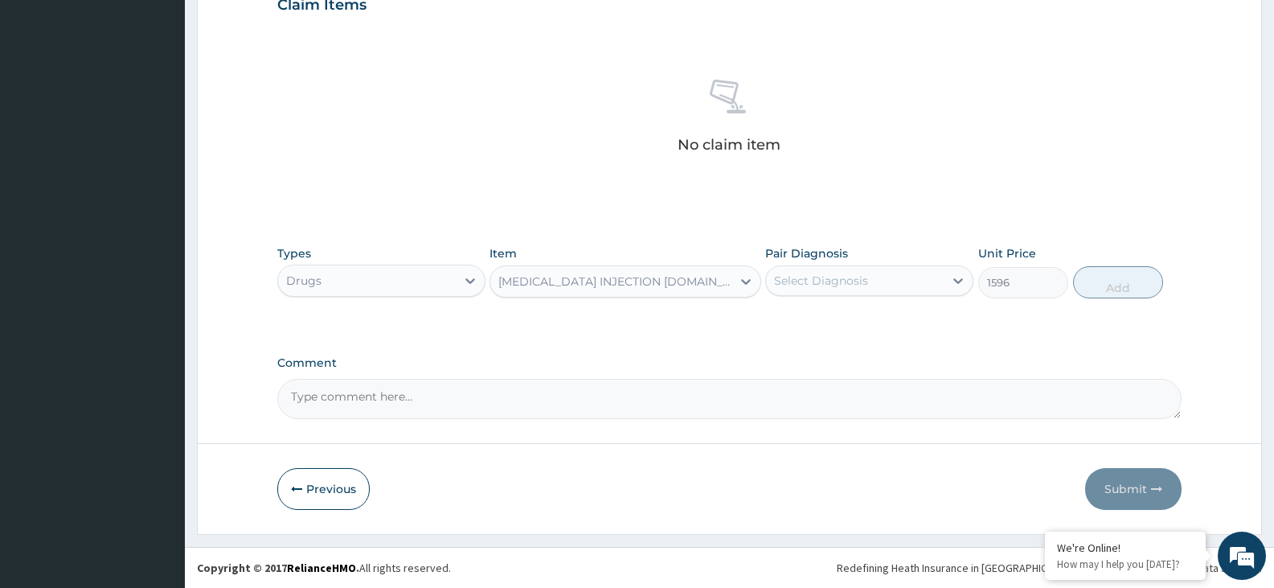
click at [785, 284] on div "Select Diagnosis" at bounding box center [821, 281] width 94 height 16
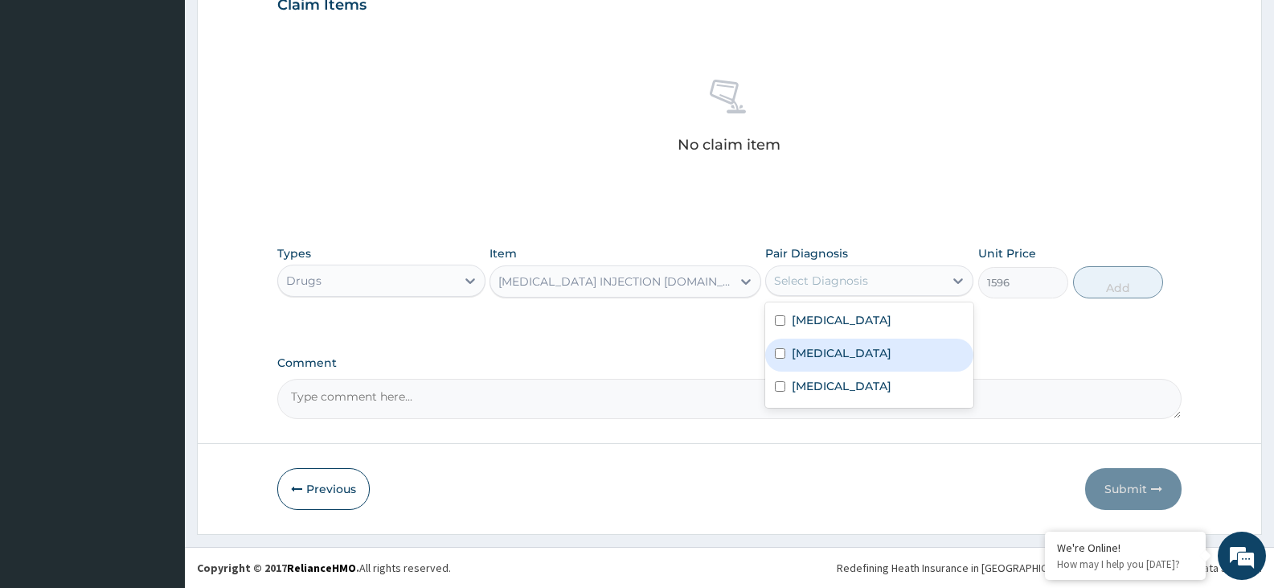
click at [819, 368] on div "Malaria" at bounding box center [869, 354] width 208 height 33
checkbox input "true"
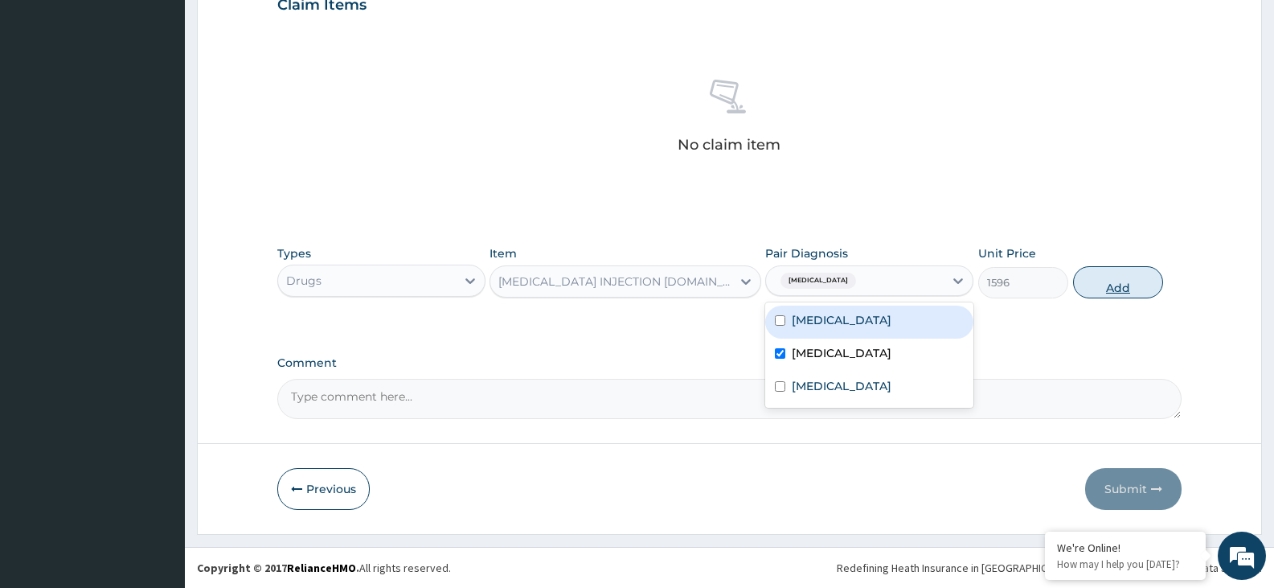
click at [1117, 291] on button "Add" at bounding box center [1118, 282] width 90 height 32
type input "0"
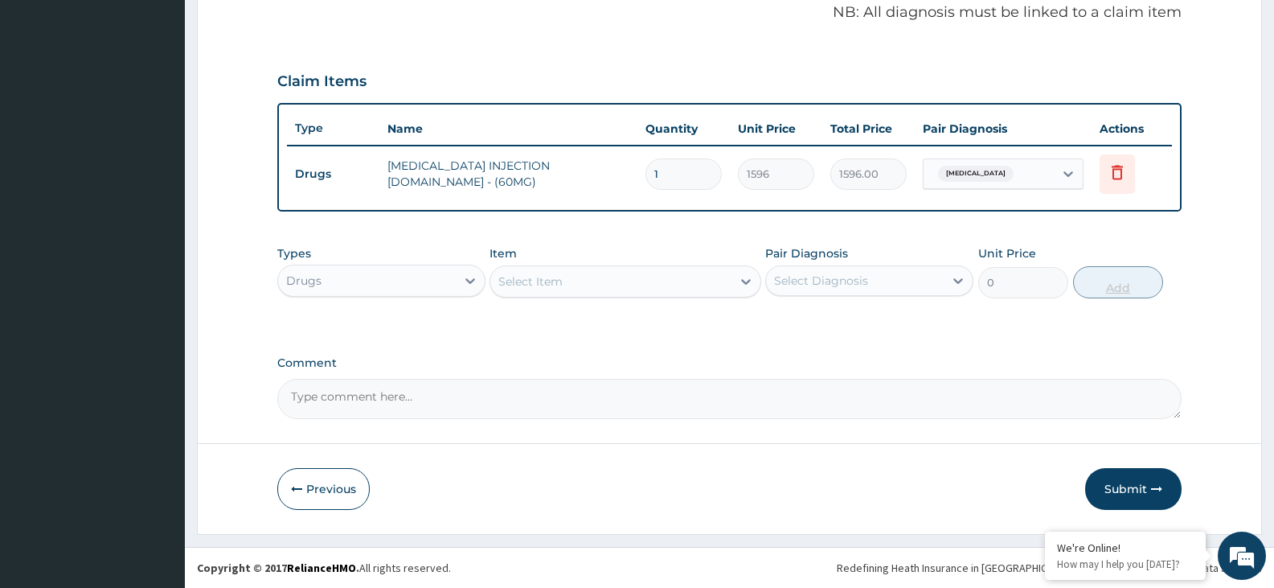
scroll to position [495, 0]
click at [667, 180] on input "1" at bounding box center [684, 173] width 76 height 31
type input "0.00"
type input "3"
type input "4788.00"
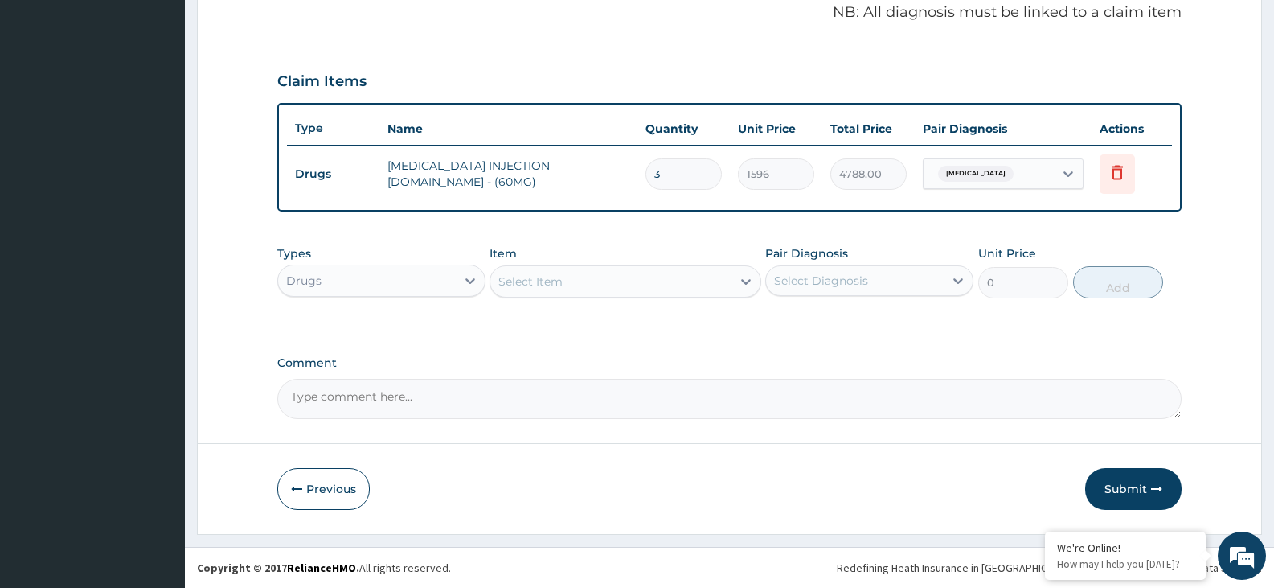
type input "3"
click at [564, 285] on div "Select Item" at bounding box center [610, 282] width 240 height 26
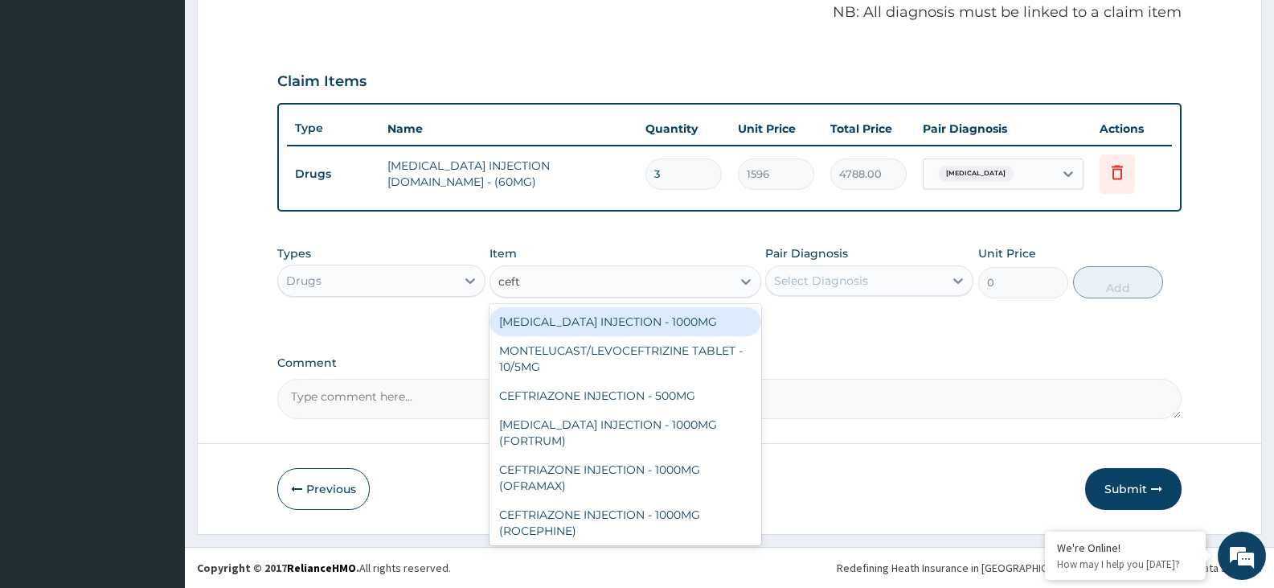
type input "cefta"
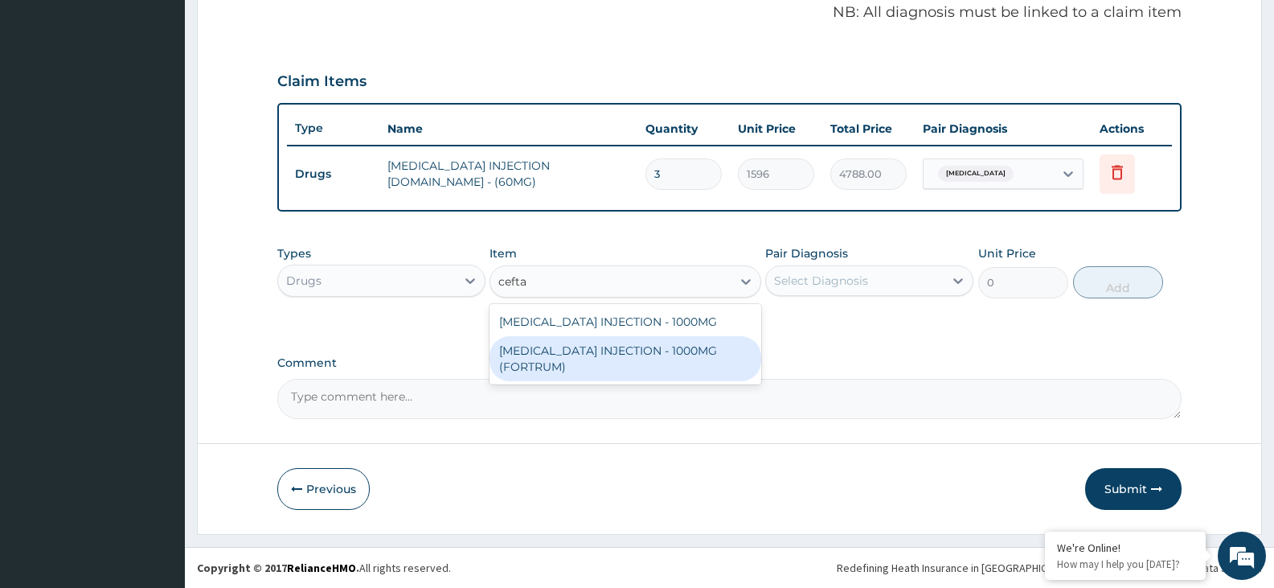
click at [612, 356] on div "CEFTAZIDIME INJECTION - 1000MG (FORTRUM)" at bounding box center [625, 358] width 271 height 45
type input "5600"
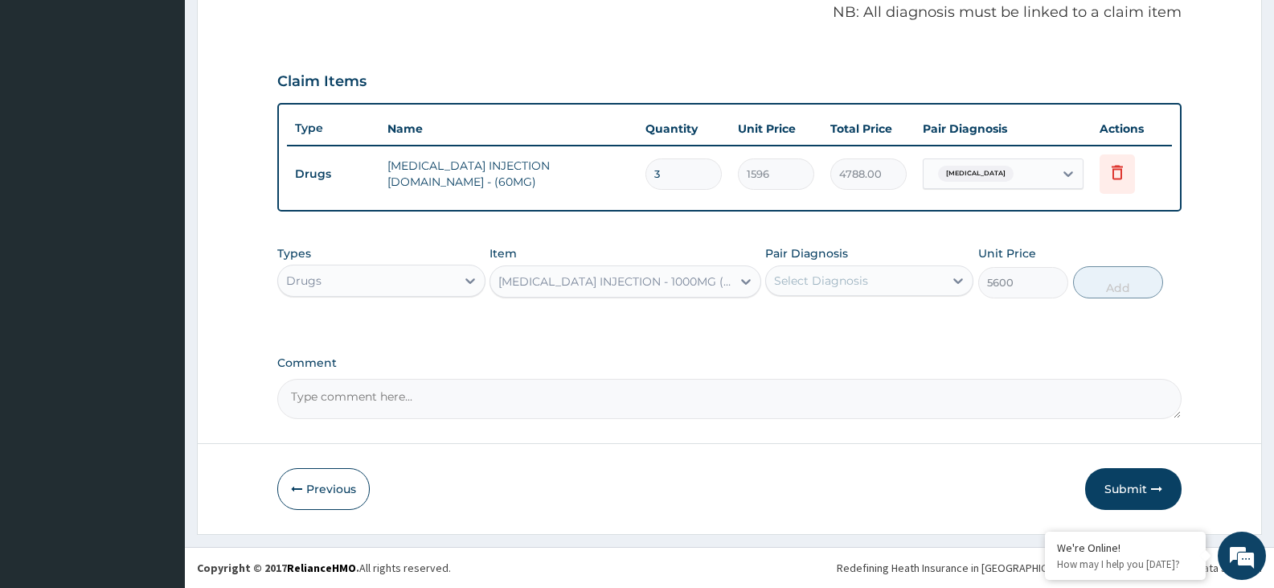
click at [860, 282] on div "Select Diagnosis" at bounding box center [821, 281] width 94 height 16
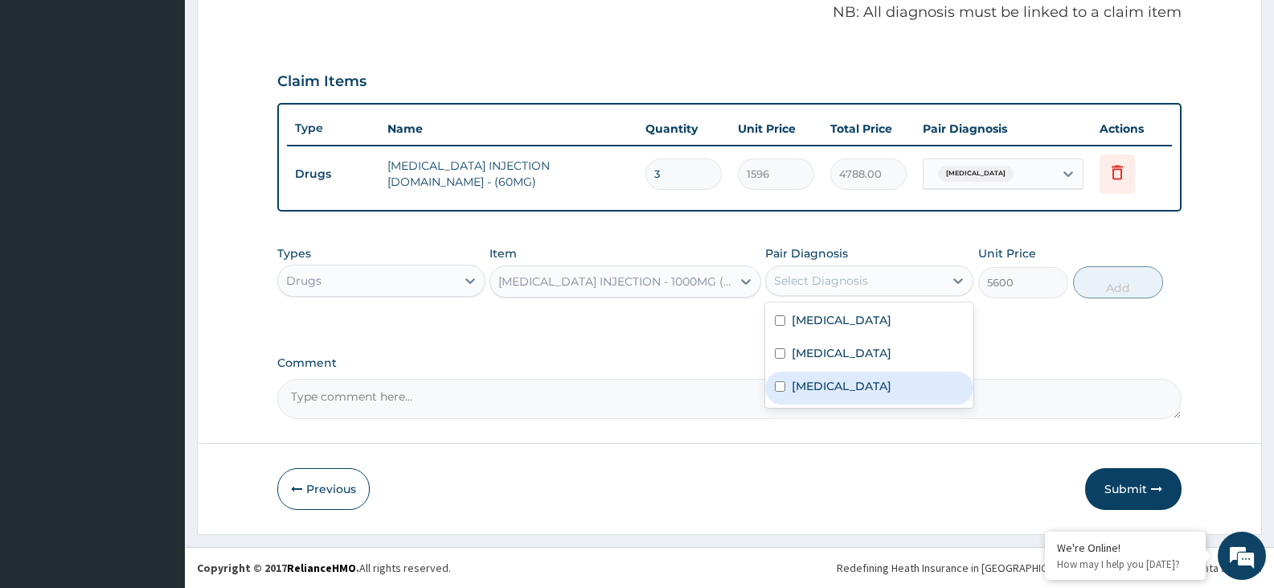
click at [838, 385] on label "Pneumonia" at bounding box center [842, 386] width 100 height 16
checkbox input "true"
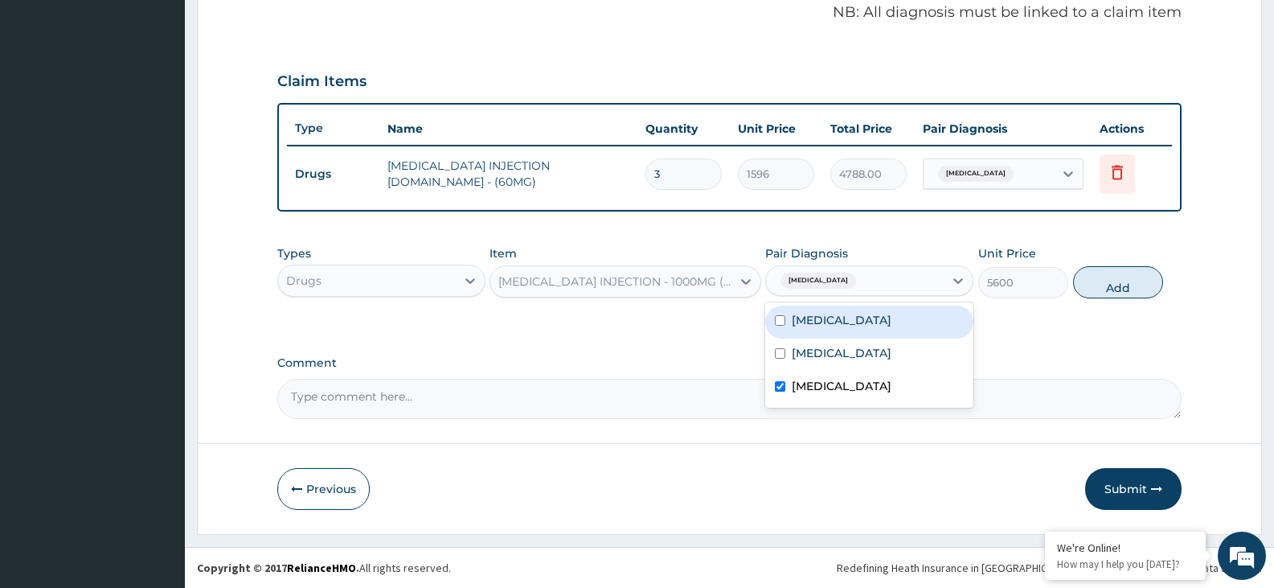
click at [834, 326] on div "Sepsis" at bounding box center [869, 322] width 208 height 33
checkbox input "true"
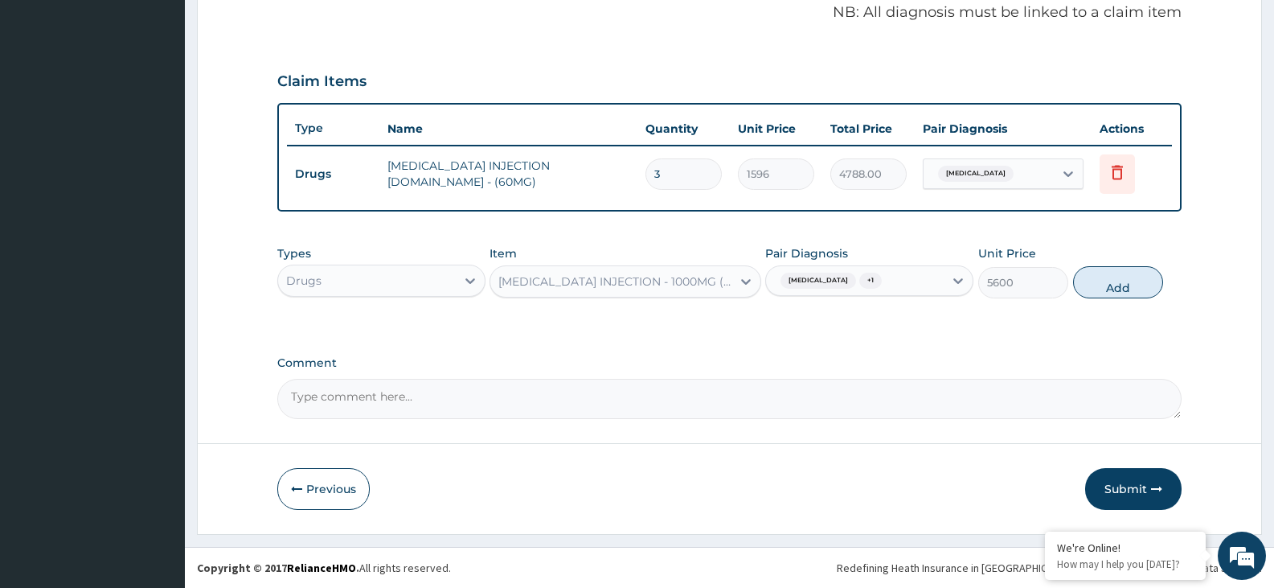
drag, startPoint x: 1122, startPoint y: 278, endPoint x: 837, endPoint y: 265, distance: 284.9
click at [1122, 280] on button "Add" at bounding box center [1118, 282] width 90 height 32
type input "0"
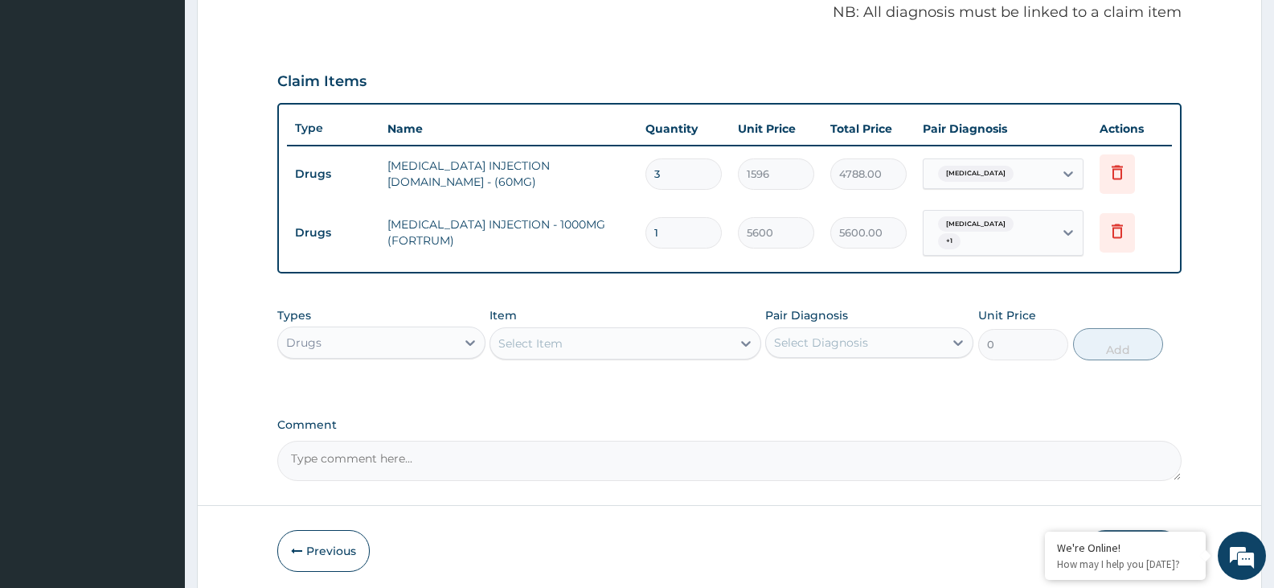
click at [663, 225] on input "1" at bounding box center [684, 232] width 76 height 31
type input "0.00"
type input "3"
type input "16800.00"
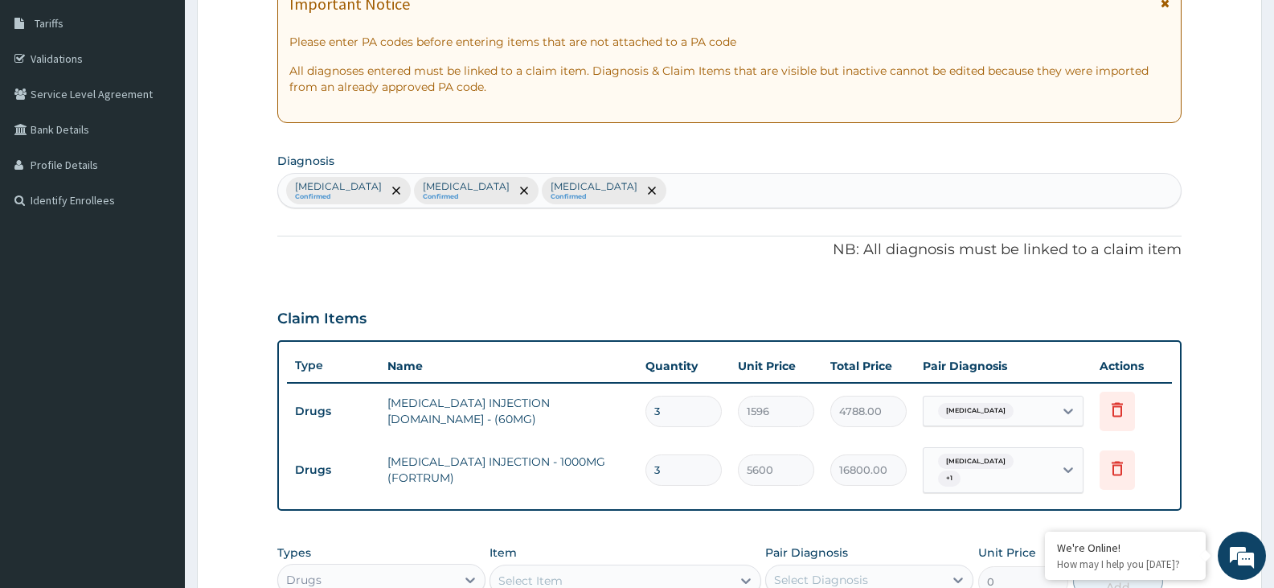
scroll to position [254, 0]
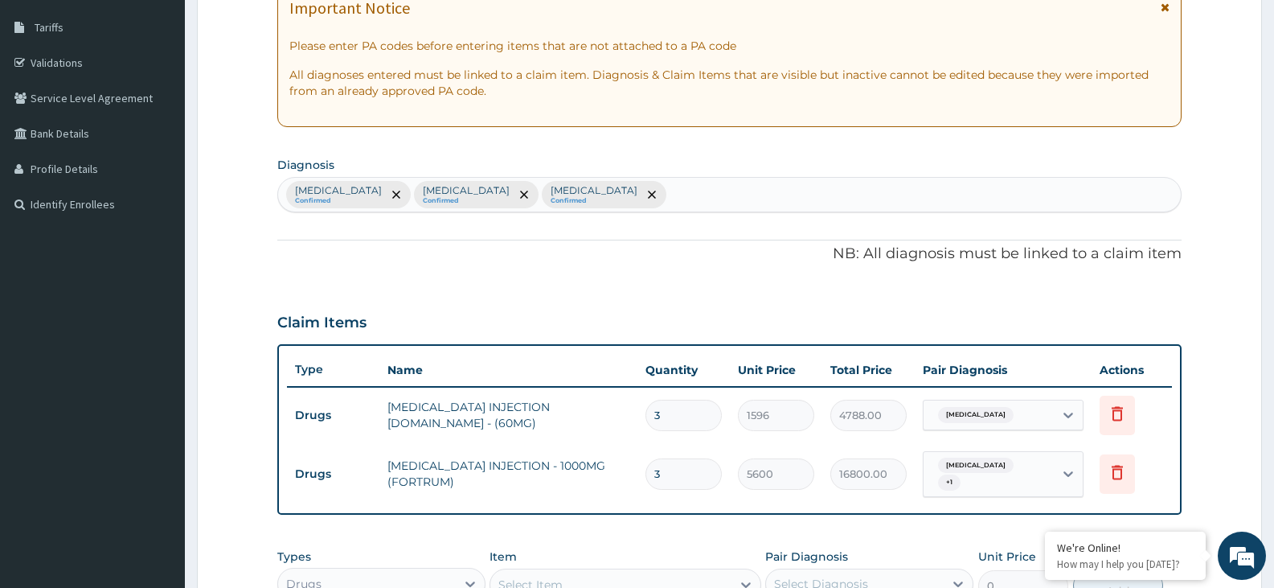
type input "3"
click at [549, 194] on div "Sepsis Confirmed Malaria Confirmed Pneumonia Confirmed" at bounding box center [729, 195] width 903 height 34
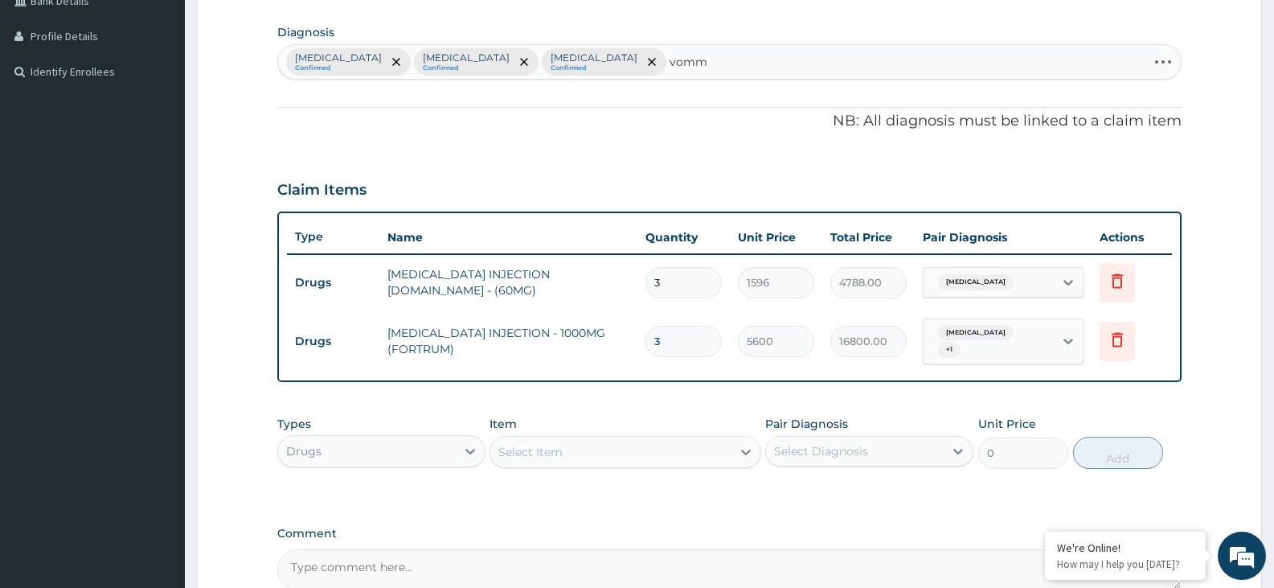
scroll to position [415, 0]
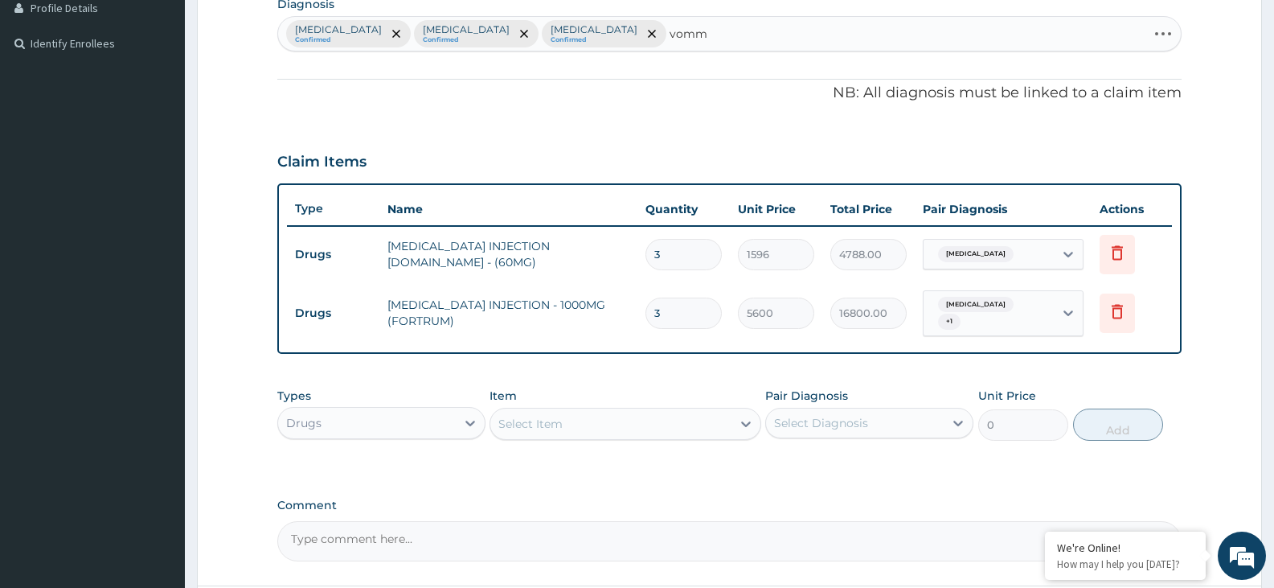
type input "vomm"
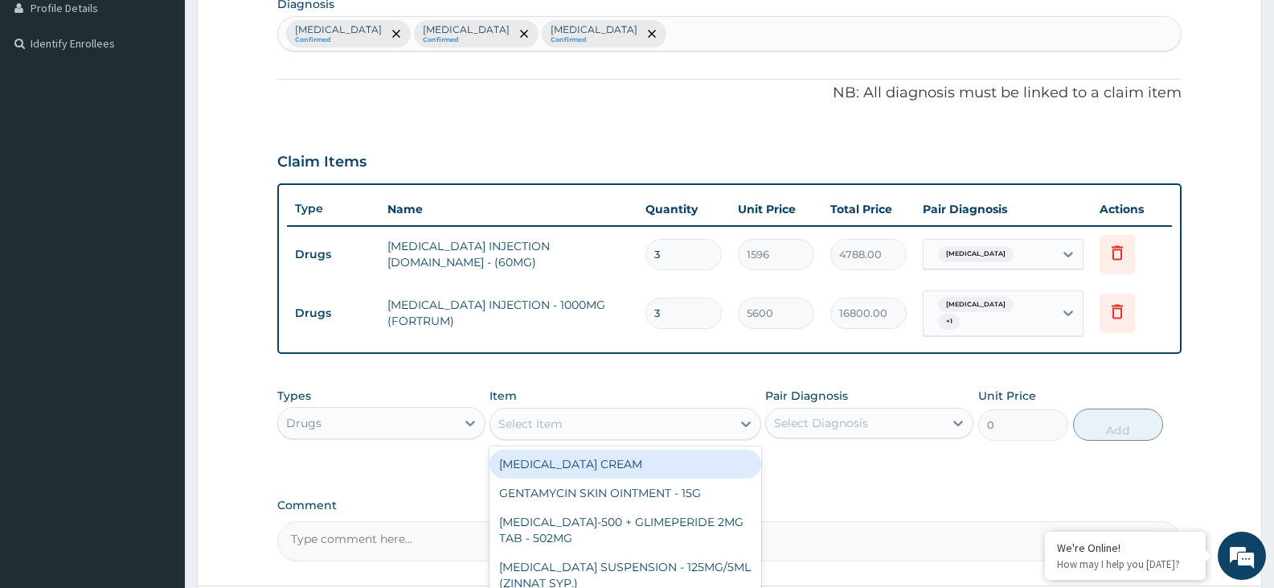
click at [500, 416] on div "Select Item" at bounding box center [610, 424] width 240 height 26
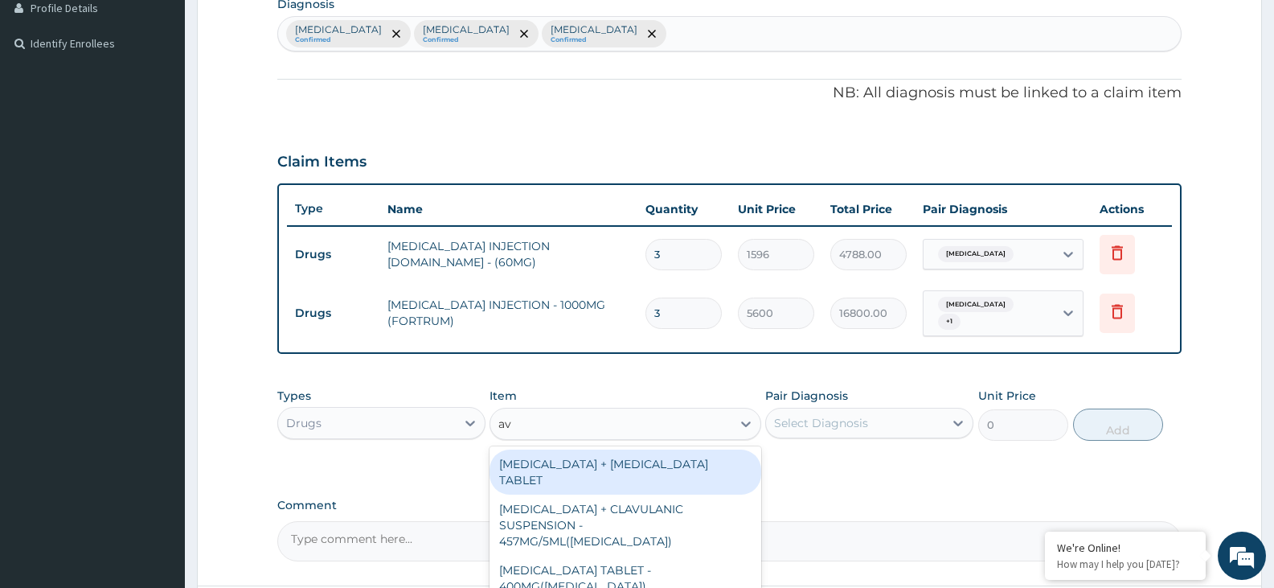
type input "avo"
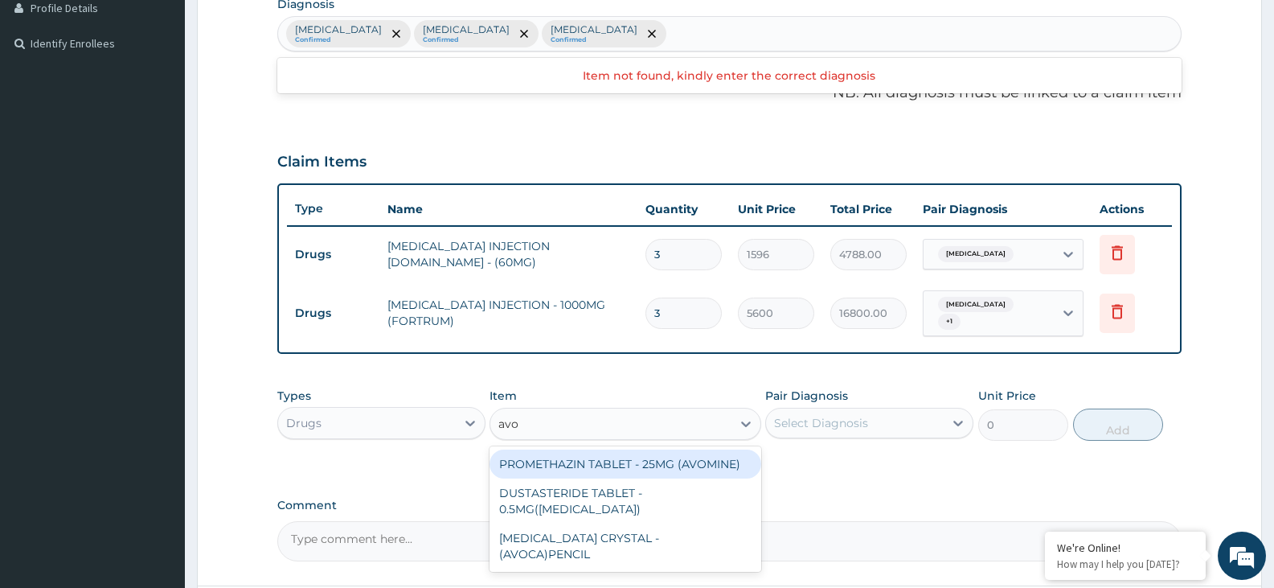
click at [674, 461] on div "PROMETHAZIN TABLET - 25MG (AVOMINE)" at bounding box center [625, 463] width 271 height 29
type input "30.799999999999997"
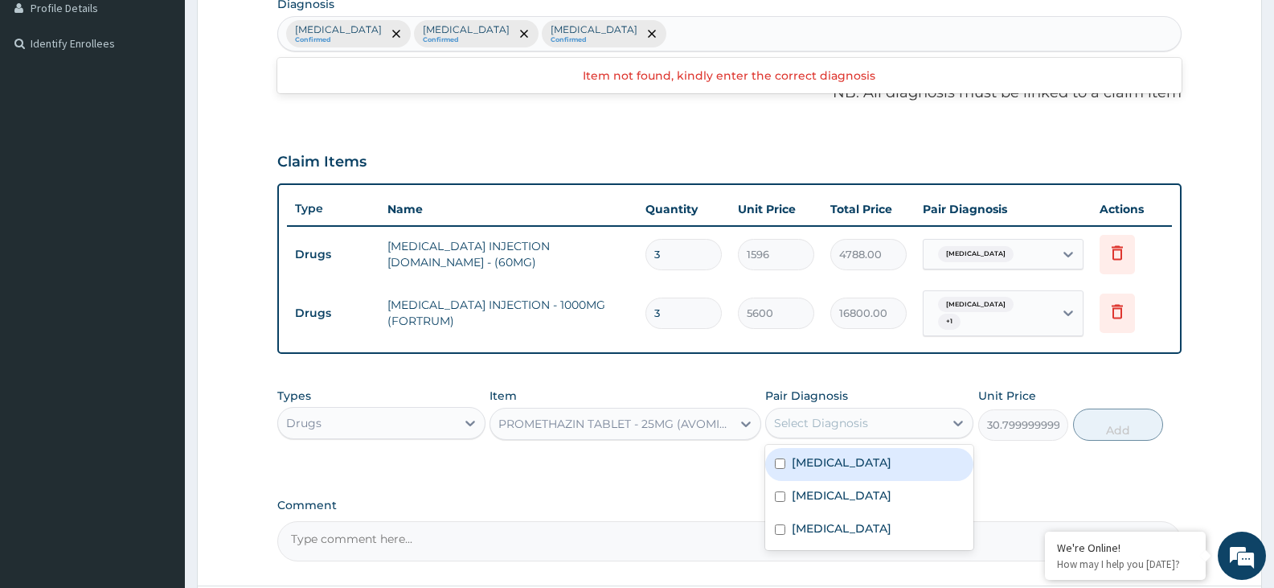
click at [860, 422] on div "Select Diagnosis" at bounding box center [821, 423] width 94 height 16
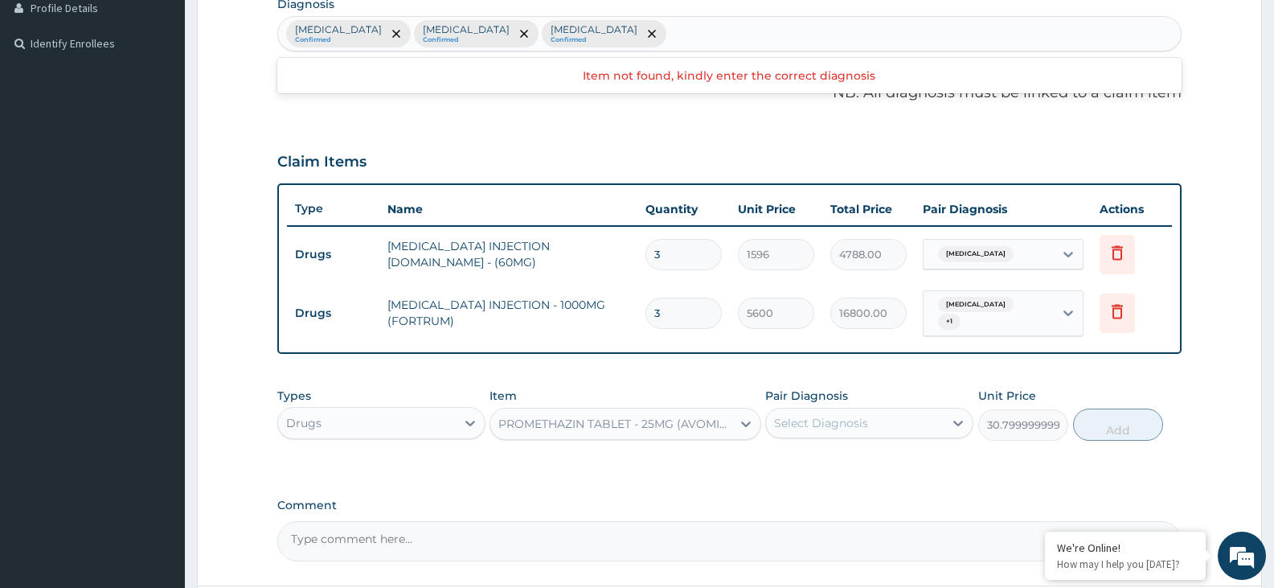
click at [578, 27] on div "Sepsis Confirmed Malaria Confirmed Pneumonia Confirmed" at bounding box center [729, 34] width 903 height 34
type input "vom"
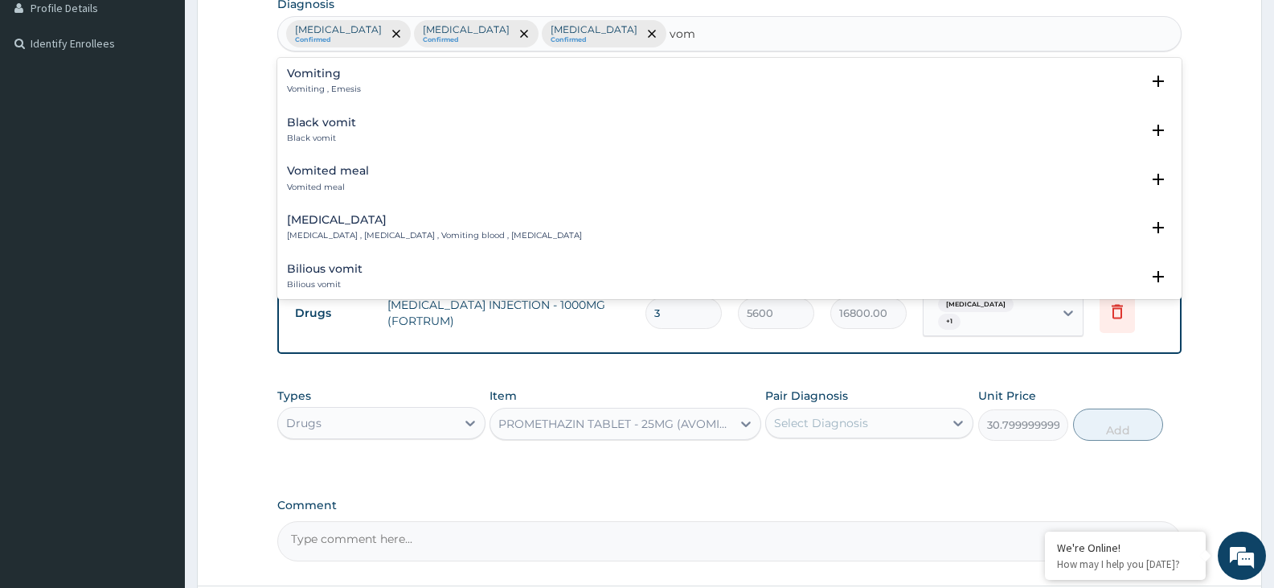
click at [322, 76] on h4 "Vomiting" at bounding box center [324, 74] width 74 height 12
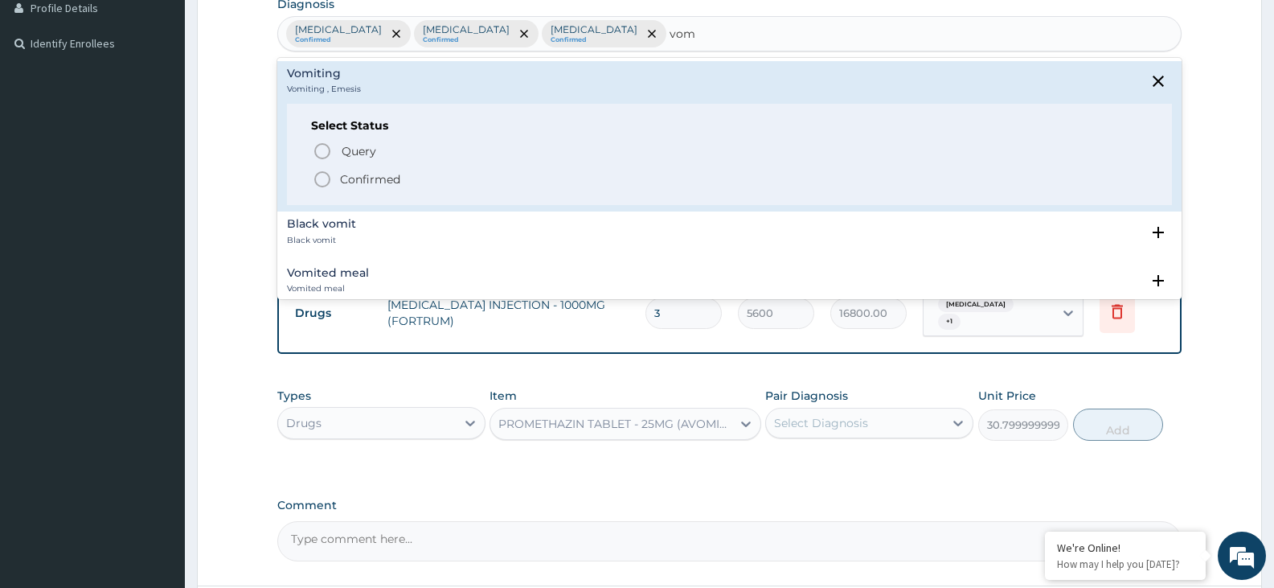
click at [325, 172] on circle "status option filled" at bounding box center [322, 179] width 14 height 14
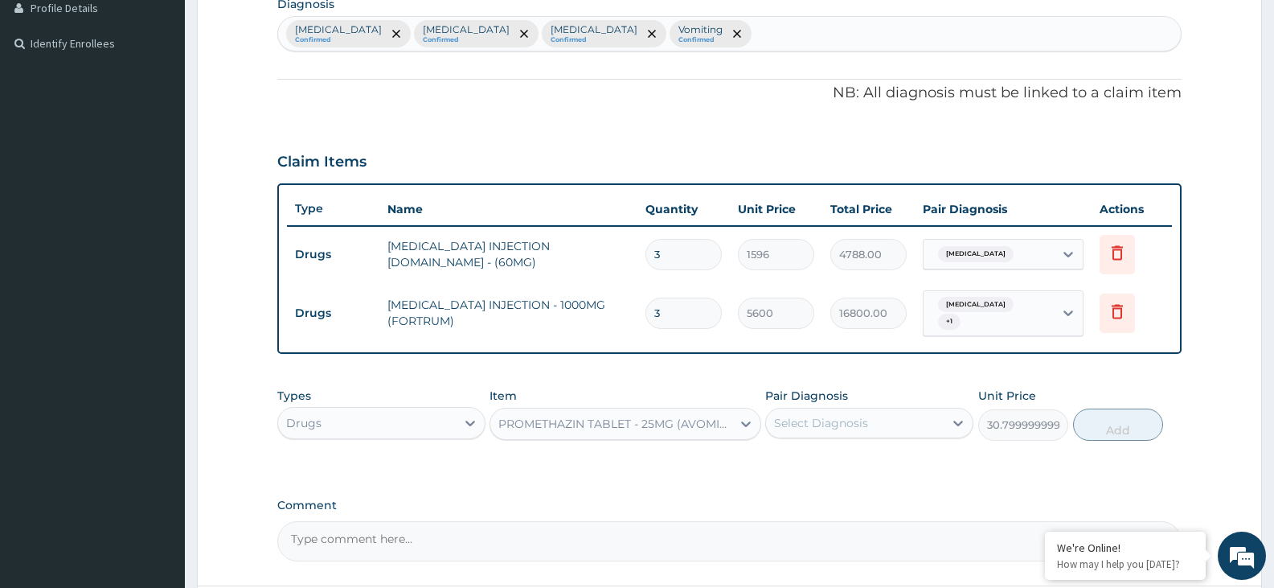
scroll to position [495, 0]
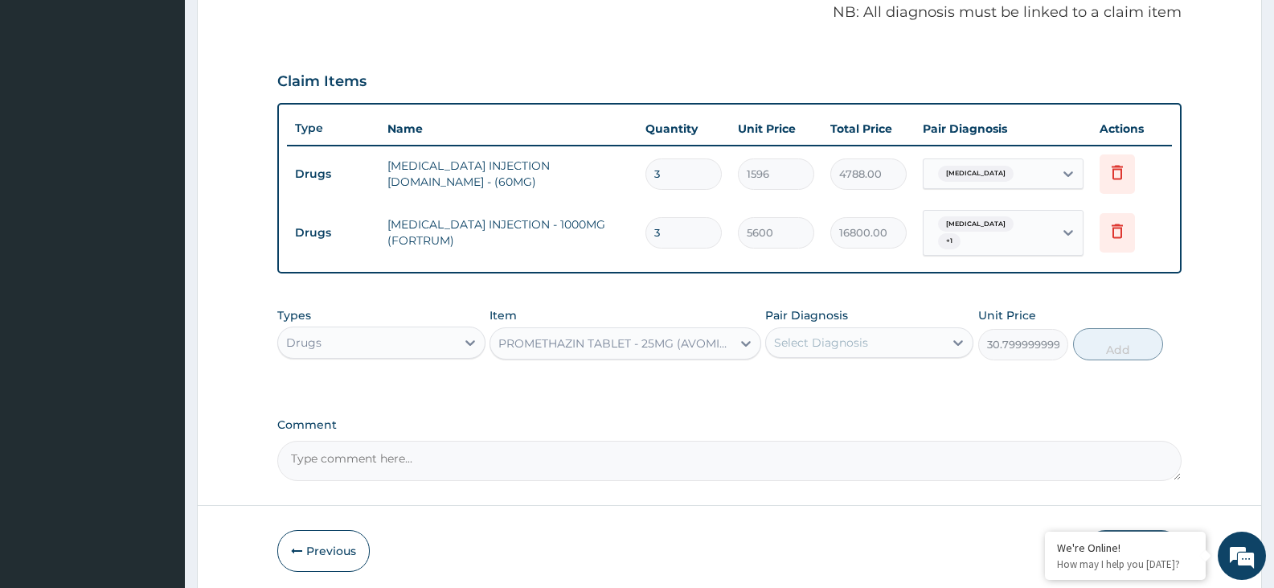
click at [835, 343] on div "Select Diagnosis" at bounding box center [821, 342] width 94 height 16
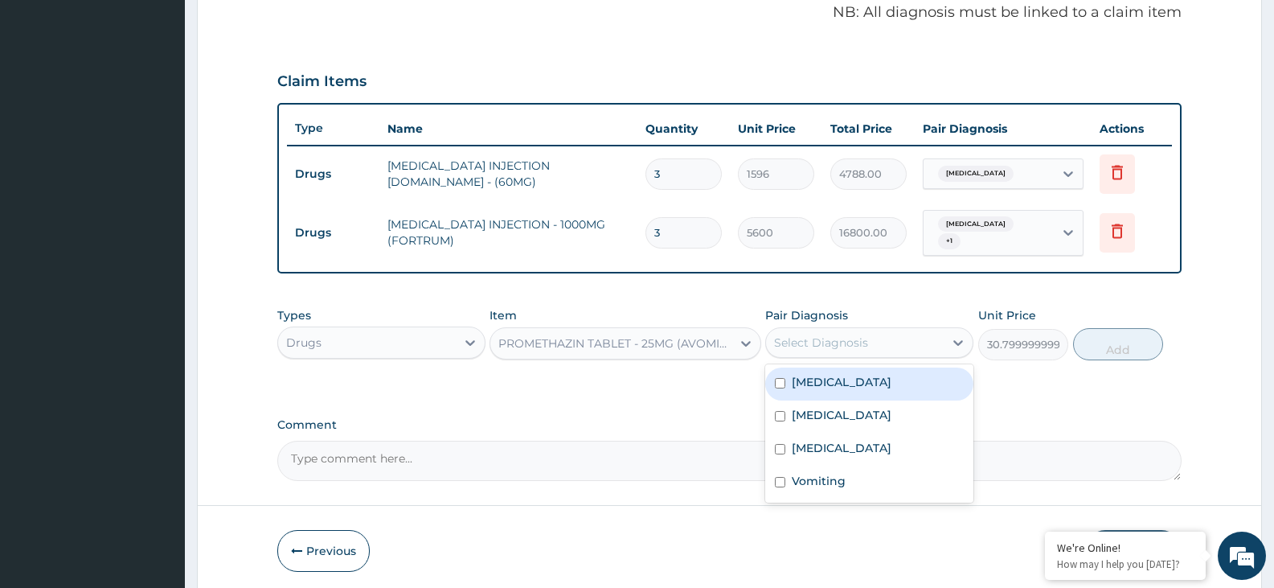
click at [816, 382] on label "Sepsis" at bounding box center [842, 382] width 100 height 16
checkbox input "true"
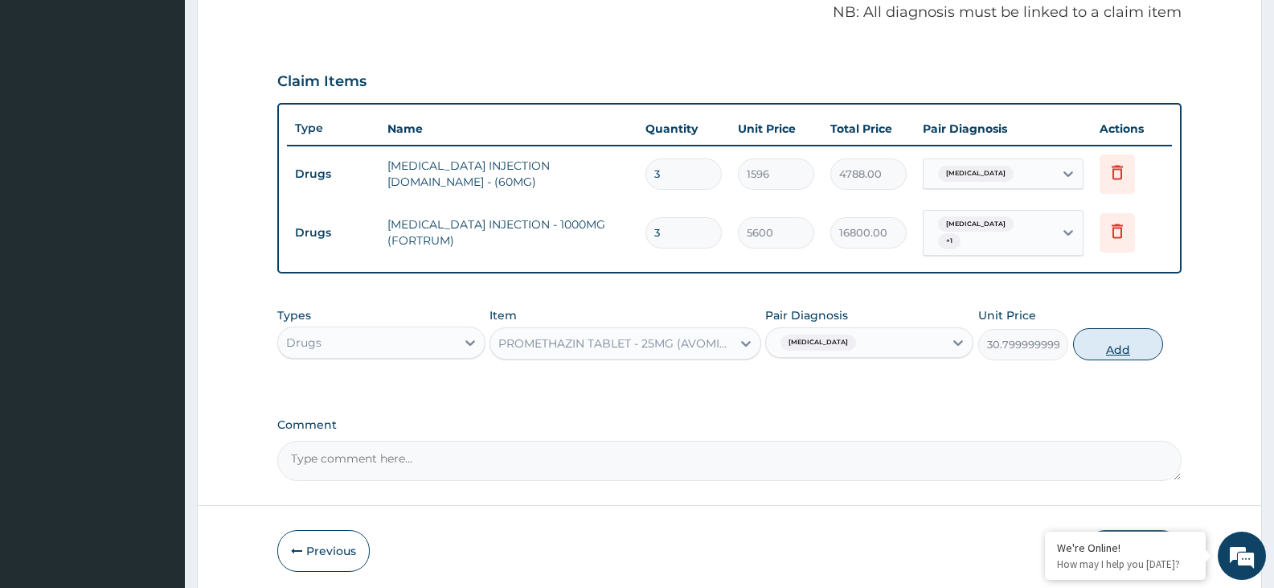
click at [1138, 341] on button "Add" at bounding box center [1118, 344] width 90 height 32
type input "0"
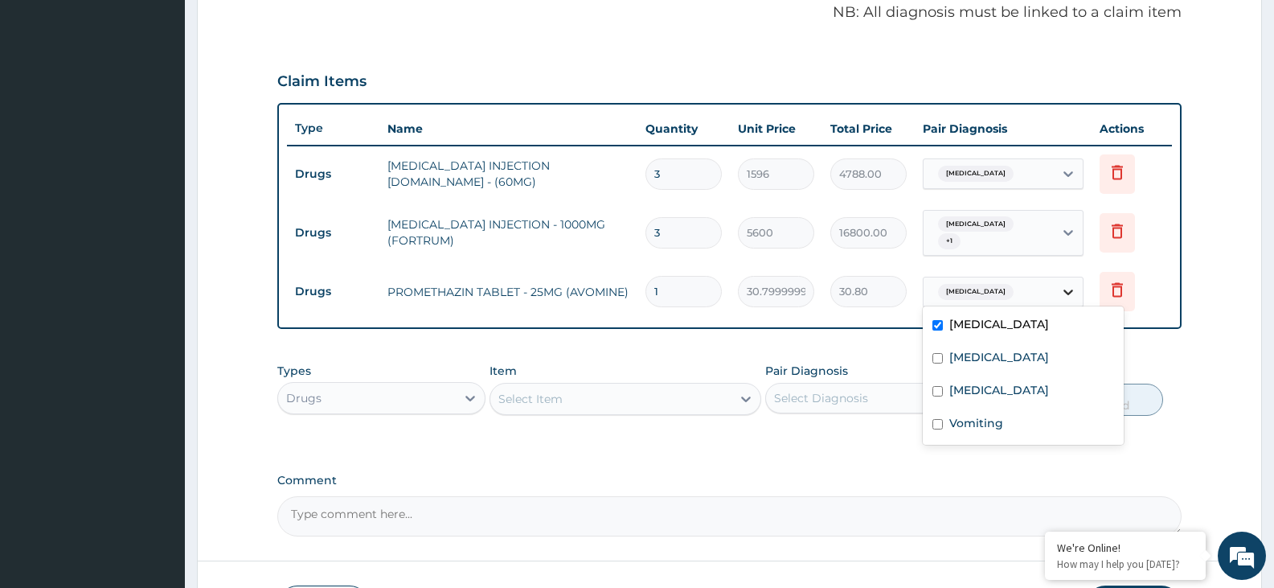
click at [1069, 285] on icon at bounding box center [1069, 292] width 16 height 16
click at [989, 423] on label "Vomiting" at bounding box center [977, 423] width 54 height 16
checkbox input "true"
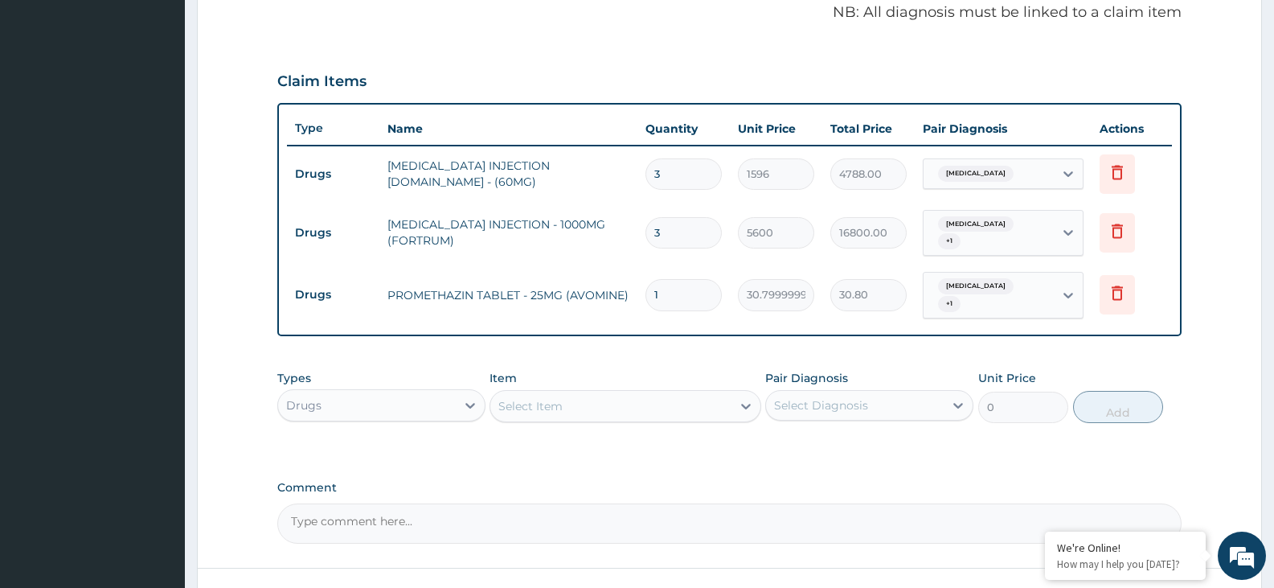
click at [1130, 481] on label "Comment" at bounding box center [729, 488] width 905 height 14
click at [1130, 503] on textarea "Comment" at bounding box center [729, 523] width 905 height 40
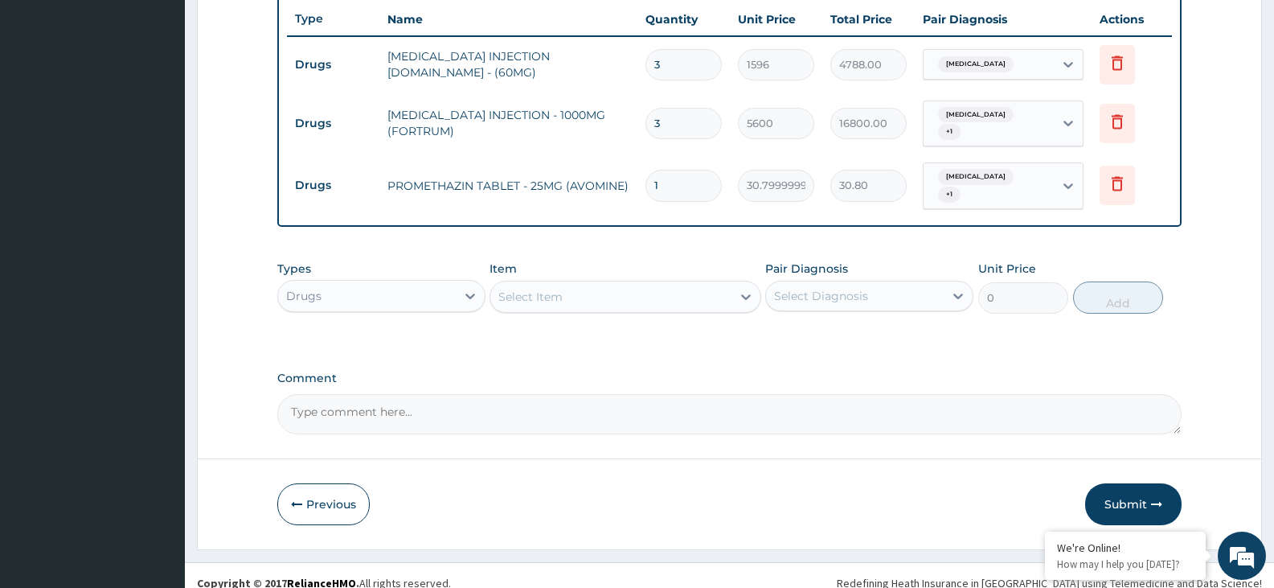
scroll to position [606, 0]
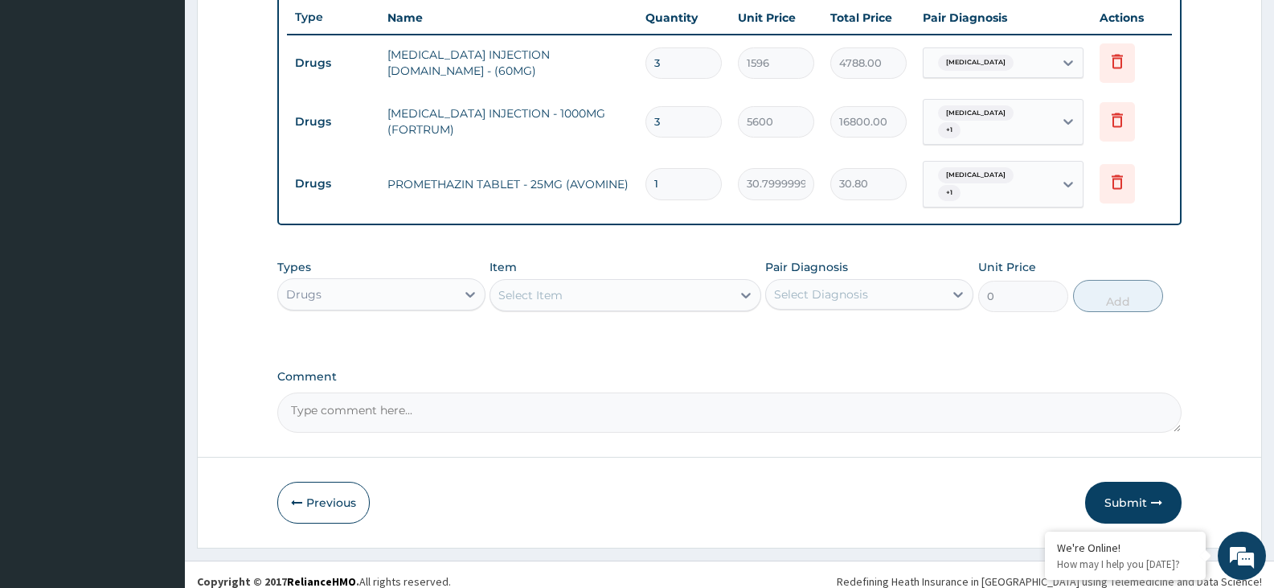
click at [306, 394] on textarea "Comment" at bounding box center [729, 412] width 905 height 40
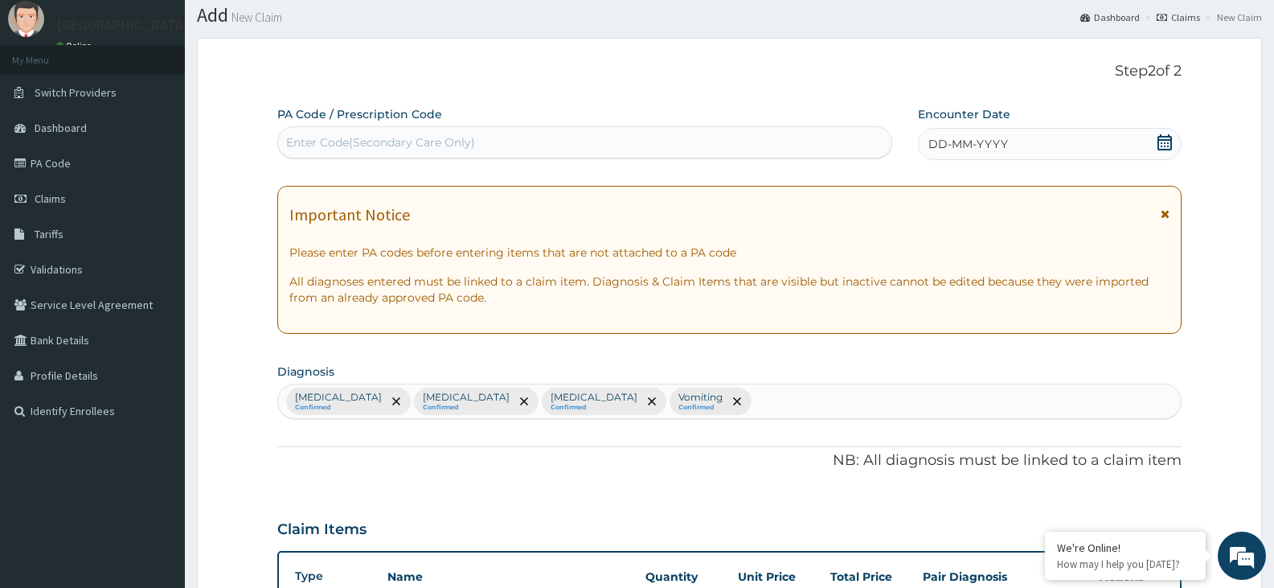
scroll to position [43, 0]
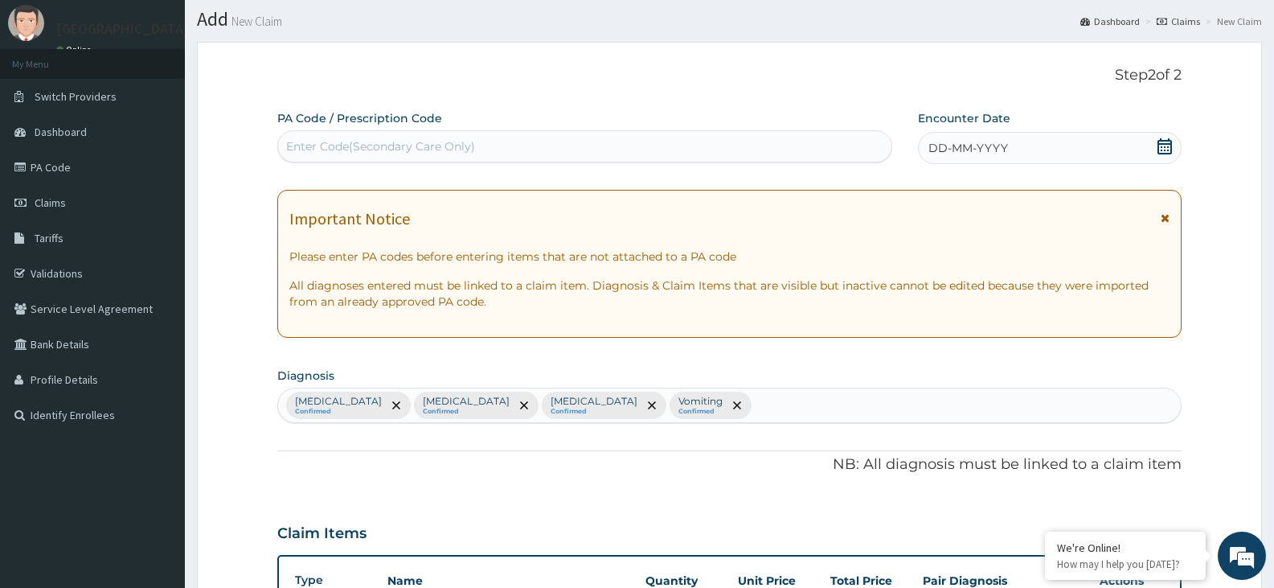
click at [1166, 149] on icon at bounding box center [1165, 146] width 16 height 16
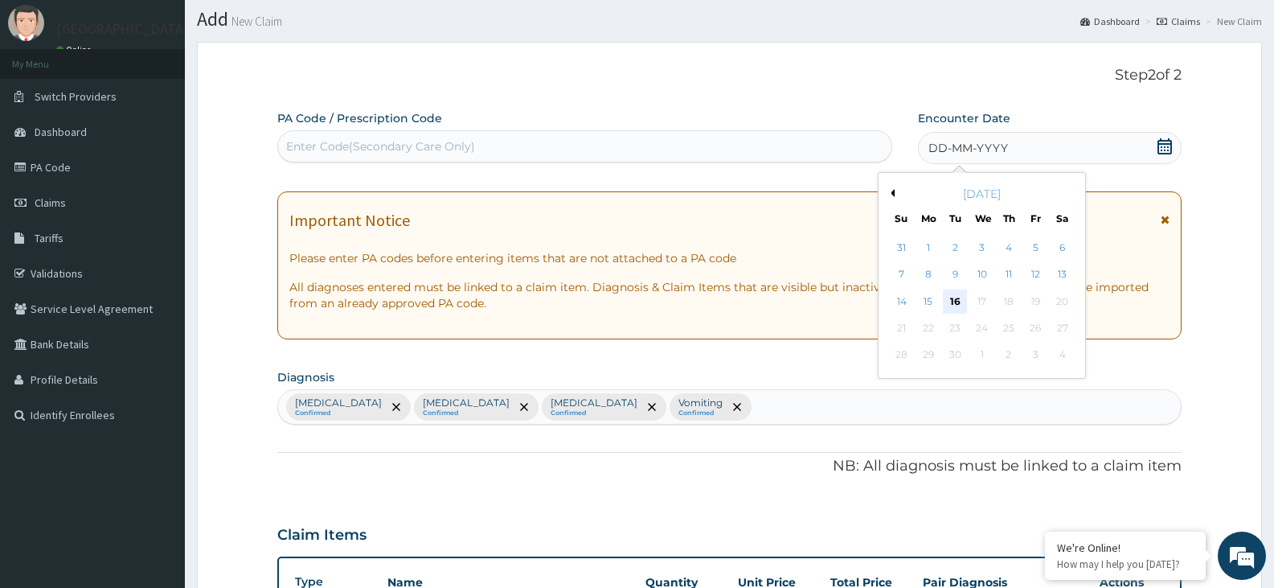
click at [954, 301] on div "16" at bounding box center [955, 301] width 24 height 24
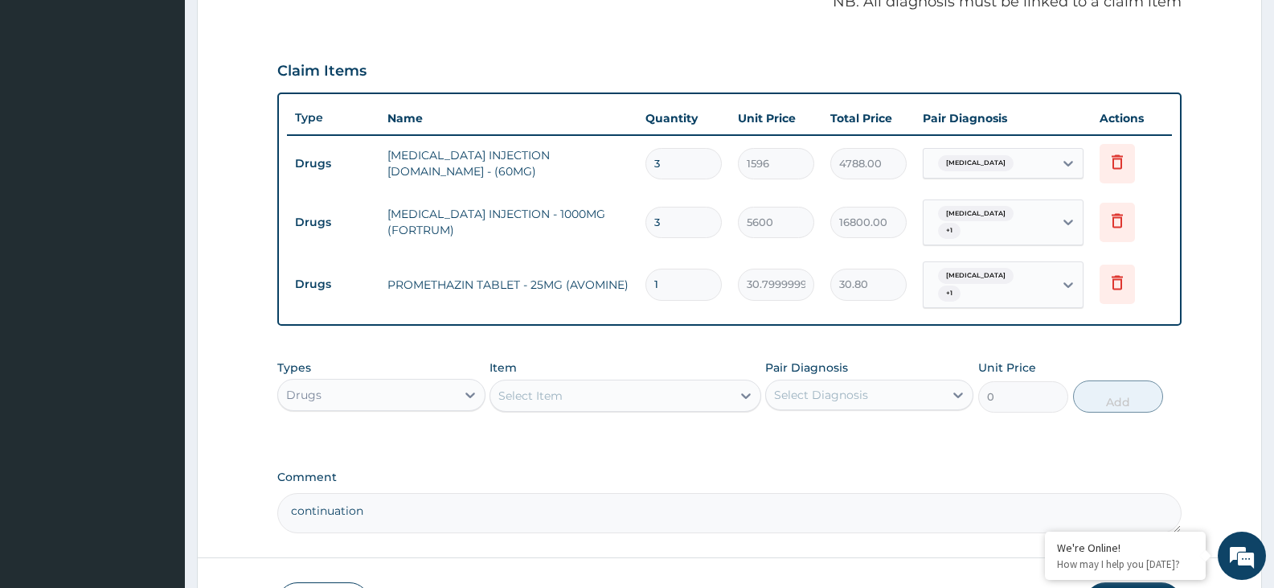
scroll to position [606, 0]
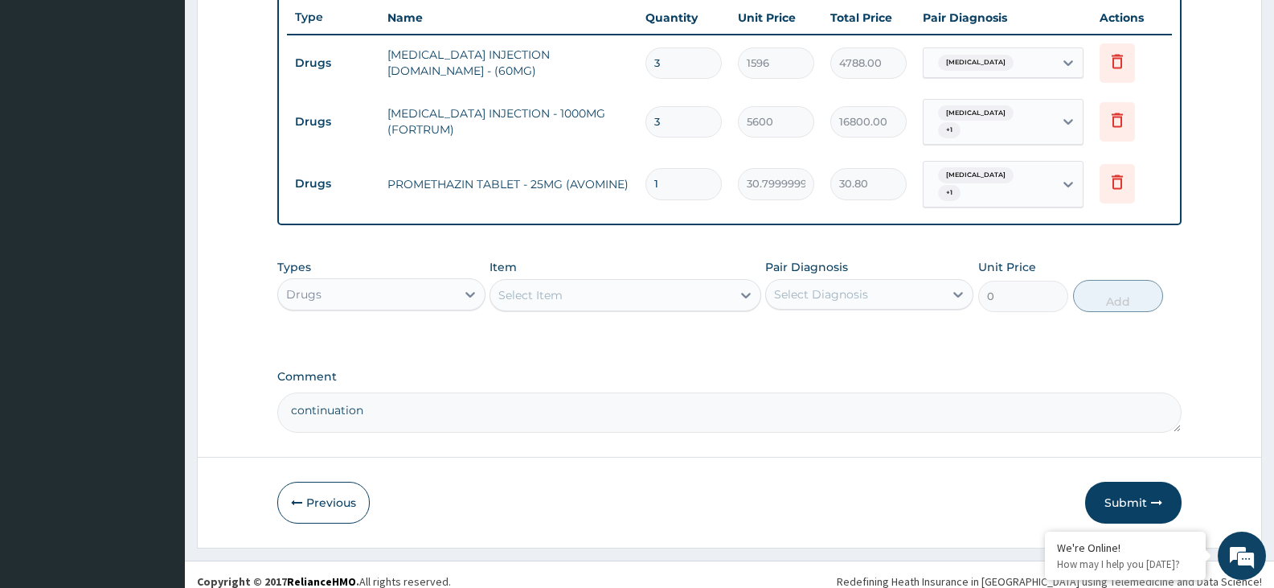
click at [459, 399] on textarea "continuation" at bounding box center [729, 412] width 905 height 40
type textarea "continuation bd for 3 days"
click at [1126, 485] on button "Submit" at bounding box center [1133, 503] width 96 height 42
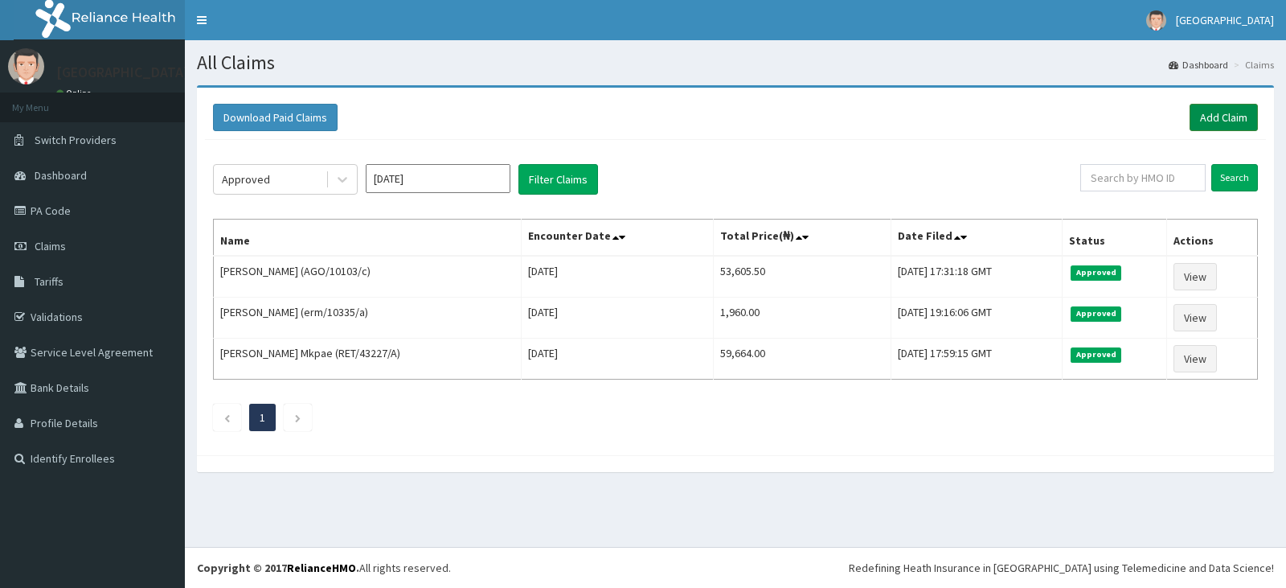
click at [1225, 120] on link "Add Claim" at bounding box center [1224, 117] width 68 height 27
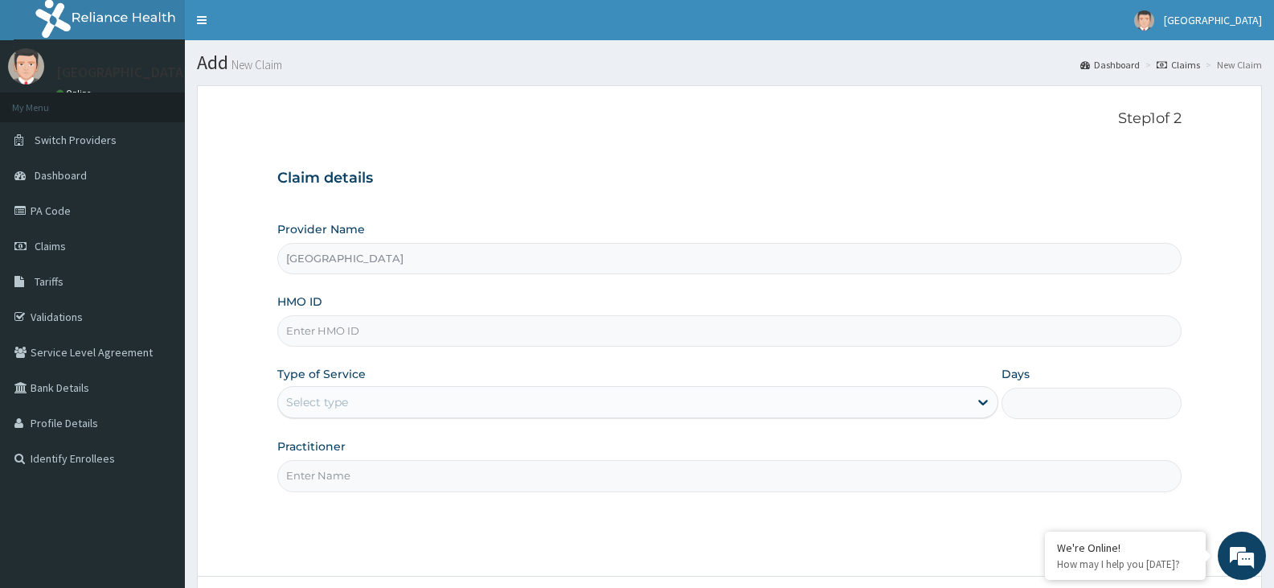
click at [354, 338] on input "HMO ID" at bounding box center [729, 330] width 905 height 31
